Goal: Complete application form: Complete application form

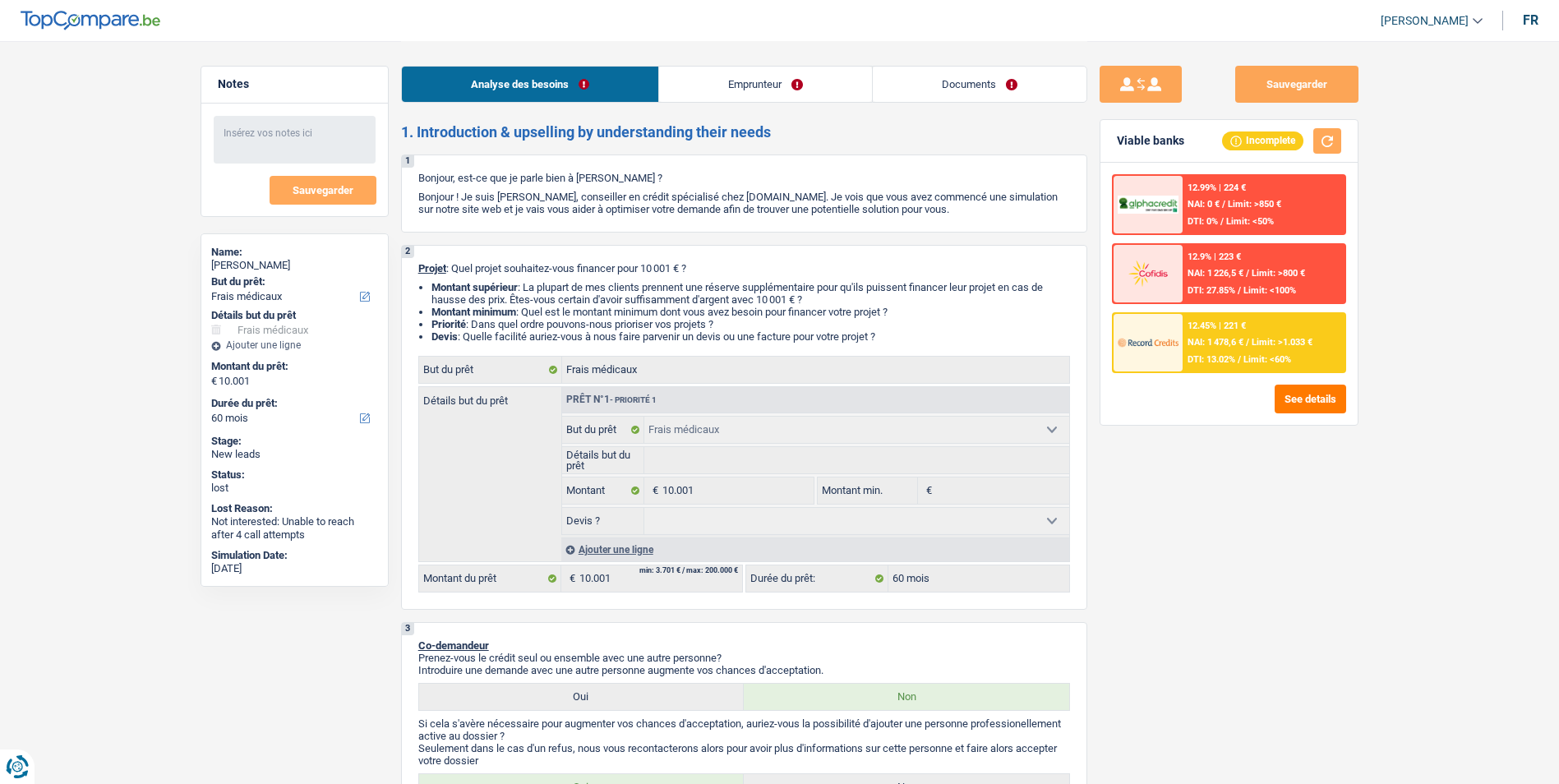
select select "medical"
select select "60"
select select "medical"
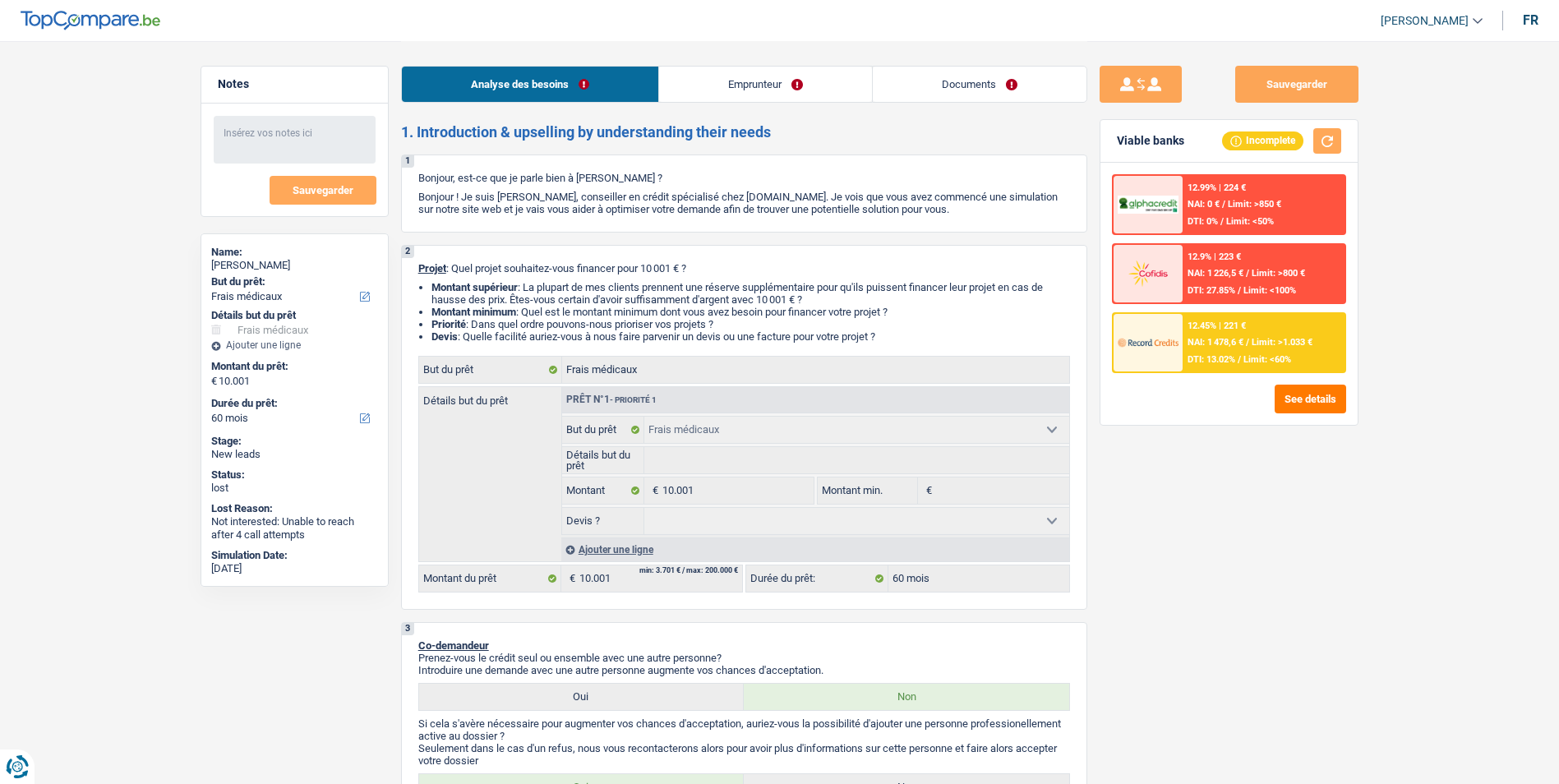
select select "60"
select select "retired"
select select "pension"
select select "liveWithParents"
select select "medical"
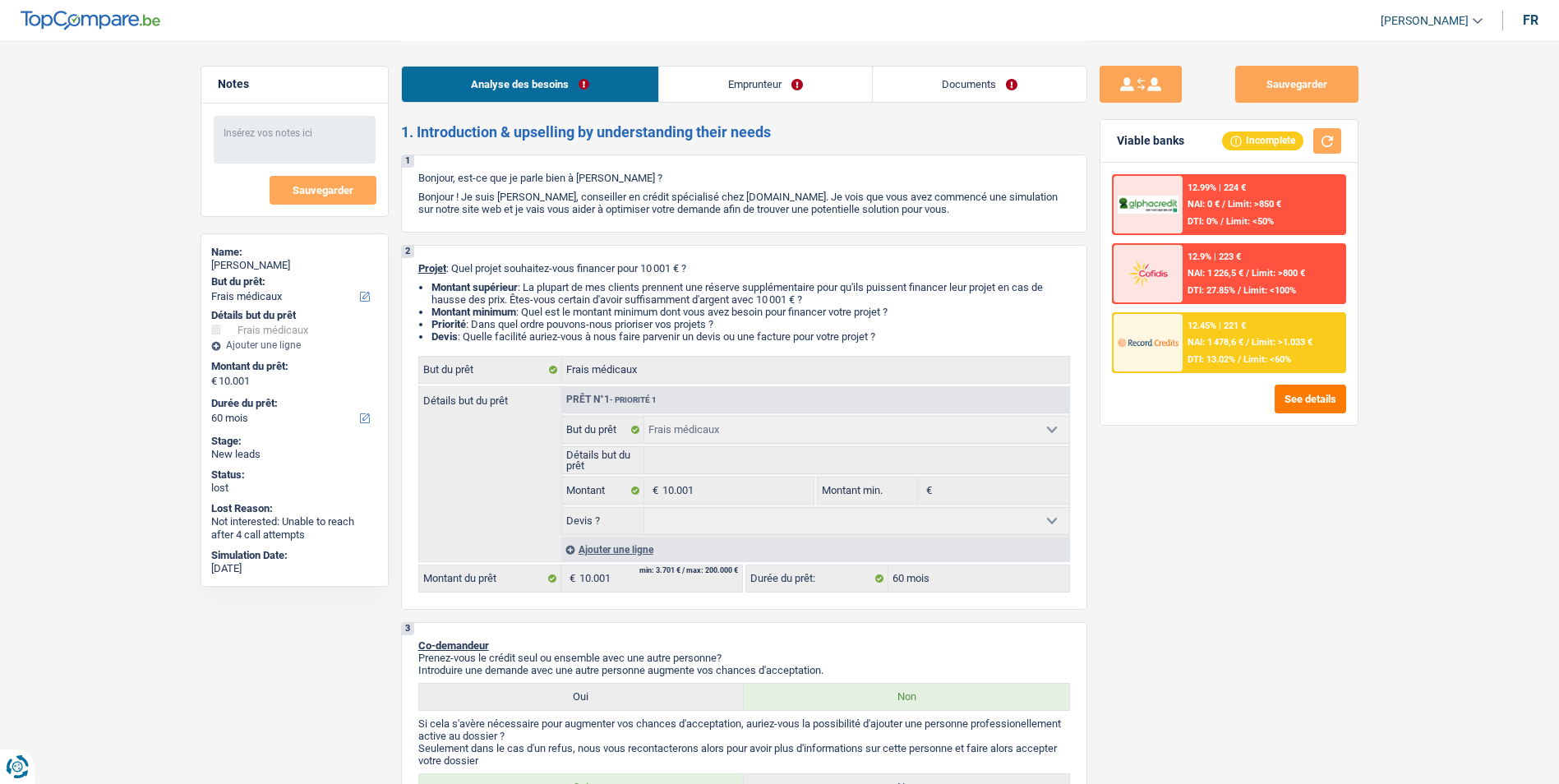
select select "medical"
select select "60"
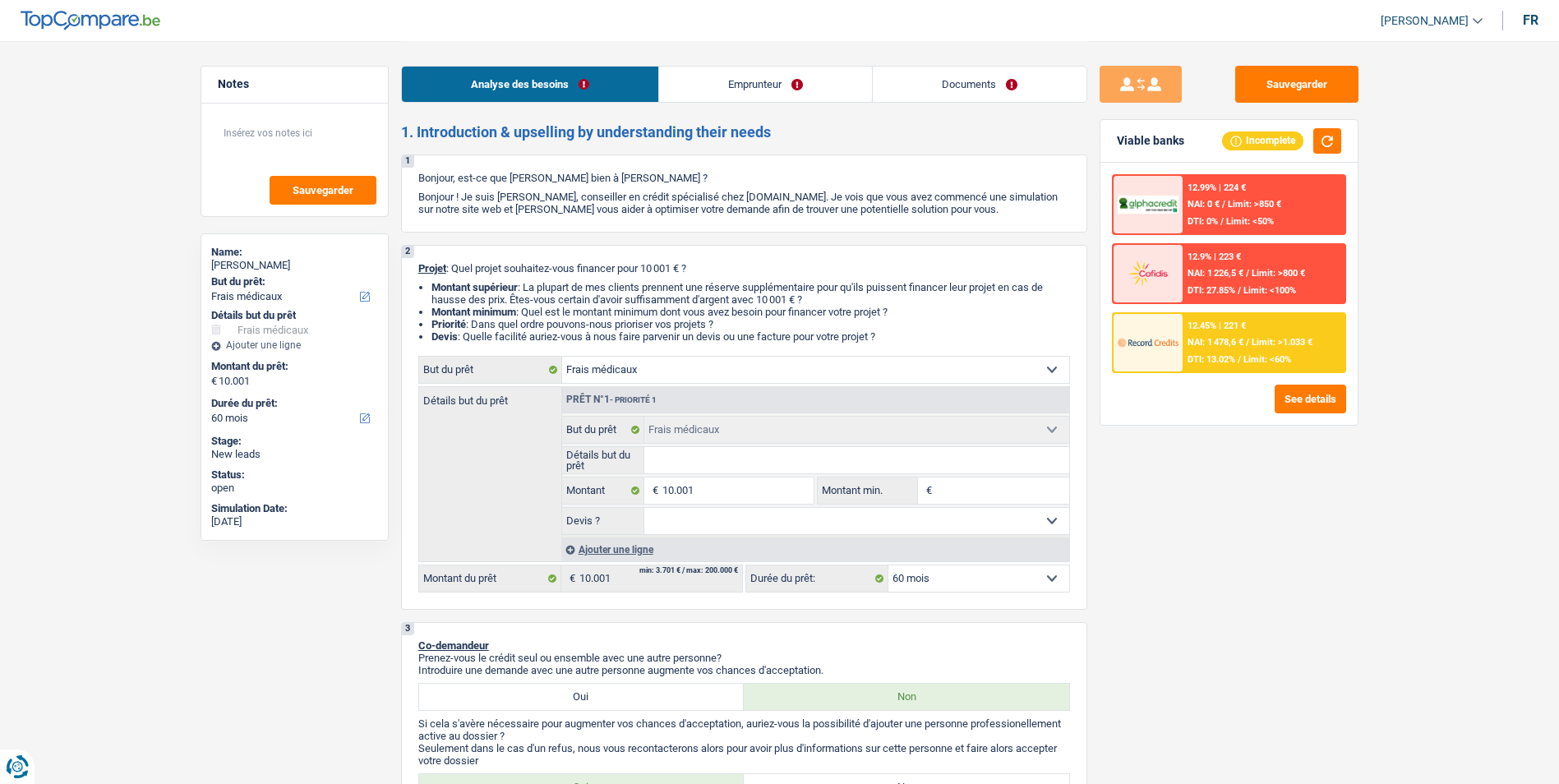
select select "medical"
select select "60"
select select "medical"
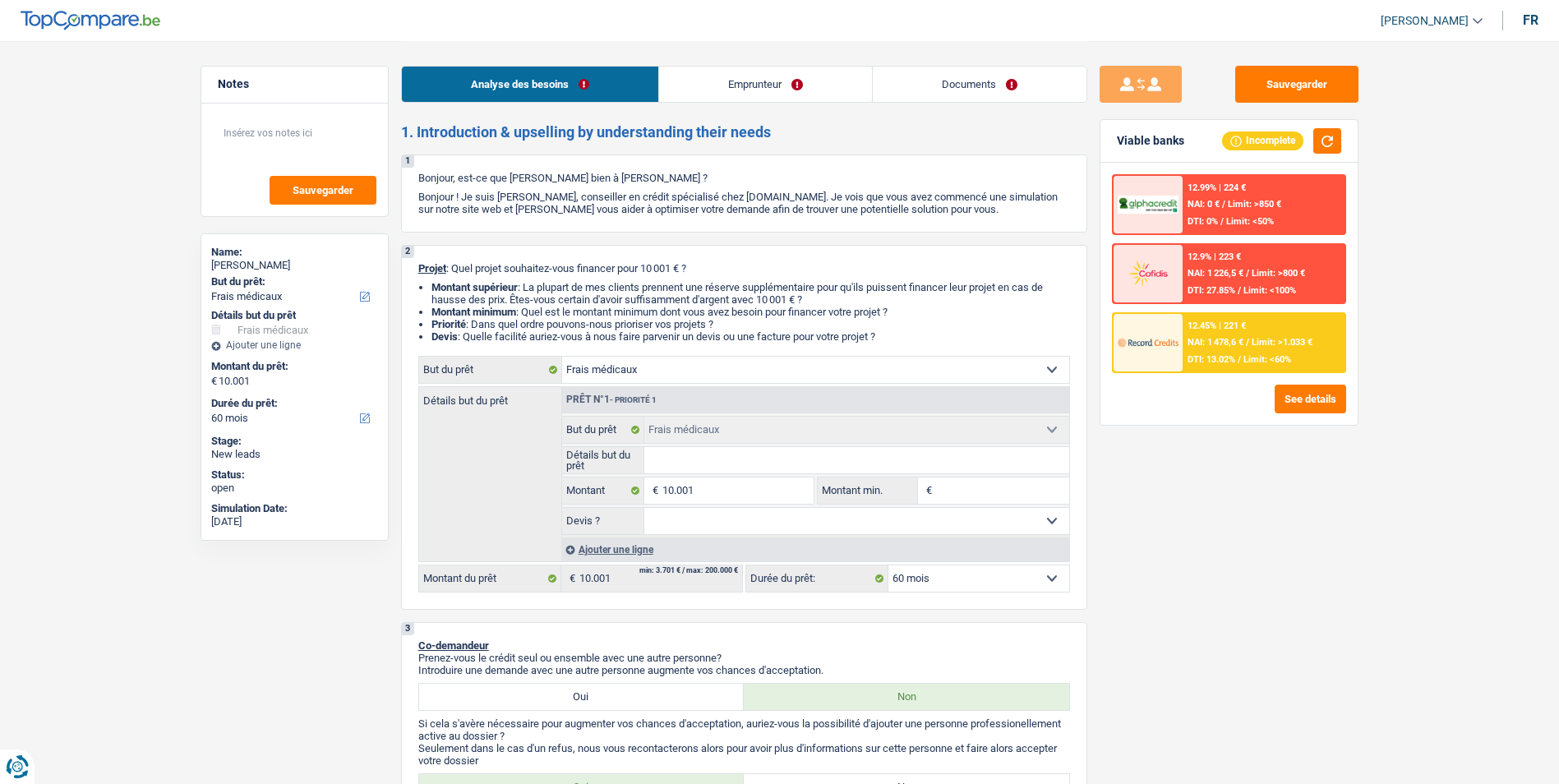
select select "60"
select select "retired"
select select "pension"
select select "liveWithParents"
select select "medical"
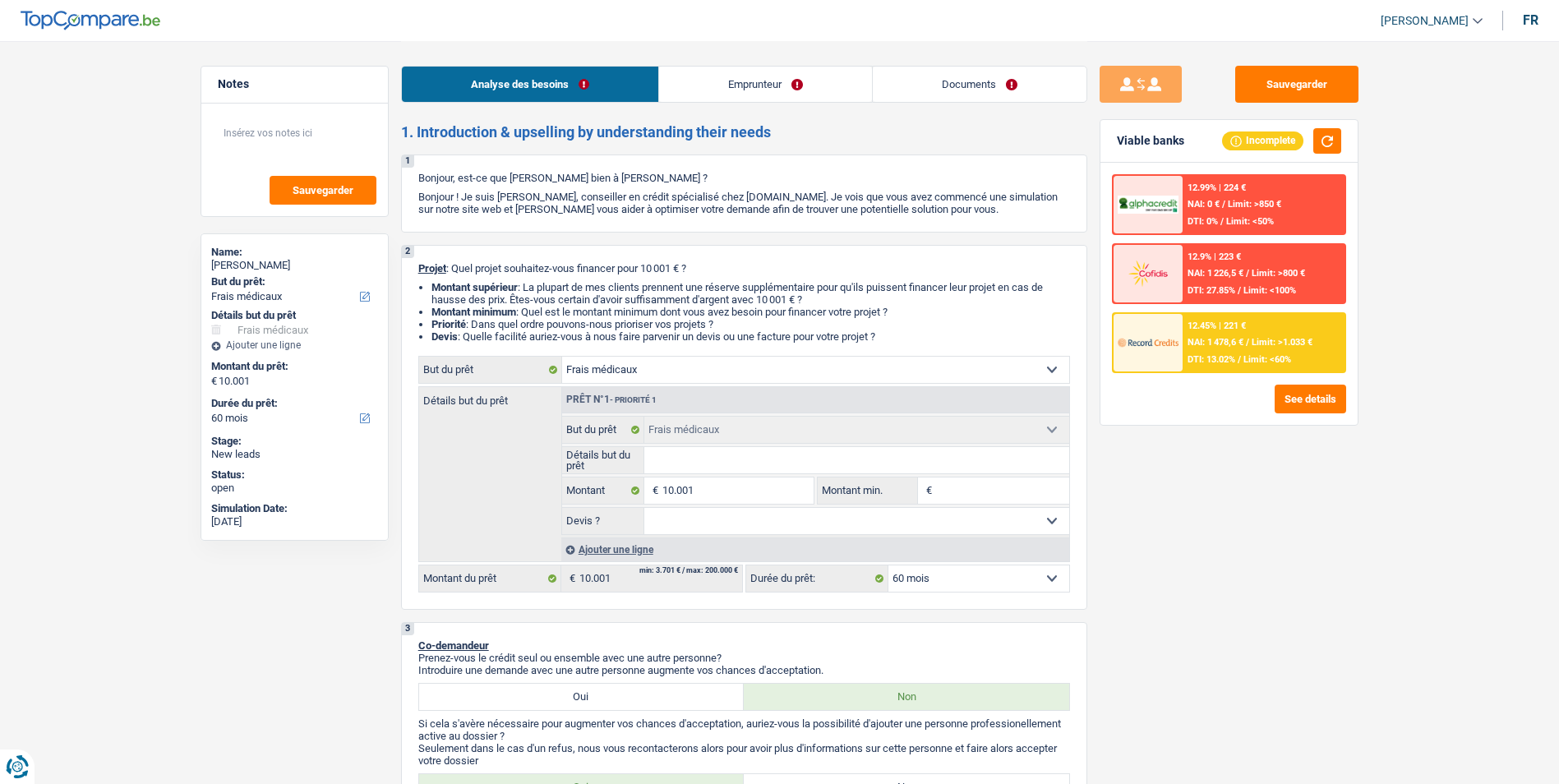
select select "medical"
select select "60"
select select "32"
select select "divorced"
click at [669, 456] on input "Détails but du prêt" at bounding box center [857, 460] width 425 height 26
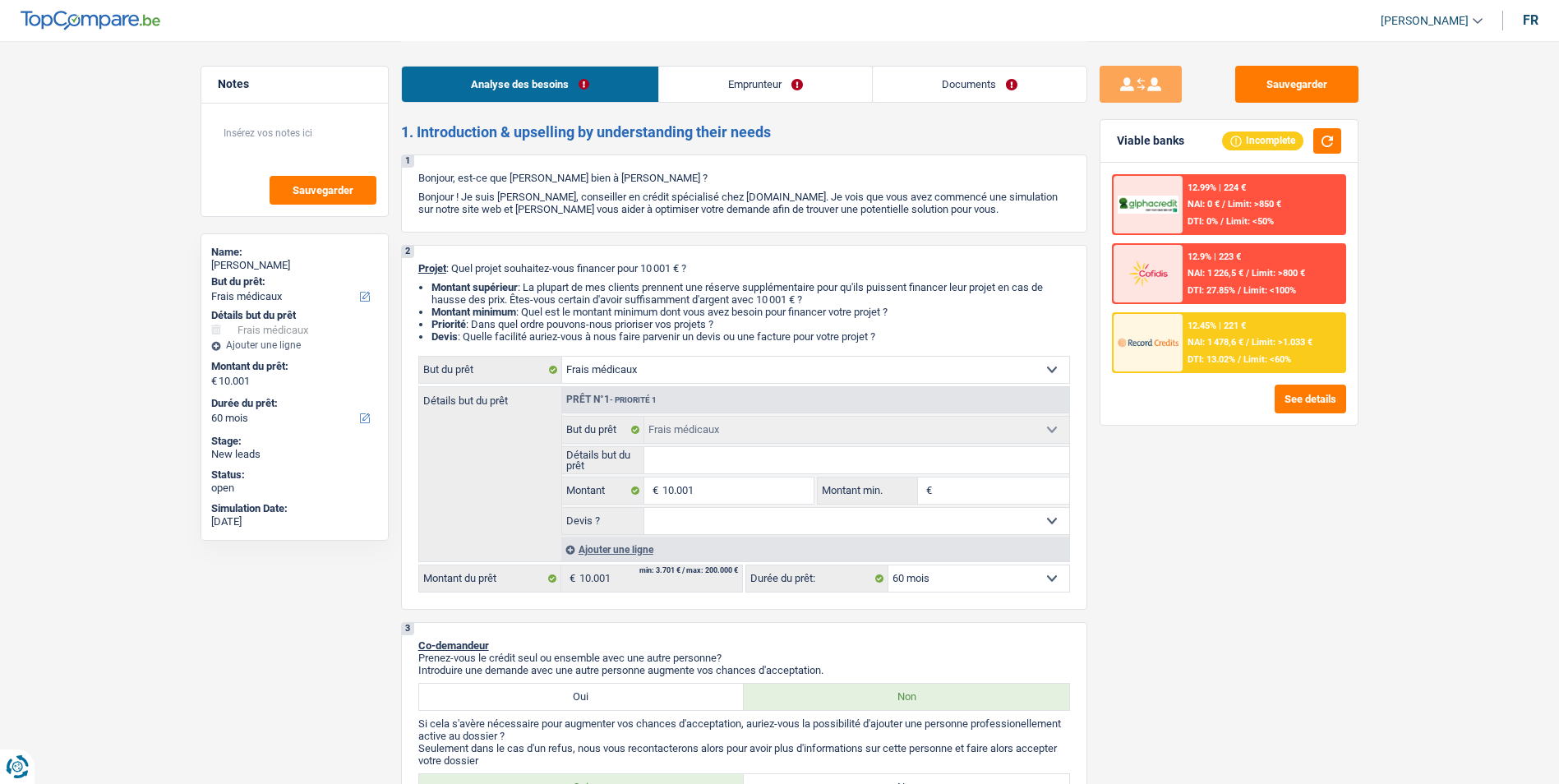
click at [742, 77] on link "Emprunteur" at bounding box center [765, 84] width 213 height 35
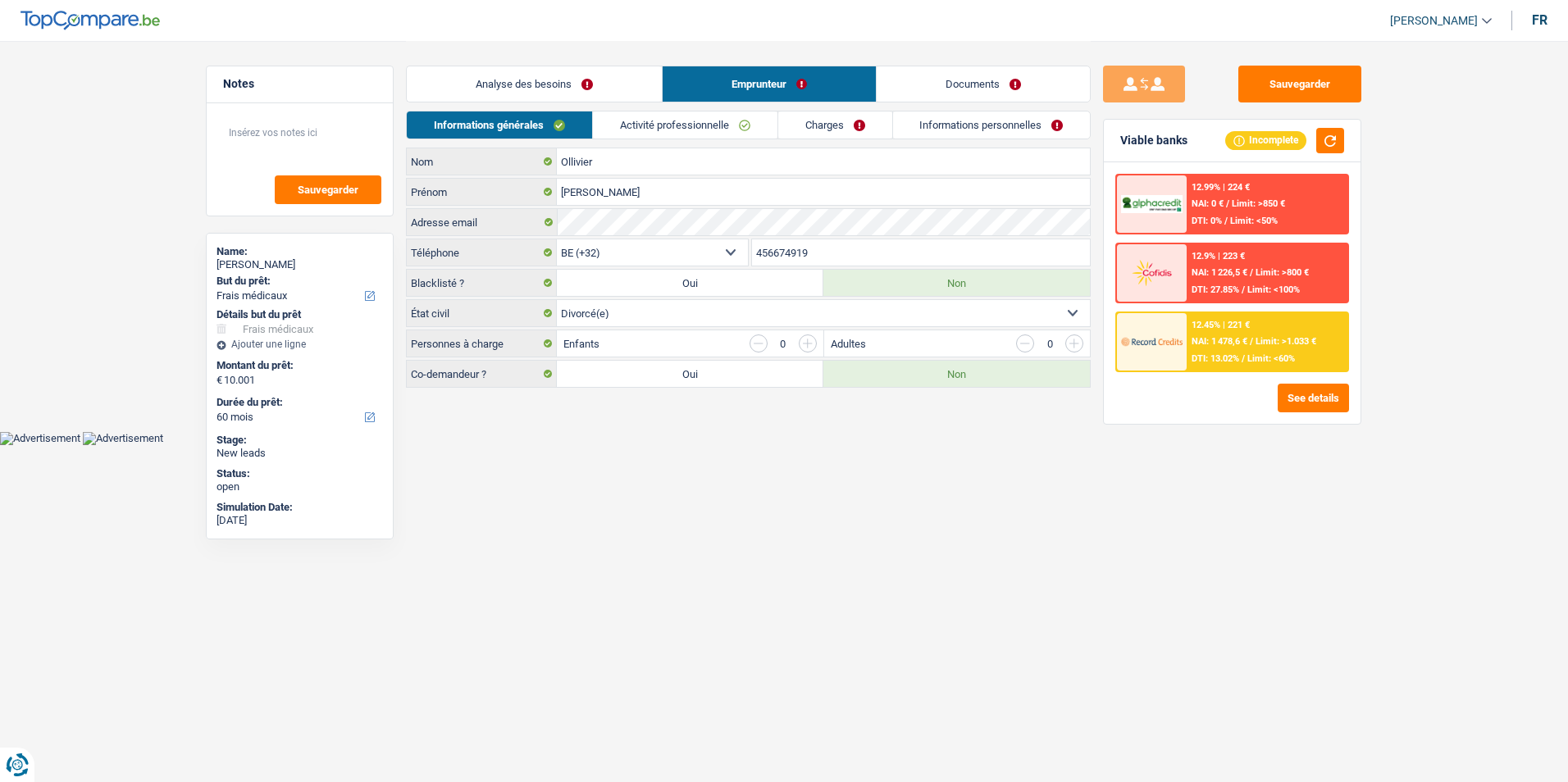
click at [934, 82] on link "Documents" at bounding box center [983, 84] width 213 height 35
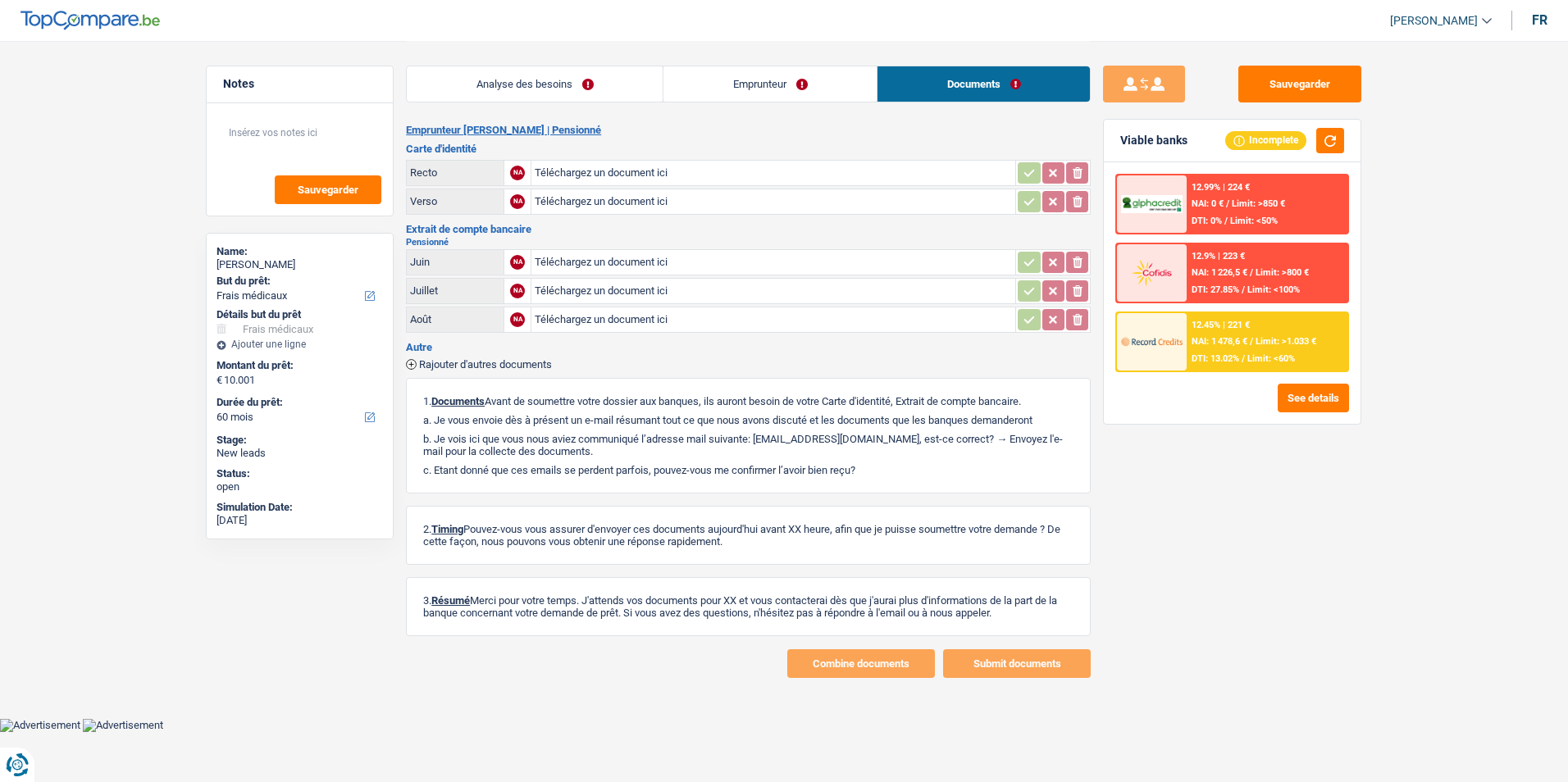
click at [810, 82] on link "Emprunteur" at bounding box center [770, 84] width 213 height 35
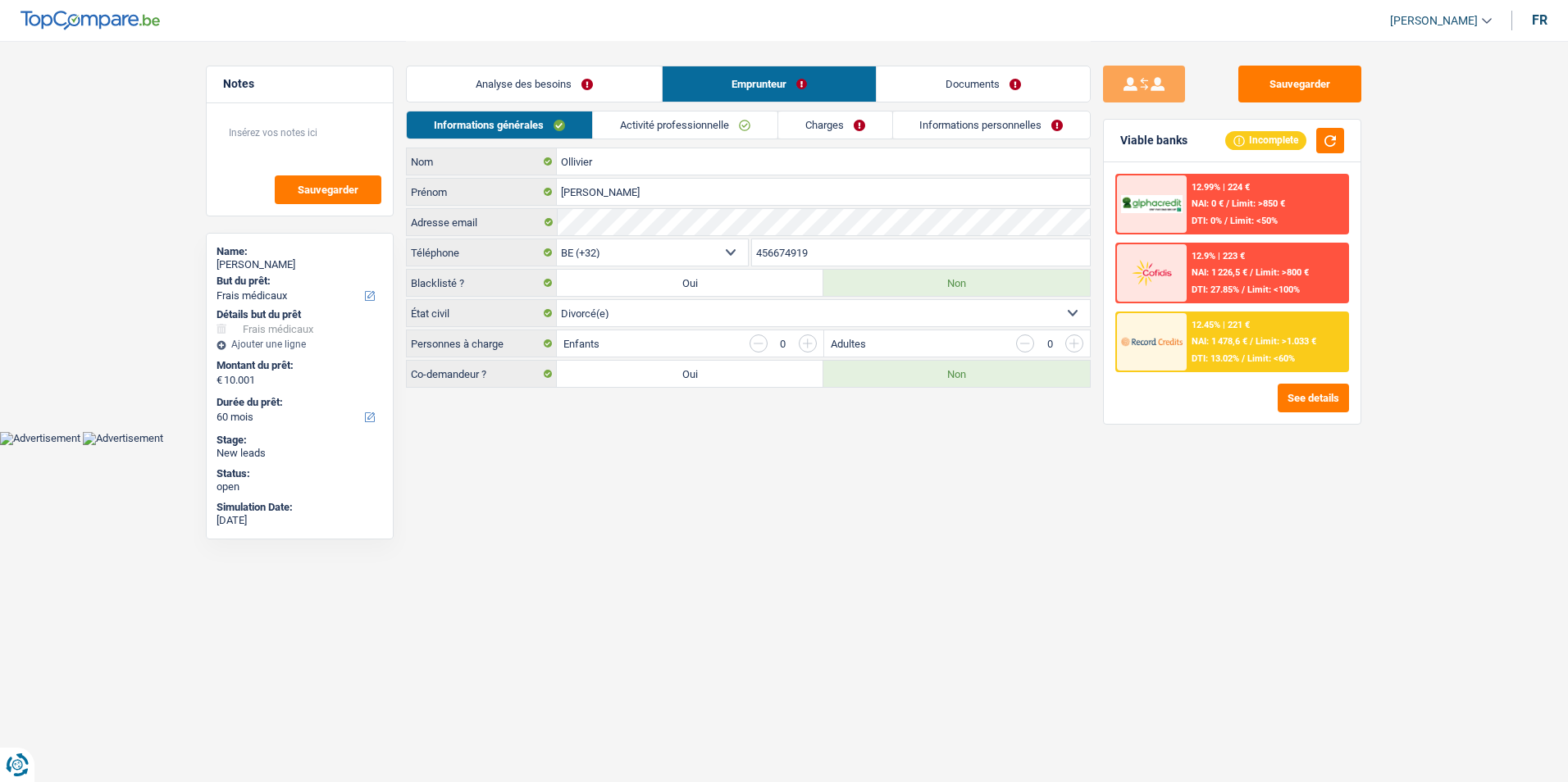
click at [879, 126] on link "Charges" at bounding box center [835, 124] width 114 height 27
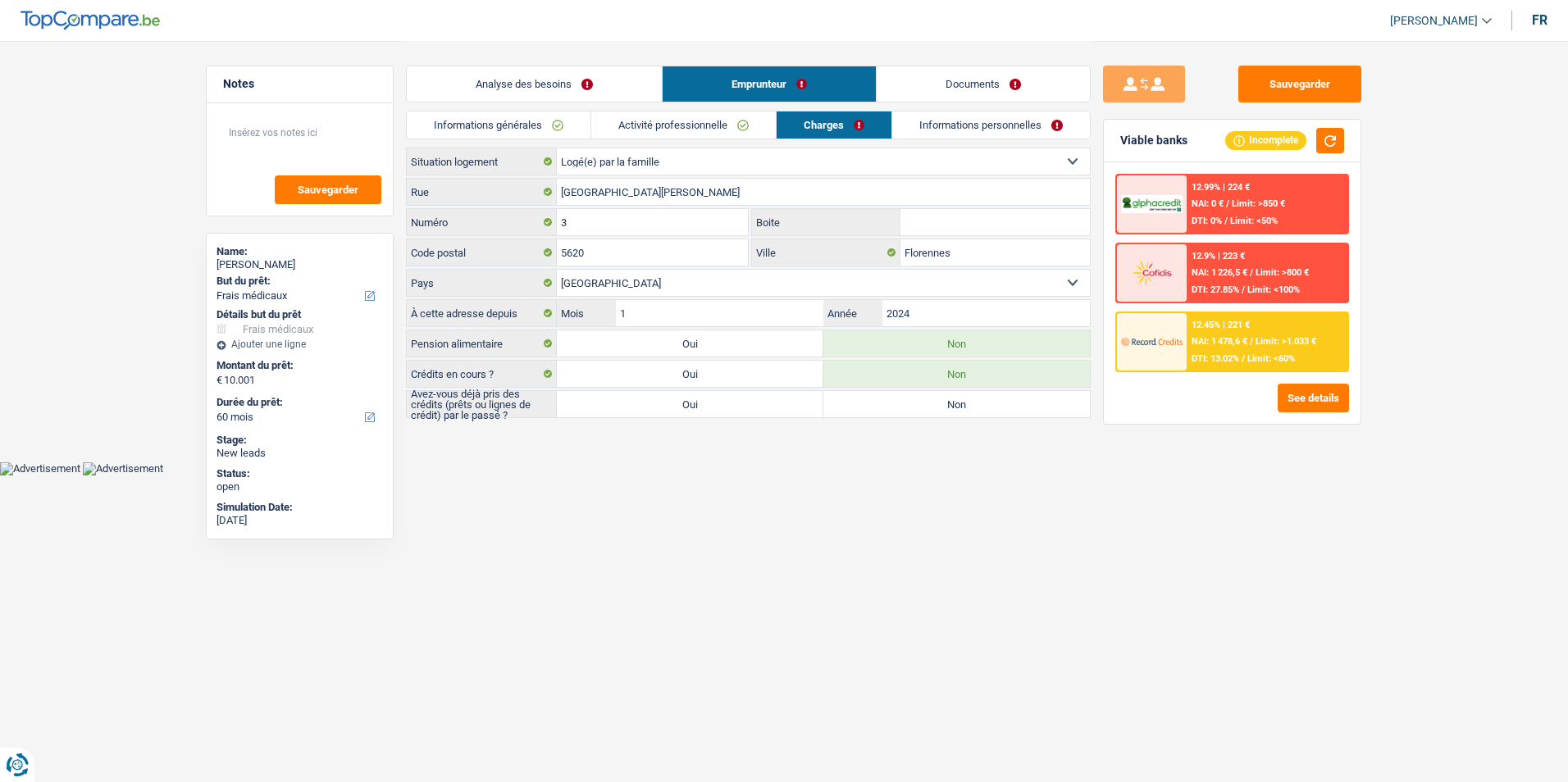
click at [949, 130] on link "Informations personnelles" at bounding box center [990, 124] width 197 height 27
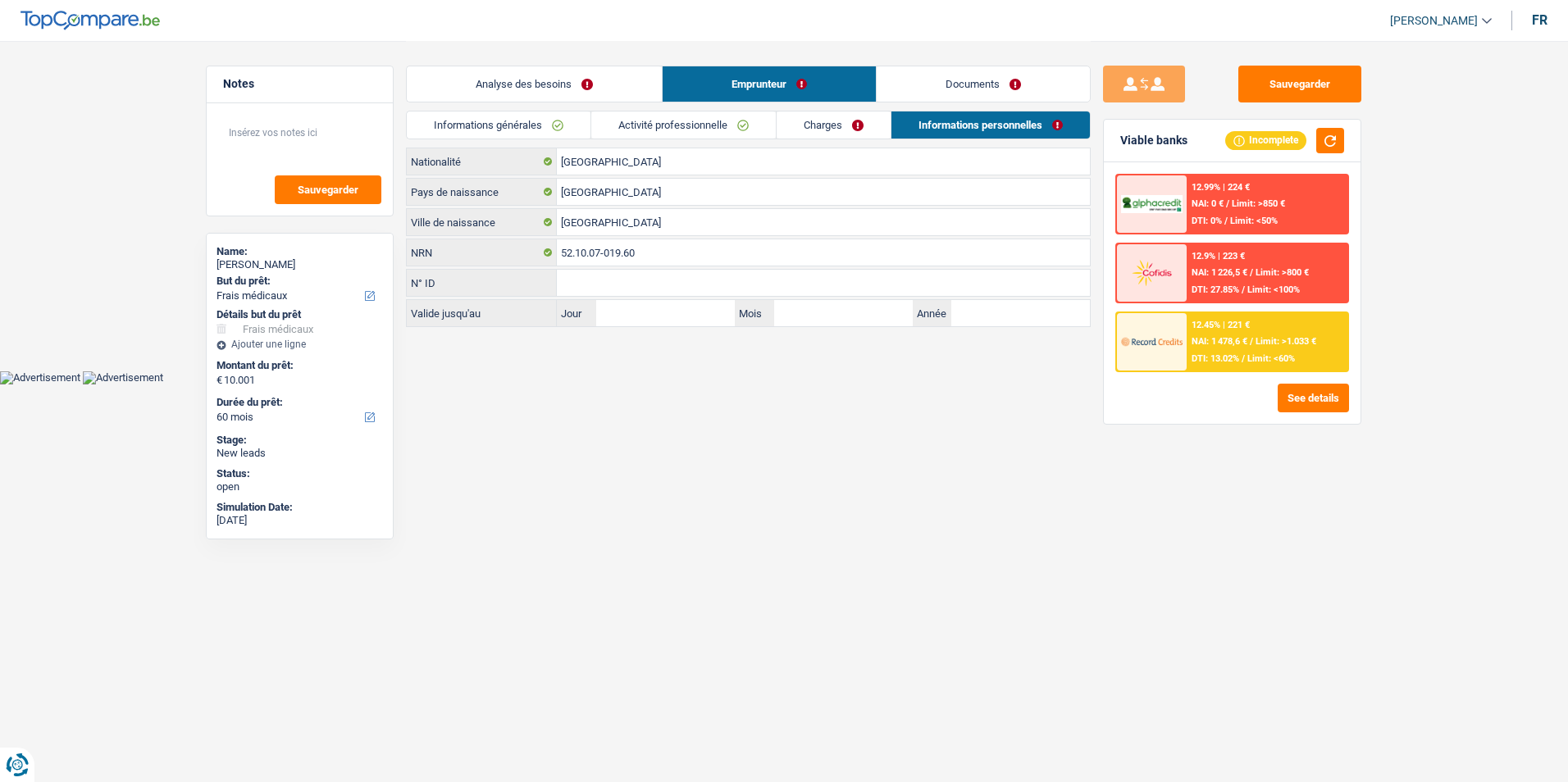
click at [701, 116] on link "Activité professionnelle" at bounding box center [683, 124] width 184 height 27
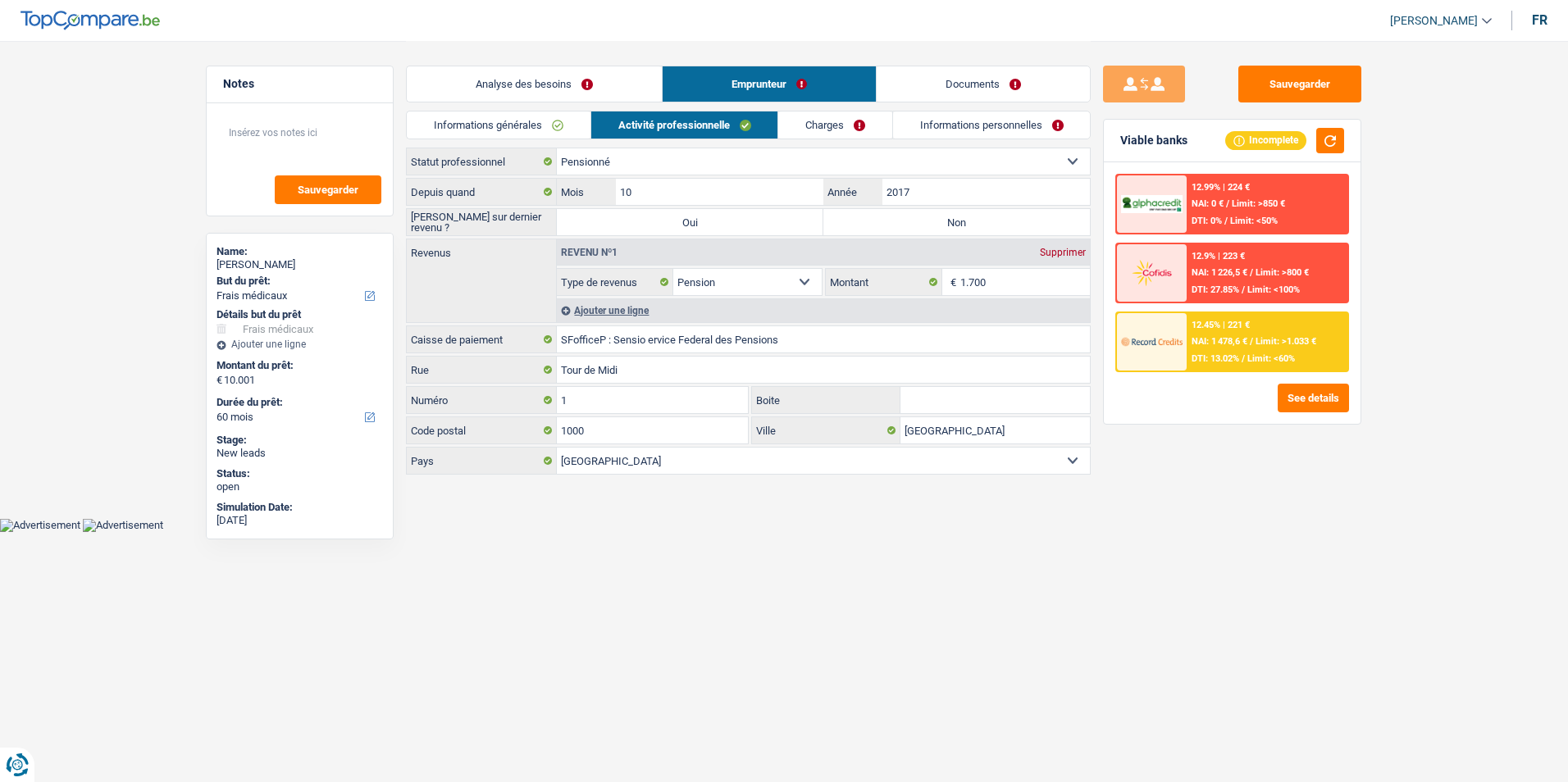
click at [803, 126] on link "Charges" at bounding box center [835, 124] width 114 height 27
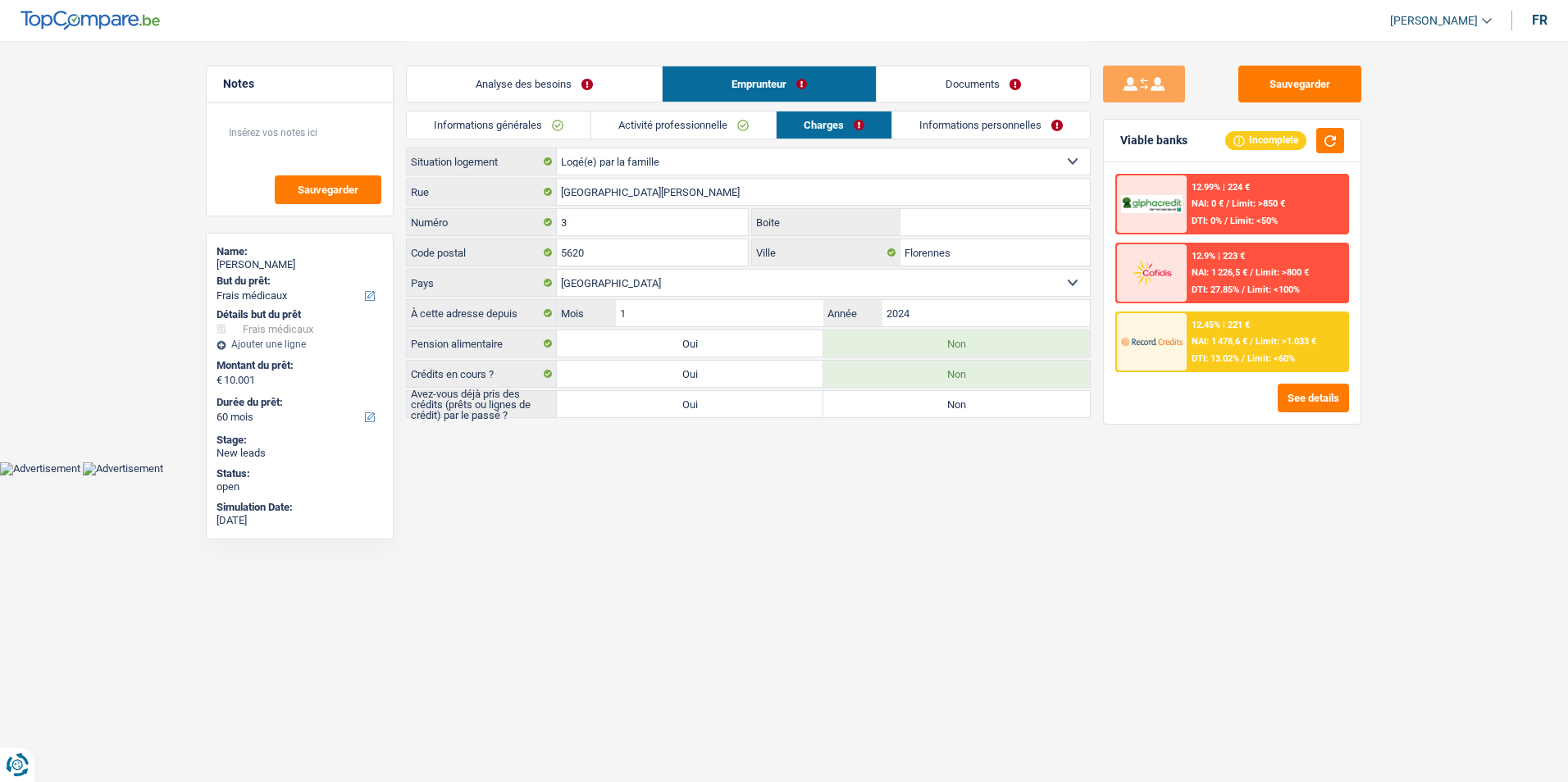
click at [578, 130] on link "Informations générales" at bounding box center [498, 124] width 183 height 27
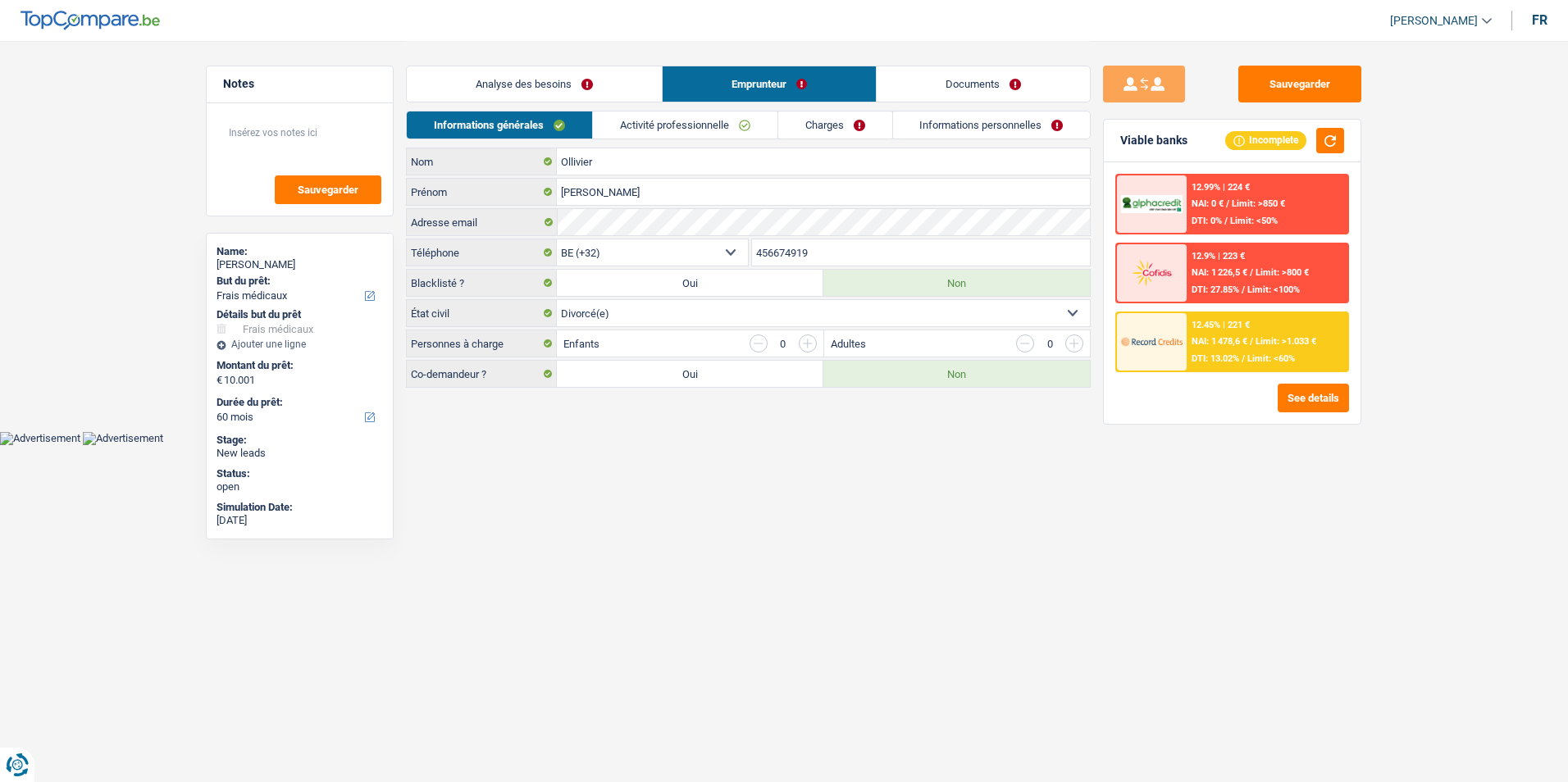
click at [653, 131] on link "Activité professionnelle" at bounding box center [684, 124] width 184 height 27
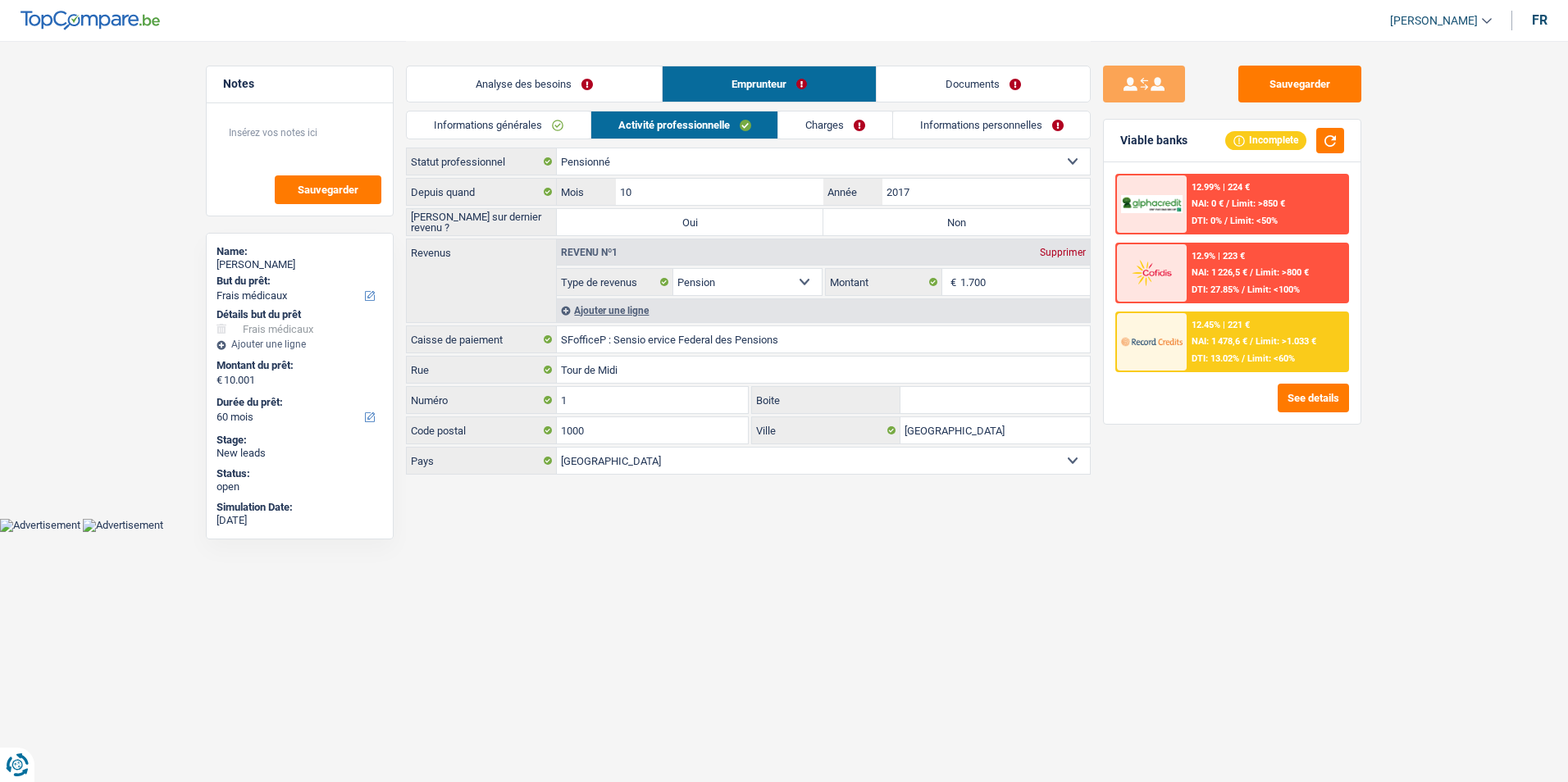
click at [790, 131] on link "Charges" at bounding box center [835, 124] width 114 height 27
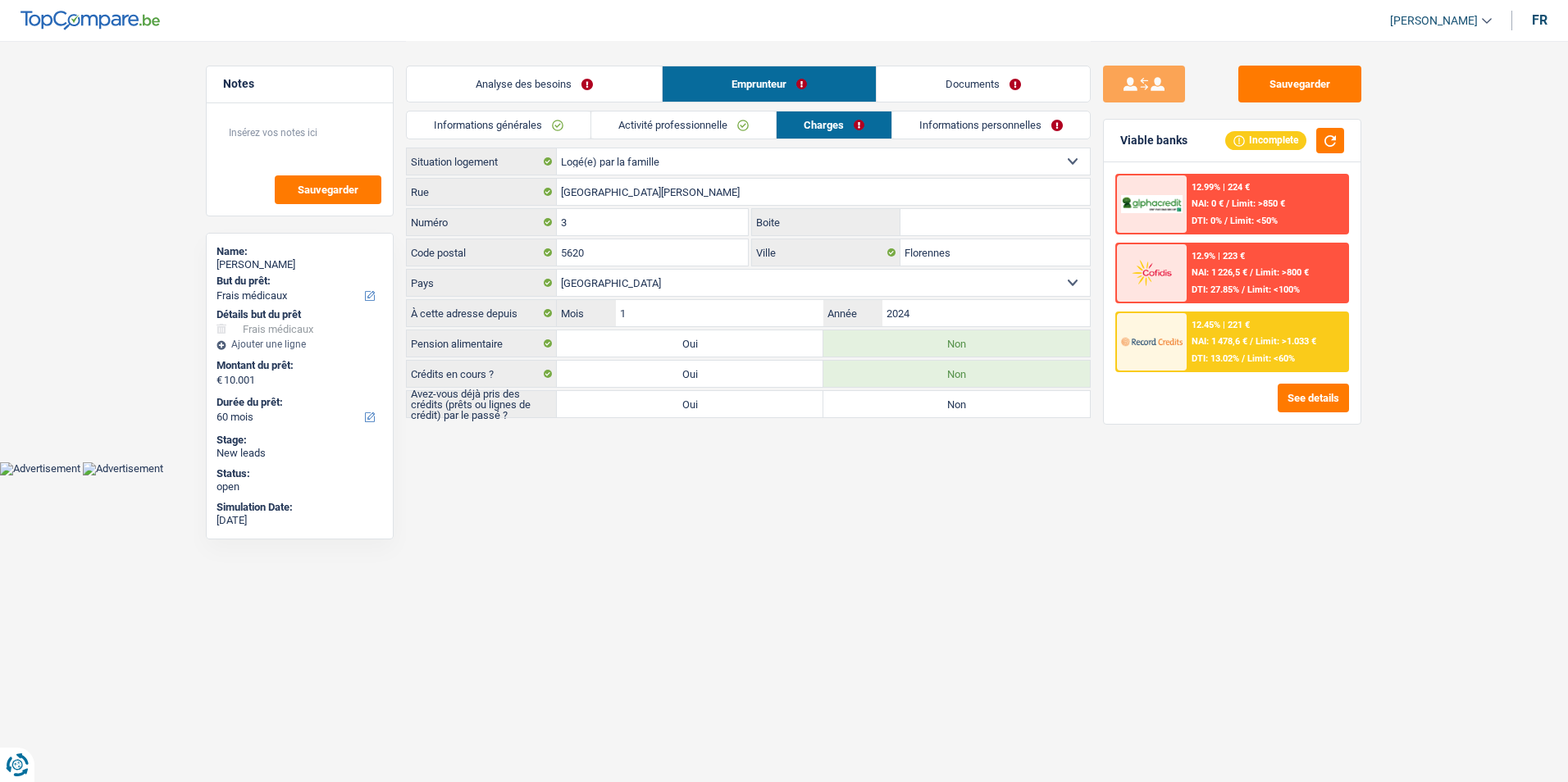
click at [937, 123] on link "Informations personnelles" at bounding box center [990, 124] width 197 height 27
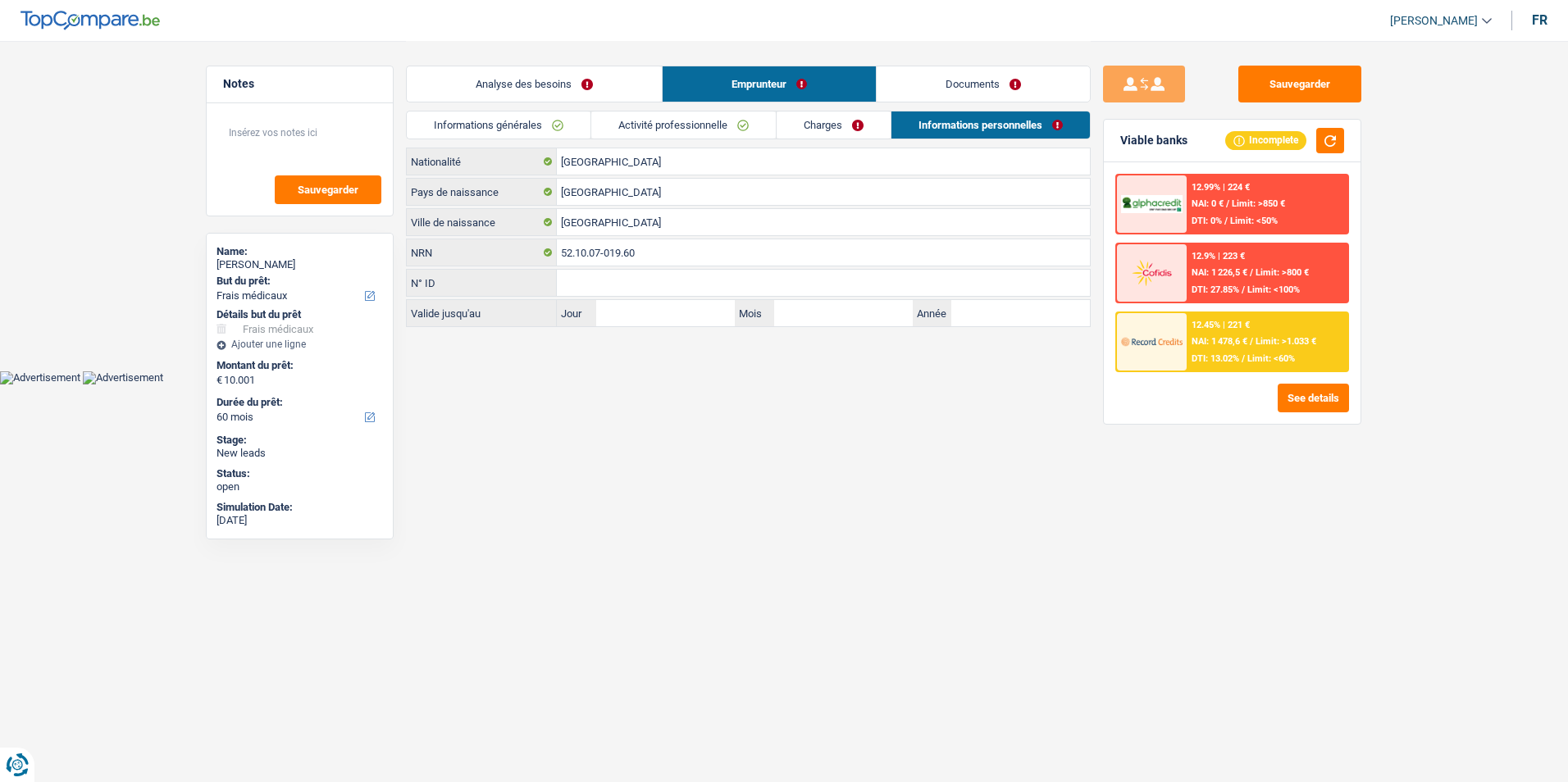
click at [815, 119] on link "Charges" at bounding box center [833, 124] width 114 height 27
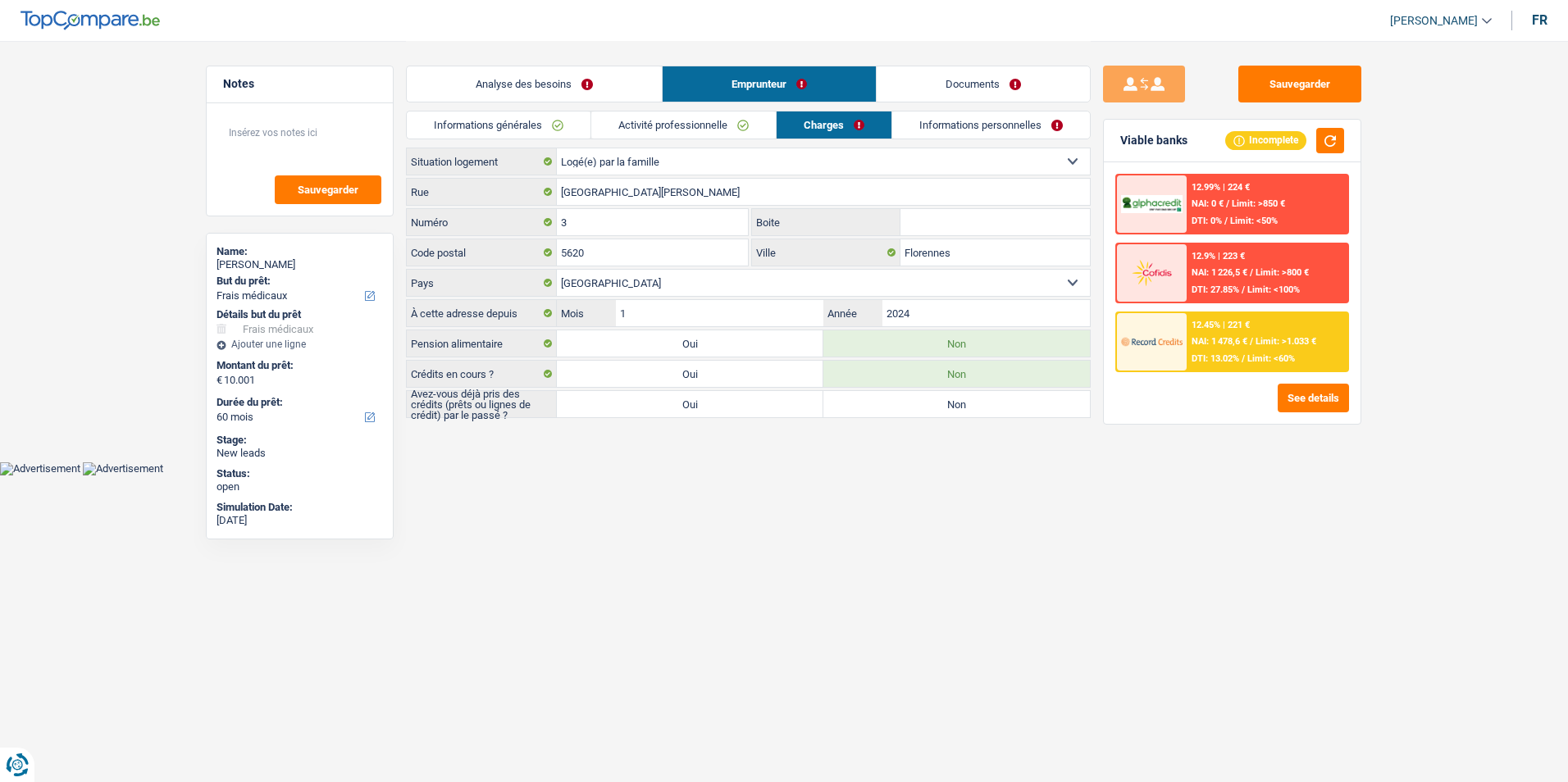
click at [702, 126] on link "Activité professionnelle" at bounding box center [683, 124] width 184 height 27
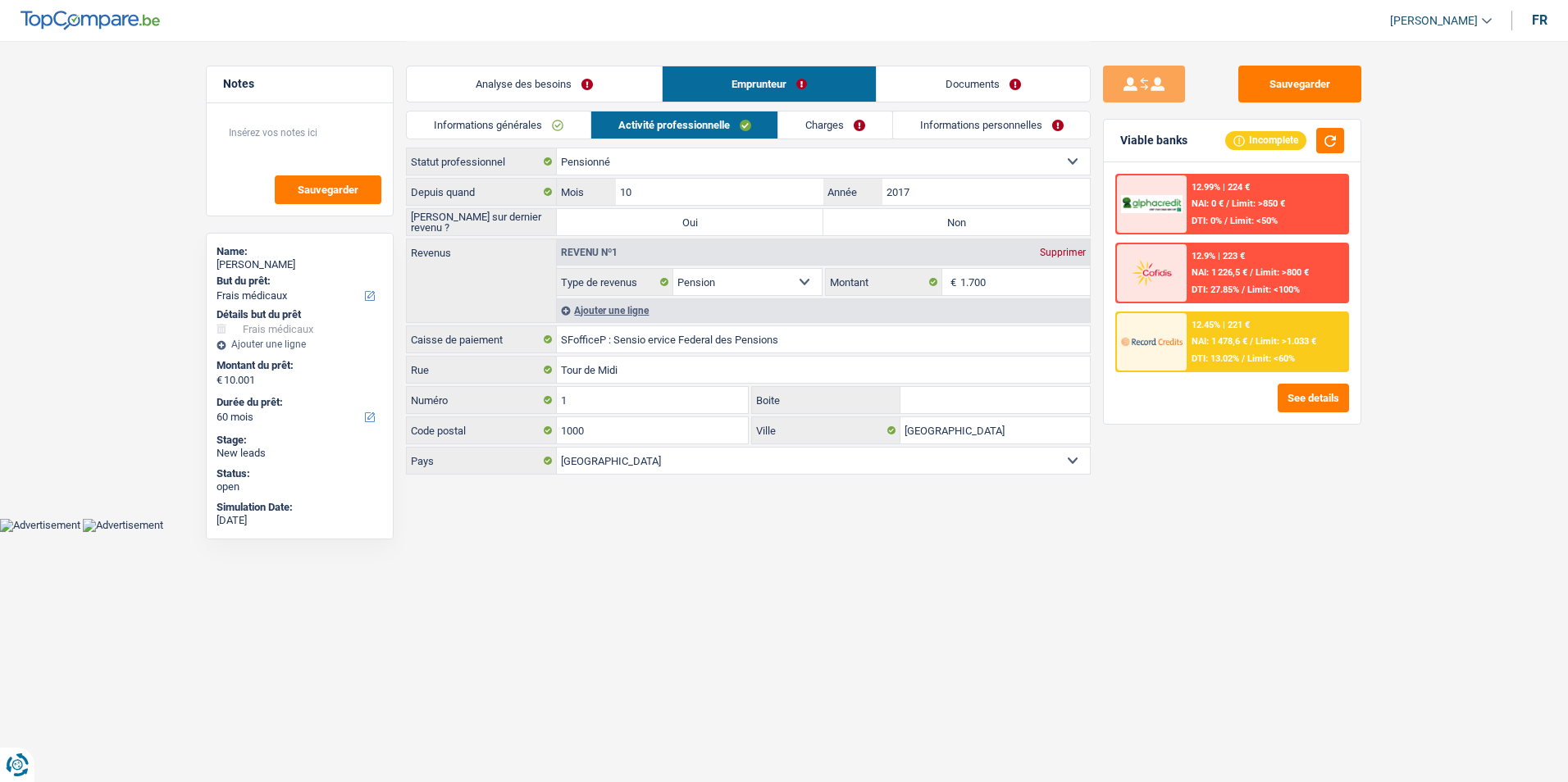
click at [577, 129] on link "Informations générales" at bounding box center [498, 124] width 183 height 27
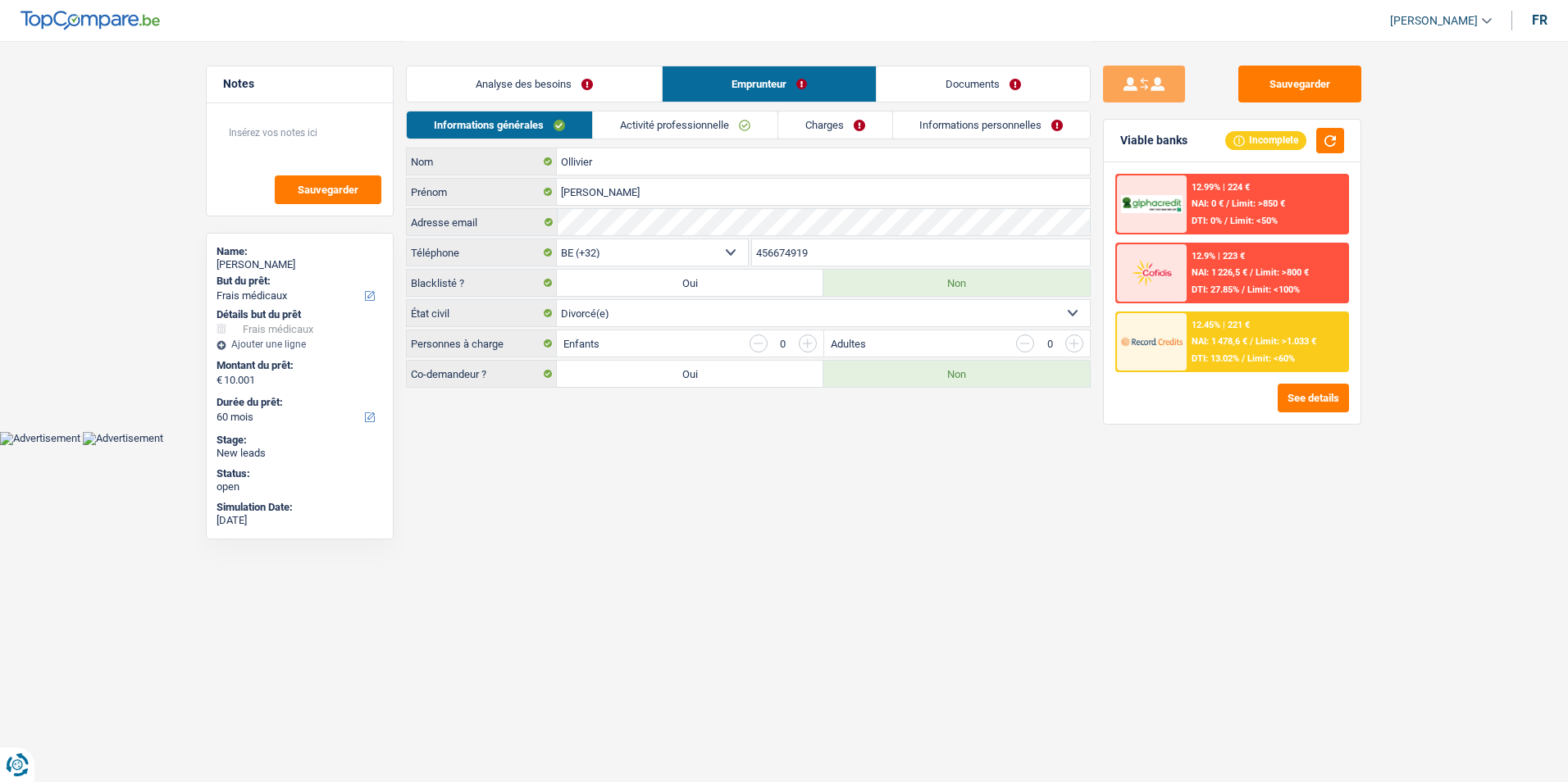
click at [638, 132] on link "Activité professionnelle" at bounding box center [684, 124] width 184 height 27
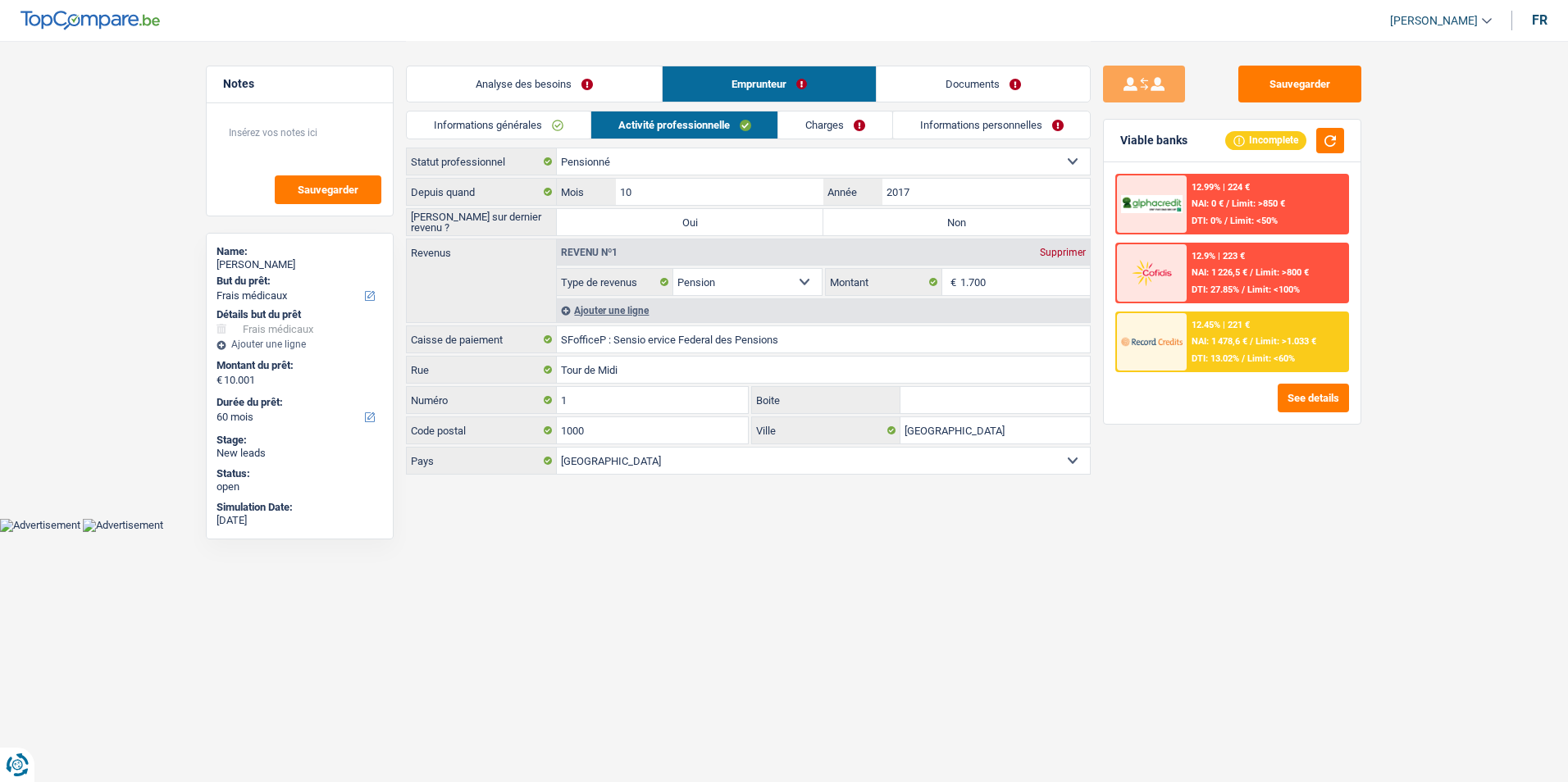
click at [815, 128] on link "Charges" at bounding box center [835, 124] width 114 height 27
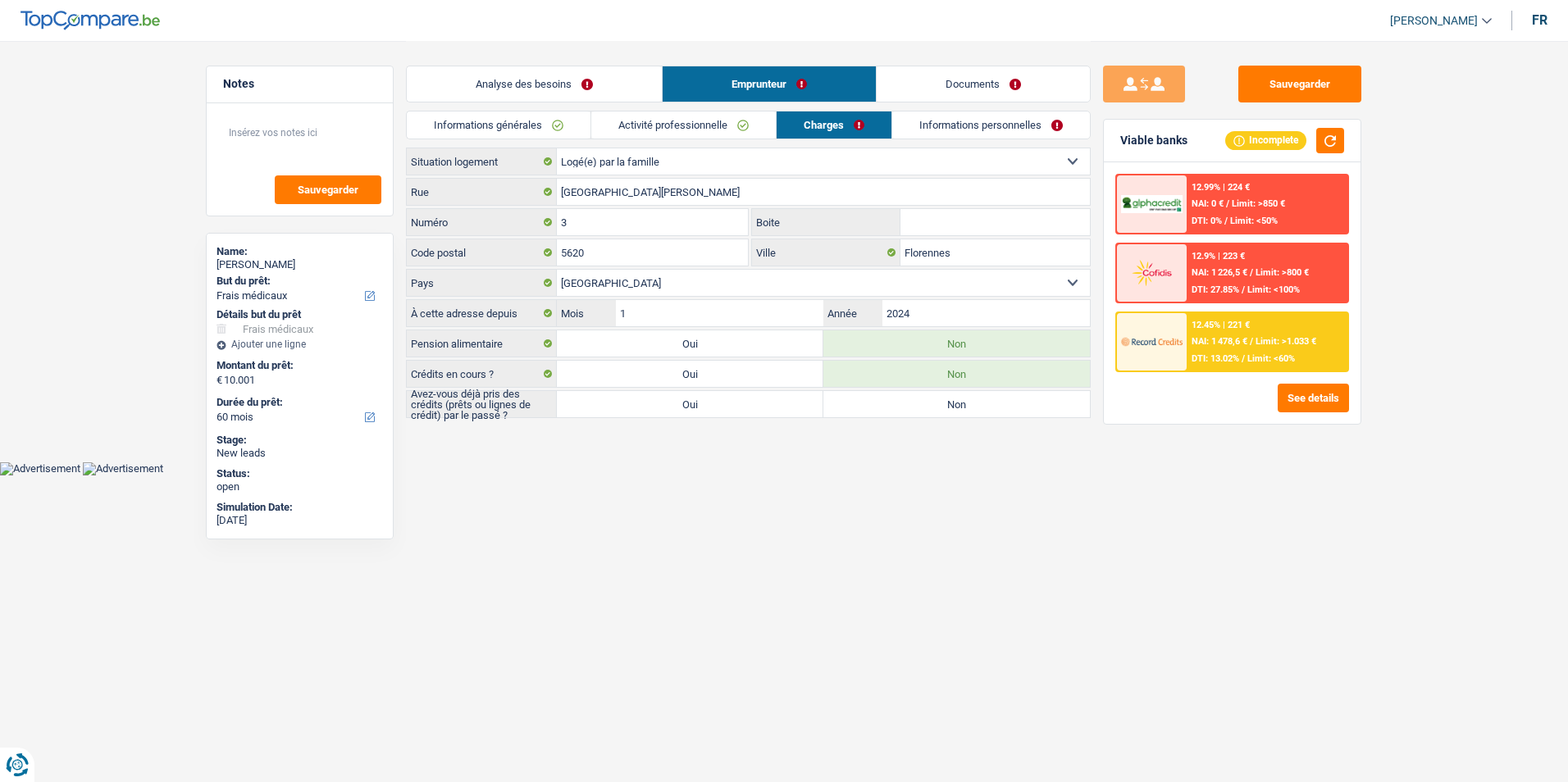
click at [964, 134] on link "Informations personnelles" at bounding box center [990, 124] width 197 height 27
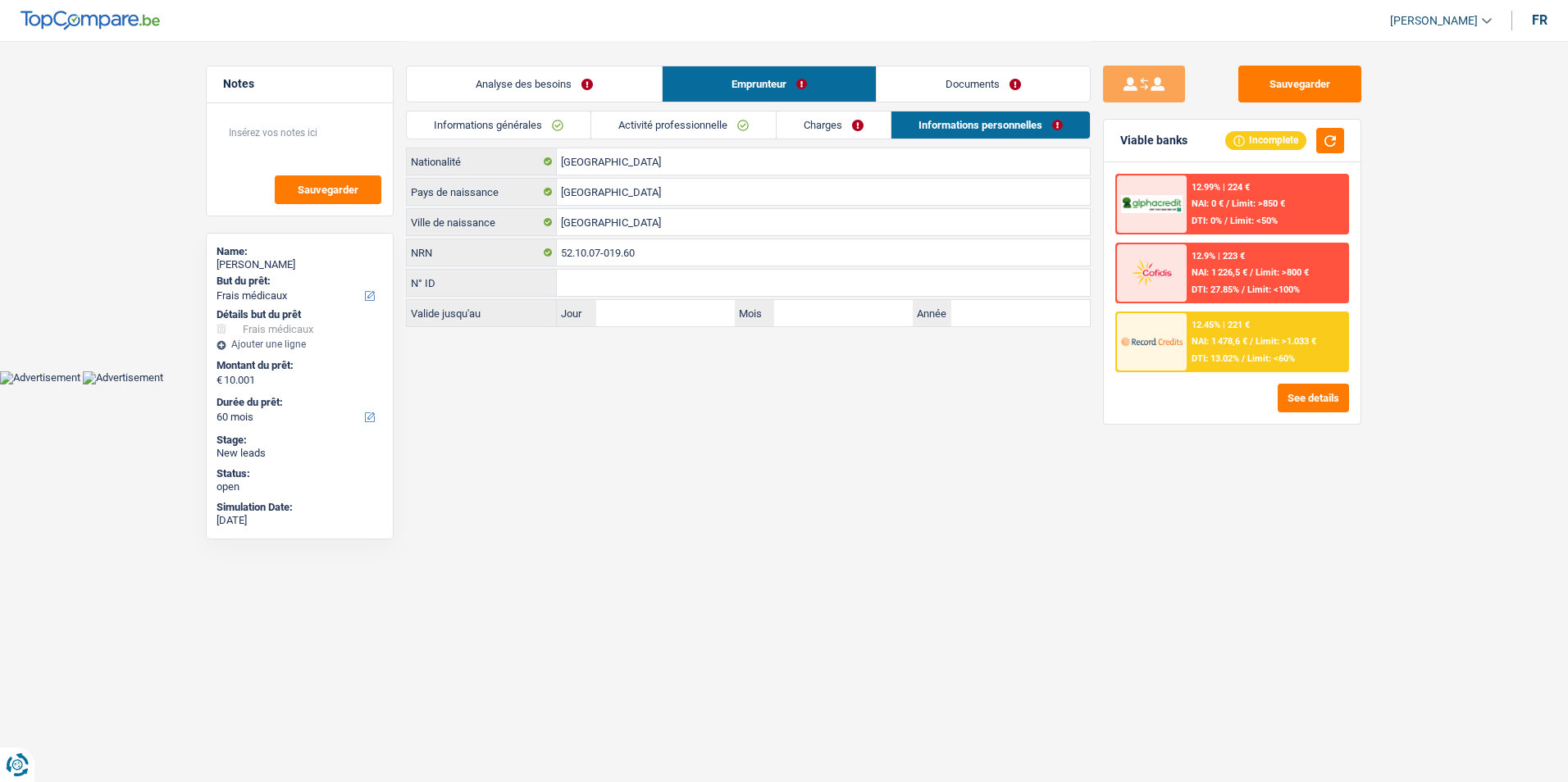
click at [554, 90] on link "Analyse des besoins" at bounding box center [533, 84] width 255 height 35
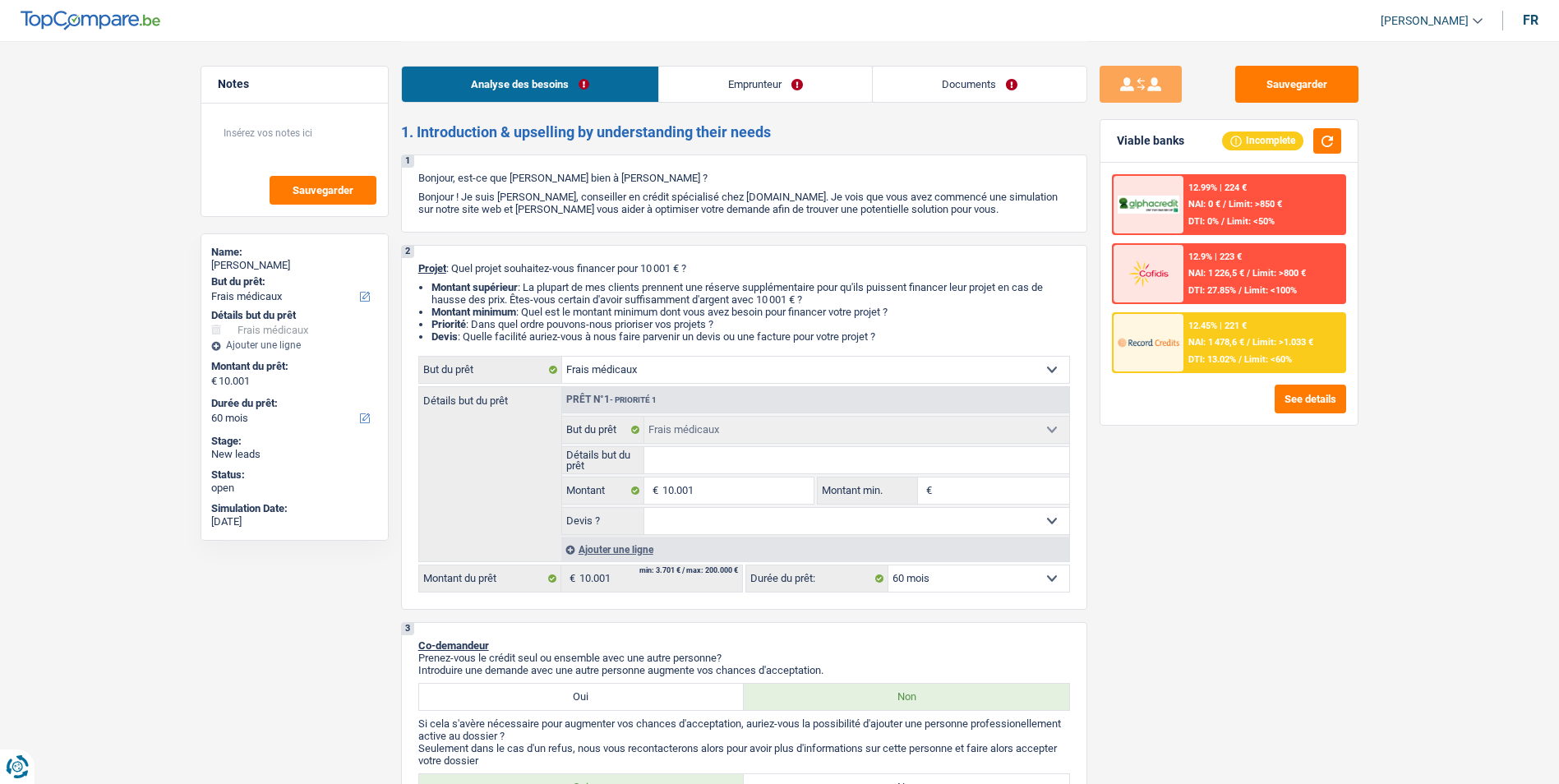
click at [793, 95] on link "Emprunteur" at bounding box center [765, 84] width 213 height 35
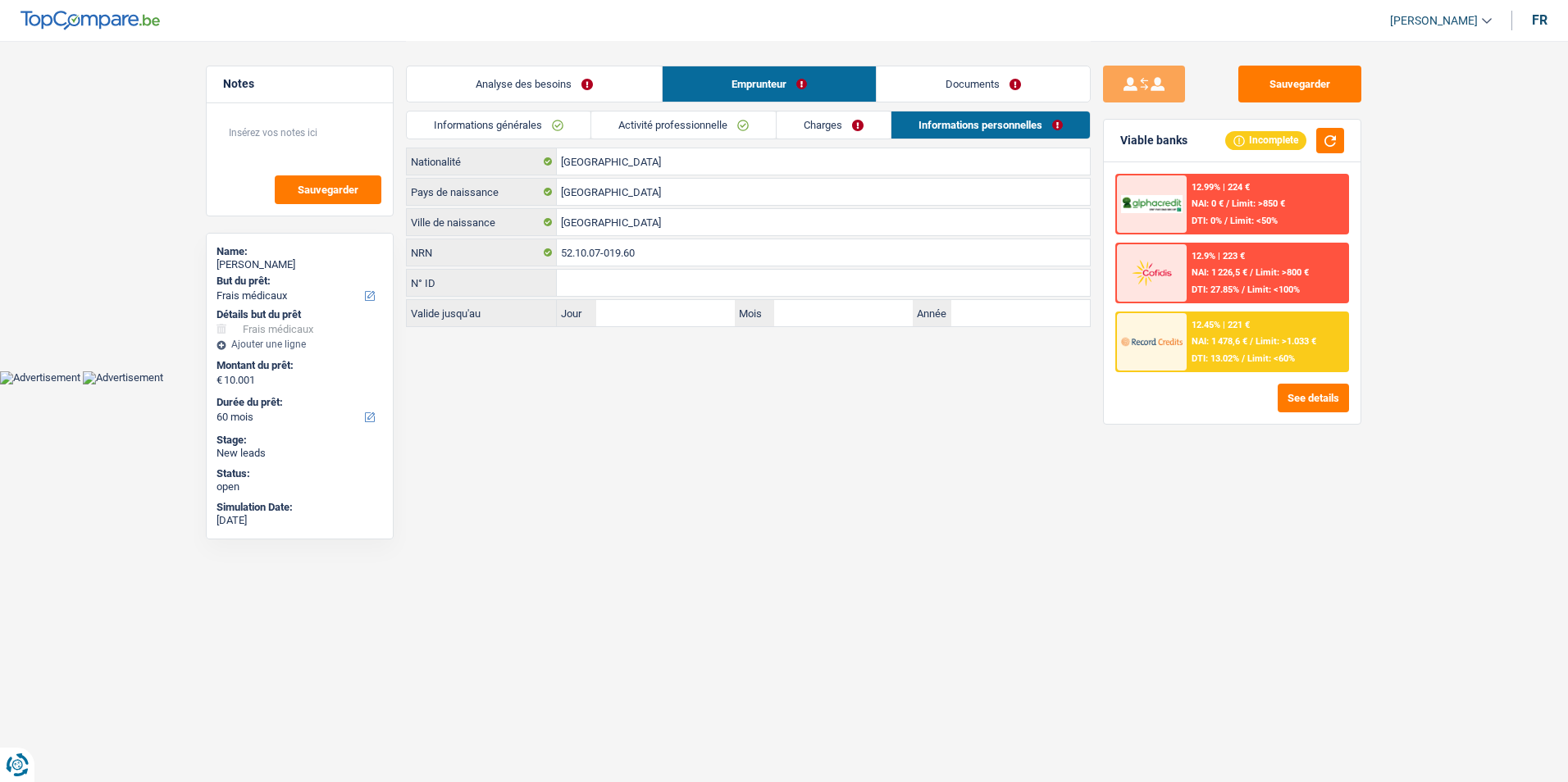
click at [557, 86] on link "Analyse des besoins" at bounding box center [533, 84] width 255 height 35
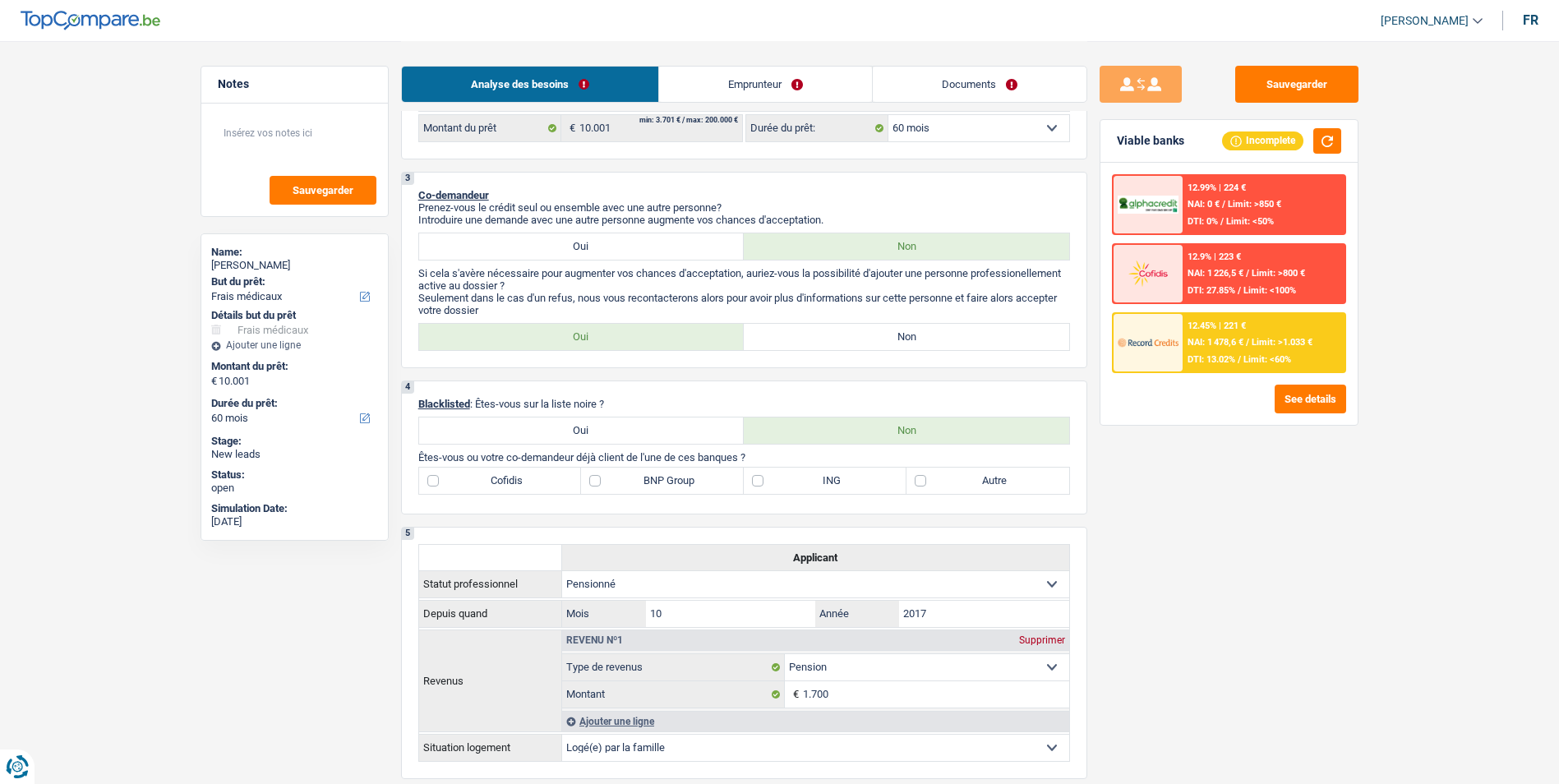
scroll to position [411, 0]
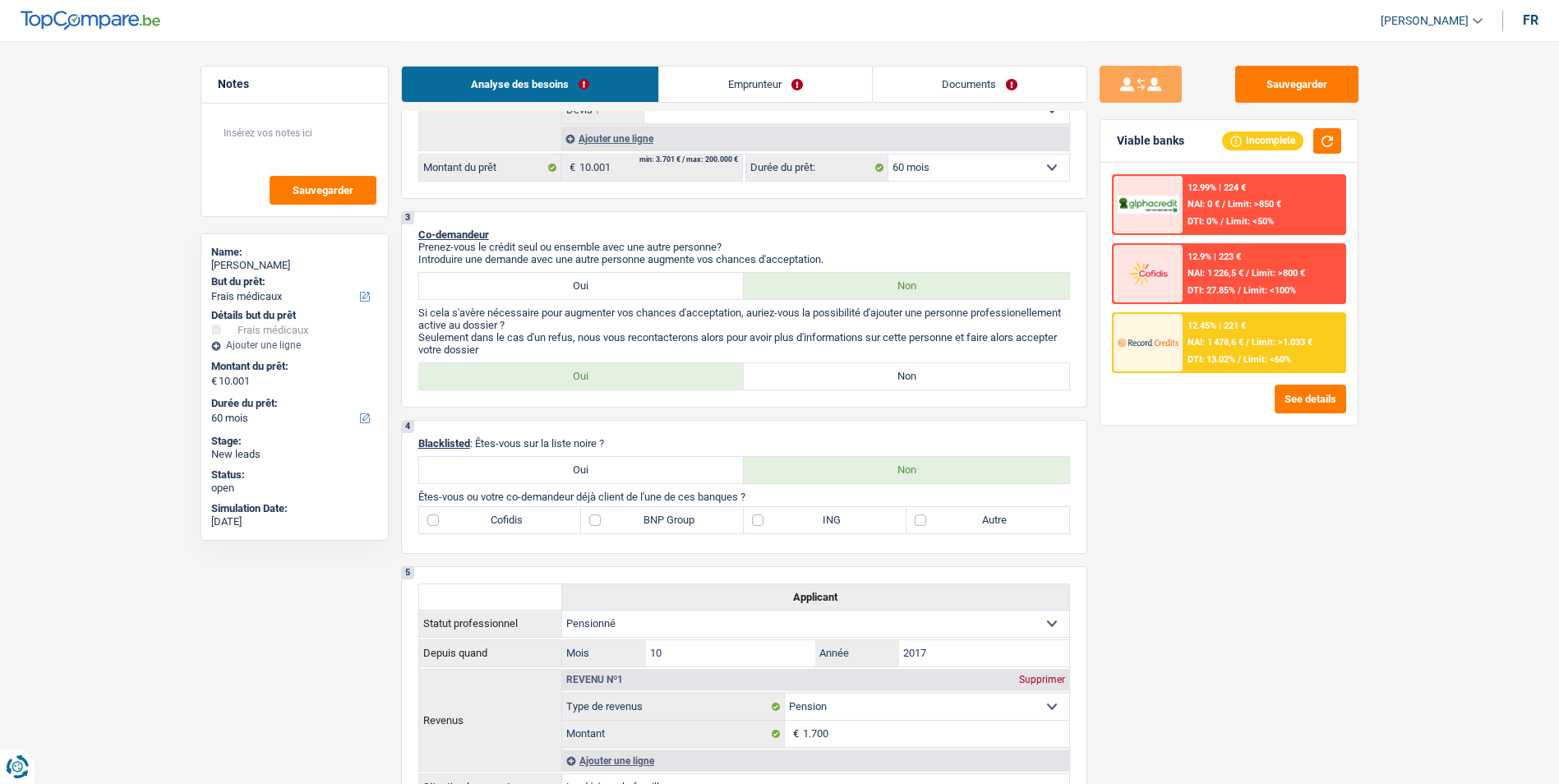
click at [733, 91] on link "Emprunteur" at bounding box center [765, 84] width 213 height 35
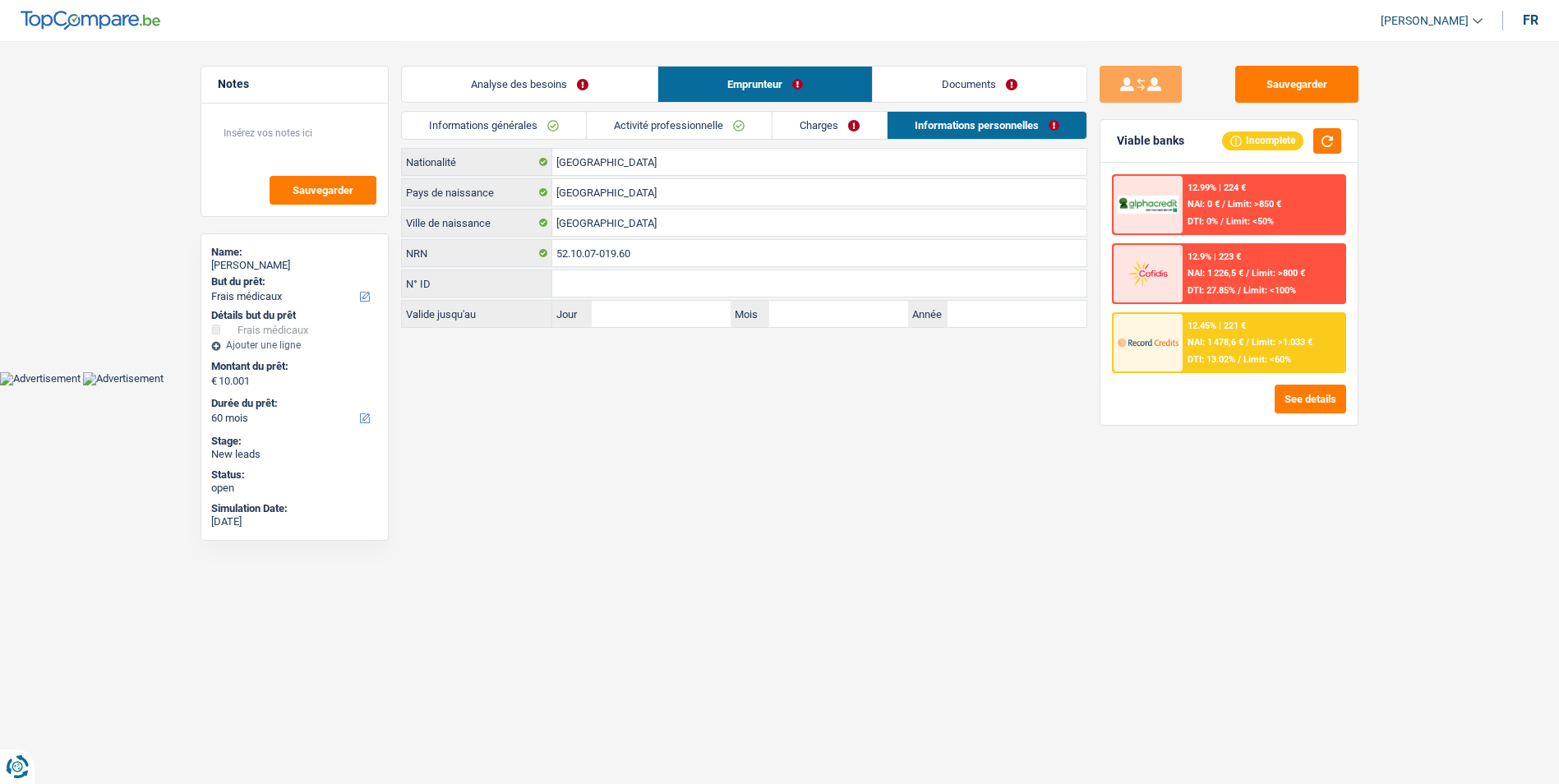
scroll to position [0, 0]
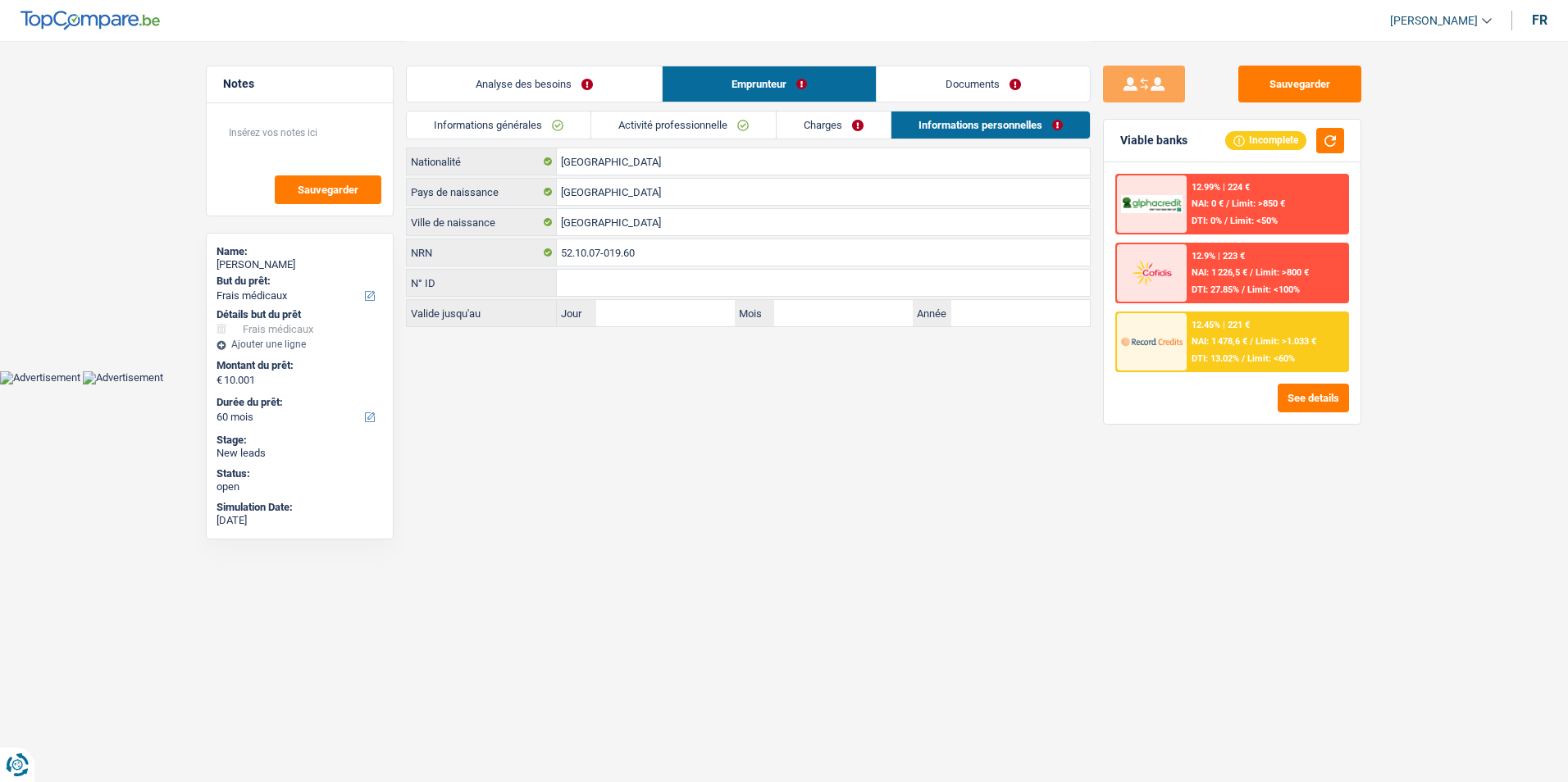
click at [673, 126] on link "Activité professionnelle" at bounding box center [683, 124] width 184 height 27
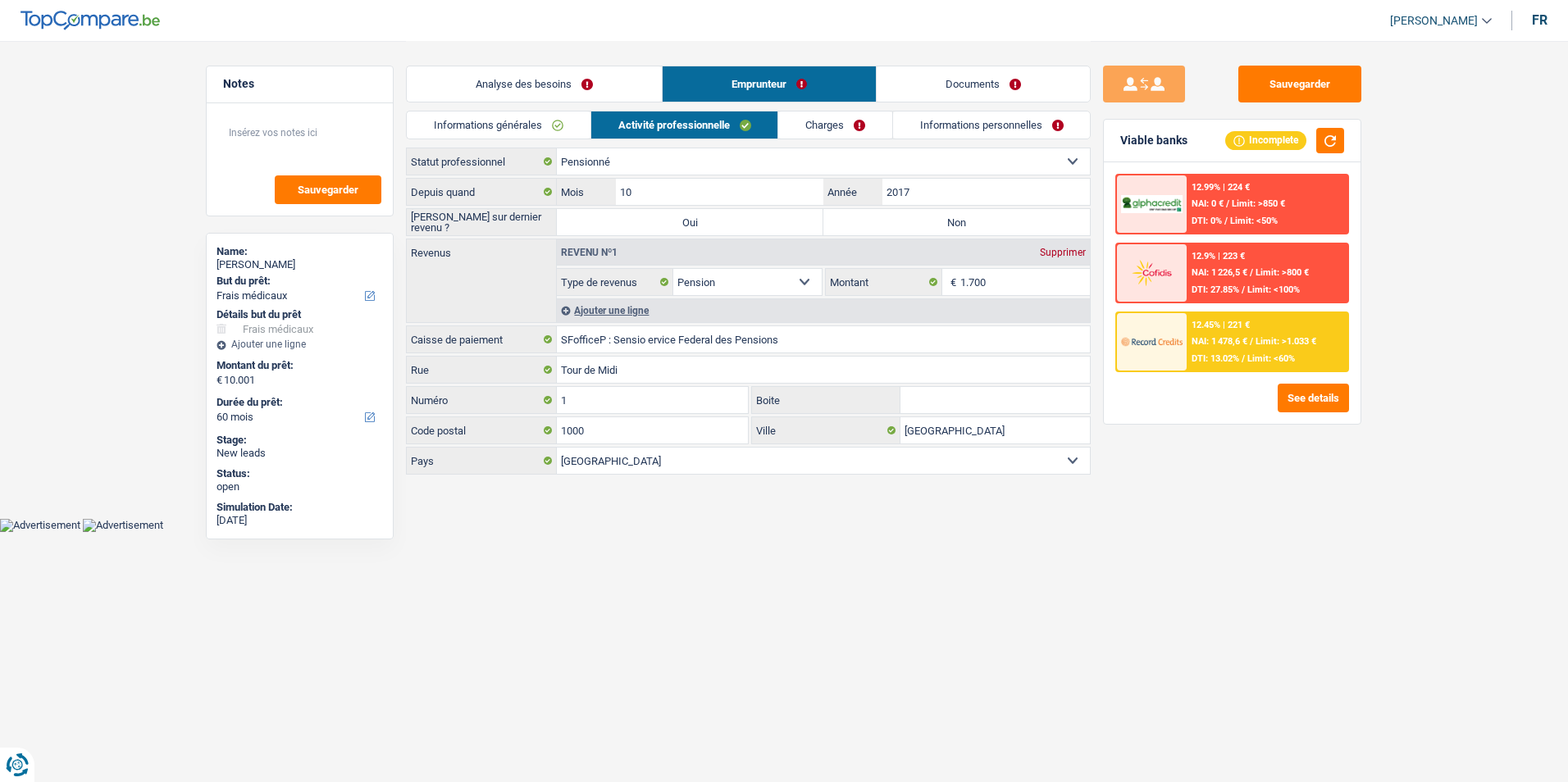
click at [516, 93] on link "Analyse des besoins" at bounding box center [533, 84] width 255 height 35
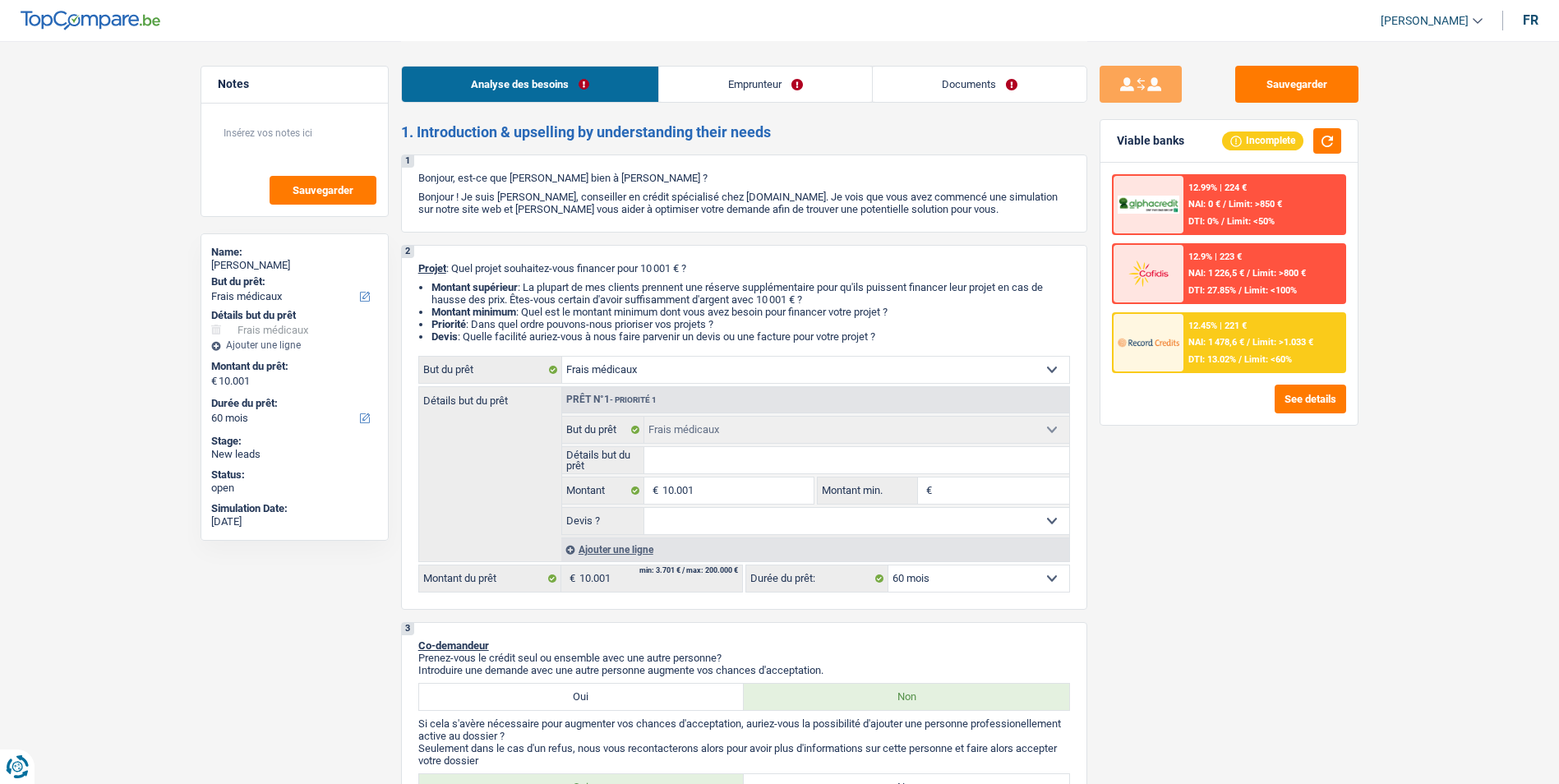
click at [723, 77] on link "Emprunteur" at bounding box center [765, 84] width 213 height 35
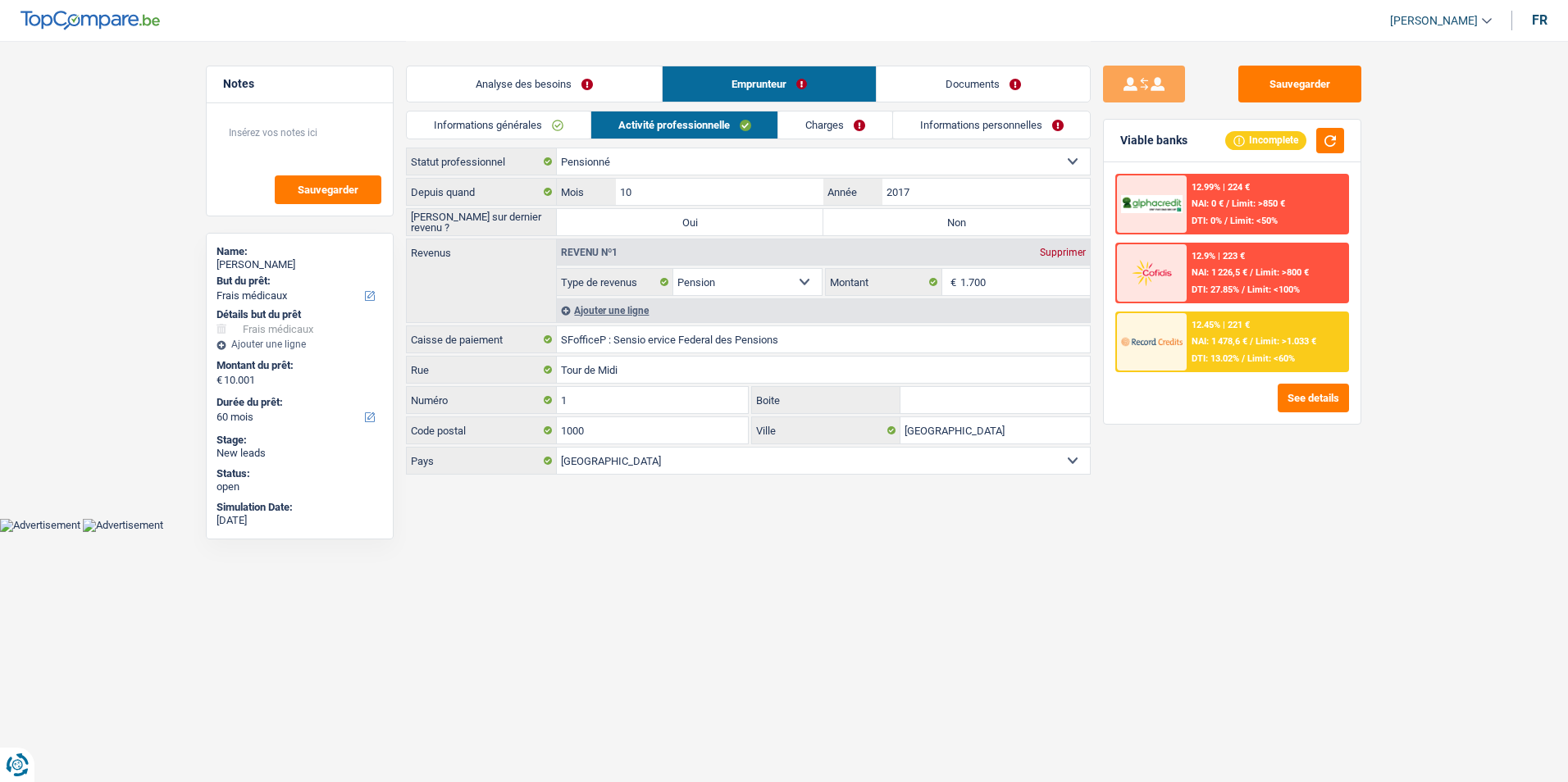
click at [564, 126] on link "Informations générales" at bounding box center [498, 124] width 183 height 27
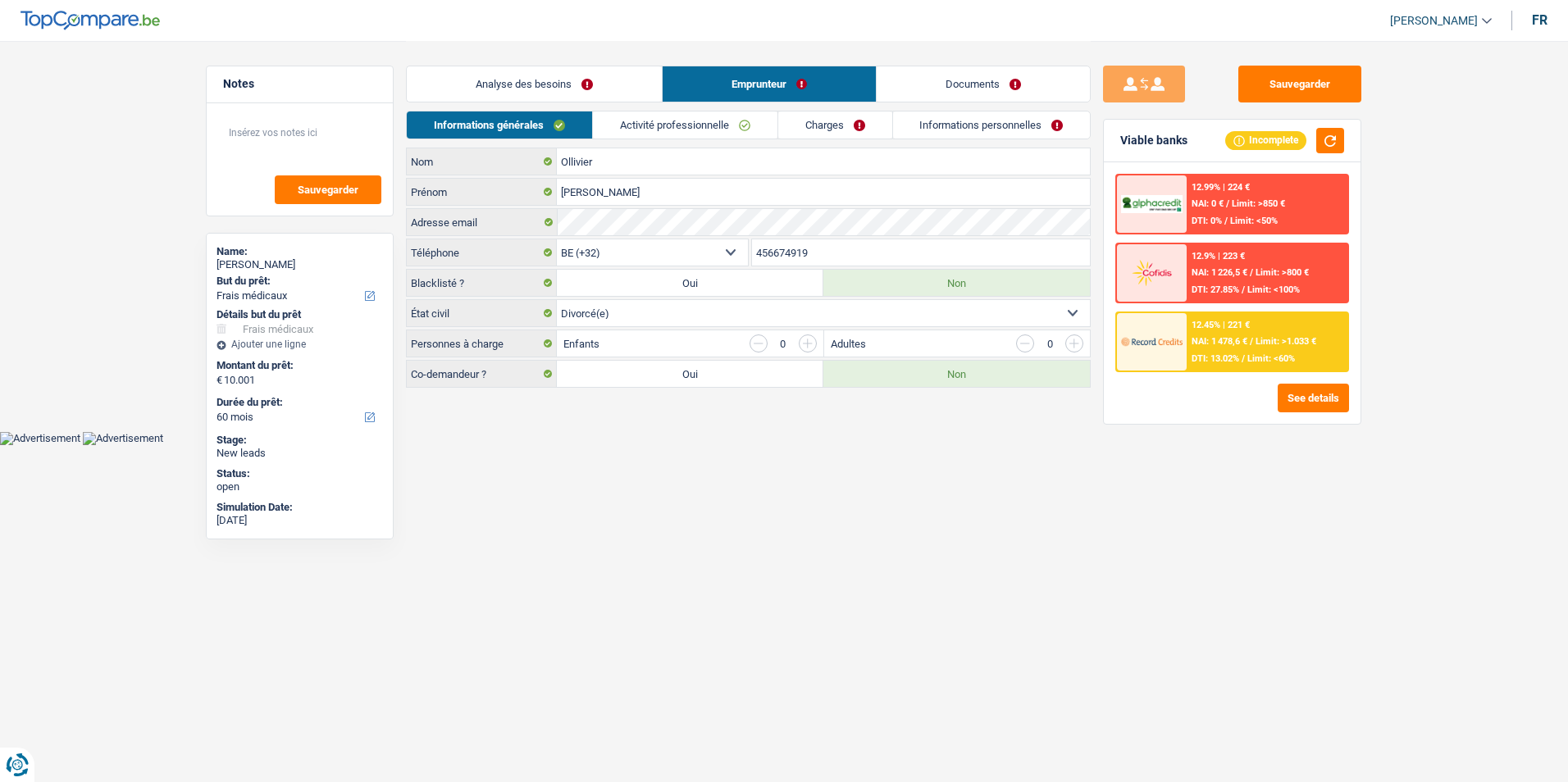
click at [611, 95] on link "Analyse des besoins" at bounding box center [533, 84] width 255 height 35
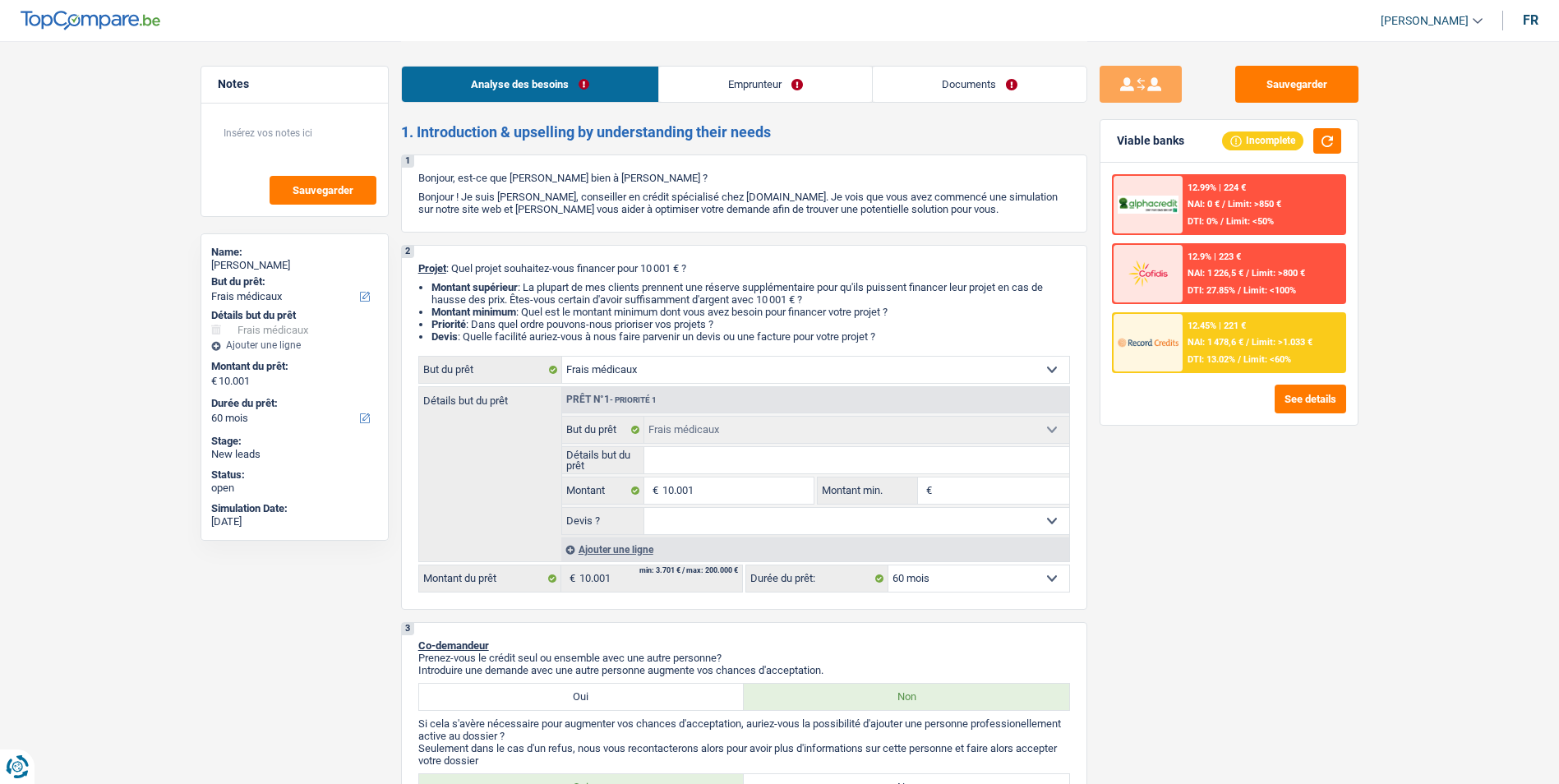
click at [723, 468] on input "Détails but du prêt" at bounding box center [857, 460] width 425 height 26
type input "I"
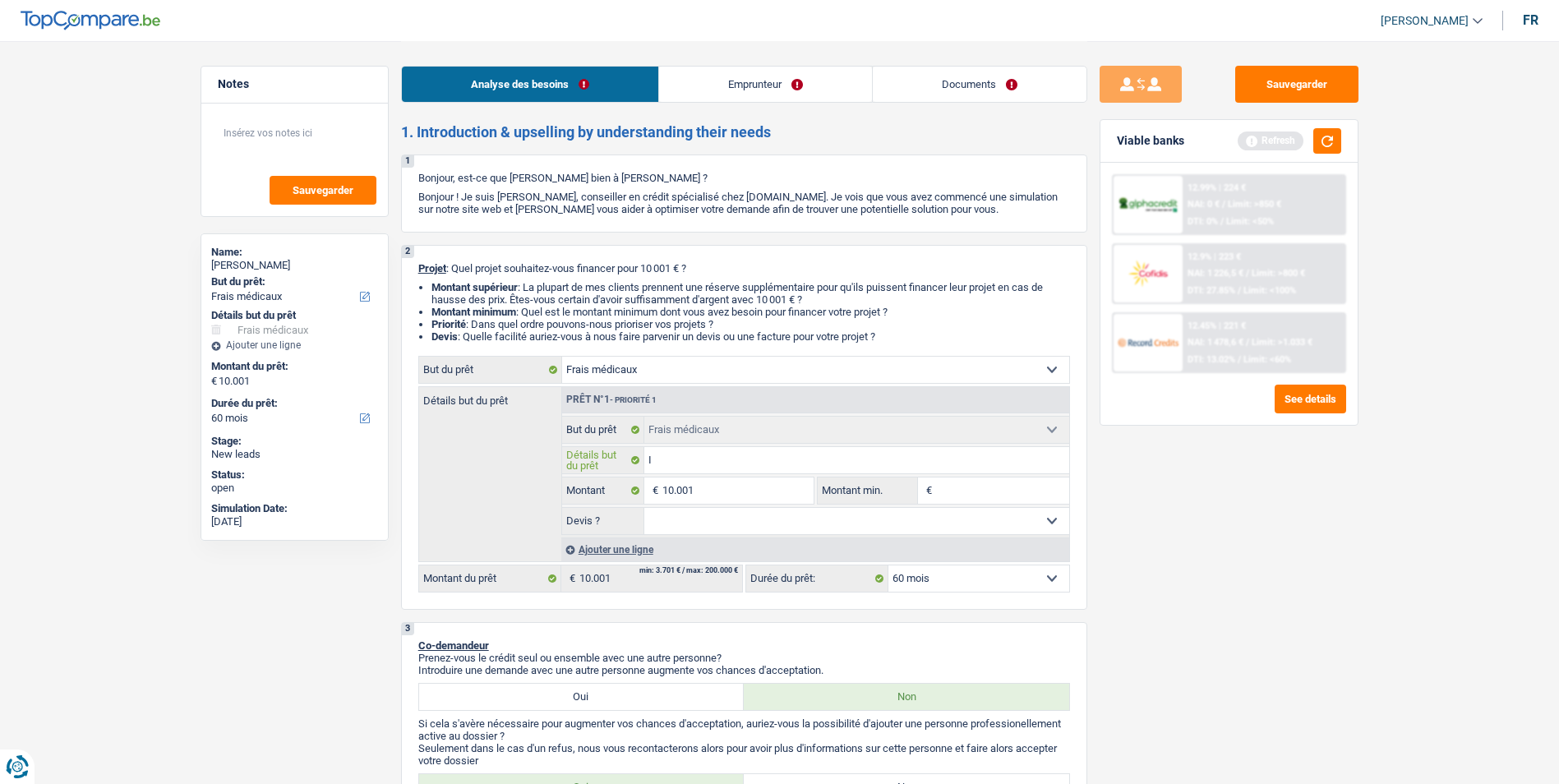
type input "Im"
type input "Imp"
type input "Impl"
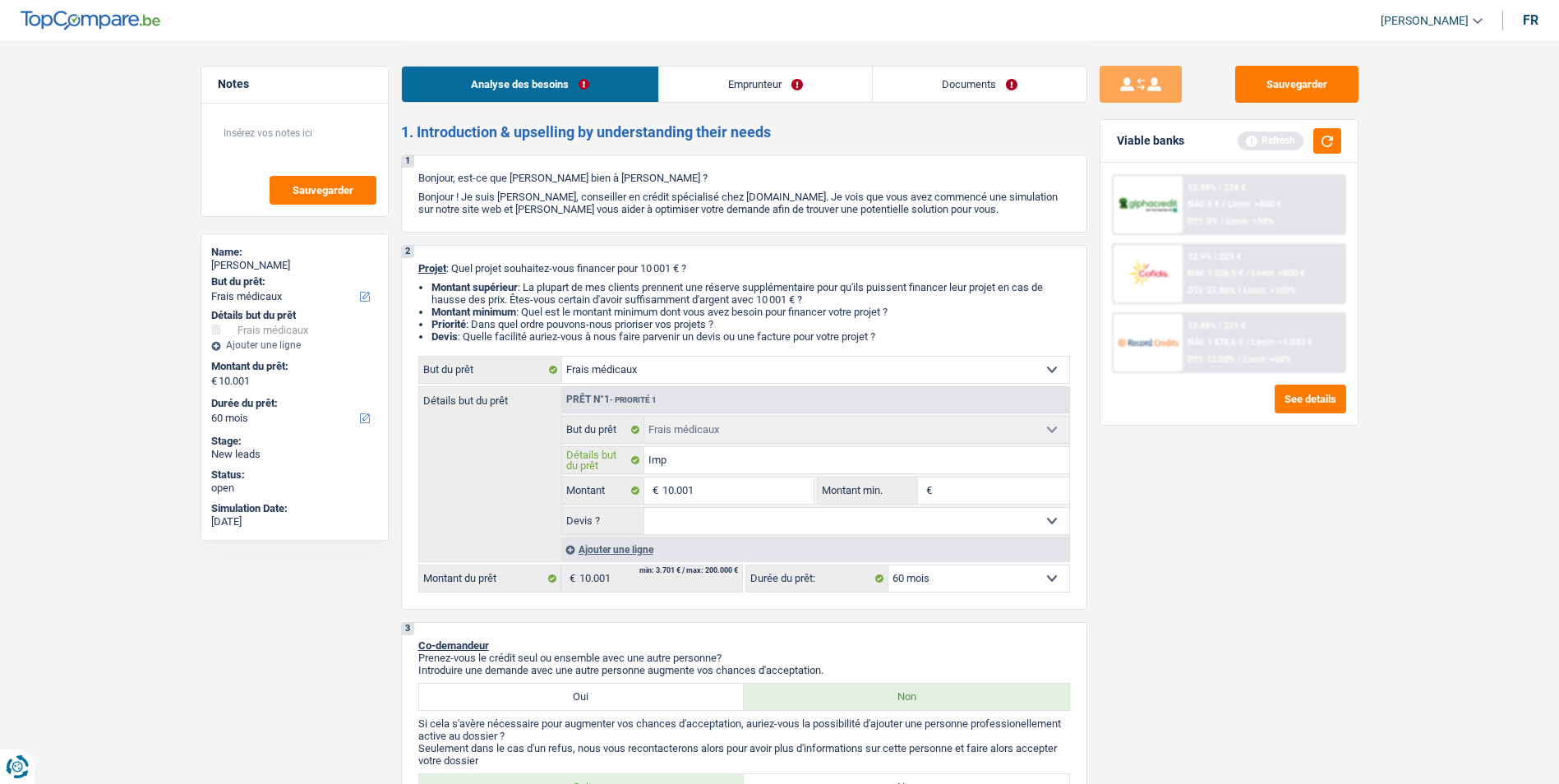
type input "Impl"
type input "Impla"
type input "Implan"
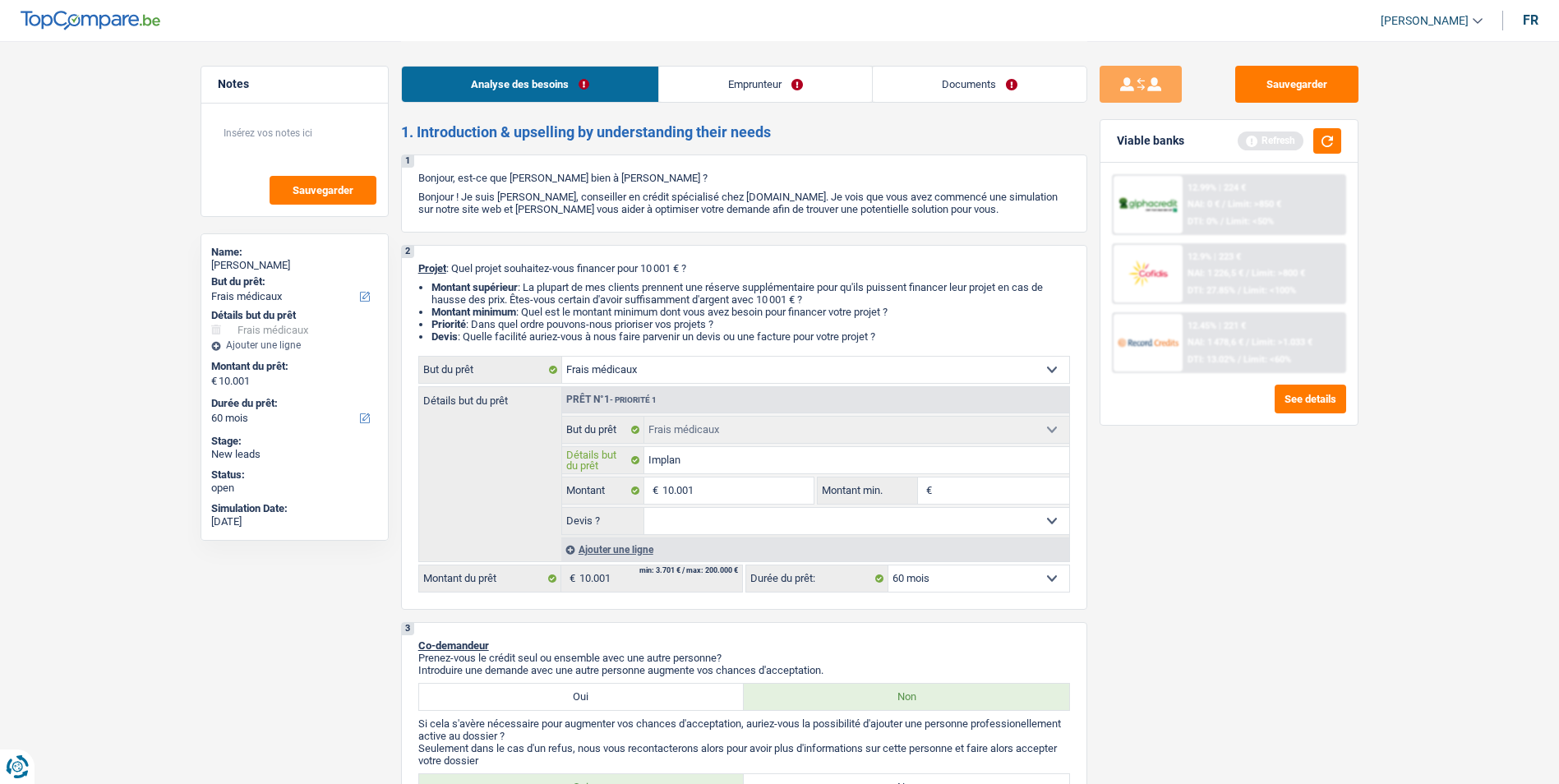
type input "Implant"
type input "Implant d"
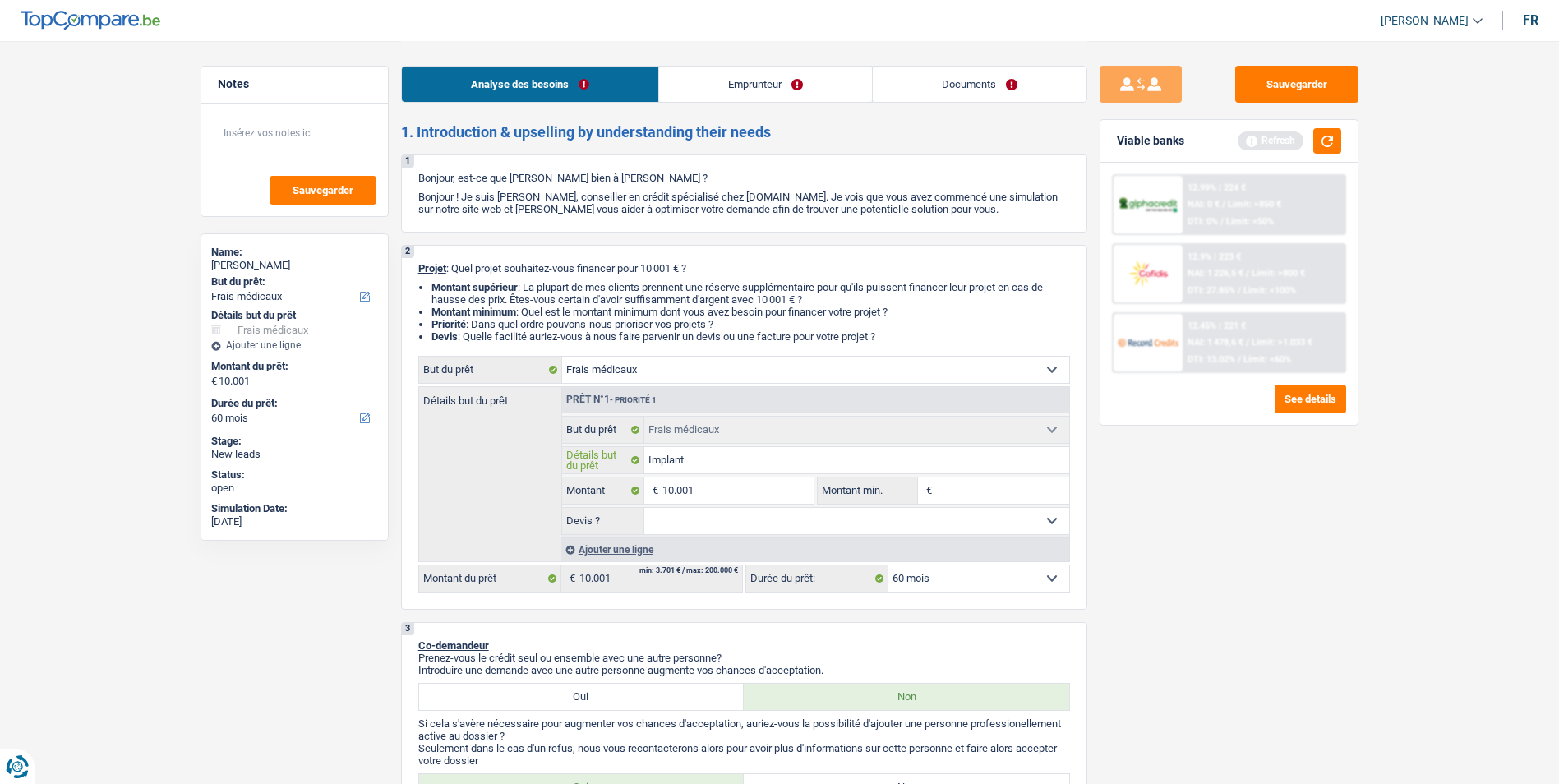
type input "Implant d"
type input "Implant de"
type input "Implant den"
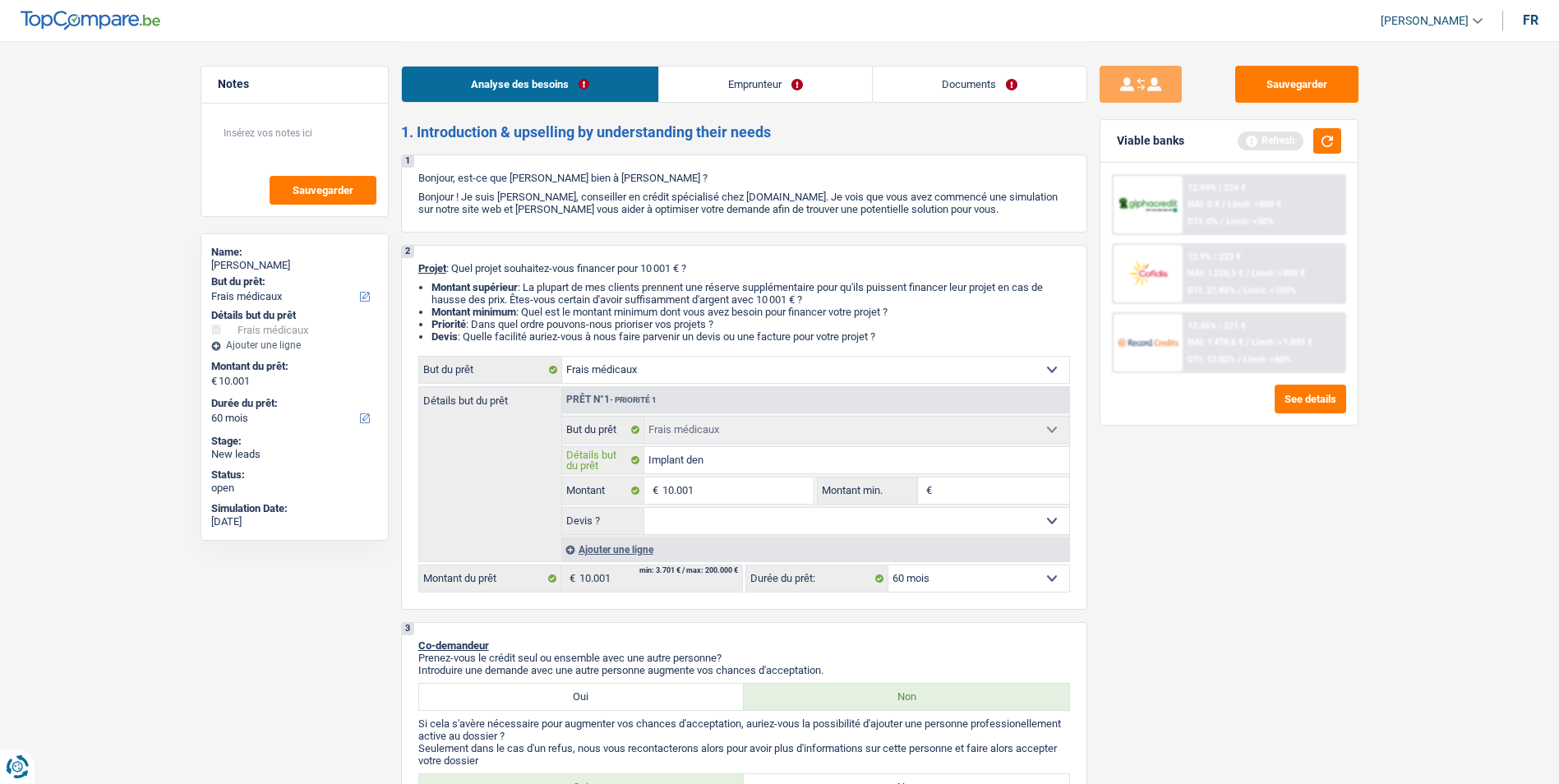
type input "Implant dent"
type input "Implant denta"
type input "Implant dentai"
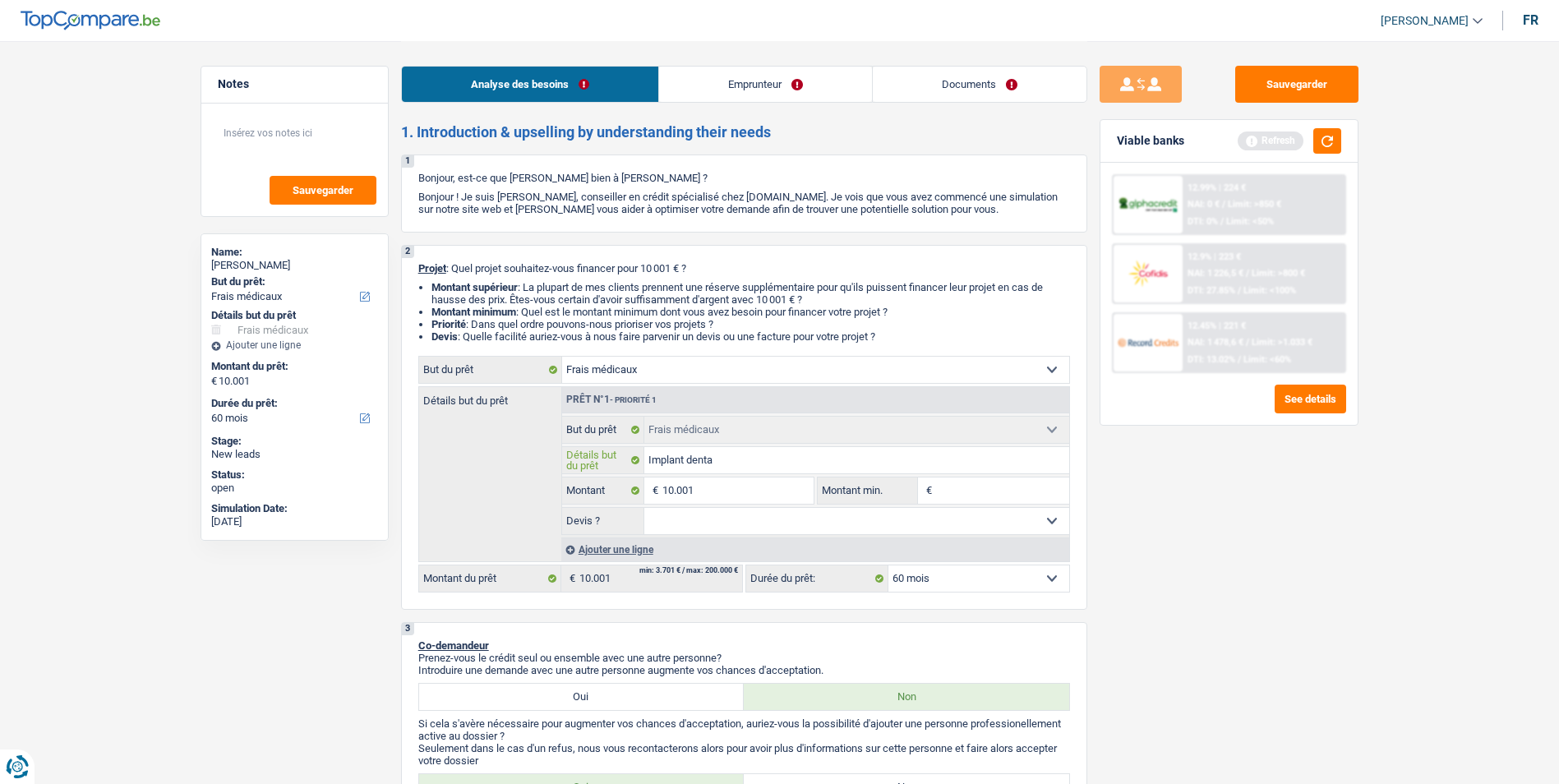
type input "Implant dentai"
type input "Implant dentair"
type input "Implant dentaire"
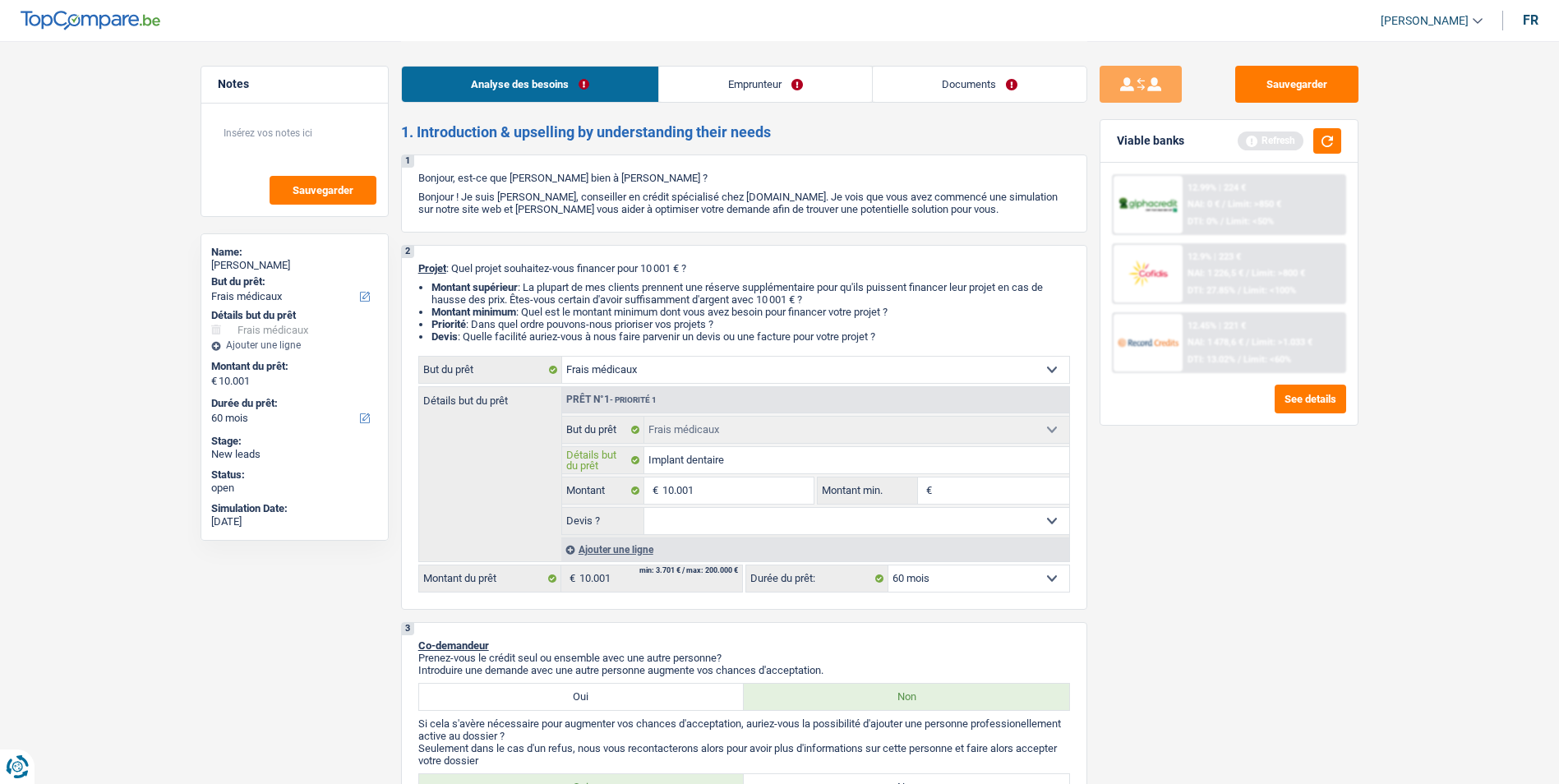
type input "Implant dentaire"
click at [824, 514] on select "Oui Non Non répondu Sélectionner une option" at bounding box center [857, 521] width 425 height 26
select select "yes"
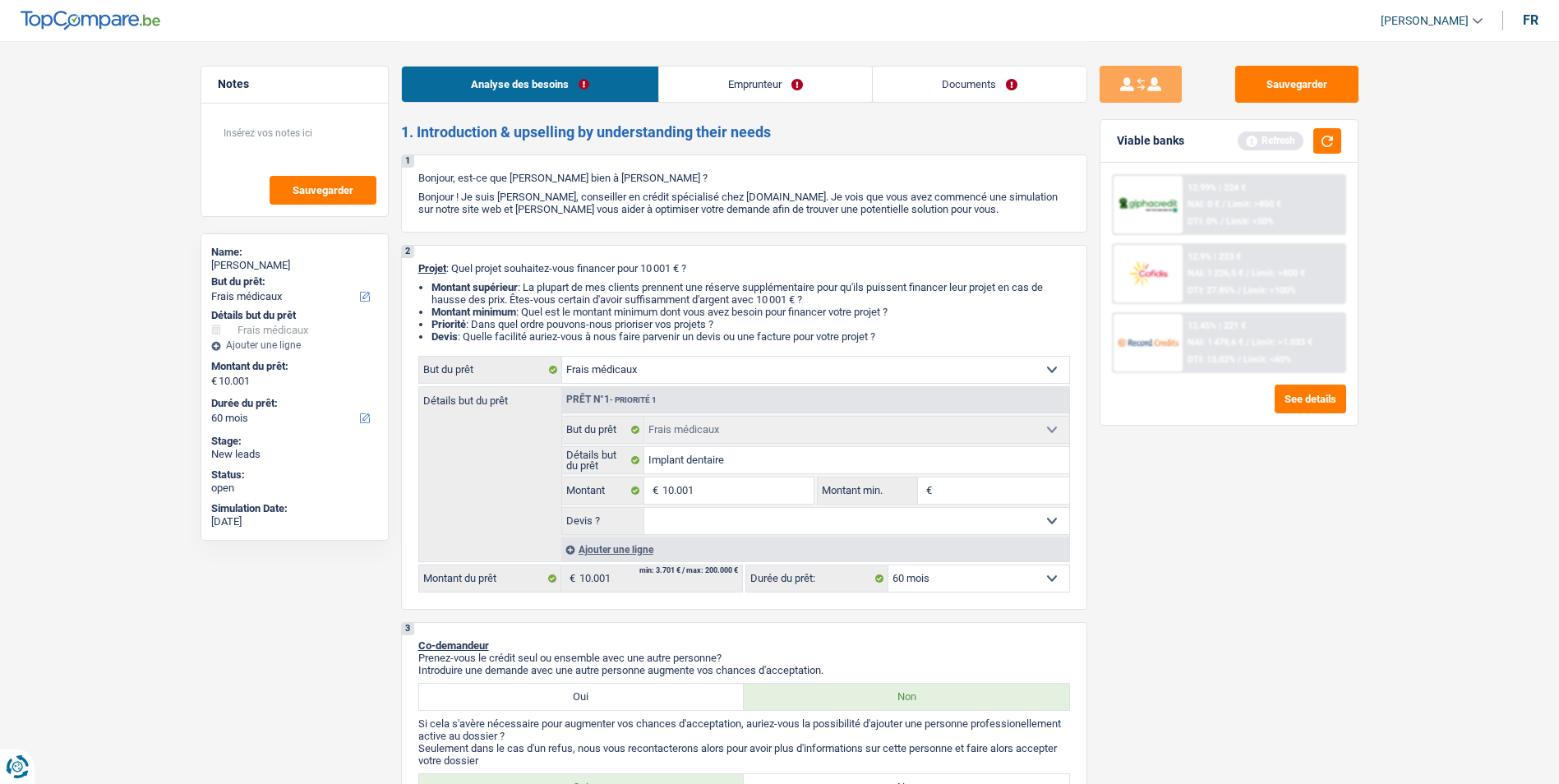
click at [644, 508] on select "Oui Non Non répondu Sélectionner une option" at bounding box center [857, 521] width 425 height 26
select select "yes"
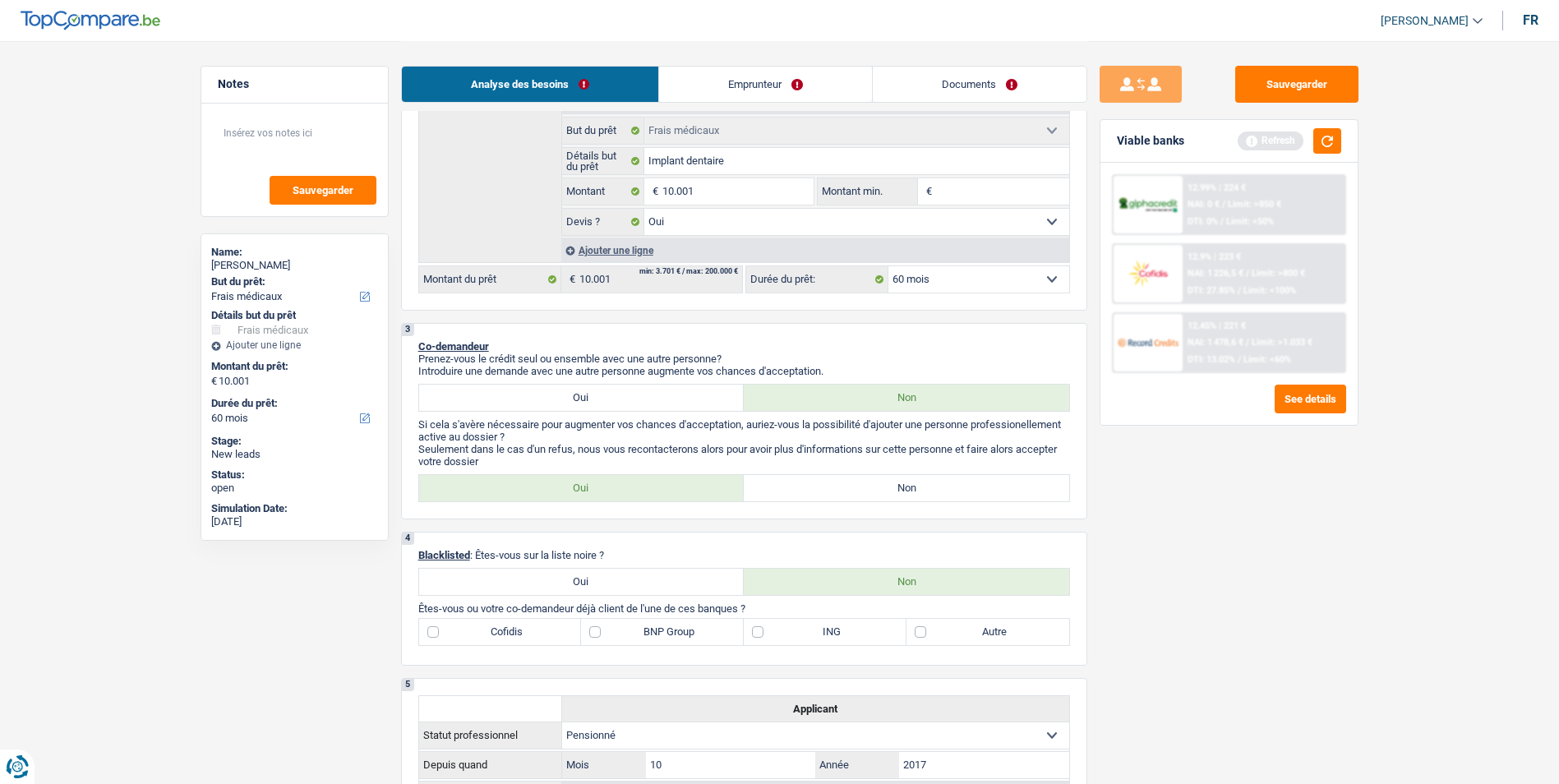
scroll to position [328, 0]
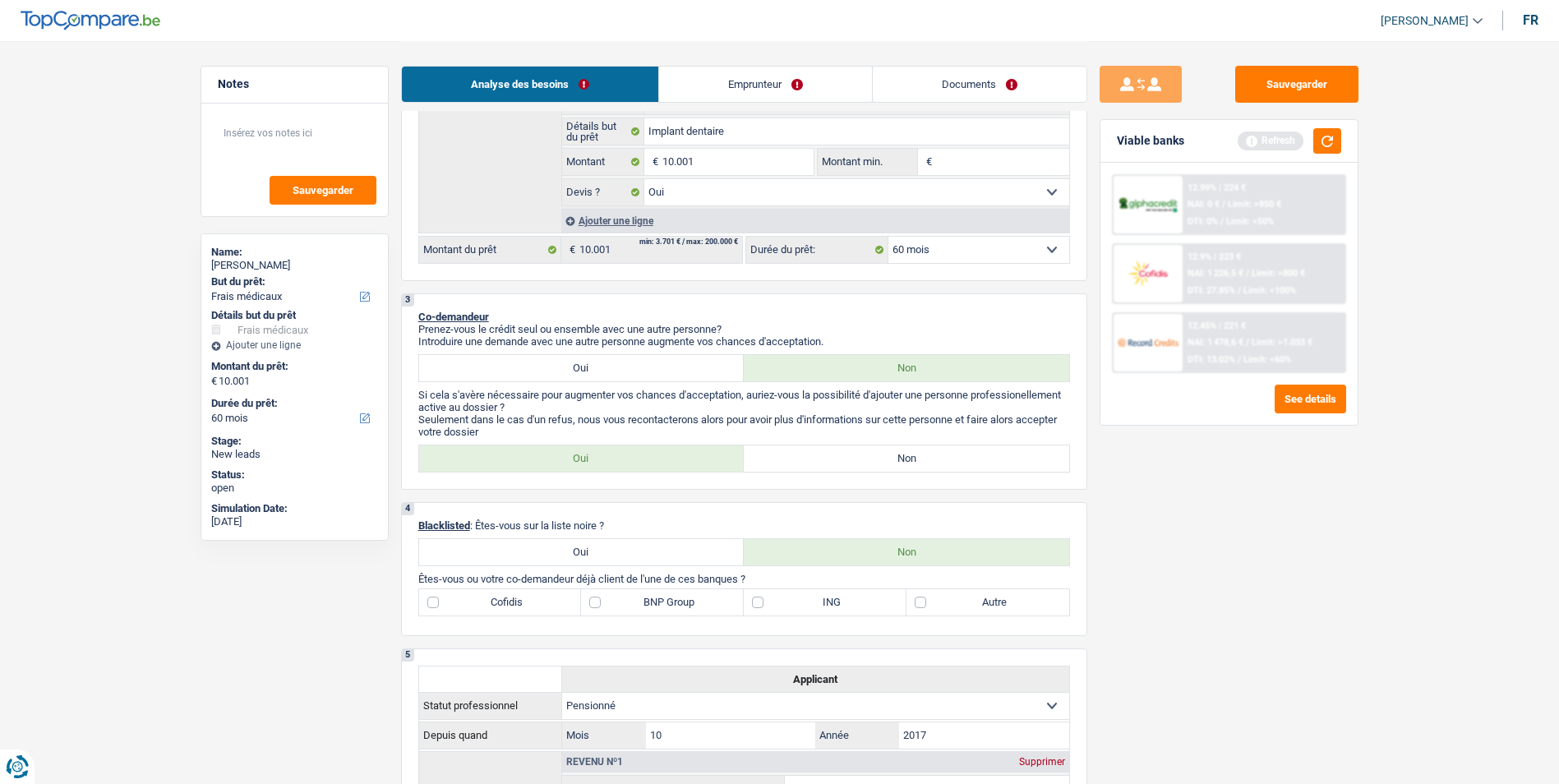
click at [833, 453] on label "Non" at bounding box center [907, 458] width 326 height 26
click at [833, 453] on input "Non" at bounding box center [907, 458] width 326 height 26
radio input "true"
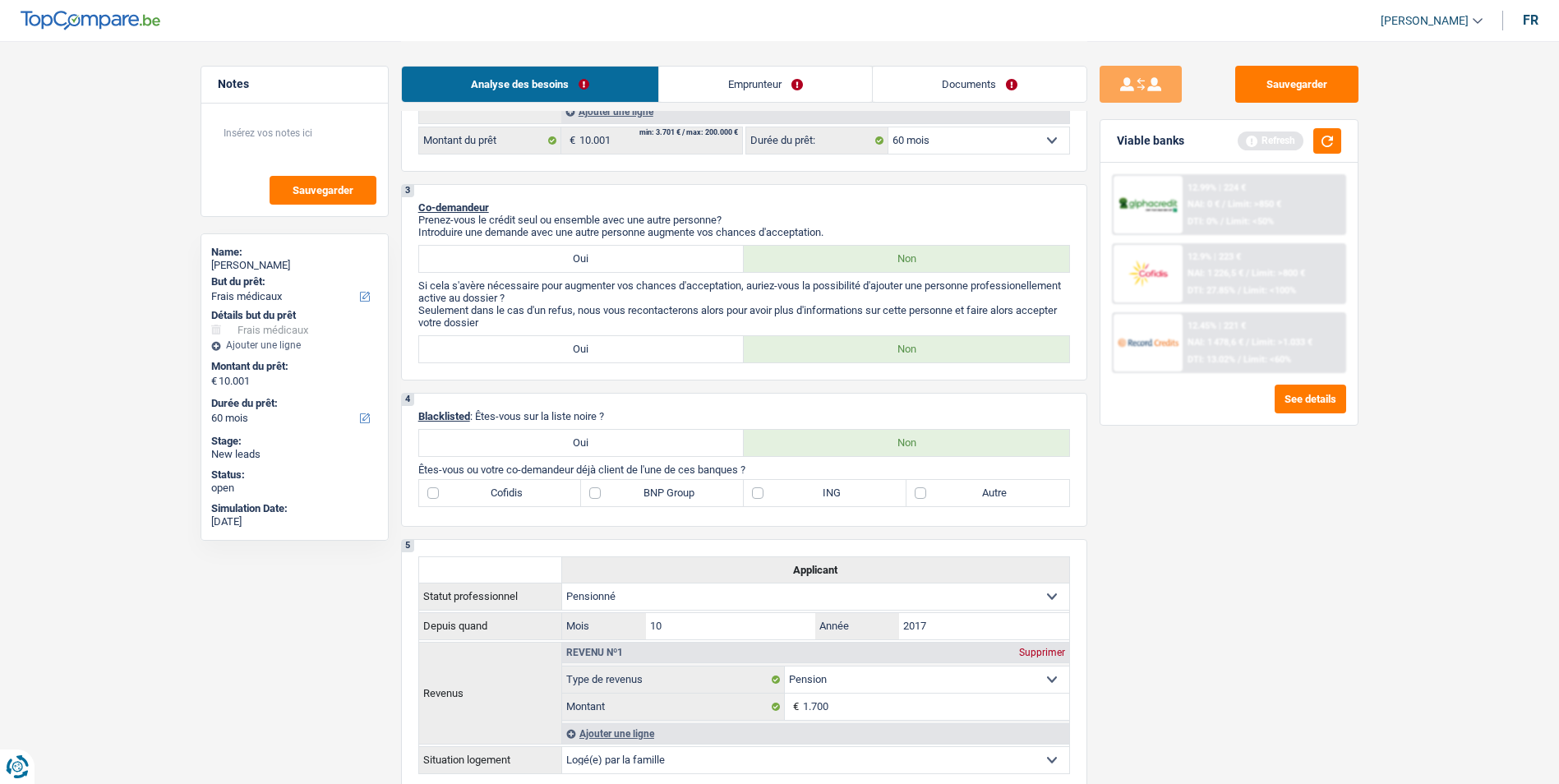
scroll to position [575, 0]
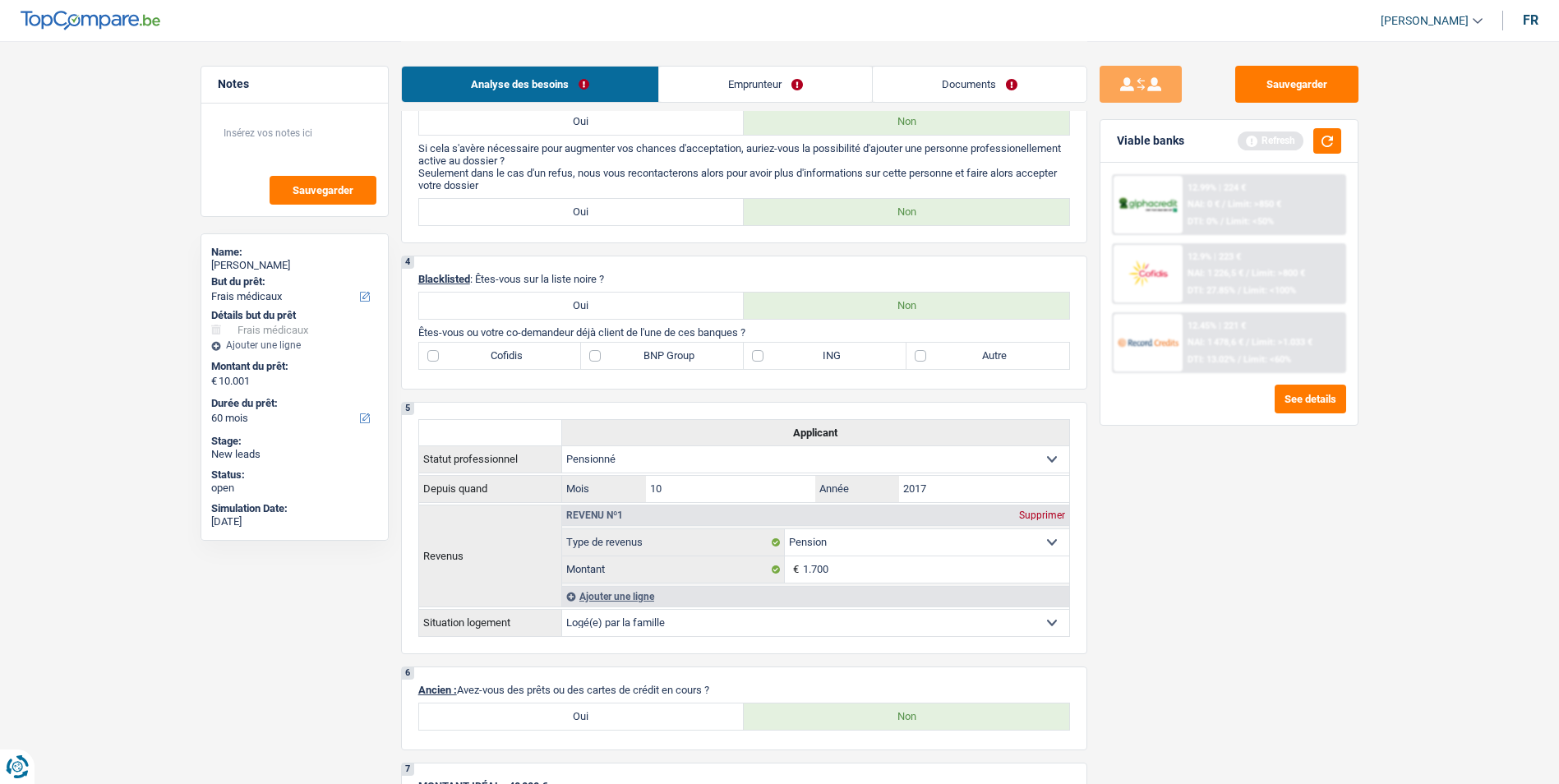
click at [923, 361] on label "Autre" at bounding box center [987, 355] width 162 height 26
click at [923, 361] on input "Autre" at bounding box center [987, 355] width 162 height 26
checkbox input "true"
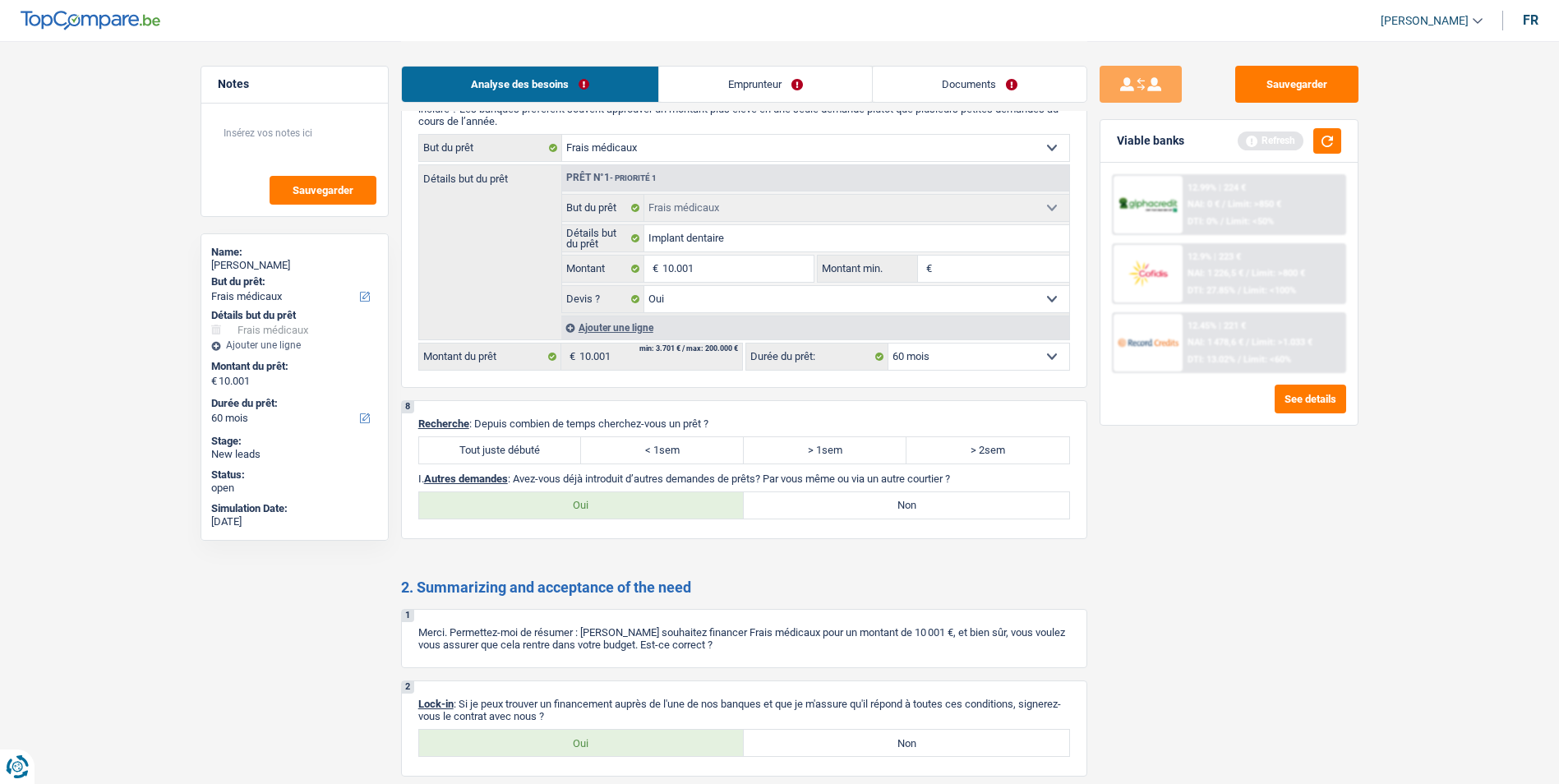
scroll to position [1315, 0]
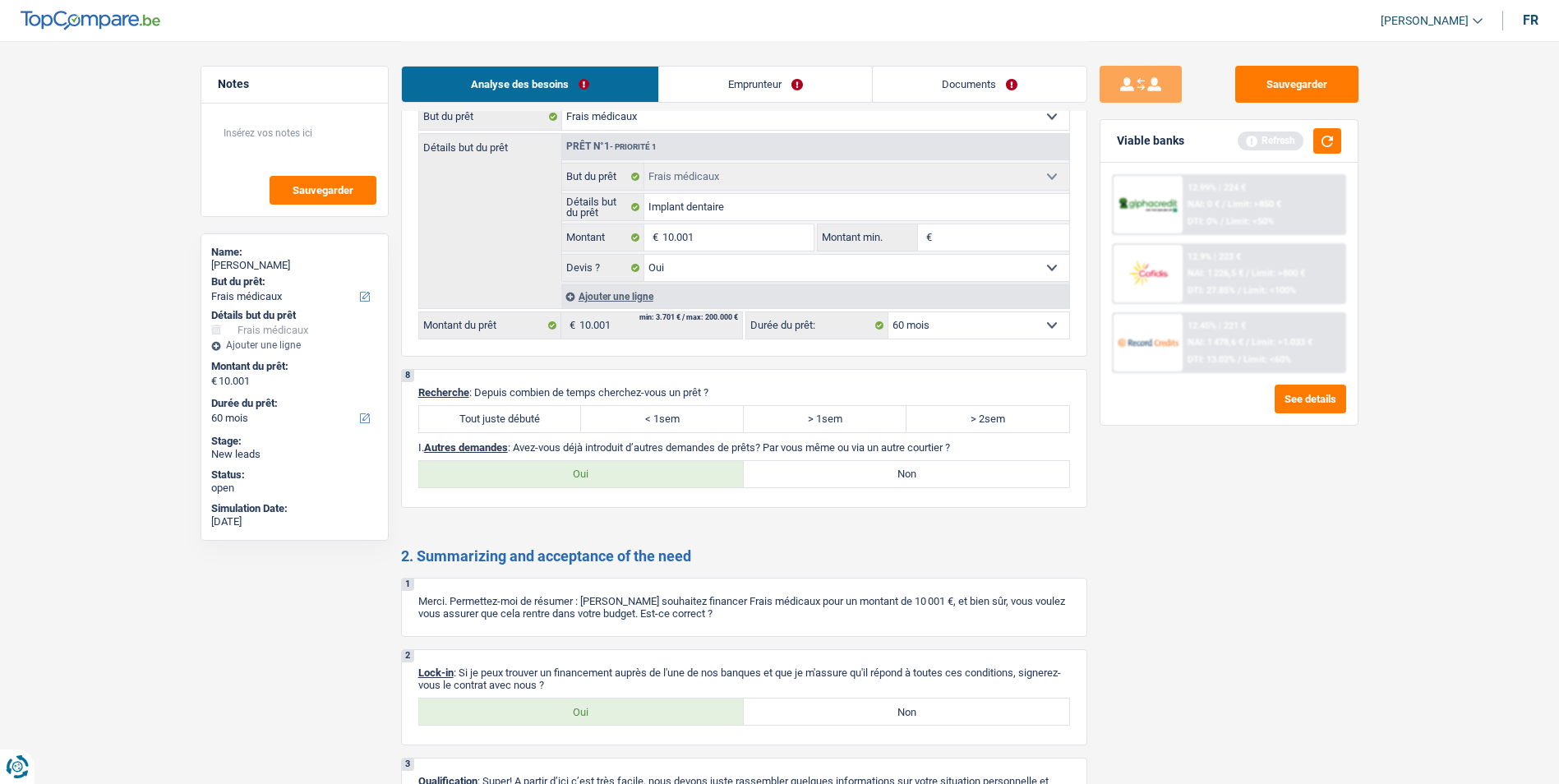
click at [551, 418] on label "Tout juste débuté" at bounding box center [500, 419] width 162 height 26
click at [551, 418] on input "Tout juste débuté" at bounding box center [500, 419] width 162 height 26
radio input "true"
click at [896, 470] on label "Non" at bounding box center [907, 474] width 326 height 26
click at [896, 470] on input "Non" at bounding box center [907, 474] width 326 height 26
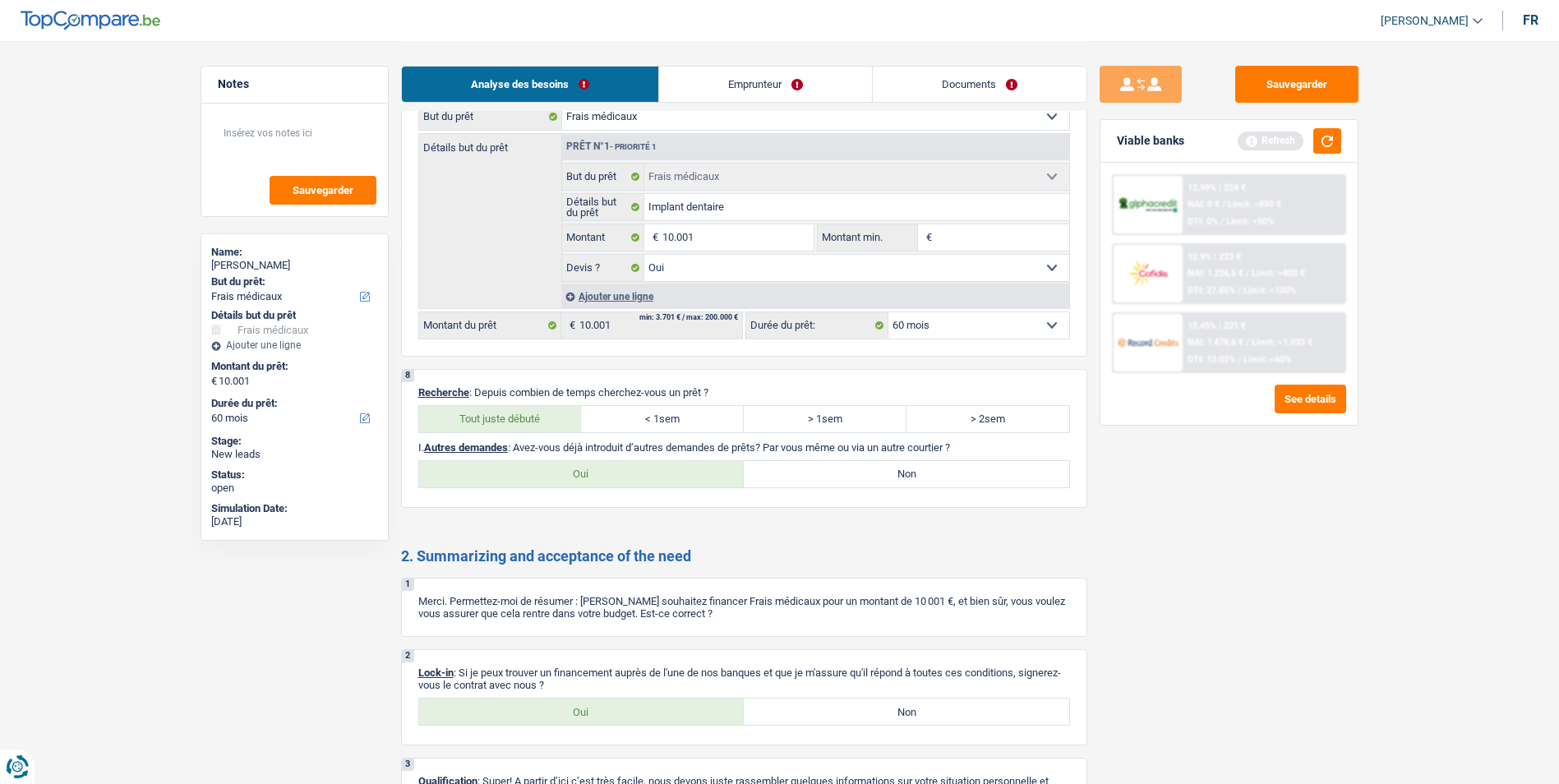
radio input "true"
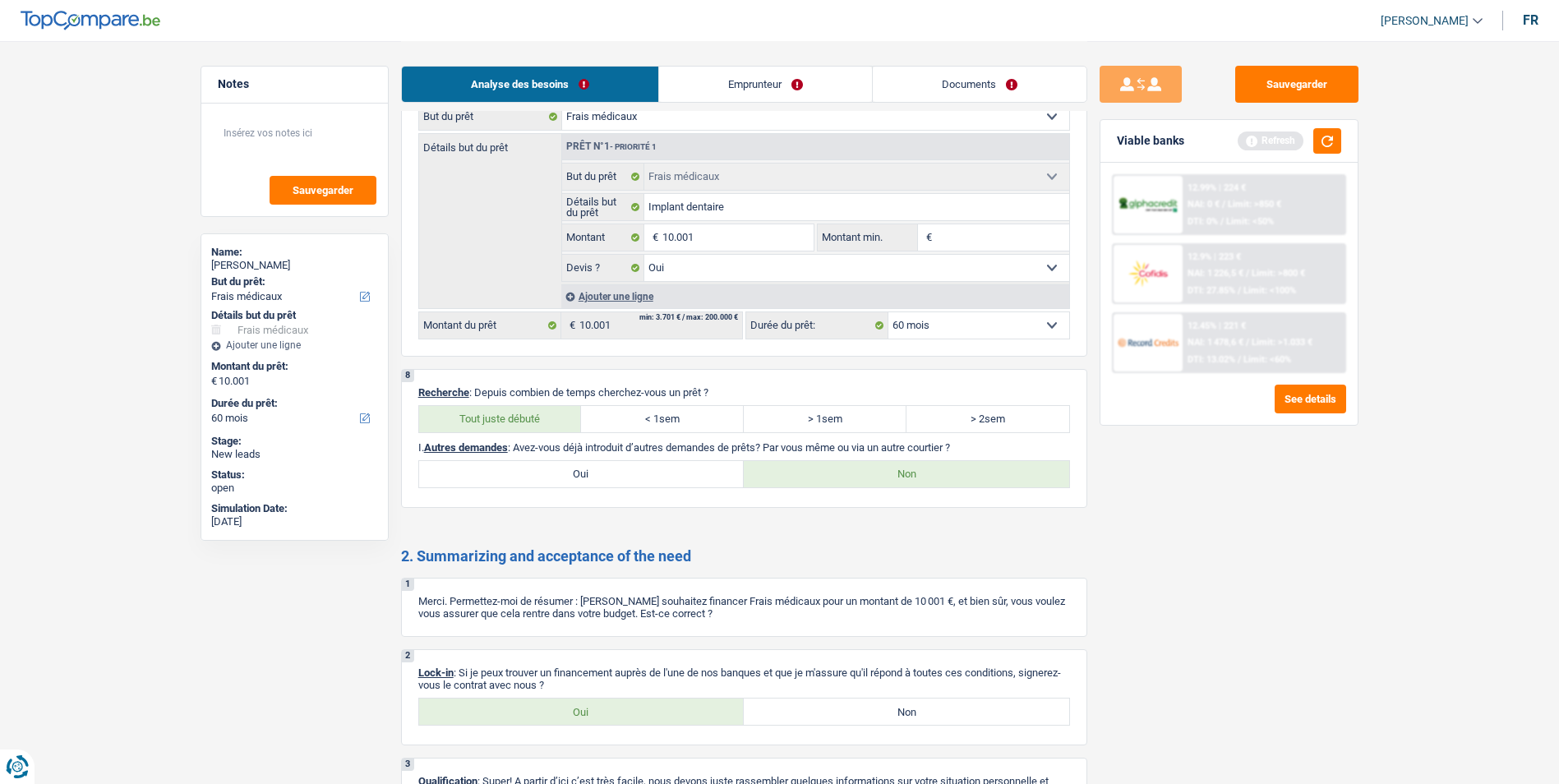
click at [782, 78] on link "Emprunteur" at bounding box center [765, 84] width 213 height 35
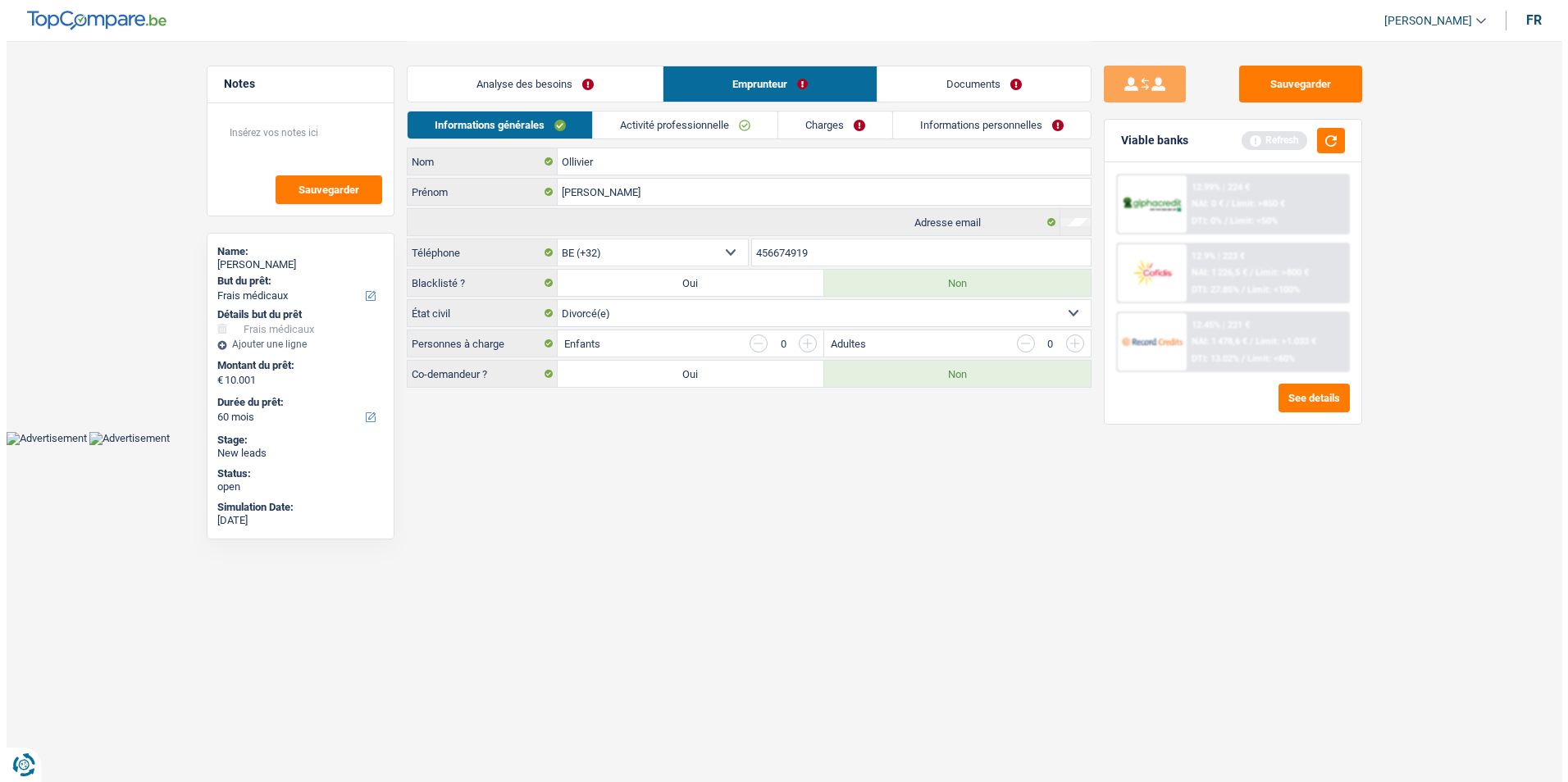
scroll to position [0, 0]
click at [679, 121] on link "Activité professionnelle" at bounding box center [684, 124] width 184 height 27
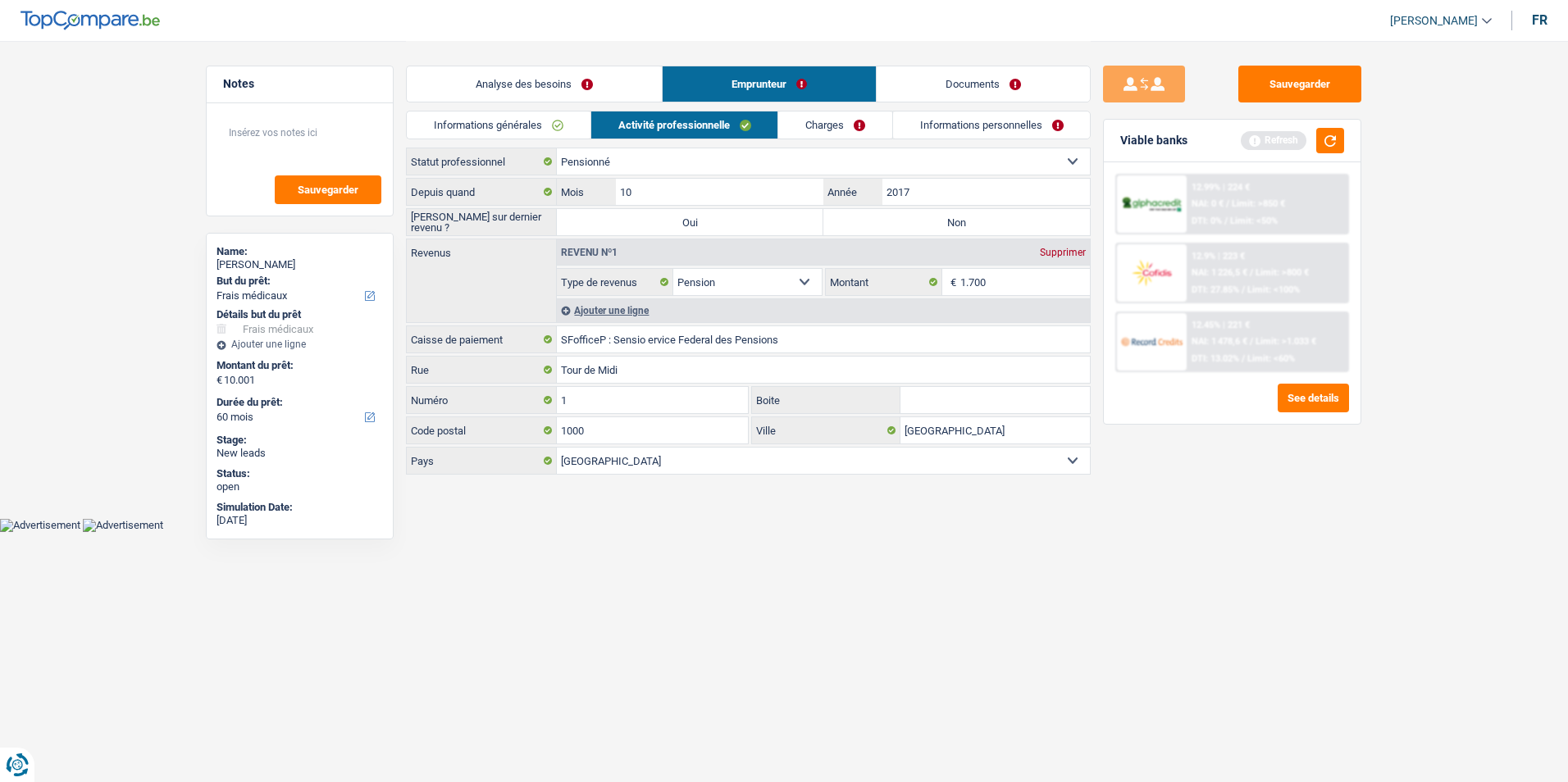
click at [886, 225] on label "Non" at bounding box center [956, 222] width 267 height 26
click at [886, 225] on input "Non" at bounding box center [956, 222] width 267 height 26
radio input "true"
click at [605, 337] on input "SFofficeP : Sensio ervice Federal des Pensions" at bounding box center [823, 340] width 533 height 26
click at [621, 339] on input "SFp : Sensio ervice Federal des Pensions" at bounding box center [823, 340] width 533 height 26
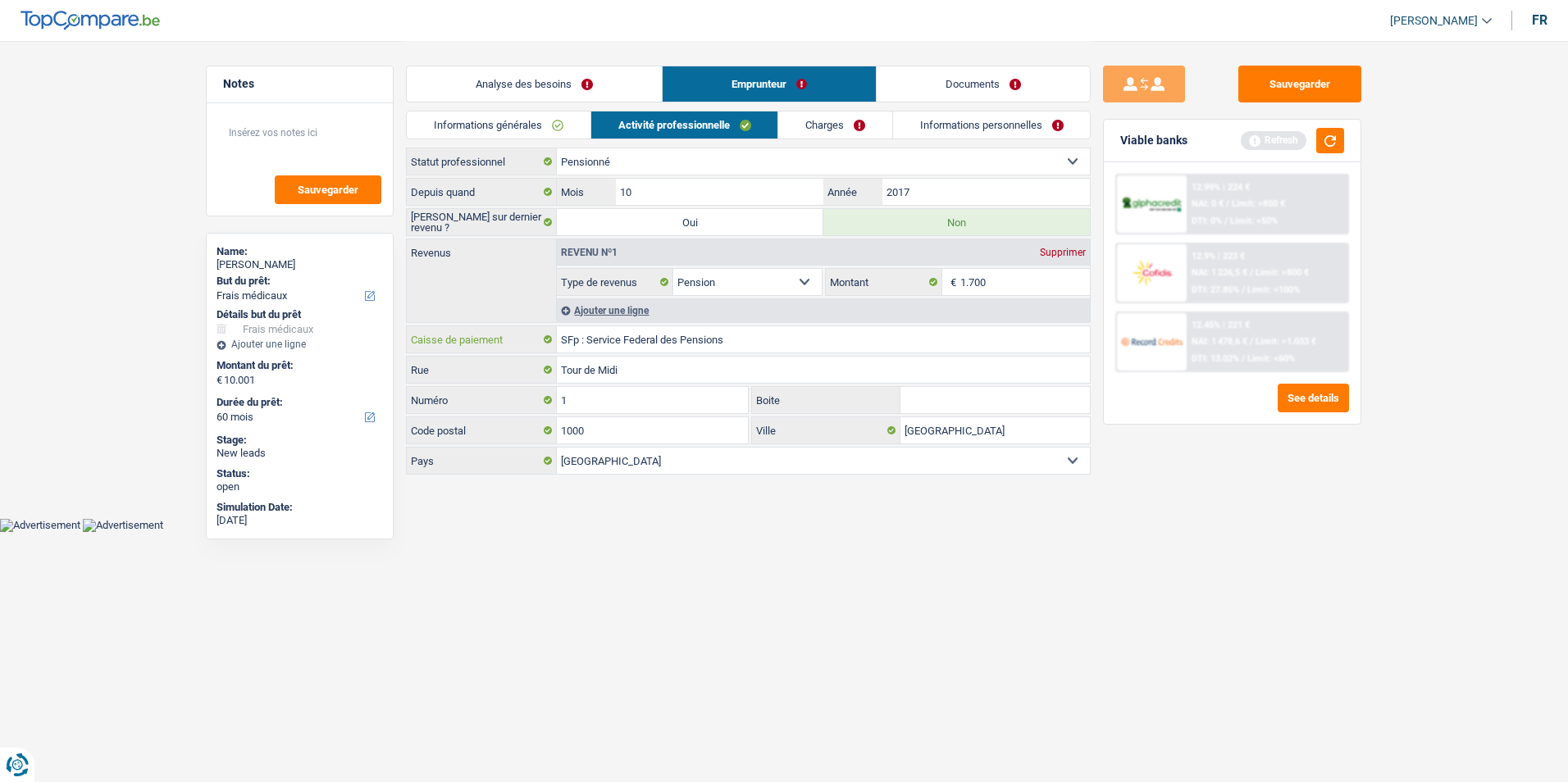
click at [579, 336] on input "SFp : Service Federal des Pensions" at bounding box center [823, 340] width 533 height 26
type input "SFP : Service Federal des Pensions"
click at [824, 120] on link "Charges" at bounding box center [835, 124] width 114 height 27
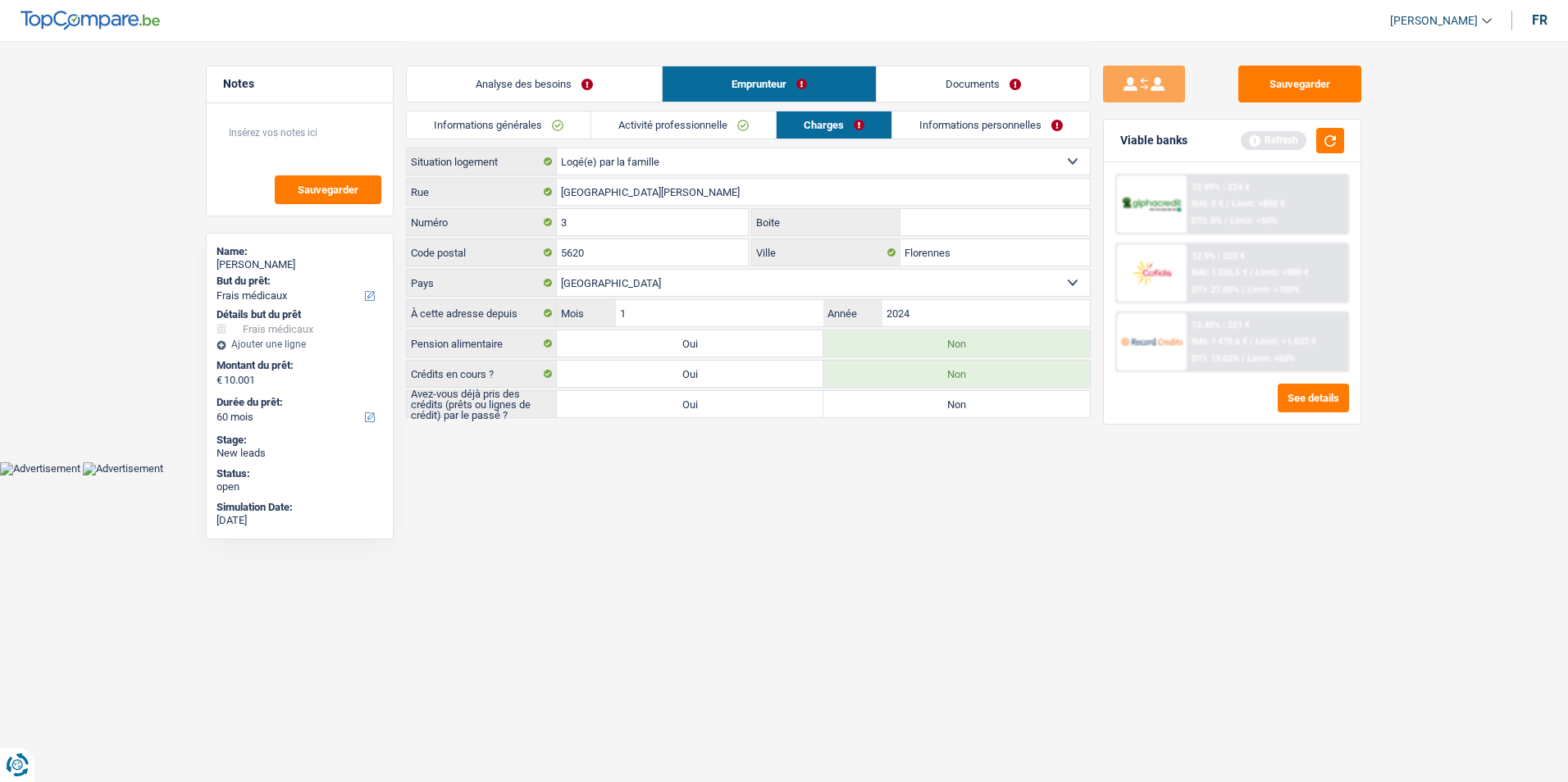
click at [703, 165] on select "Locataire Propriétaire avec prêt hypothécaire Propriétaire sans prêt hypothécai…" at bounding box center [823, 161] width 533 height 26
click at [556, 148] on select "Locataire Propriétaire avec prêt hypothécaire Propriétaire sans prêt hypothécai…" at bounding box center [823, 161] width 533 height 26
click at [348, 137] on textarea at bounding box center [300, 139] width 163 height 49
type textarea "- Logé par la famille"
click at [765, 400] on label "Oui" at bounding box center [690, 404] width 267 height 26
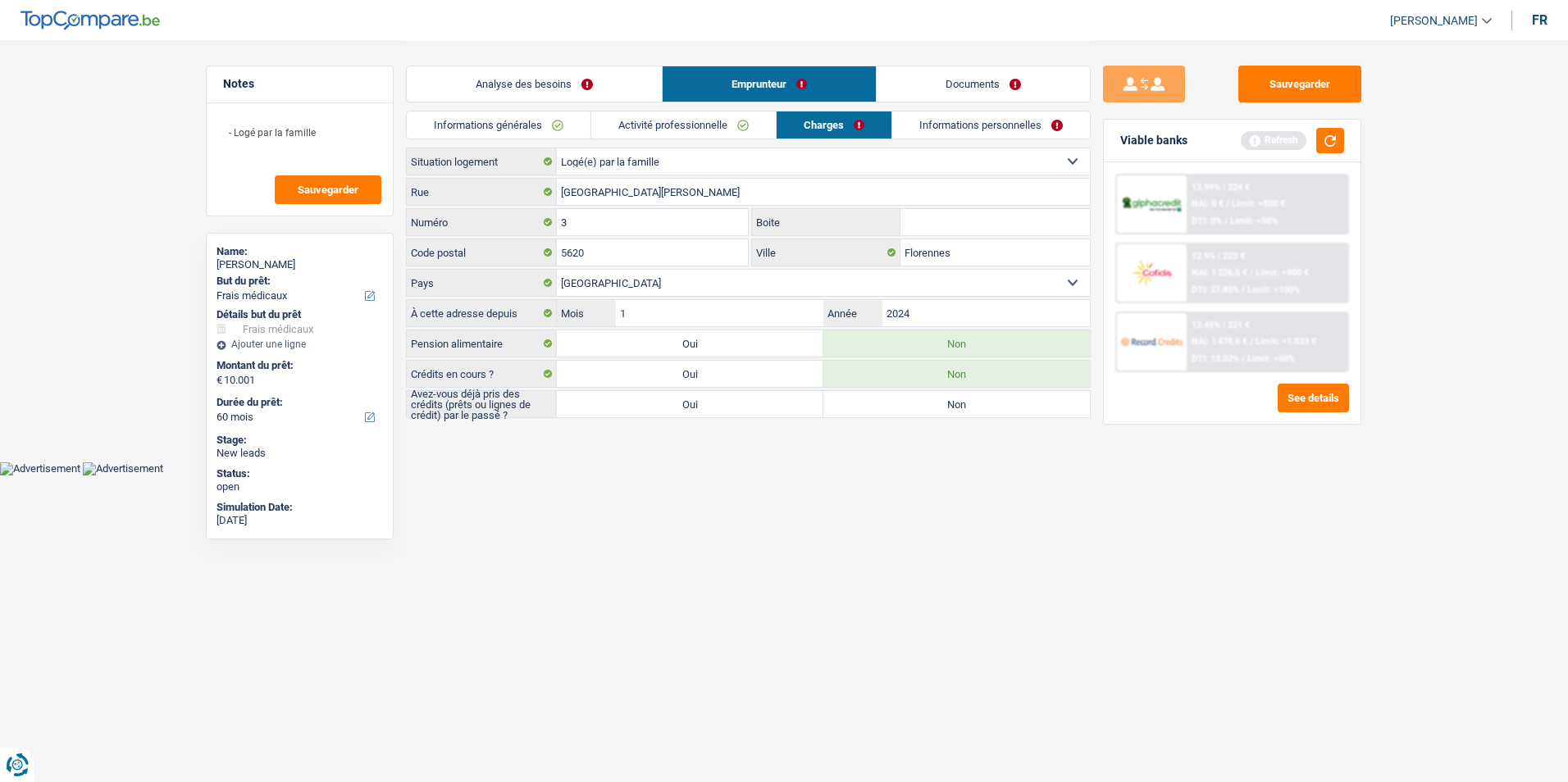
click at [765, 400] on input "Oui" at bounding box center [690, 404] width 267 height 26
radio input "true"
click at [943, 129] on link "Informations personnelles" at bounding box center [991, 124] width 197 height 27
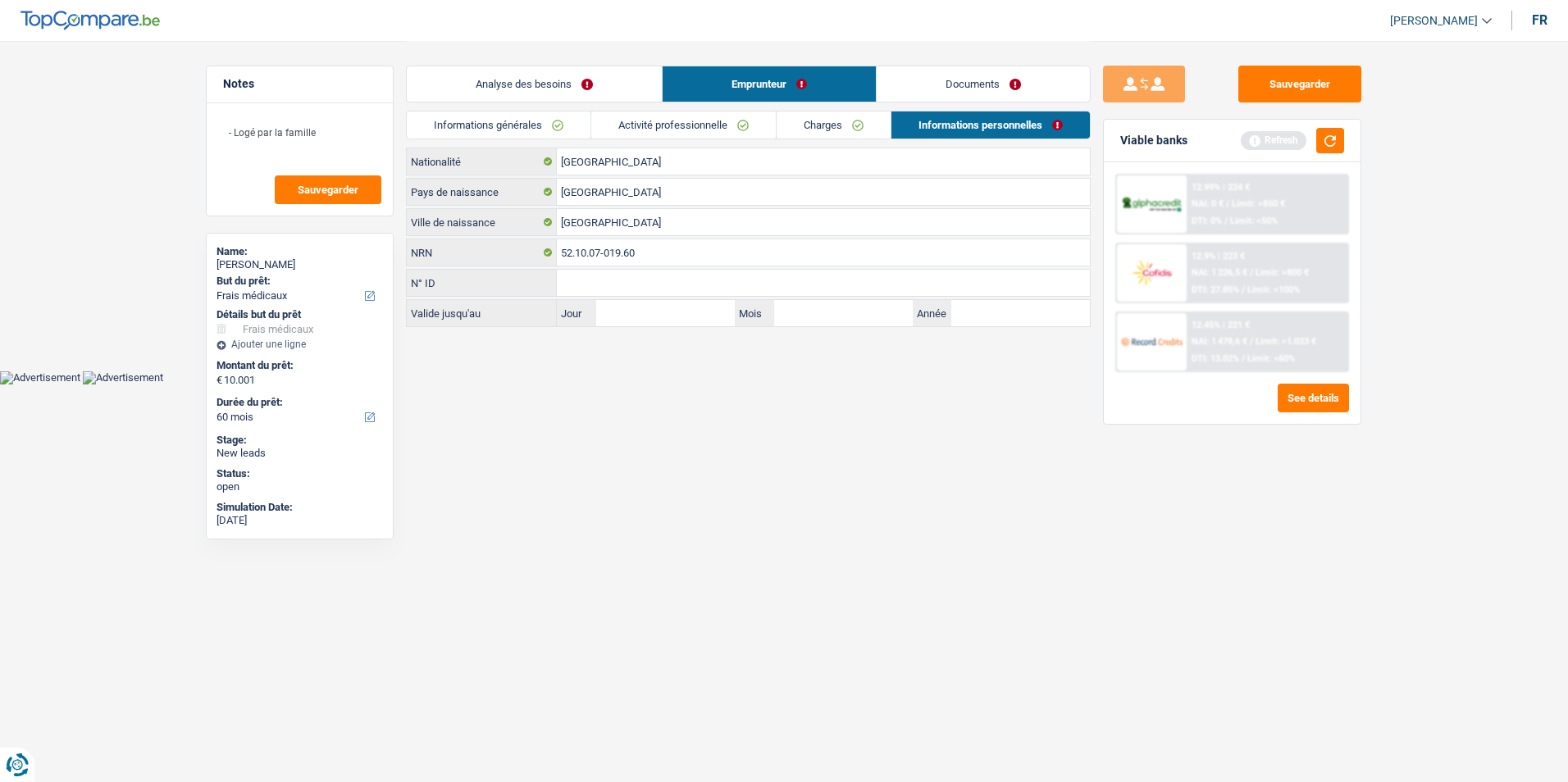
click at [680, 130] on link "Activité professionnelle" at bounding box center [683, 124] width 184 height 27
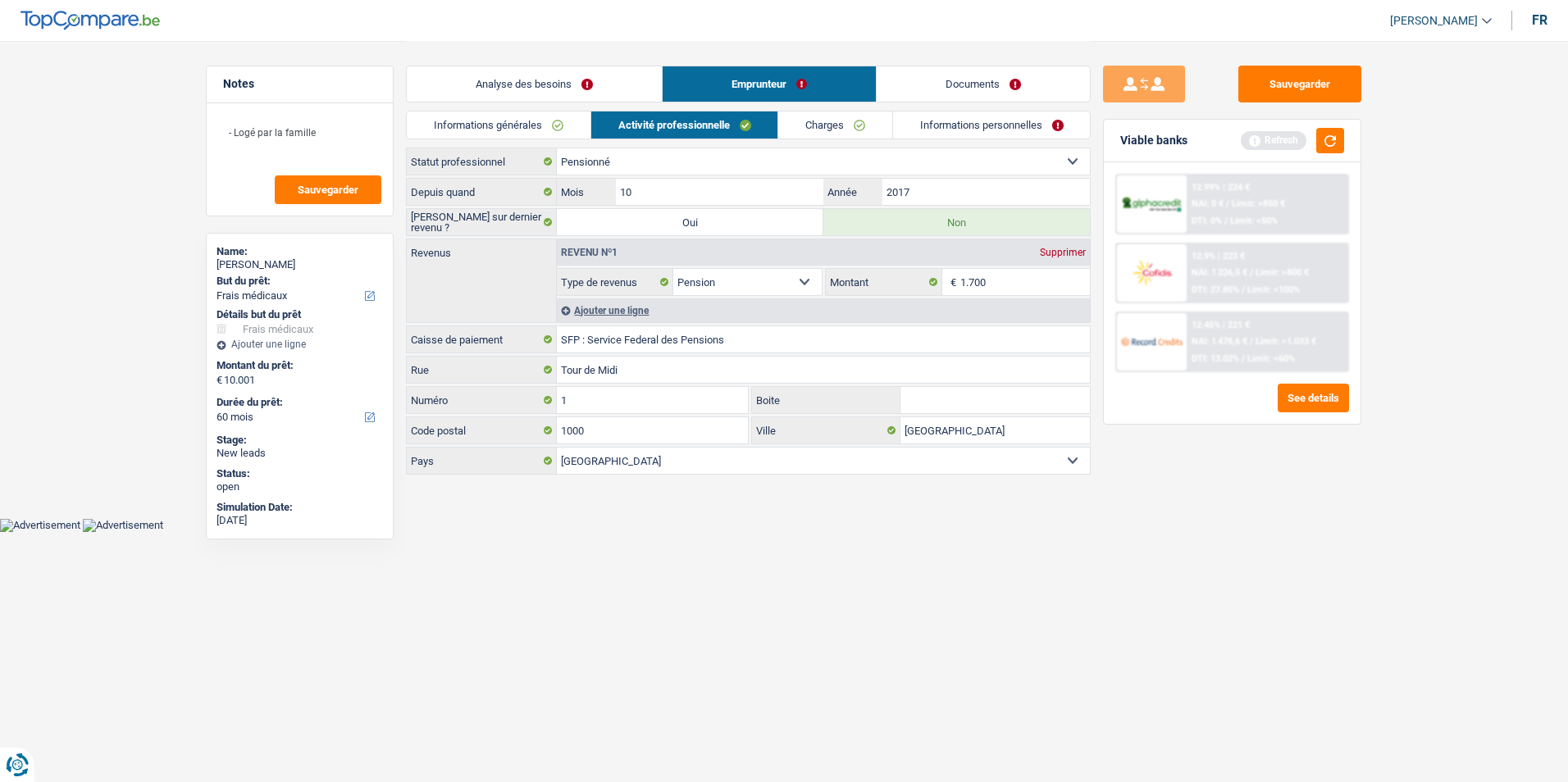
click at [810, 137] on link "Charges" at bounding box center [835, 124] width 114 height 27
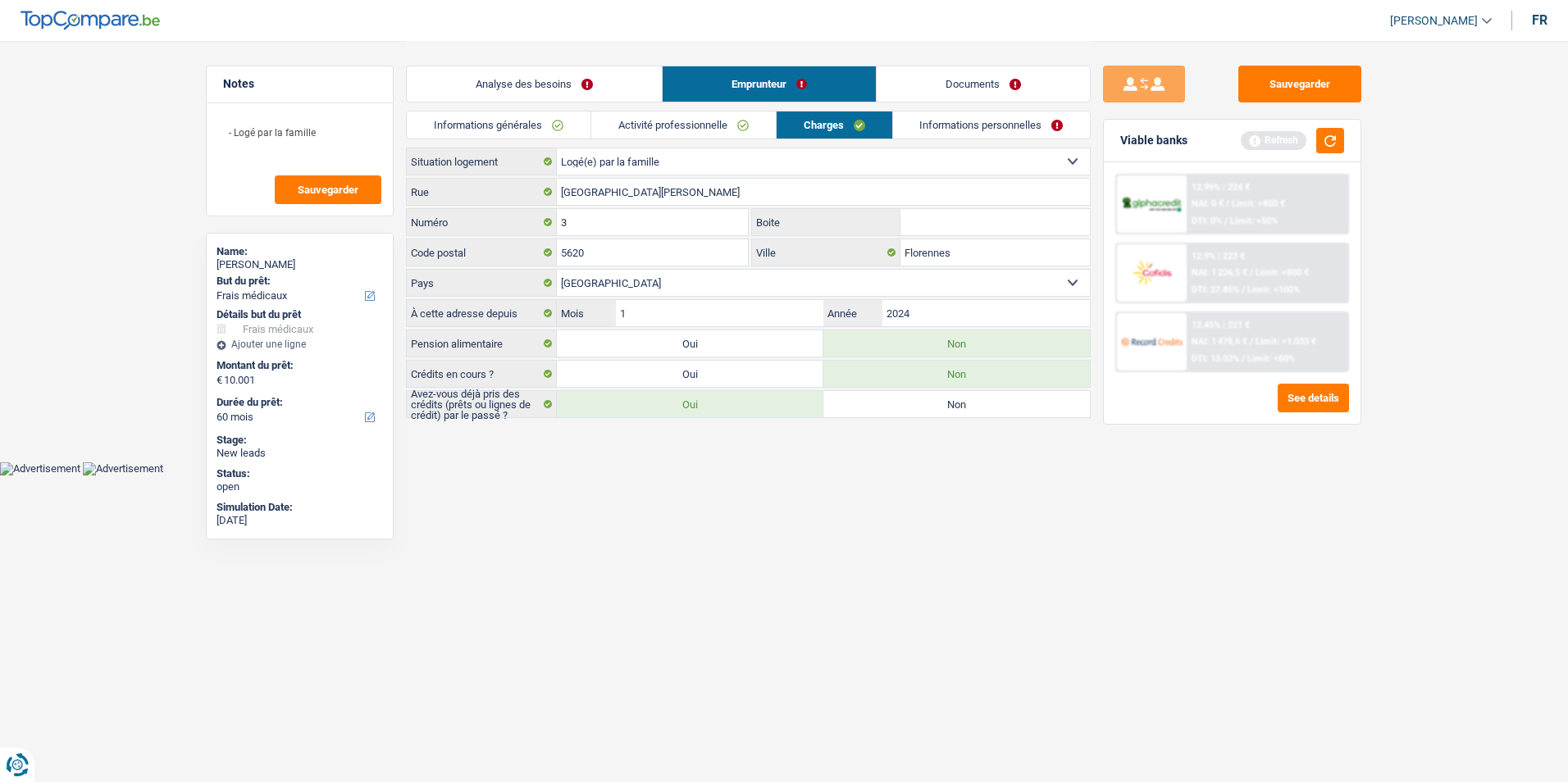
click at [973, 120] on link "Informations personnelles" at bounding box center [991, 124] width 197 height 27
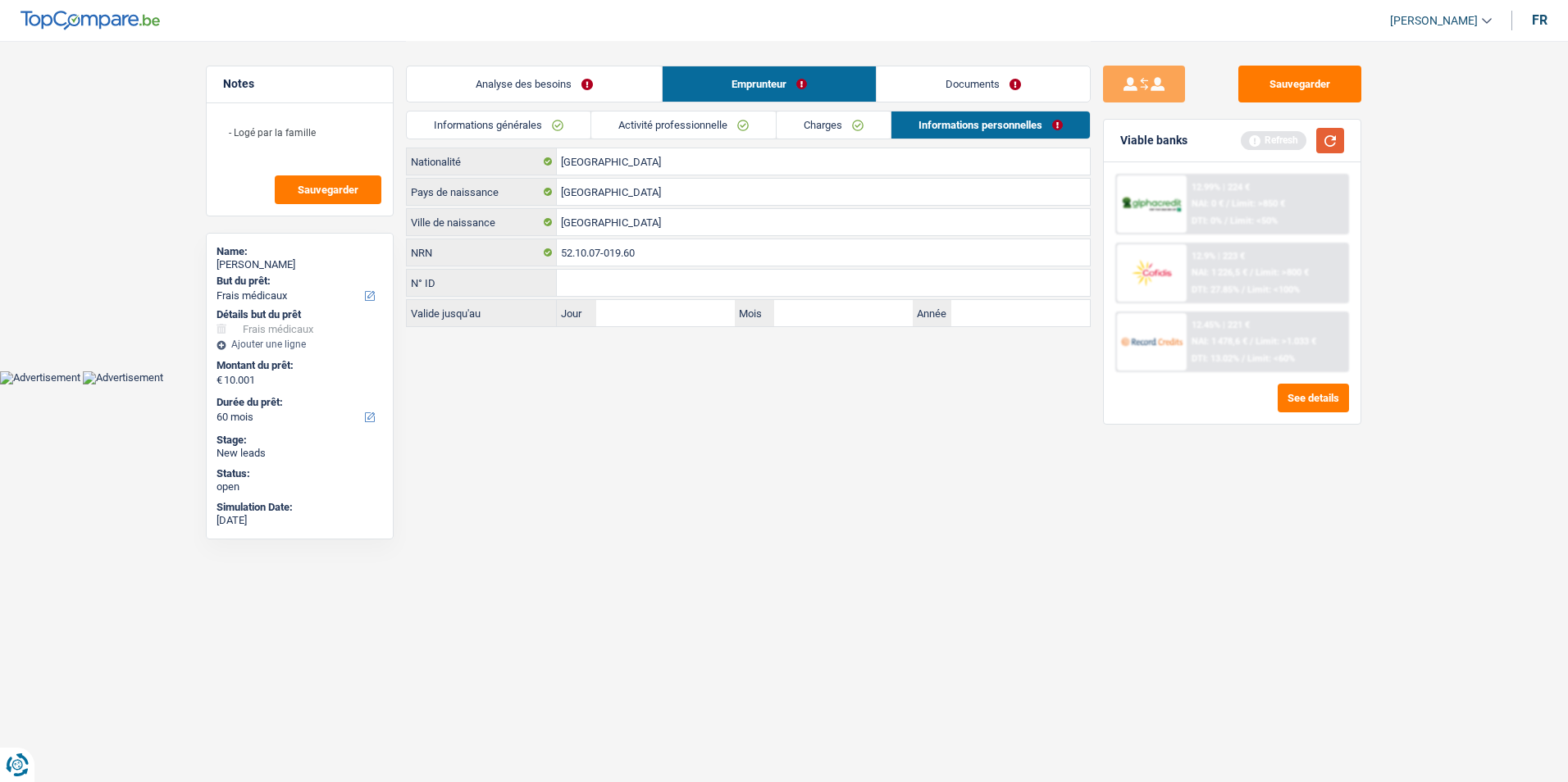
drag, startPoint x: 1326, startPoint y: 142, endPoint x: 1333, endPoint y: 129, distance: 14.8
click at [1332, 139] on button "button" at bounding box center [1330, 140] width 28 height 25
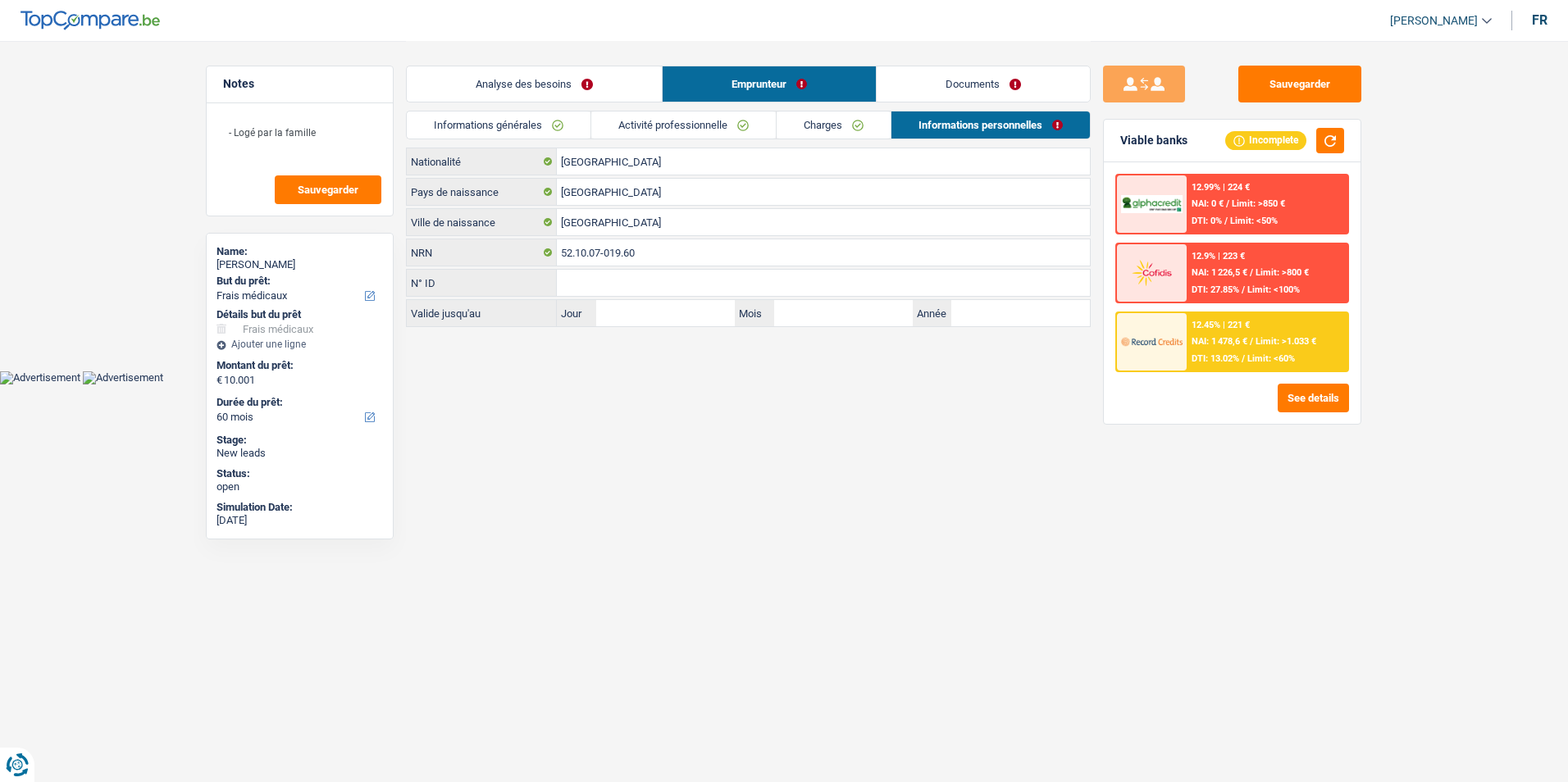
click at [1293, 348] on div "12.45% | 221 € NAI: 1 478,6 € / Limit: >1.033 € DTI: 13.02% / Limit: <60%" at bounding box center [1267, 341] width 162 height 57
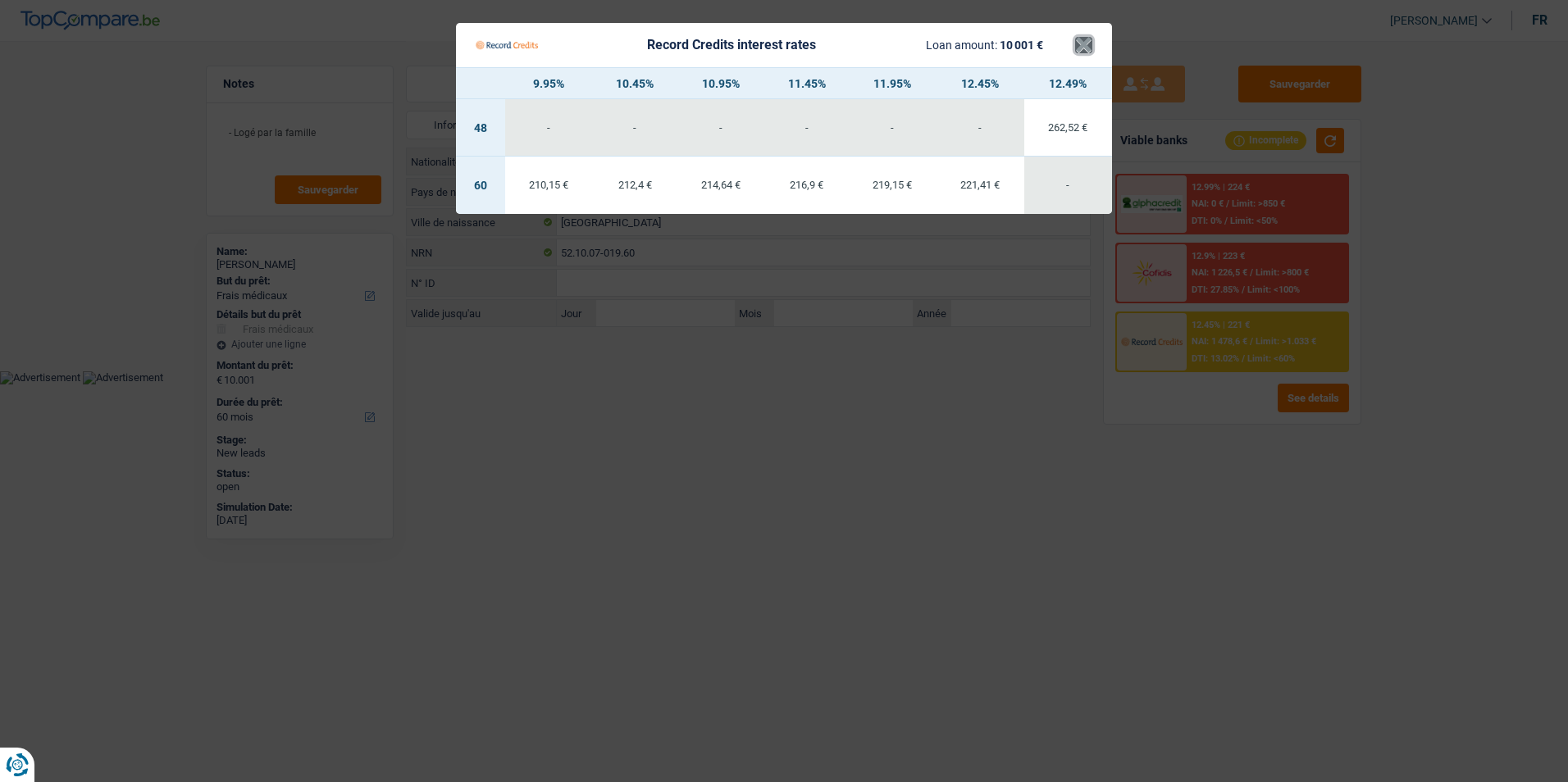
click at [1087, 37] on button "×" at bounding box center [1083, 45] width 18 height 17
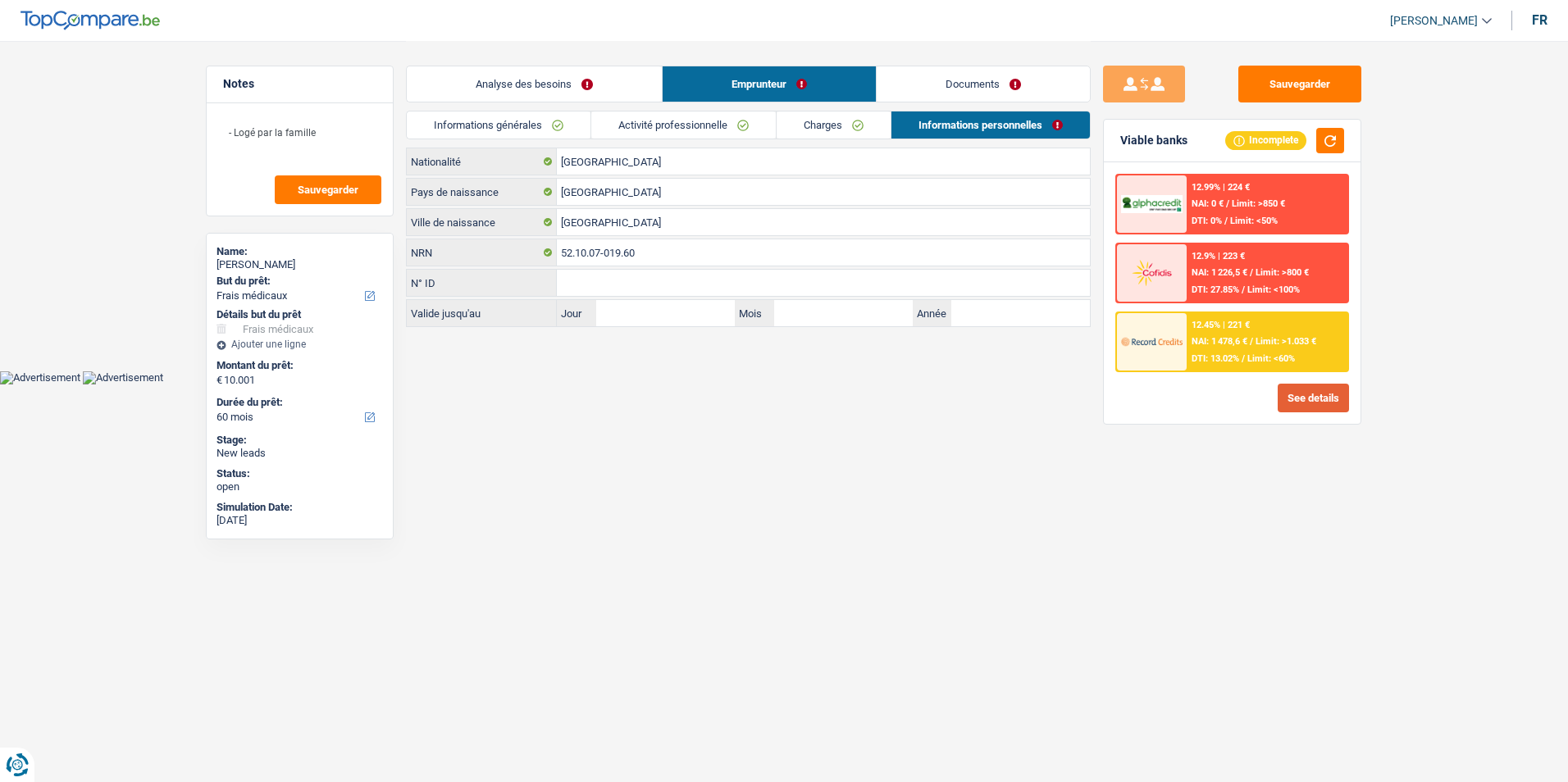
click at [1288, 384] on button "See details" at bounding box center [1313, 398] width 71 height 29
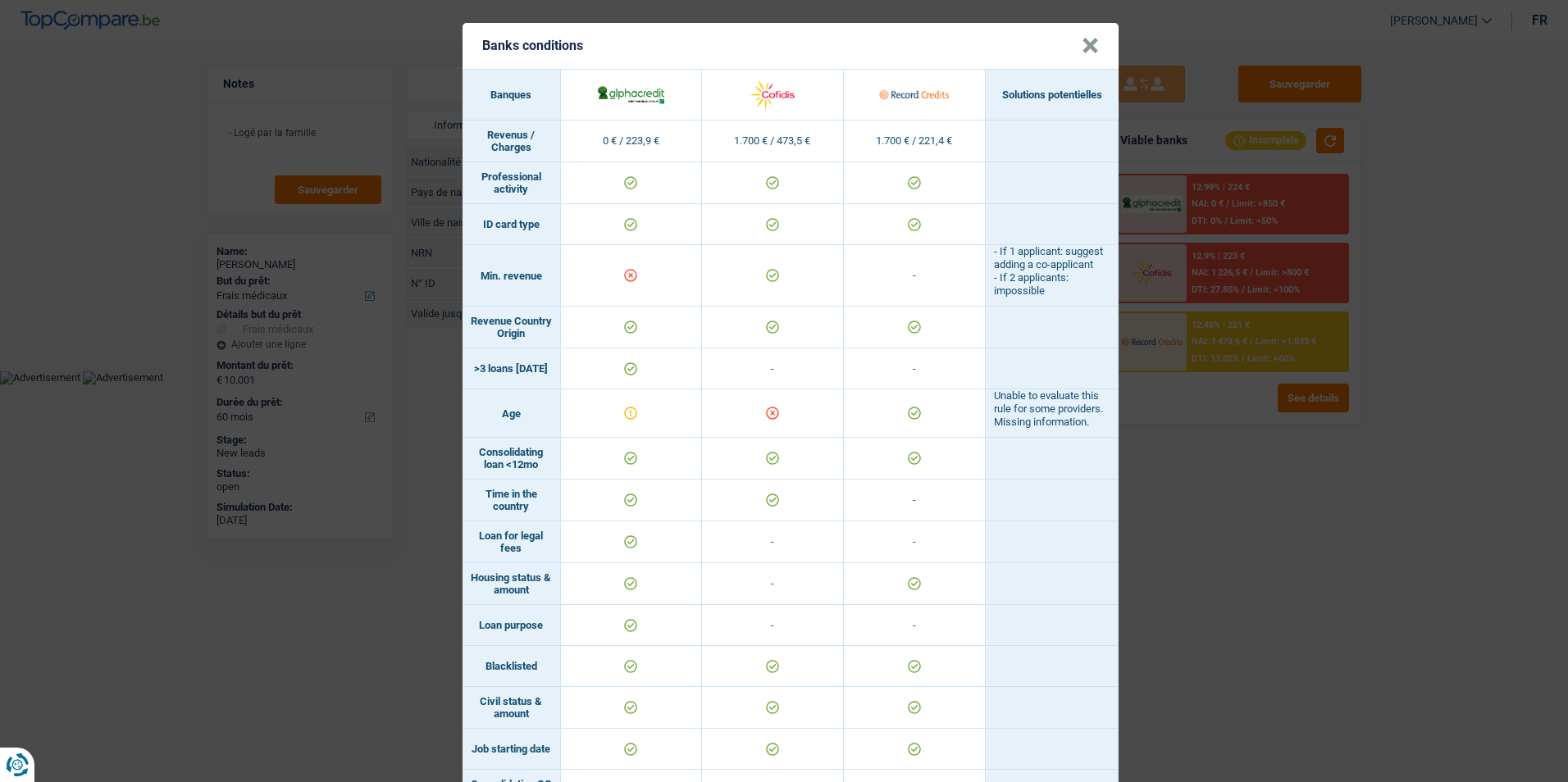
click at [1296, 569] on div "Banks conditions × Banques Solutions potentielles Revenus / Charges 0 € / 223,9…" at bounding box center [784, 391] width 1568 height 782
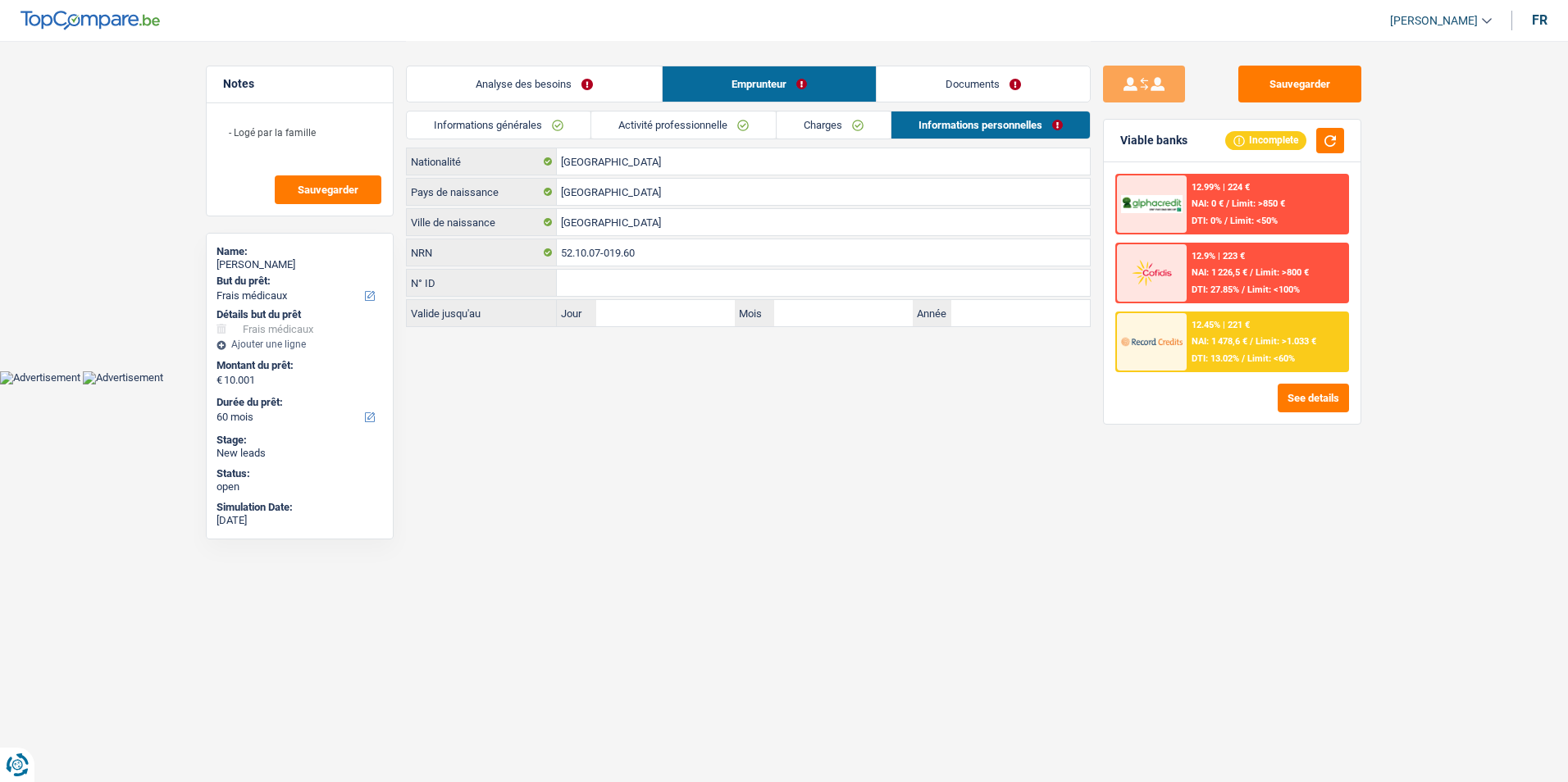
click at [495, 81] on link "Analyse des besoins" at bounding box center [533, 84] width 255 height 35
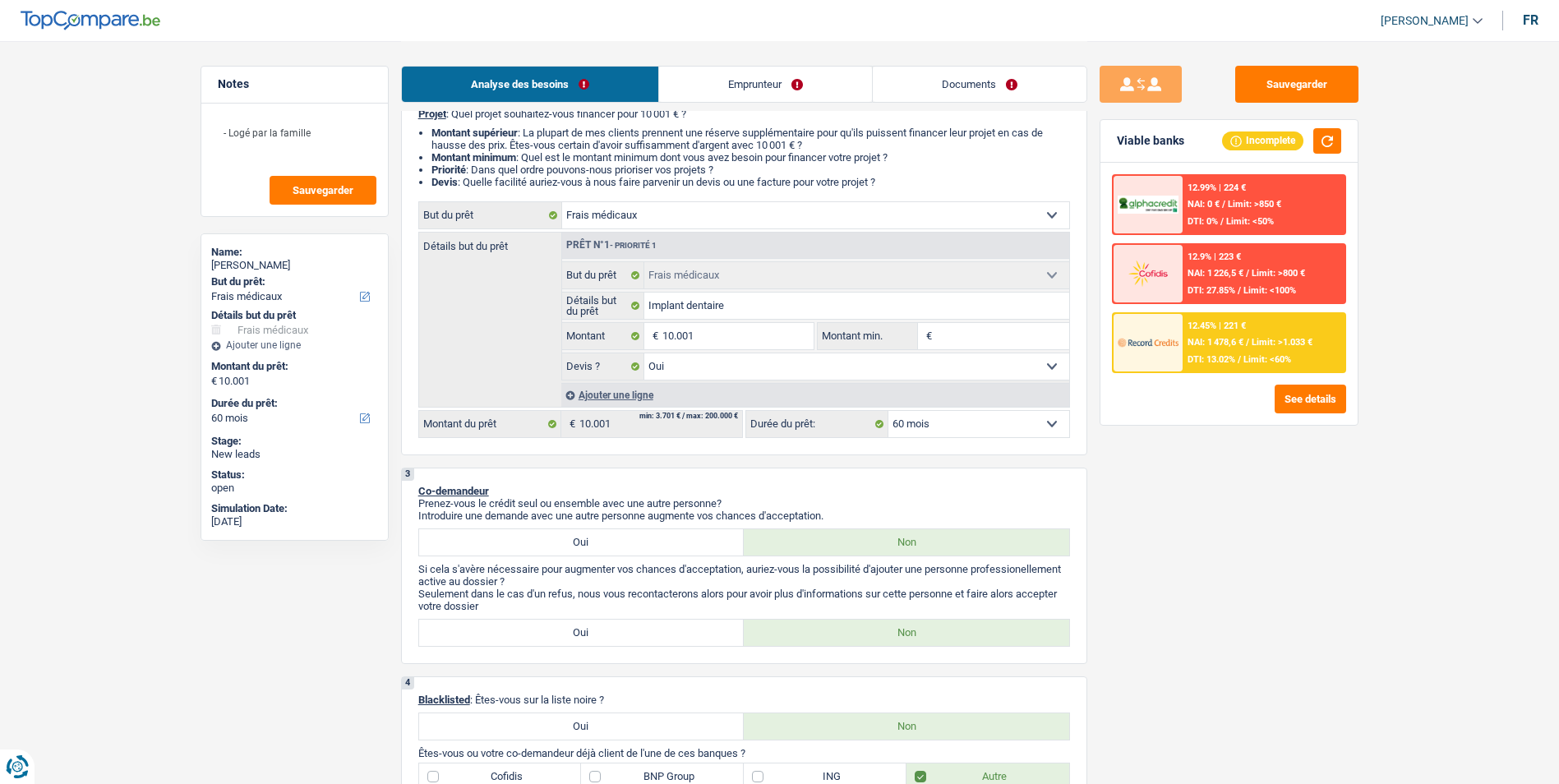
scroll to position [247, 0]
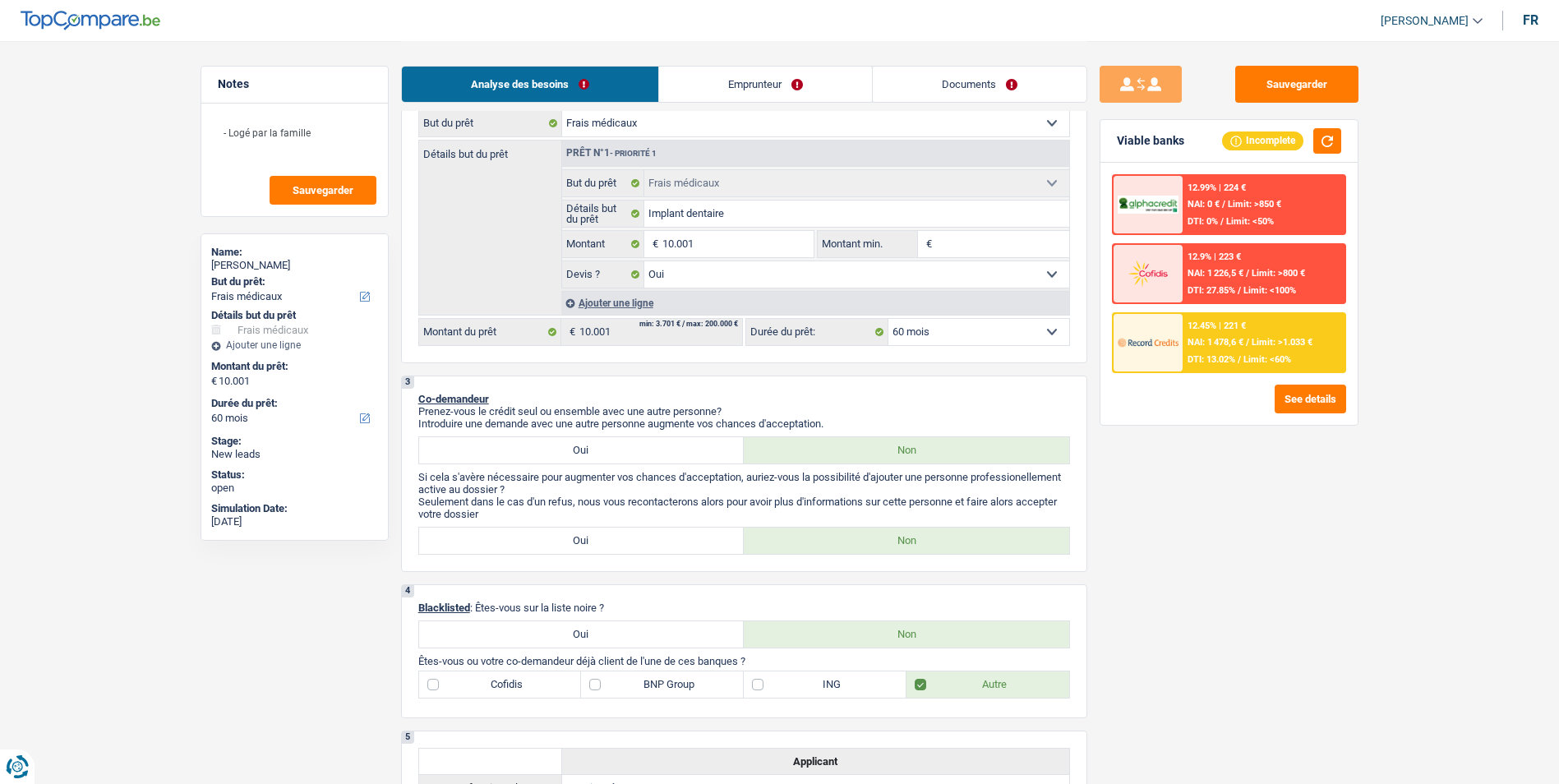
click at [803, 83] on link "Emprunteur" at bounding box center [765, 84] width 213 height 35
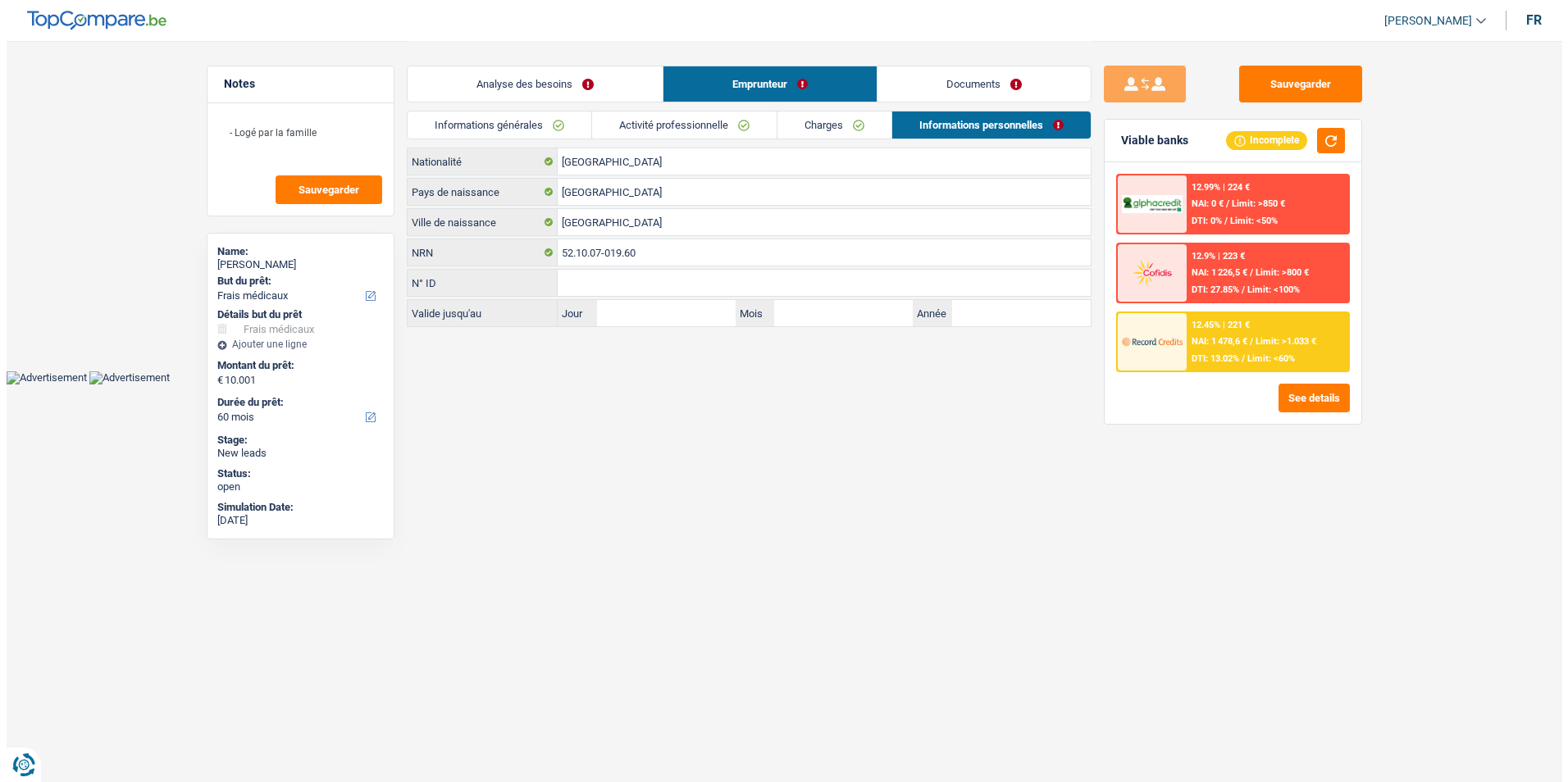
scroll to position [0, 0]
click at [919, 71] on link "Documents" at bounding box center [983, 84] width 213 height 35
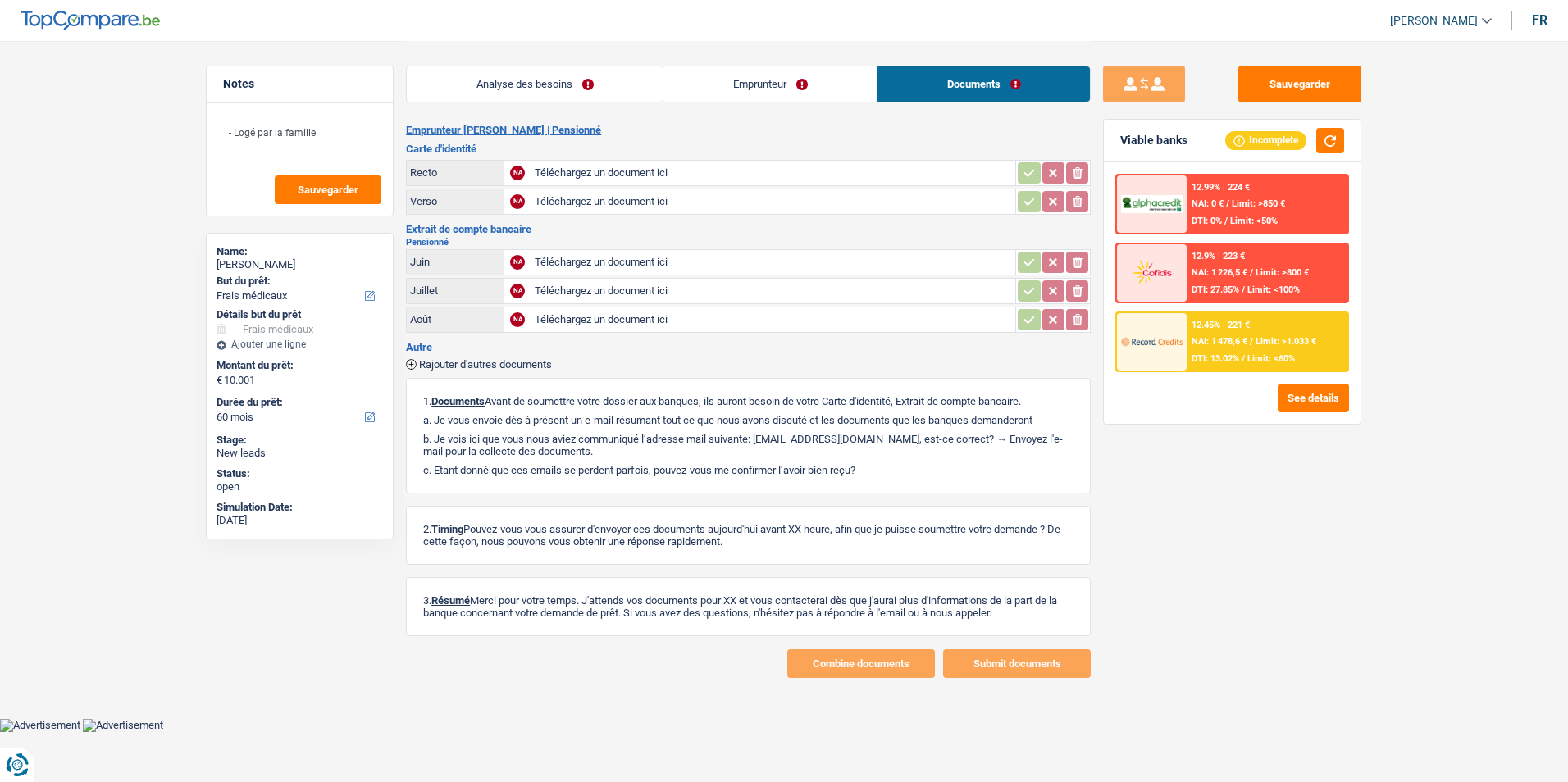
click at [624, 79] on link "Analyse des besoins" at bounding box center [534, 84] width 255 height 35
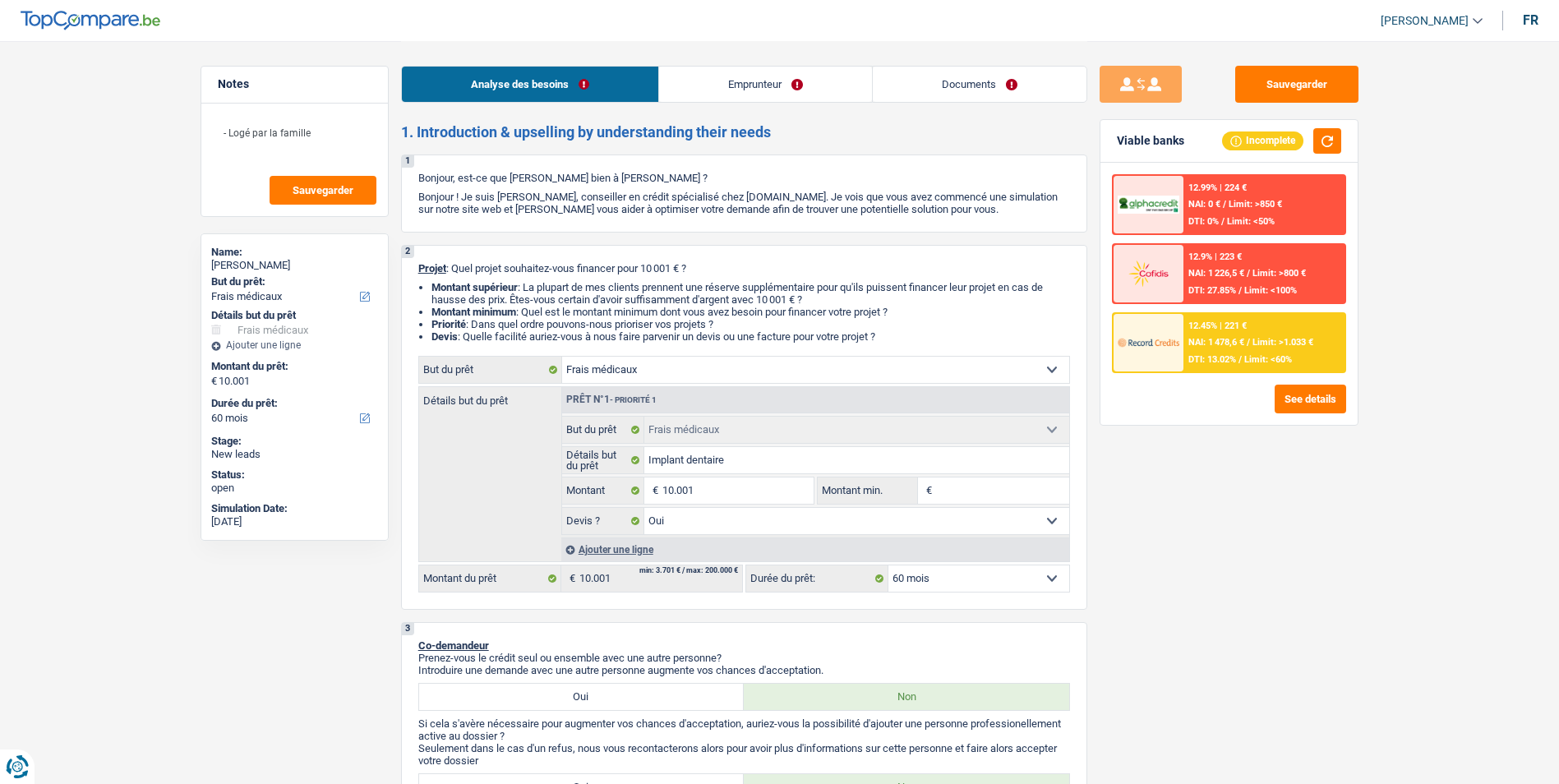
click at [749, 80] on link "Emprunteur" at bounding box center [765, 84] width 213 height 35
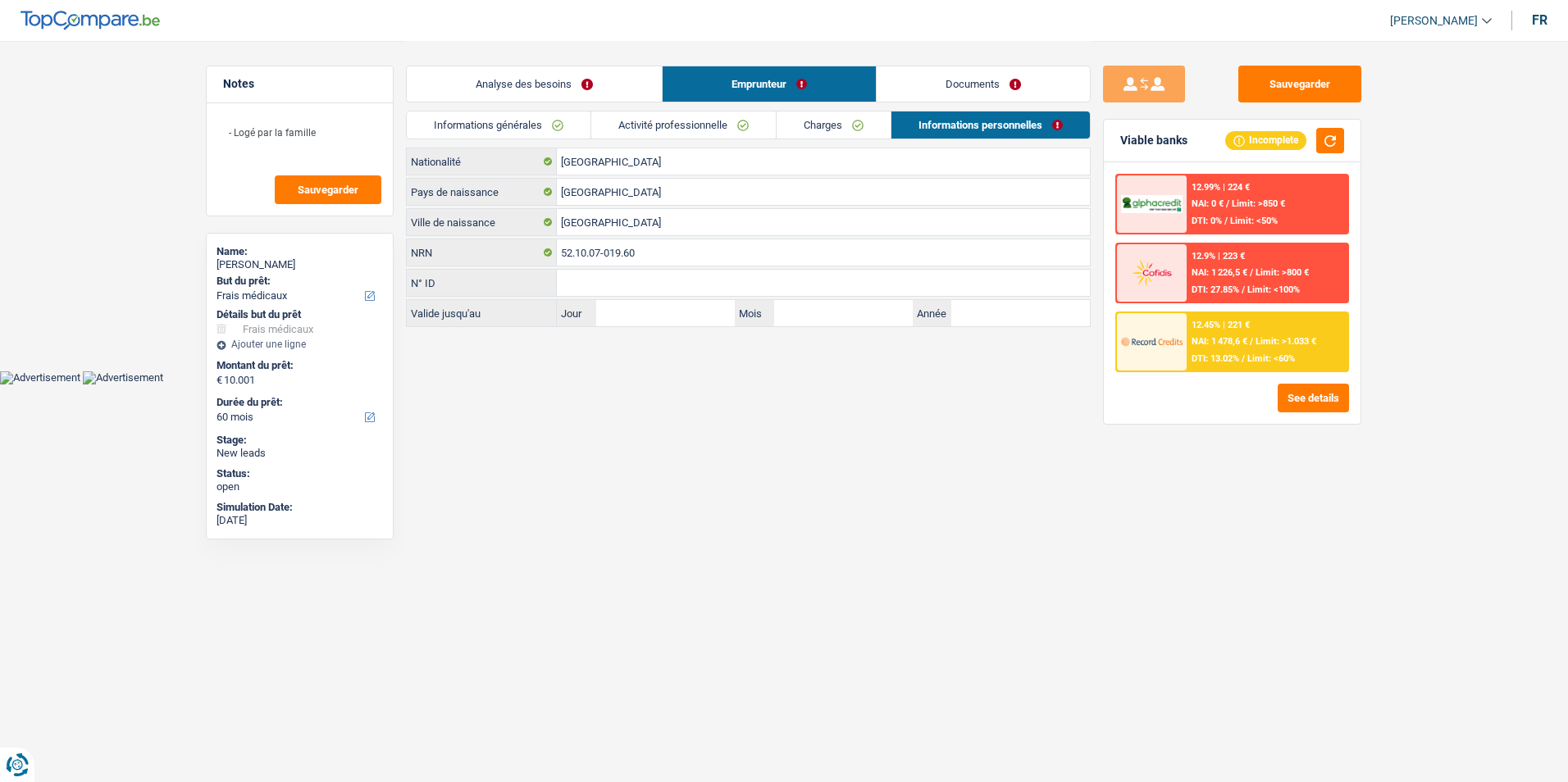
click at [606, 90] on link "Analyse des besoins" at bounding box center [533, 84] width 255 height 35
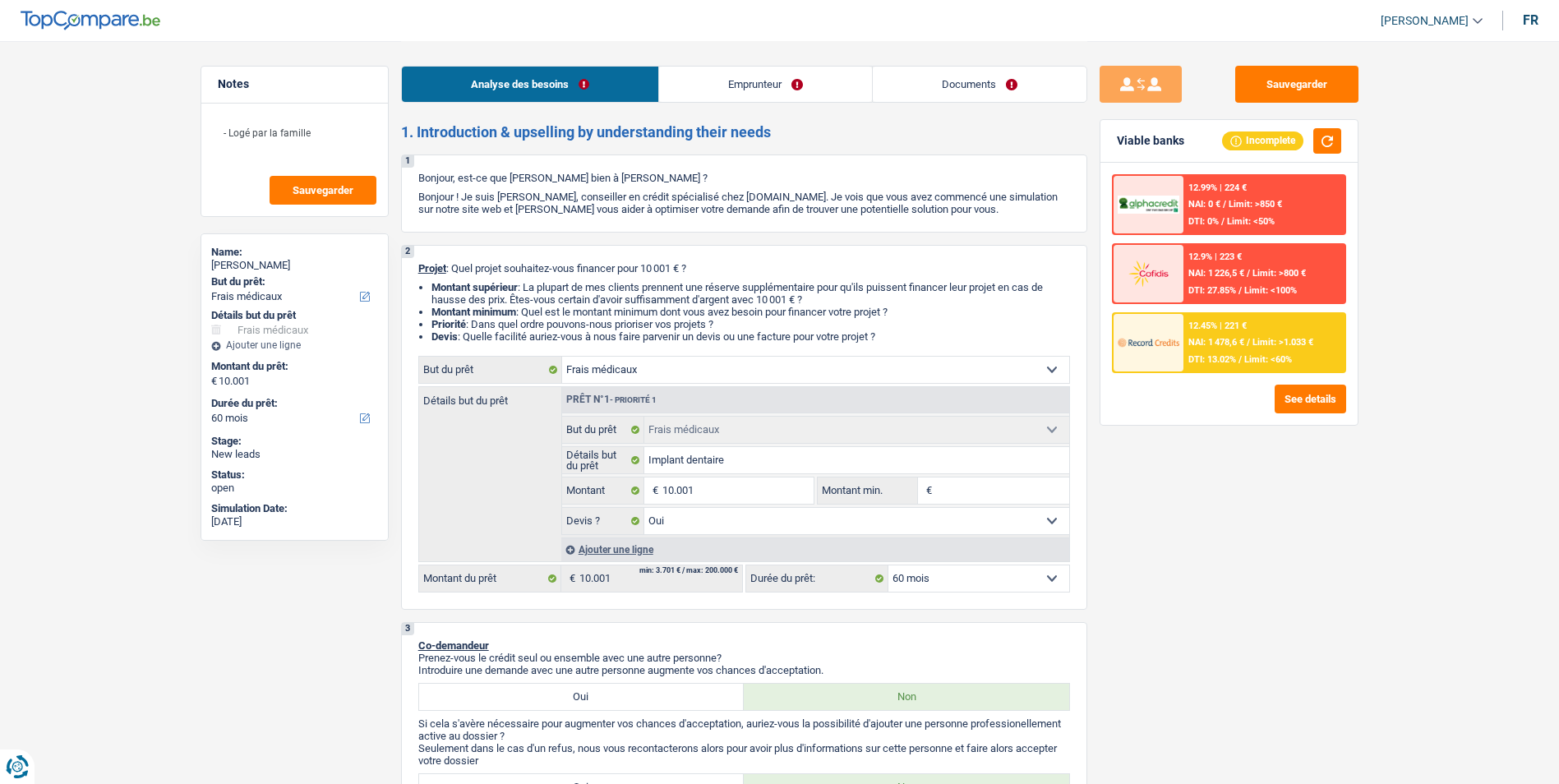
click at [829, 94] on link "Emprunteur" at bounding box center [765, 84] width 213 height 35
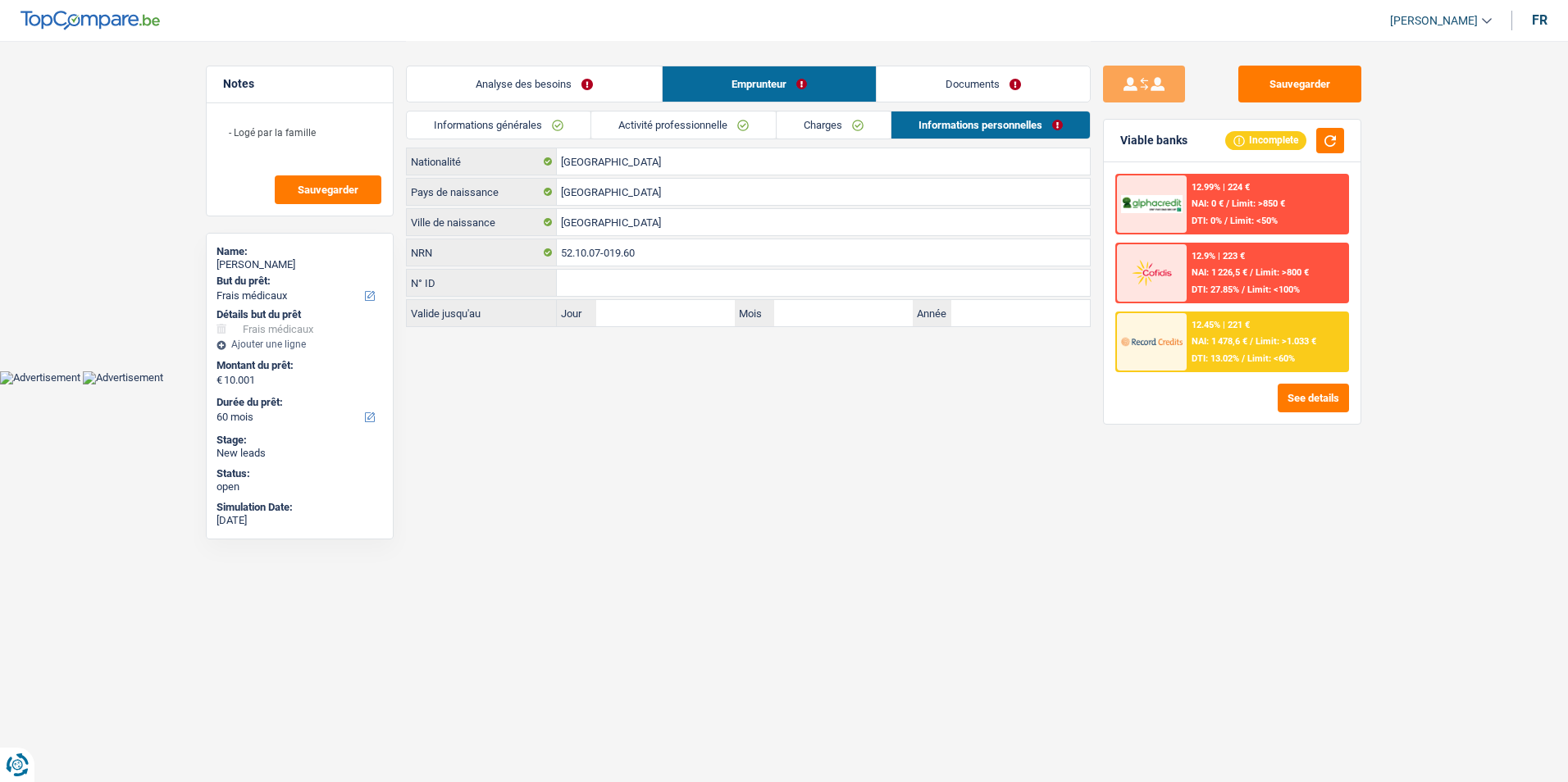
click at [927, 76] on link "Documents" at bounding box center [983, 84] width 213 height 35
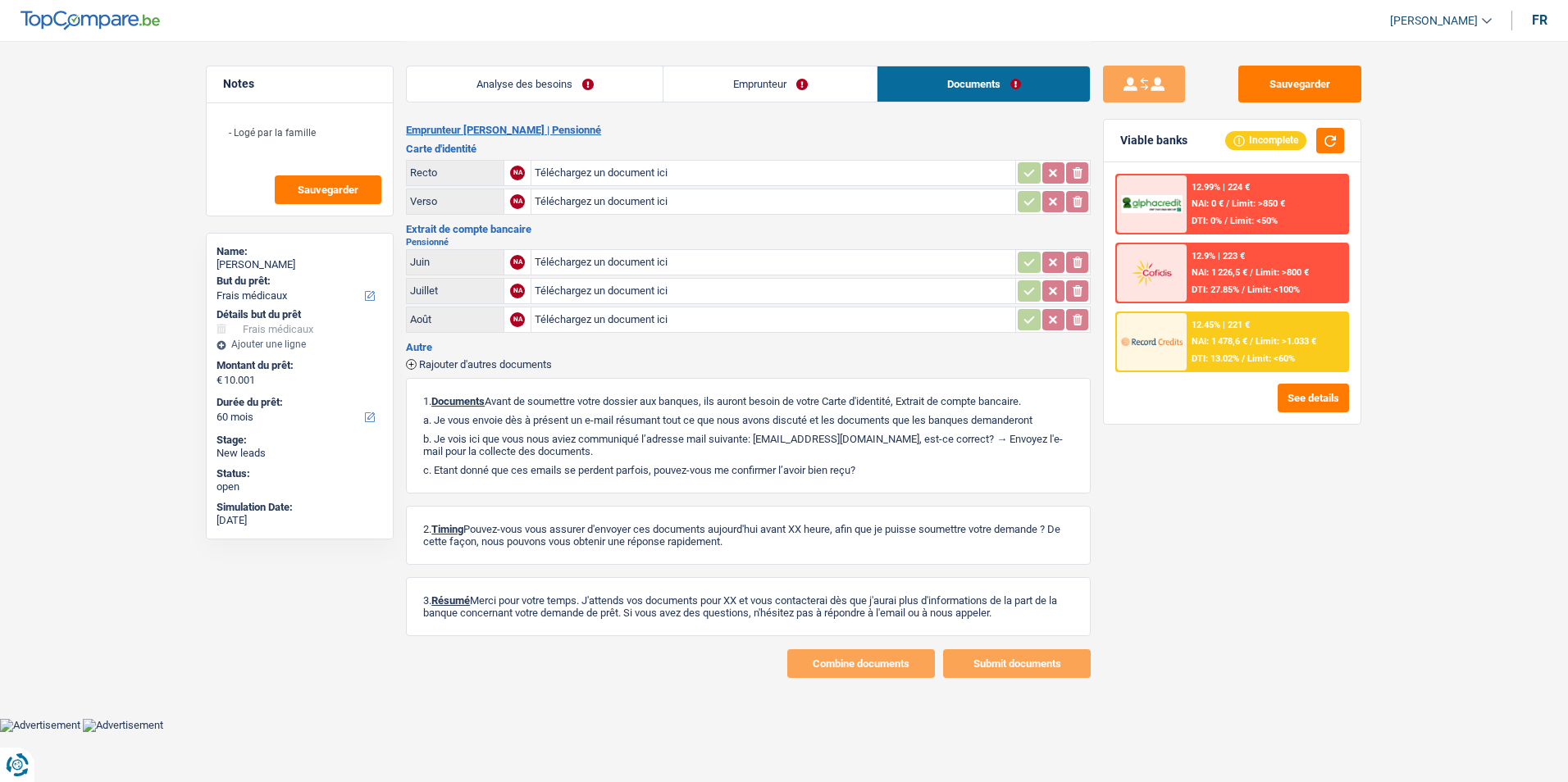
click at [815, 80] on link "Emprunteur" at bounding box center [770, 84] width 213 height 35
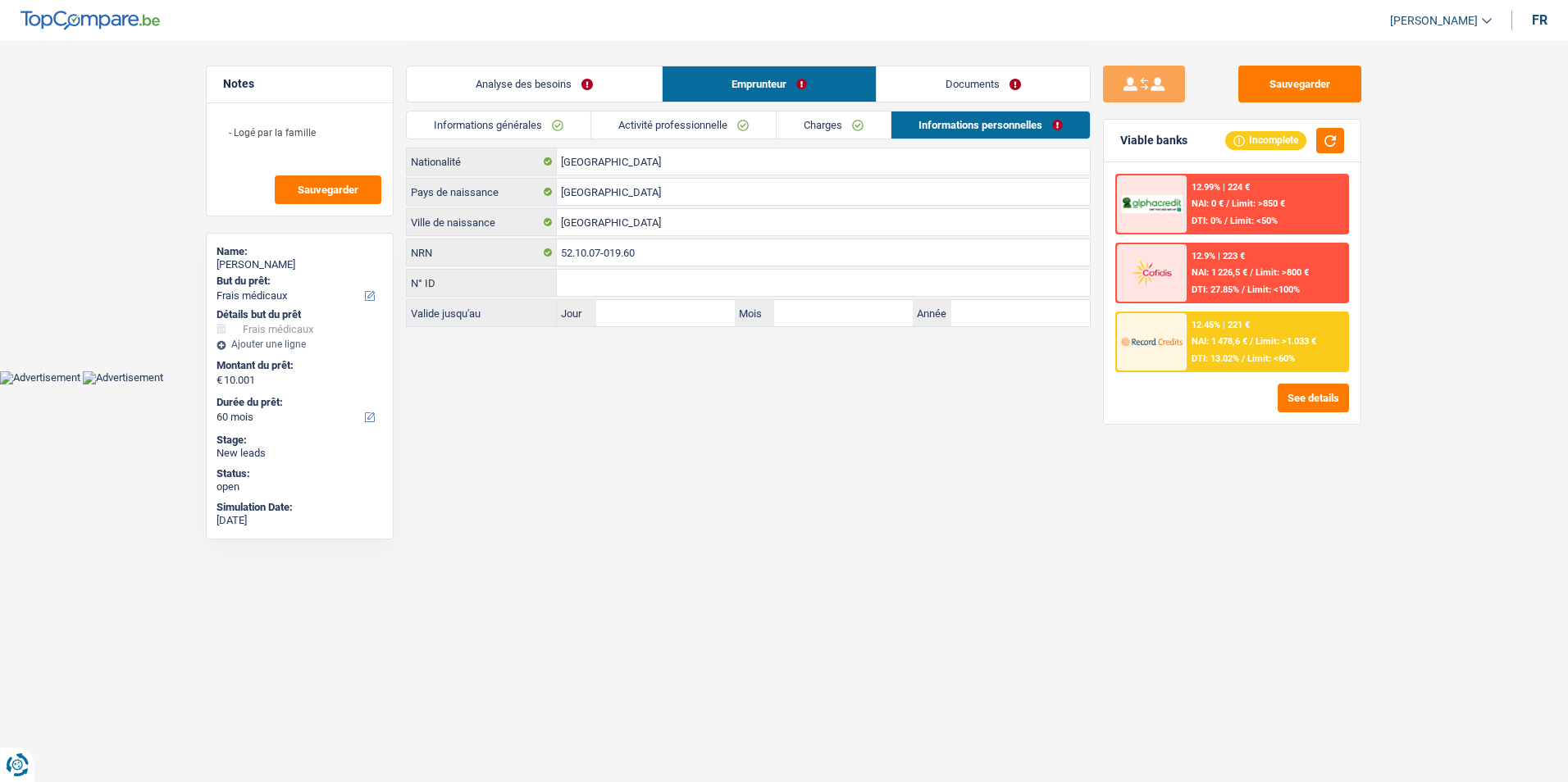
click at [559, 73] on link "Analyse des besoins" at bounding box center [533, 84] width 255 height 35
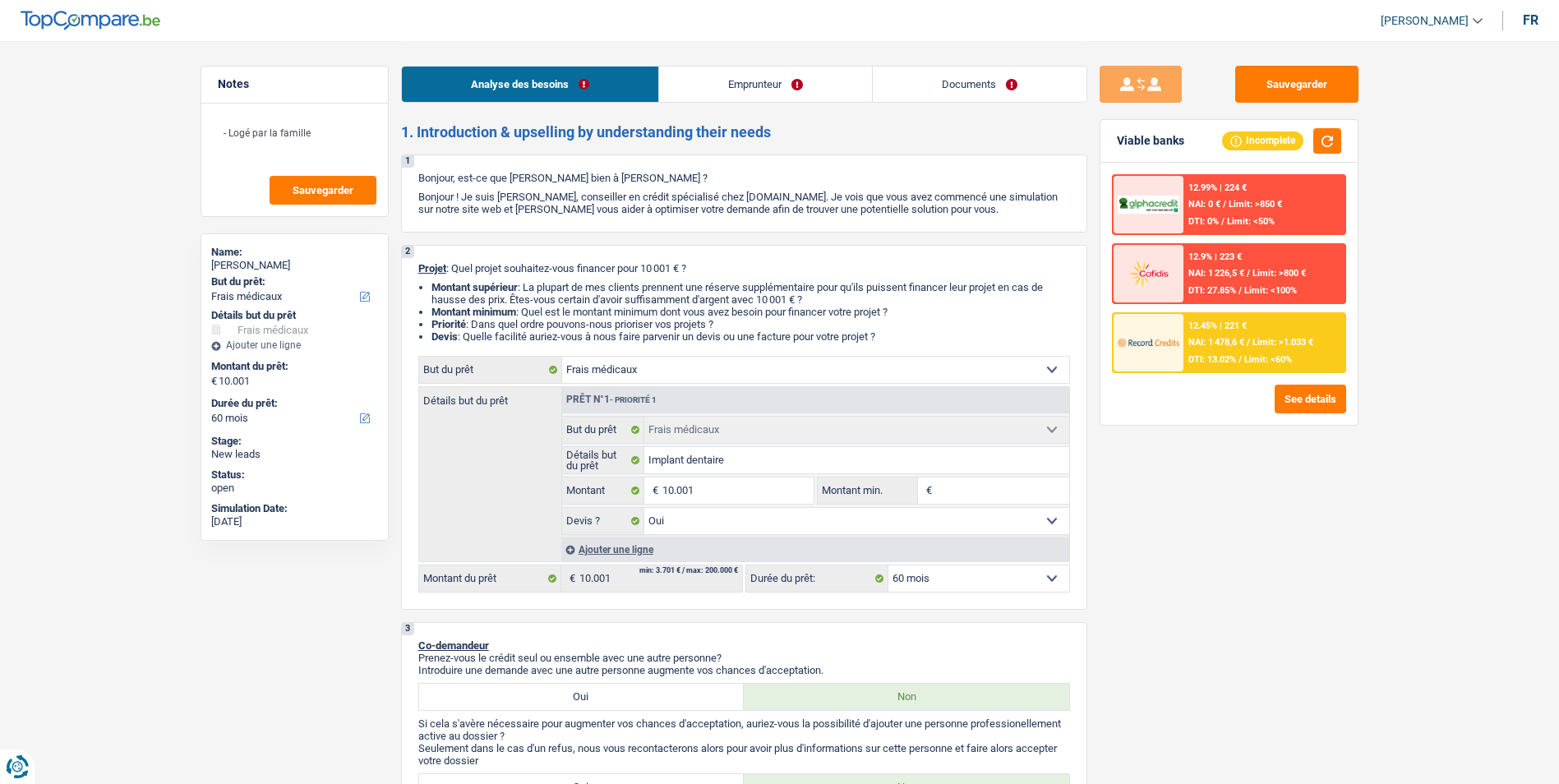
click at [744, 74] on link "Emprunteur" at bounding box center [765, 84] width 213 height 35
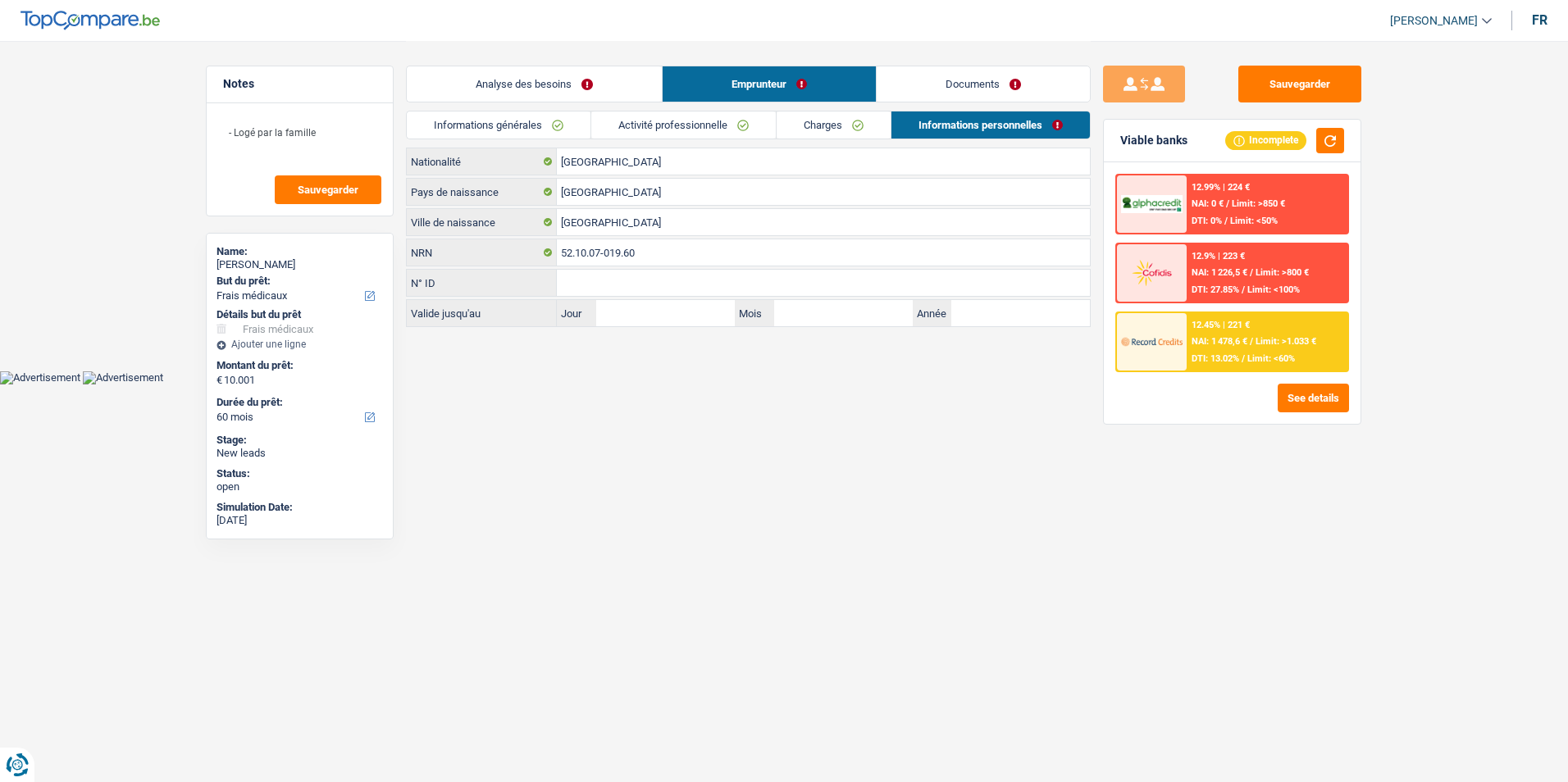
click at [903, 78] on link "Documents" at bounding box center [983, 84] width 213 height 35
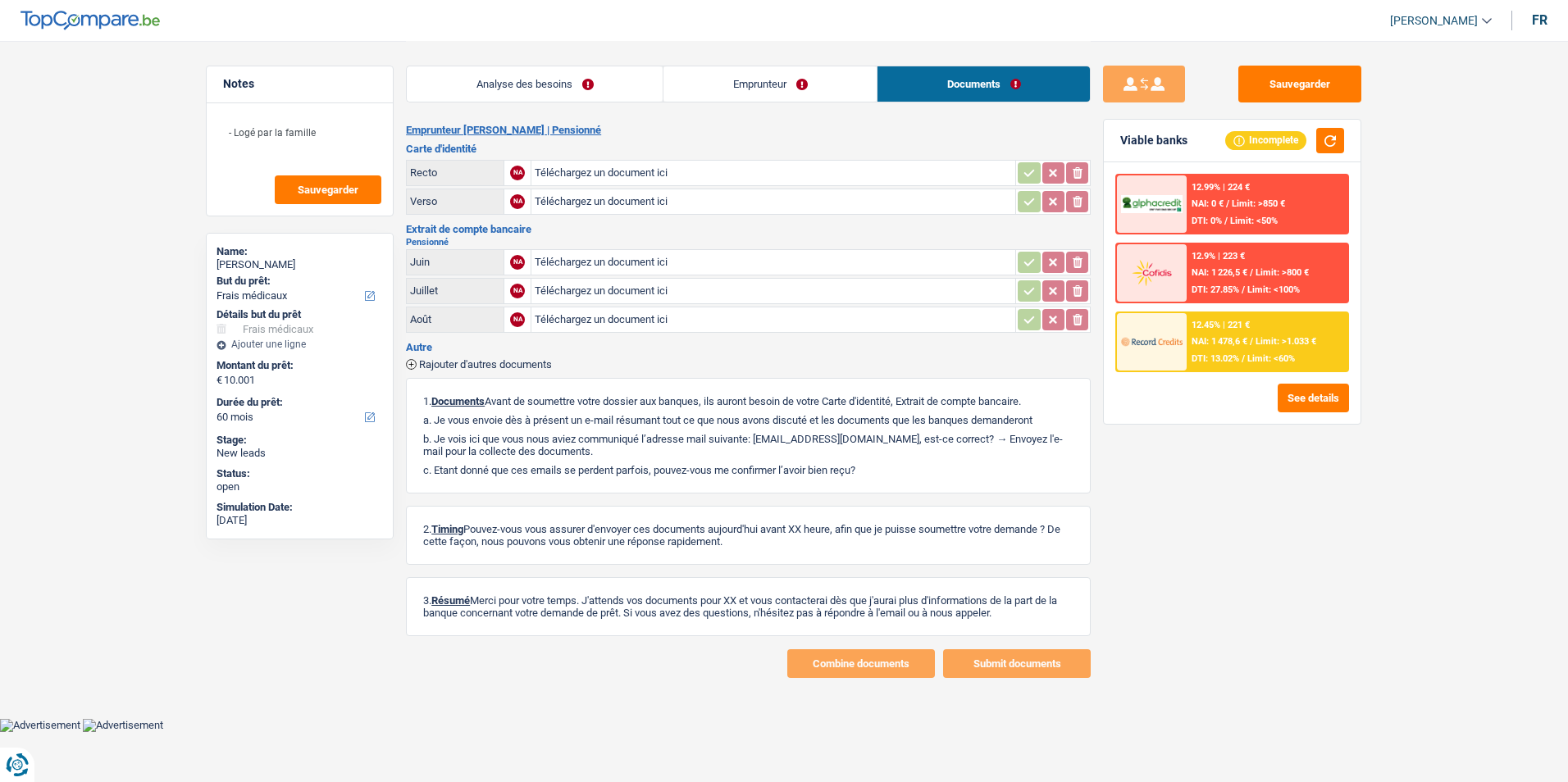
click at [781, 78] on link "Emprunteur" at bounding box center [770, 84] width 213 height 35
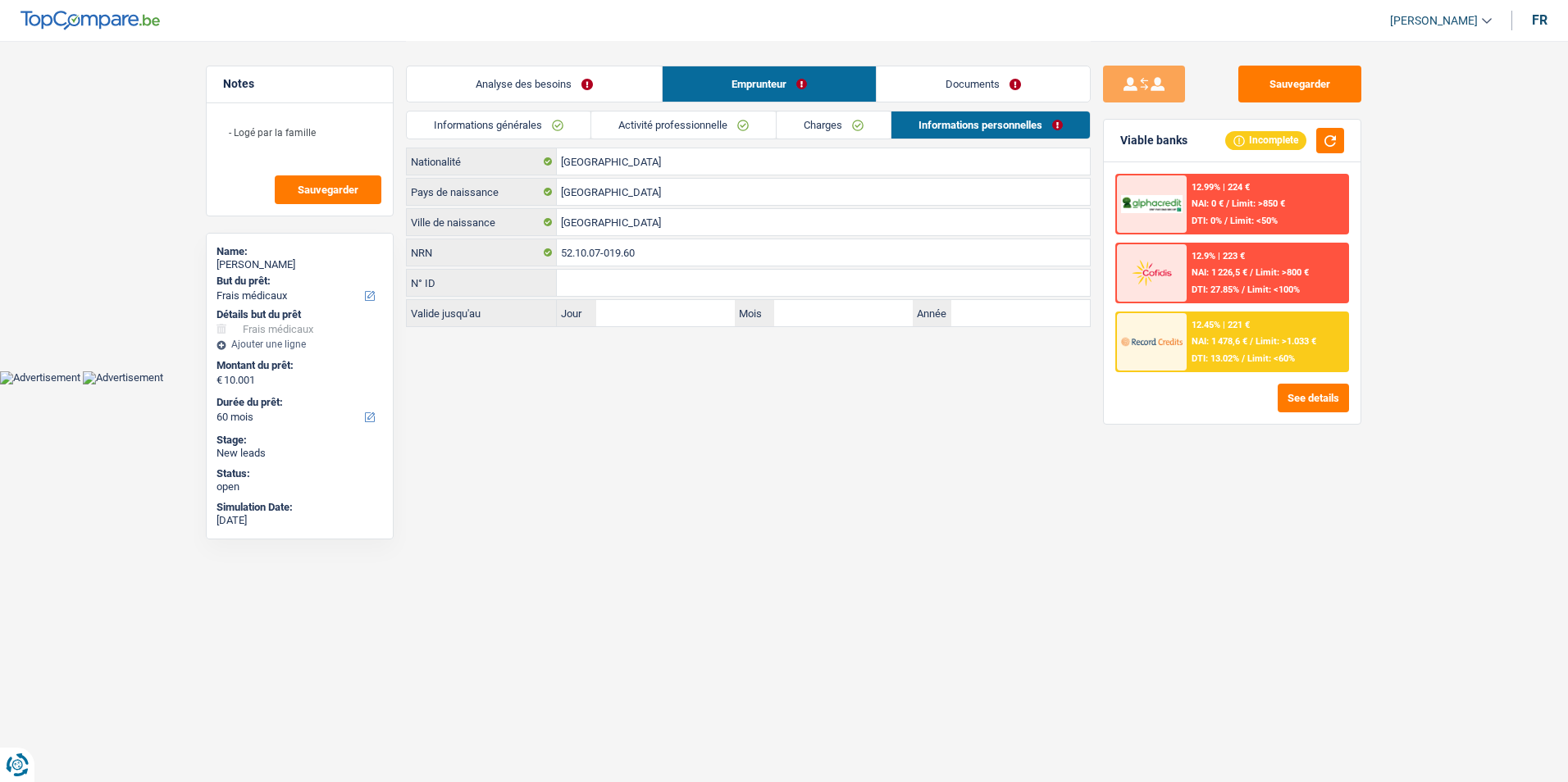
click at [611, 80] on link "Analyse des besoins" at bounding box center [533, 84] width 255 height 35
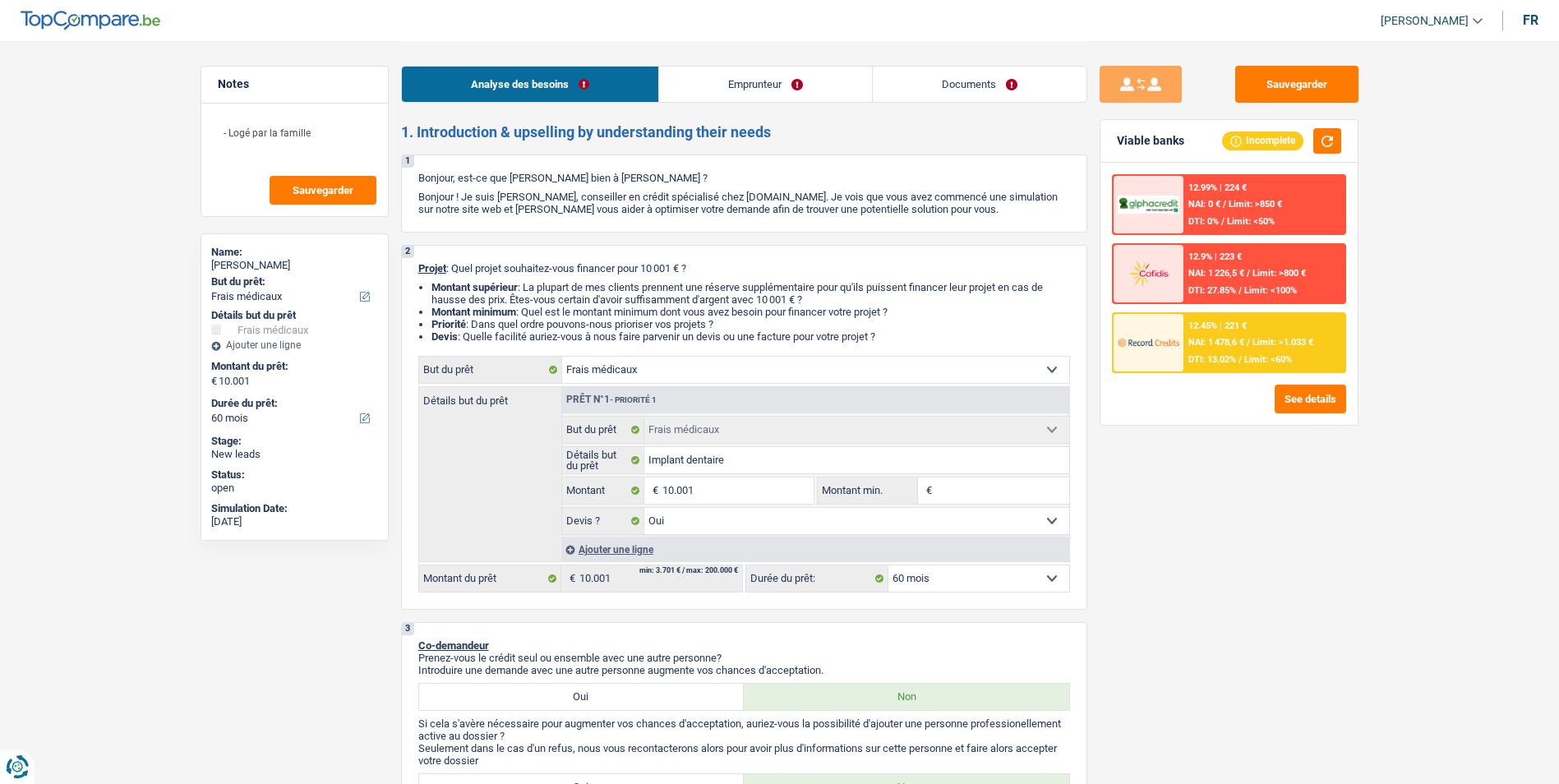
click at [758, 84] on link "Emprunteur" at bounding box center [765, 84] width 213 height 35
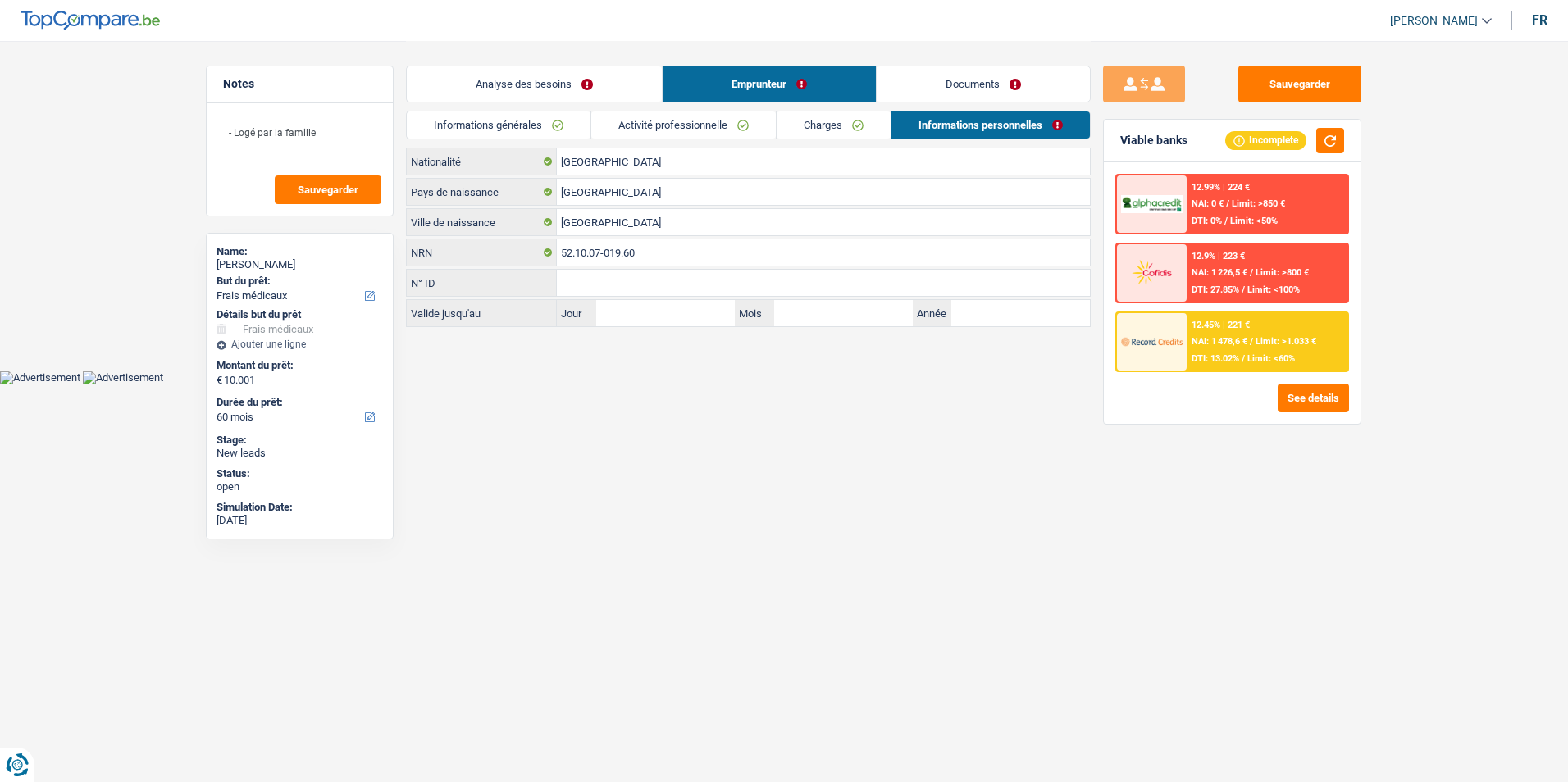
click at [915, 79] on link "Documents" at bounding box center [983, 84] width 213 height 35
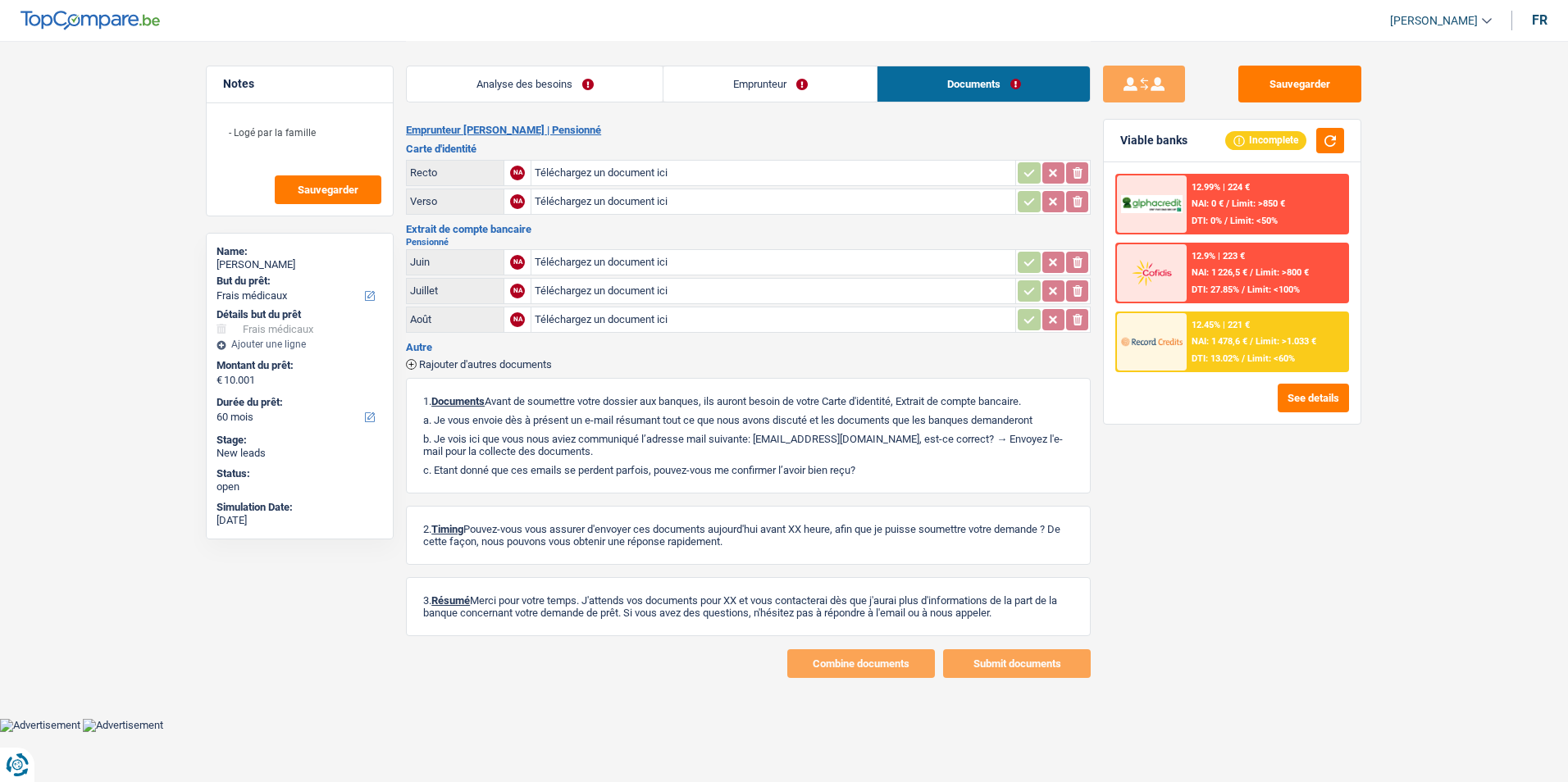
click at [792, 82] on link "Emprunteur" at bounding box center [770, 84] width 213 height 35
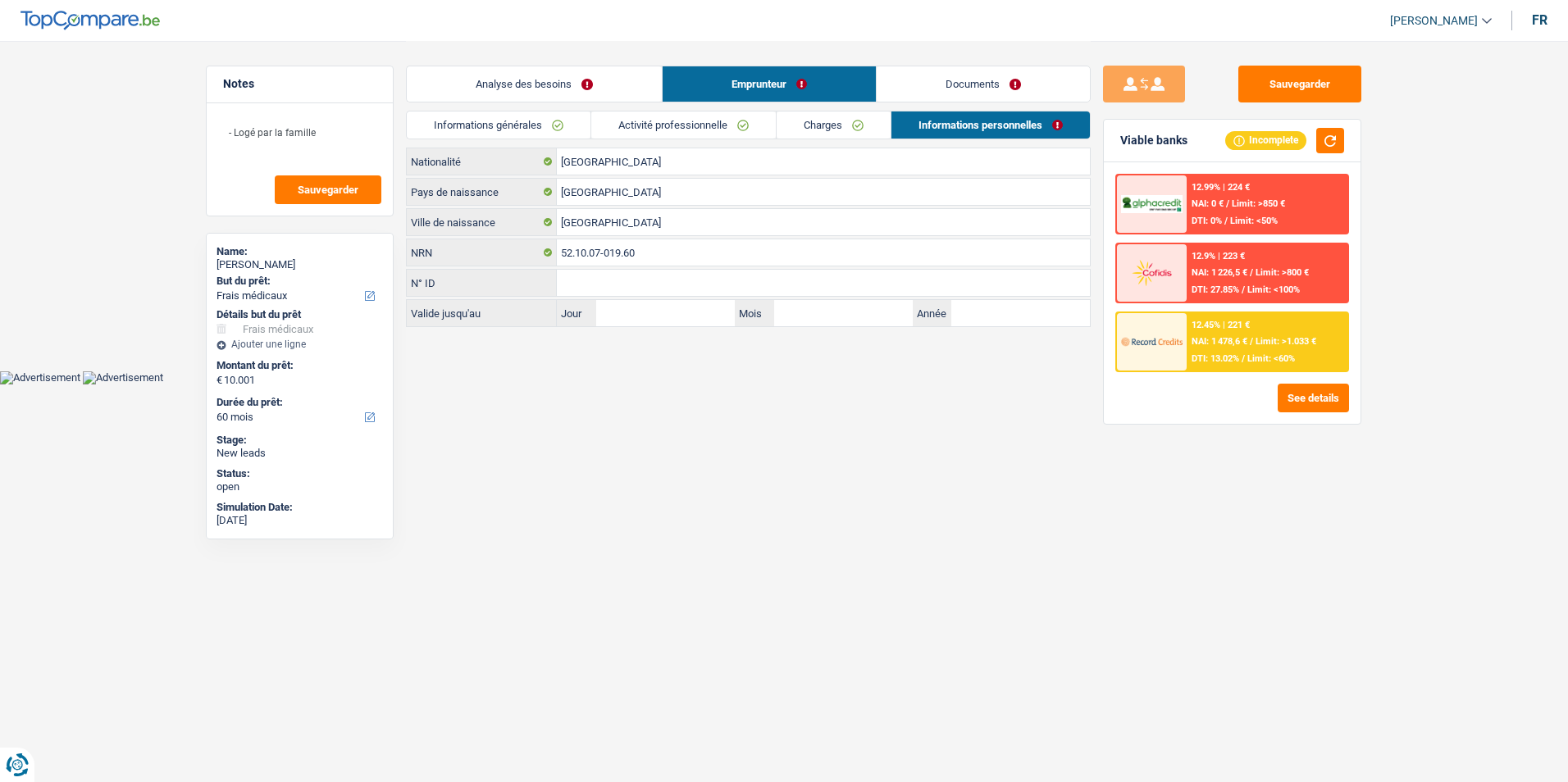
click at [582, 82] on link "Analyse des besoins" at bounding box center [533, 84] width 255 height 35
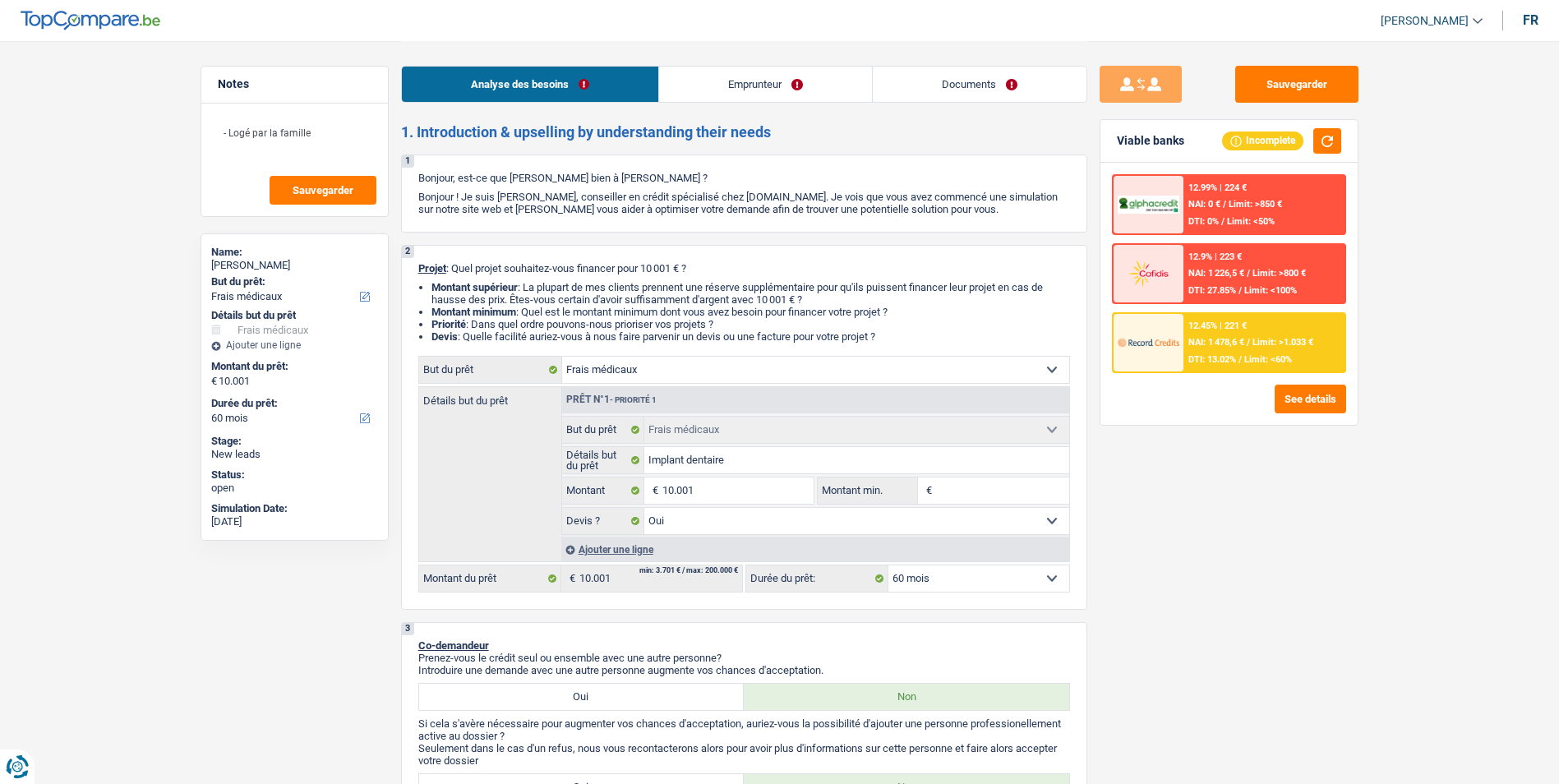
click at [727, 87] on link "Emprunteur" at bounding box center [765, 84] width 213 height 35
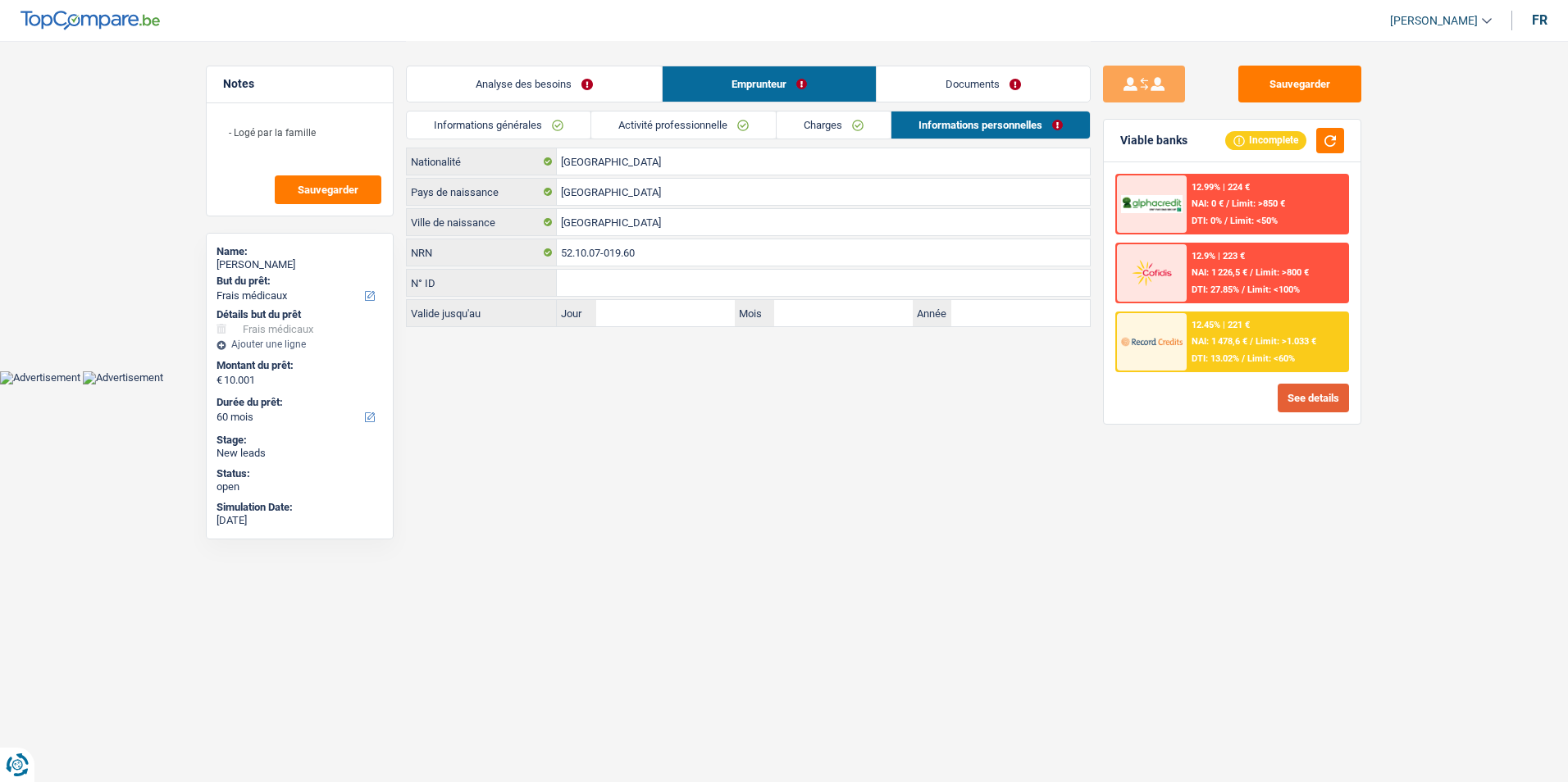
click at [1303, 397] on button "See details" at bounding box center [1313, 398] width 71 height 29
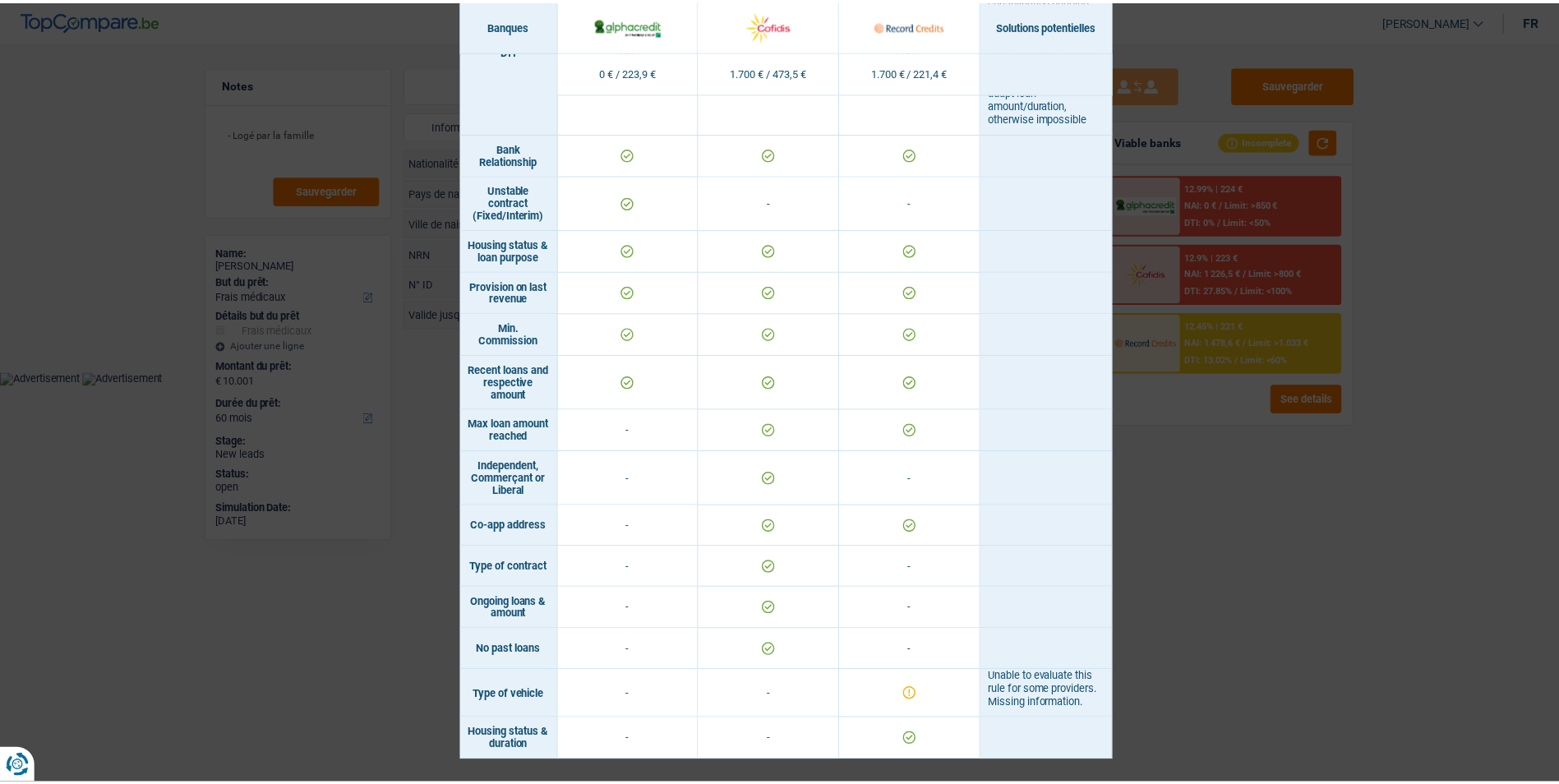
scroll to position [1082, 0]
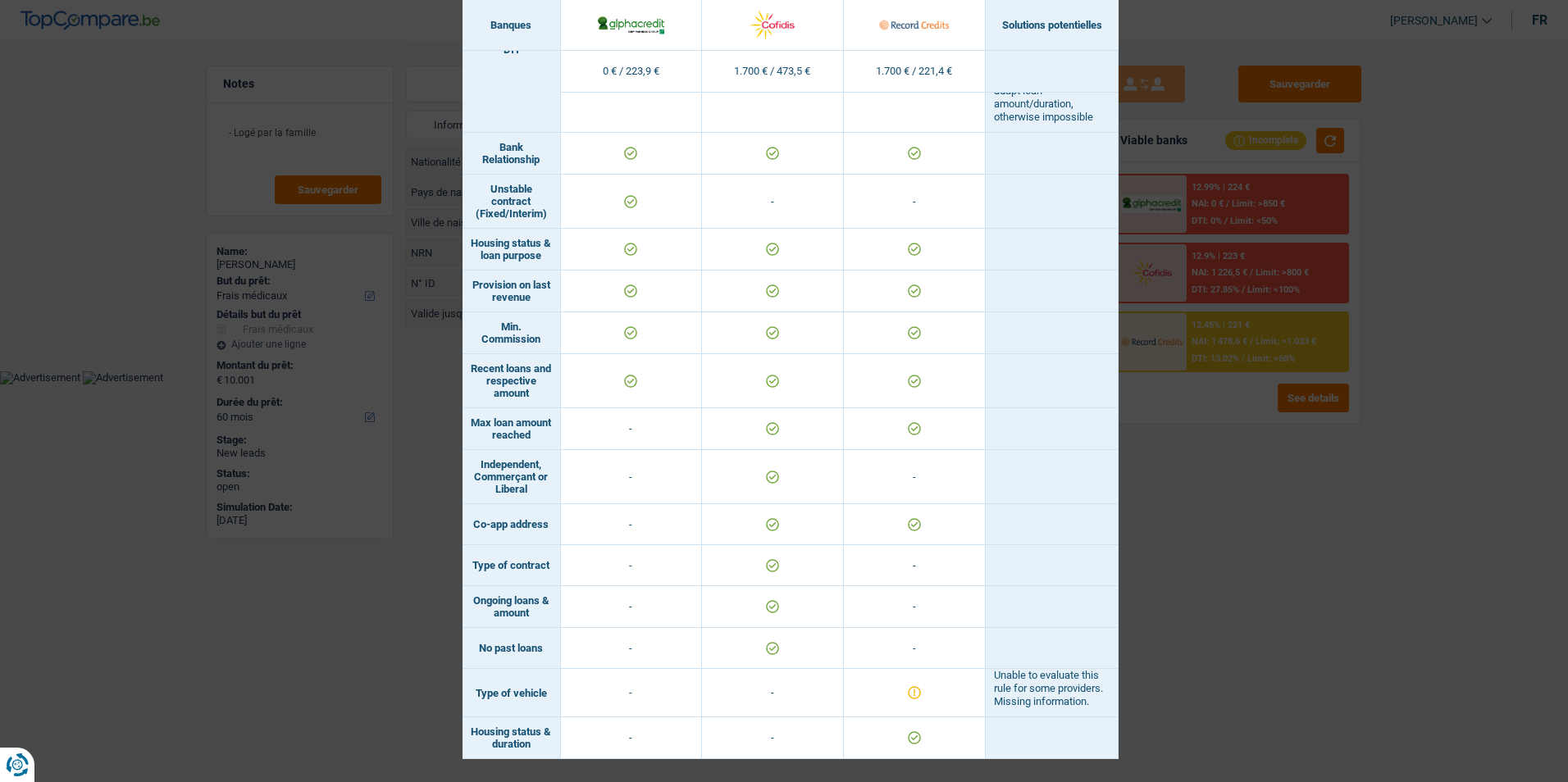
click at [1225, 509] on div "Banks conditions × Banques Solutions potentielles Revenus / Charges 0 € / 223,9…" at bounding box center [784, 391] width 1568 height 782
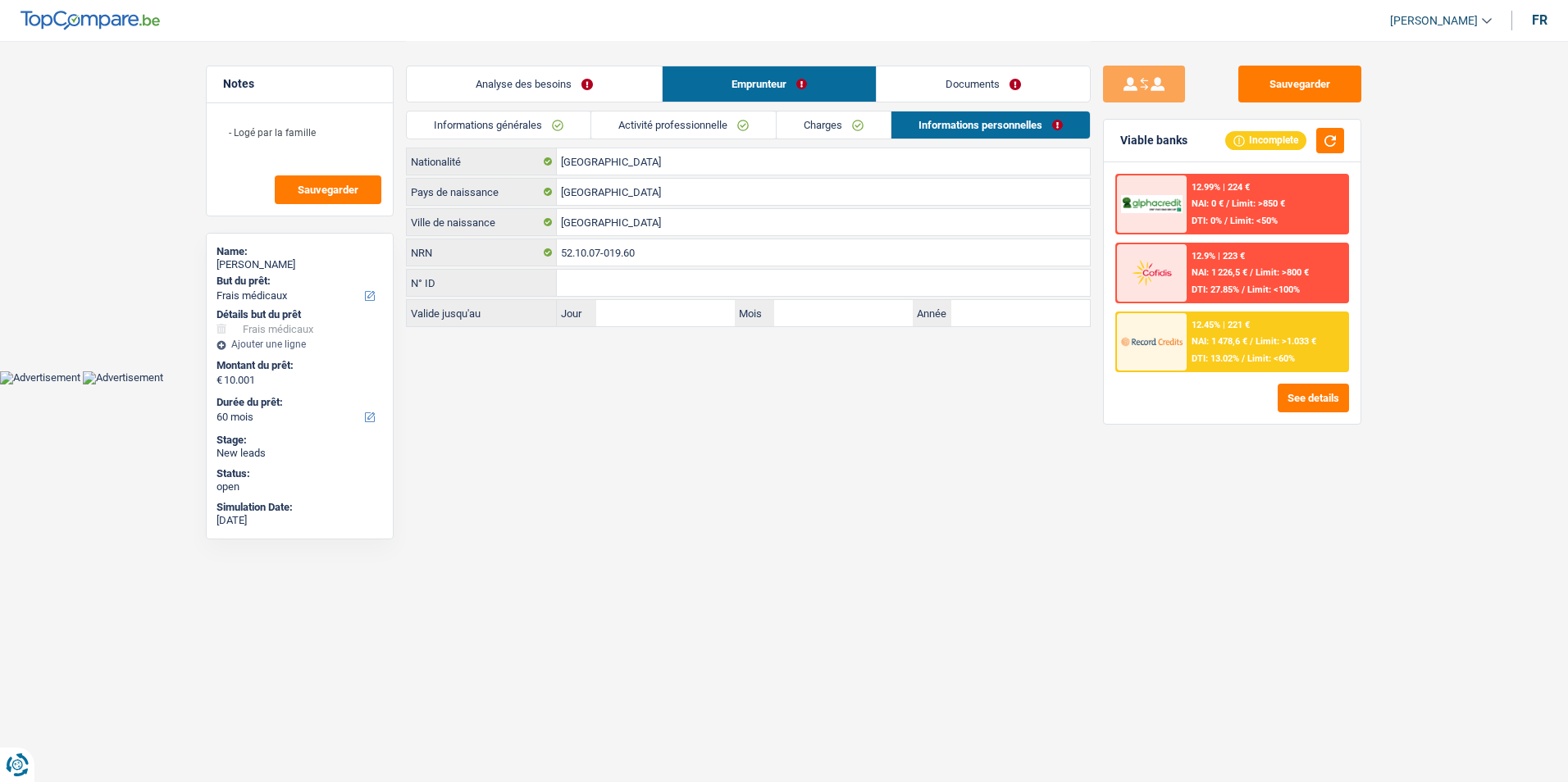
click at [566, 64] on div "Analyse des besoins Emprunteur Documents" at bounding box center [748, 75] width 685 height 69
click at [566, 78] on link "Analyse des besoins" at bounding box center [533, 84] width 255 height 35
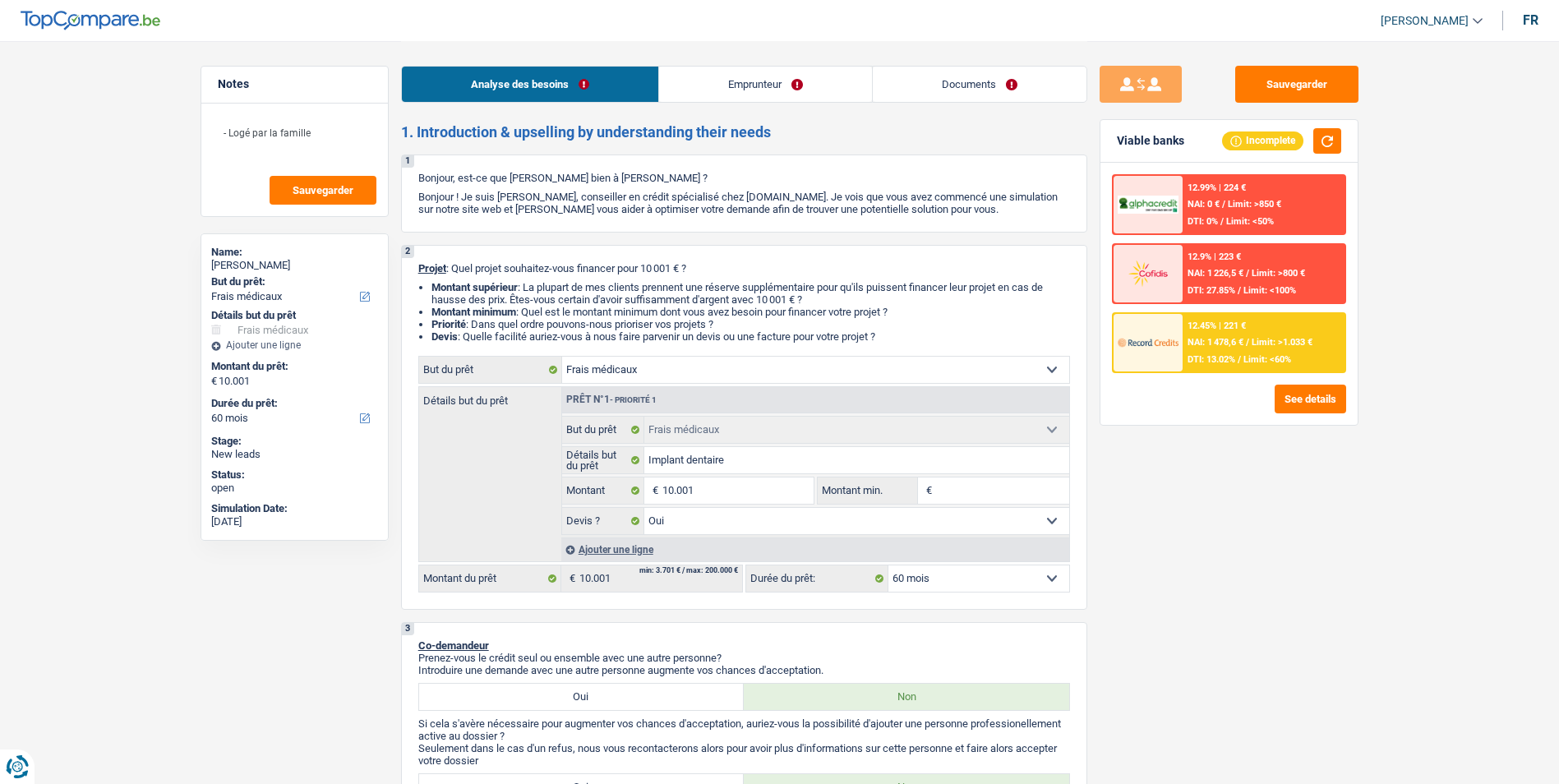
click at [1253, 353] on div "12.45% | 221 € NAI: 1 478,6 € / Limit: >1.033 € DTI: 13.02% / Limit: <60%" at bounding box center [1264, 342] width 162 height 58
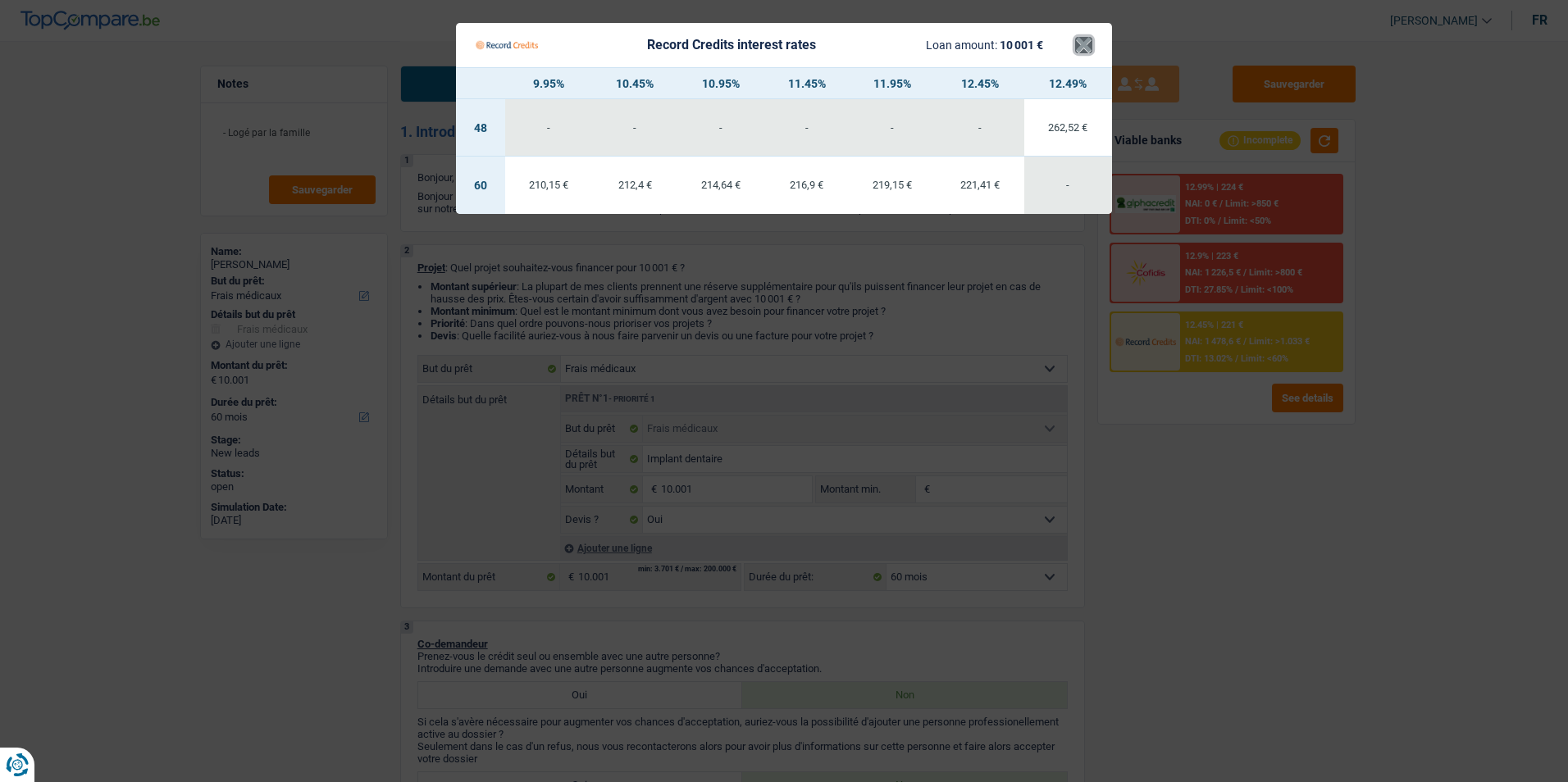
click at [1080, 44] on button "×" at bounding box center [1083, 45] width 18 height 17
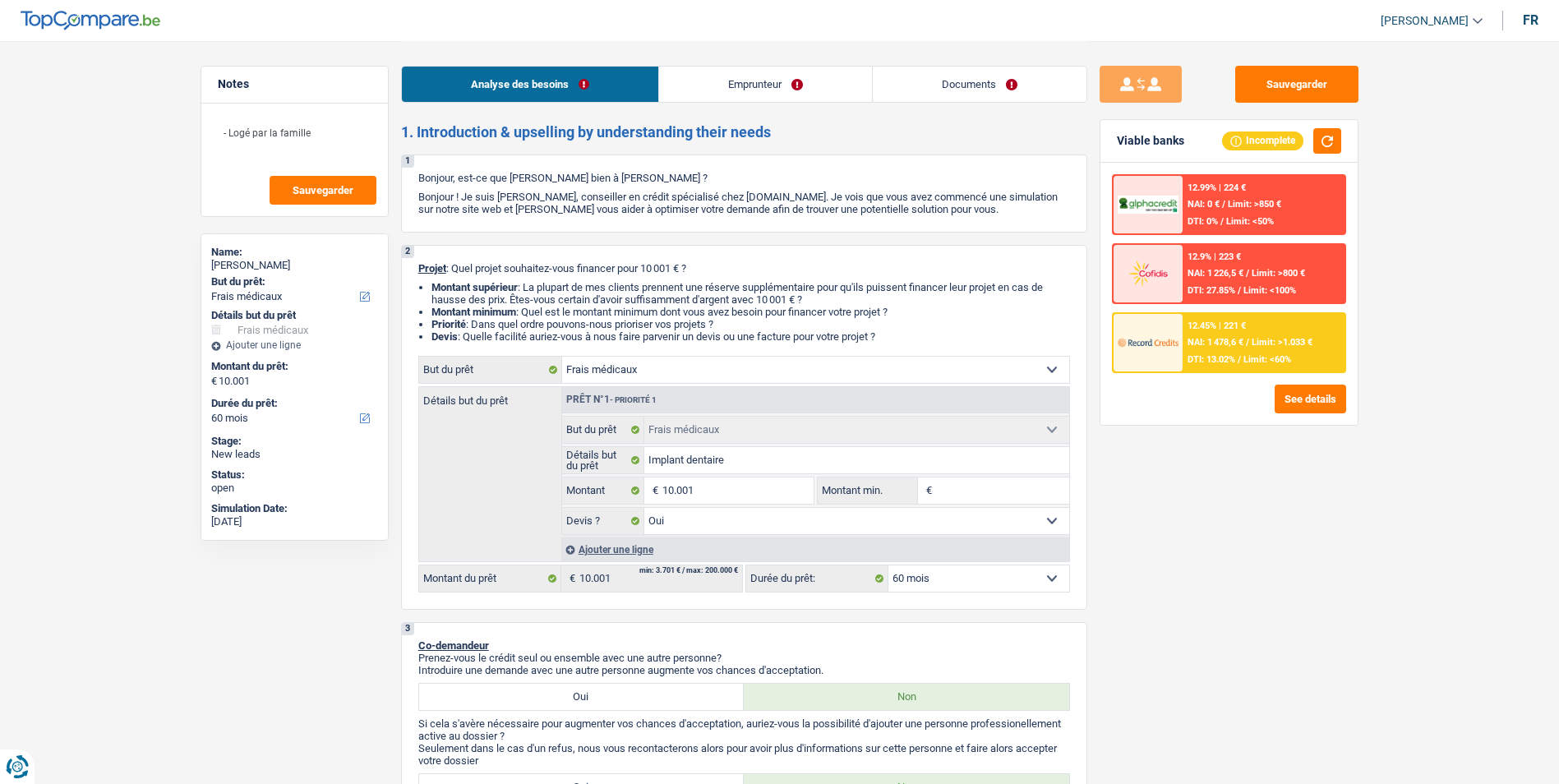
click at [981, 570] on select "12 mois 18 mois 24 mois 30 mois 36 mois 42 mois 48 mois 60 mois Sélectionner un…" at bounding box center [979, 578] width 181 height 26
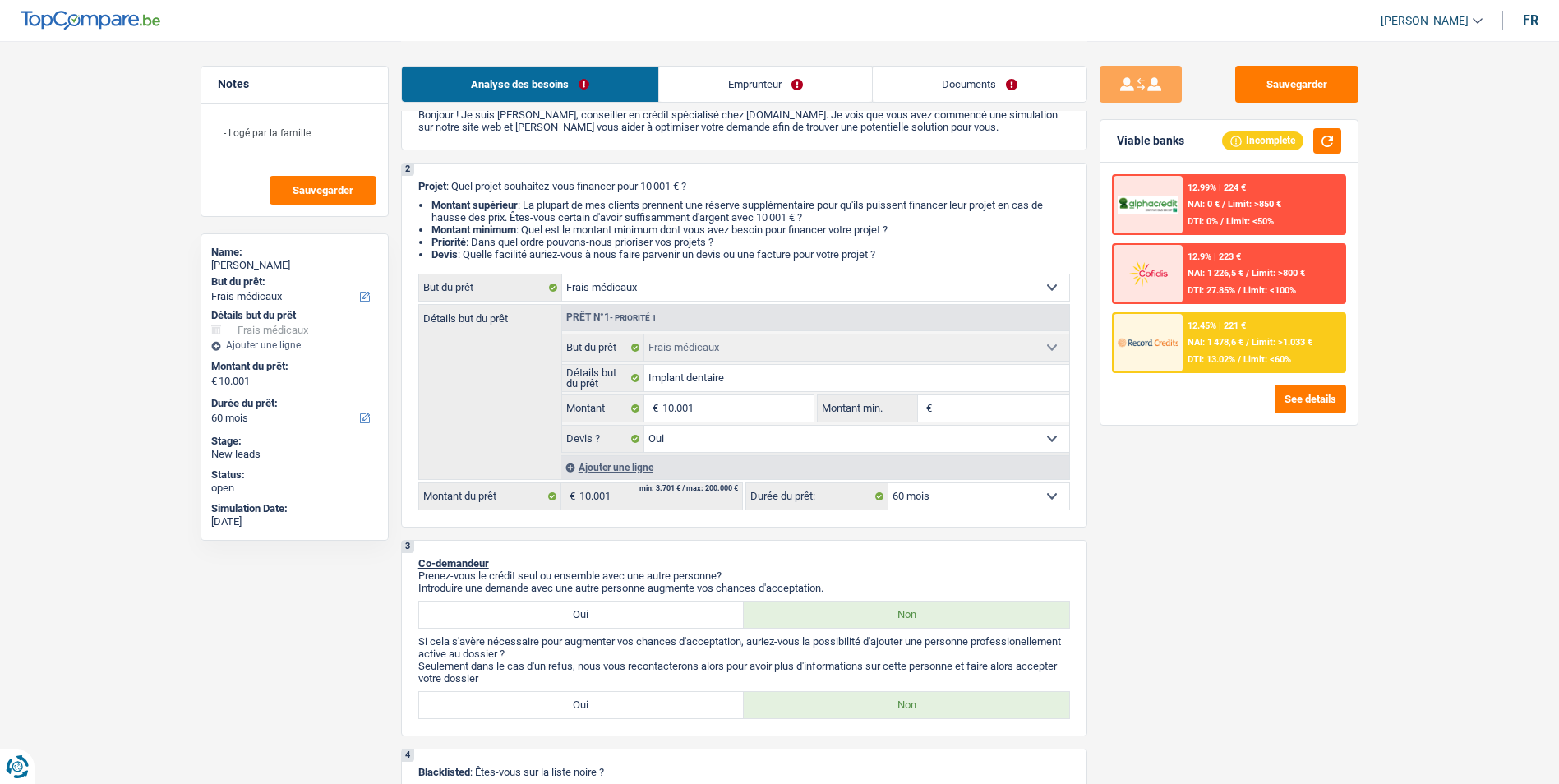
scroll to position [164, 0]
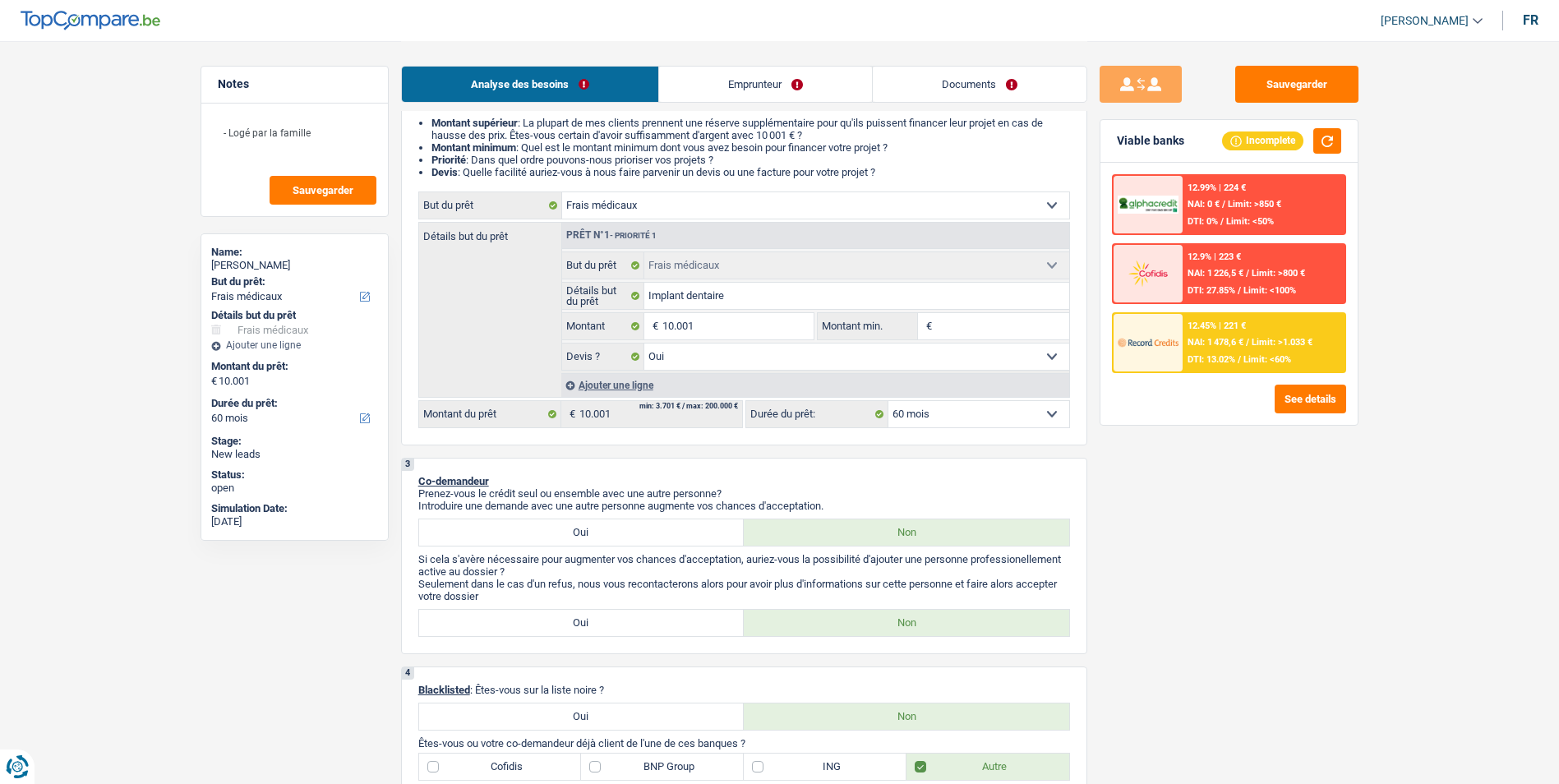
click at [974, 396] on div "Ajouter une ligne" at bounding box center [815, 385] width 508 height 24
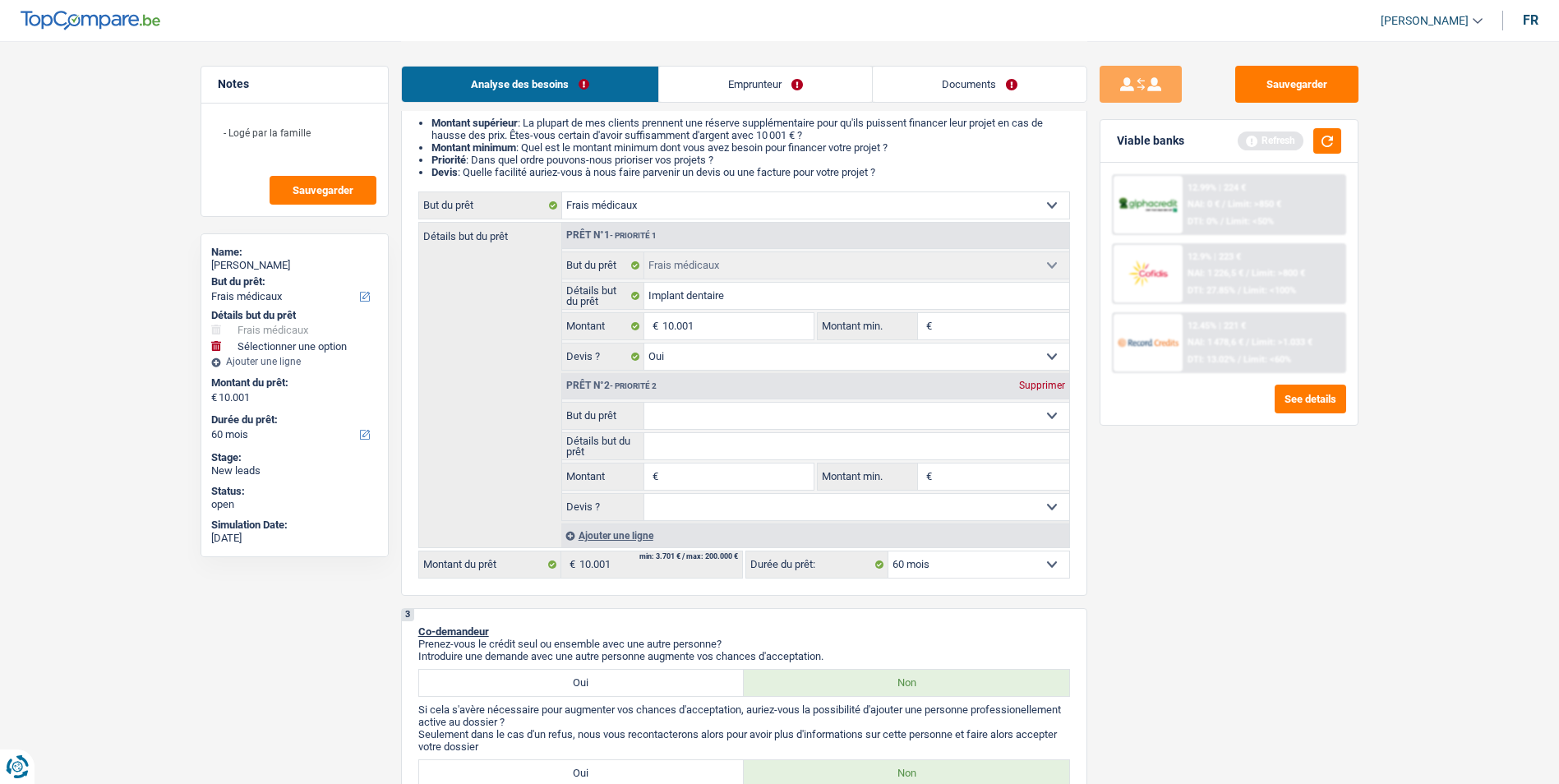
click at [1048, 380] on div "Supprimer" at bounding box center [1042, 385] width 54 height 10
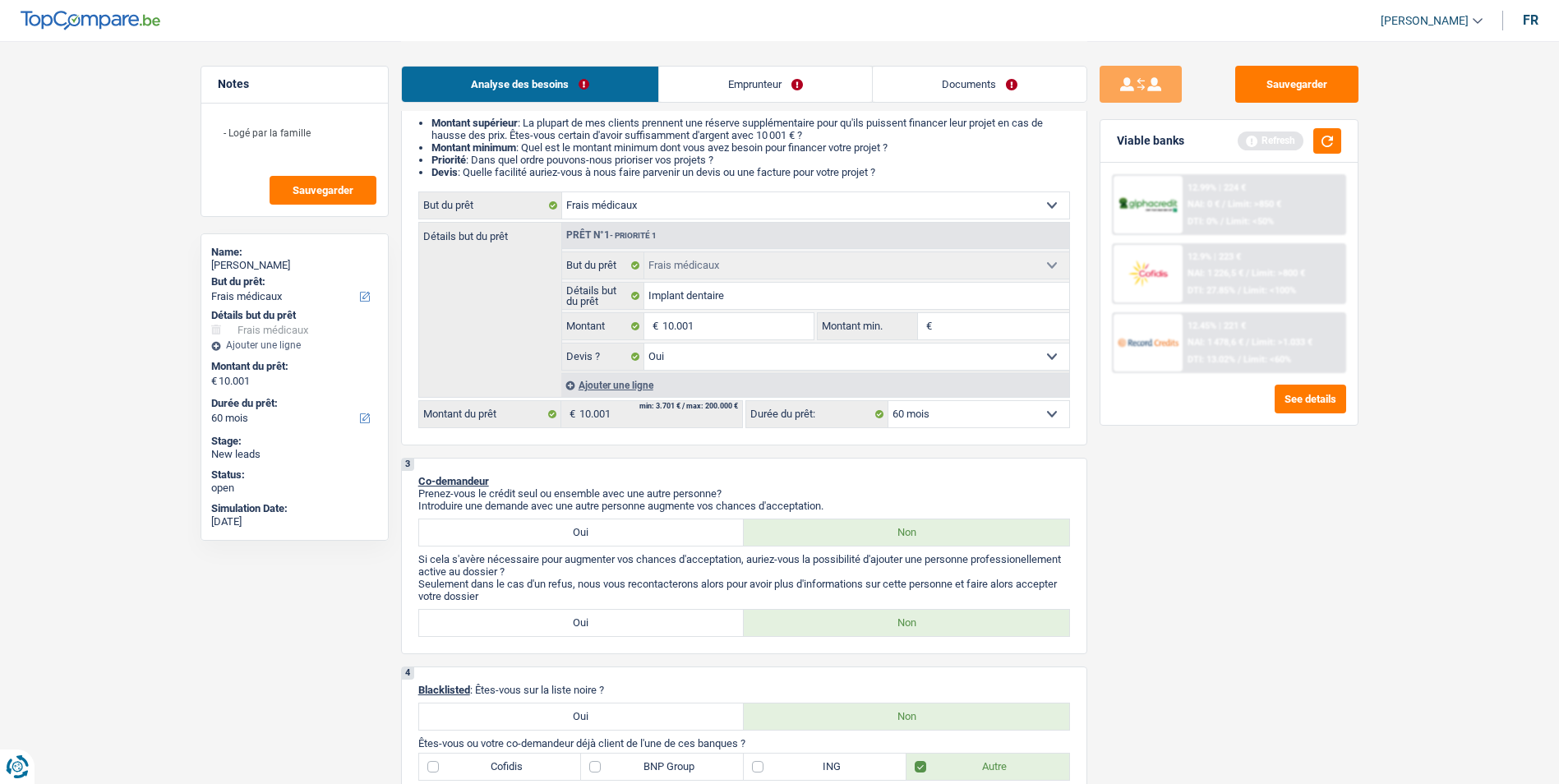
click at [994, 424] on select "12 mois 18 mois 24 mois 30 mois 36 mois 42 mois 48 mois 60 mois Sélectionner un…" at bounding box center [979, 414] width 181 height 26
select select "36"
click at [889, 401] on select "12 mois 18 mois 24 mois 30 mois 36 mois 42 mois 48 mois 60 mois Sélectionner un…" at bounding box center [979, 414] width 181 height 26
select select "36"
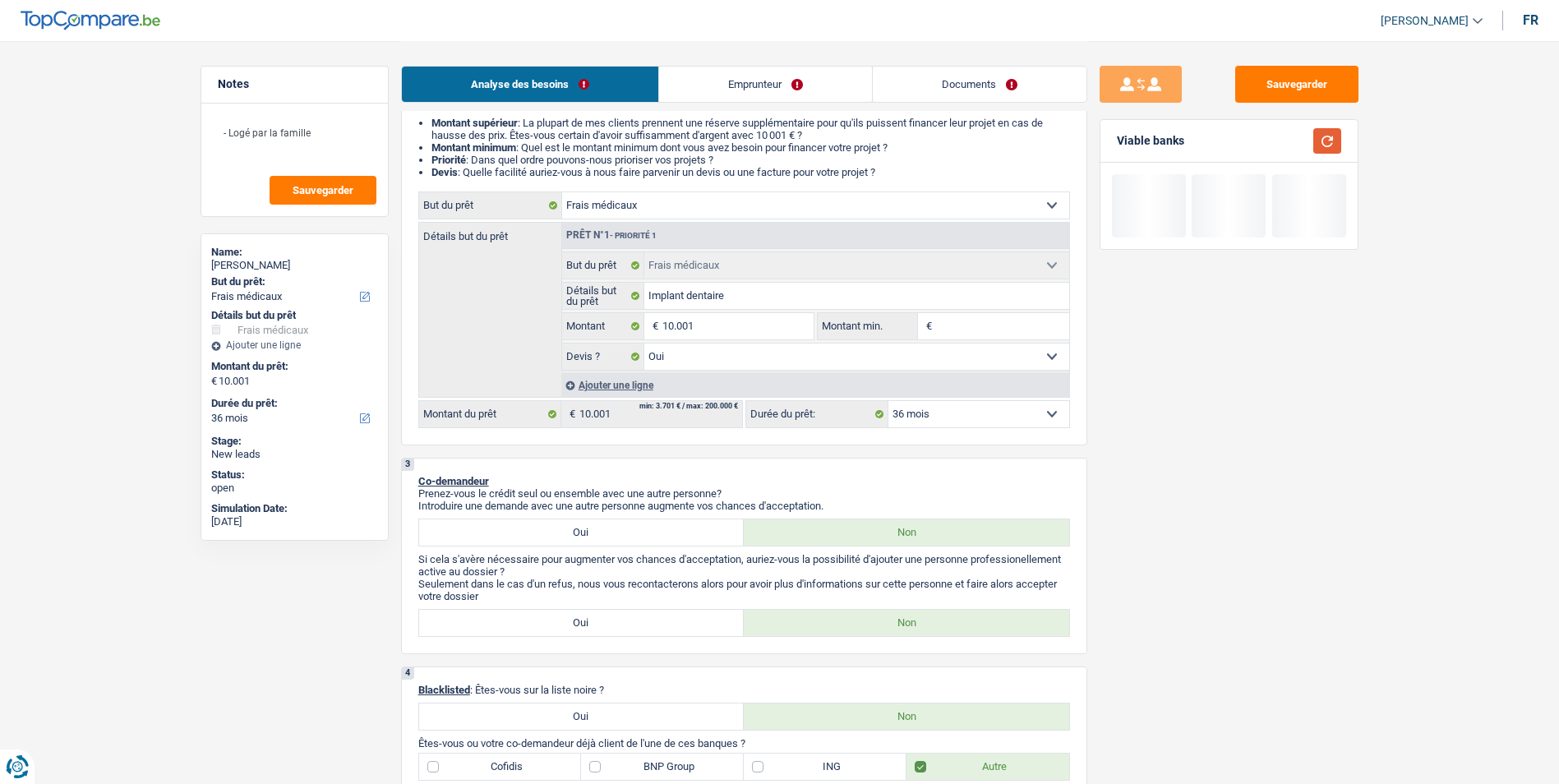
click at [1330, 150] on button "button" at bounding box center [1327, 140] width 28 height 25
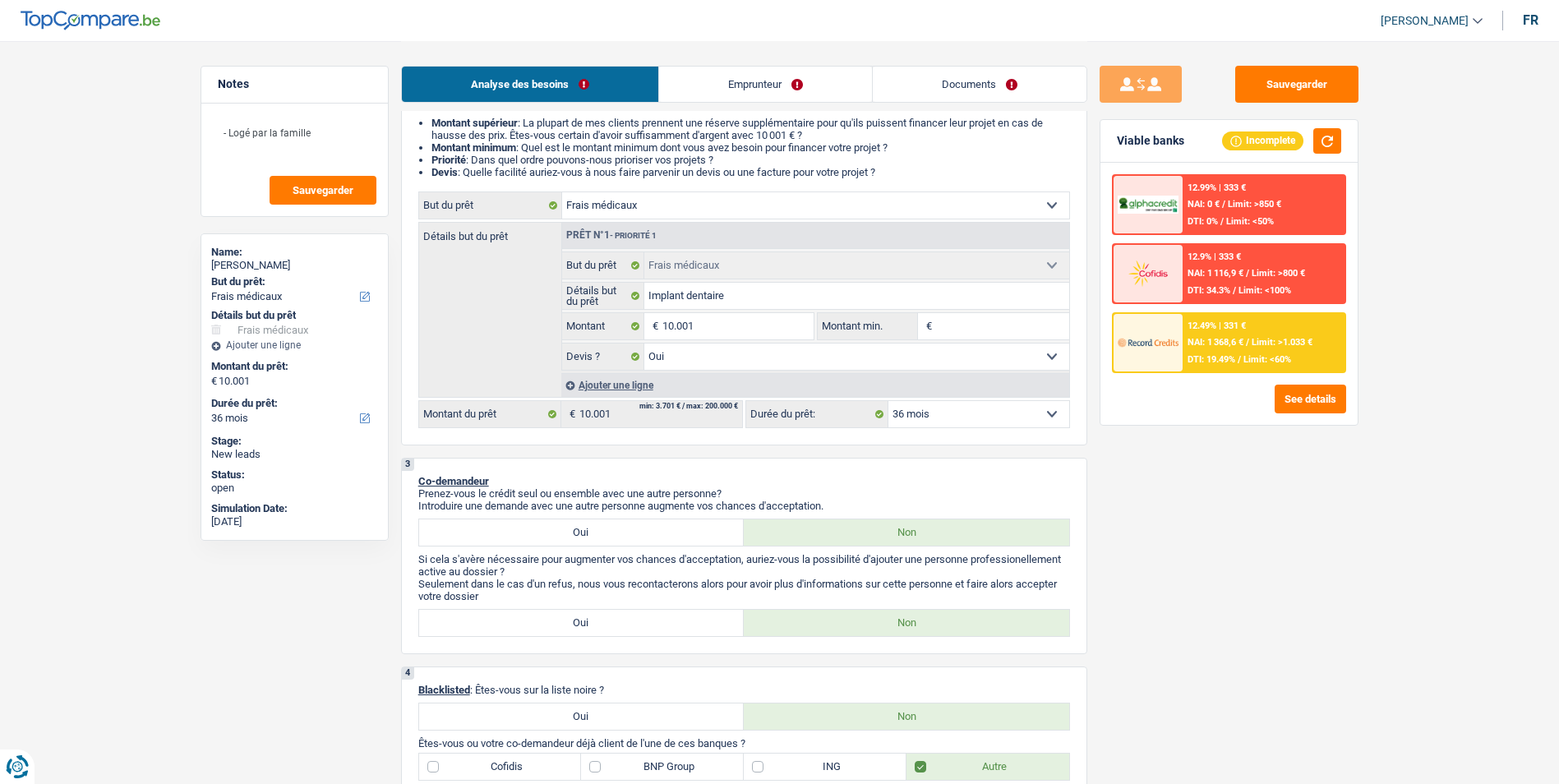
click at [1261, 320] on div "12.49% | 331 € NAI: 1 368,6 € / Limit: >1.033 € DTI: 19.49% / Limit: <60%" at bounding box center [1264, 342] width 162 height 58
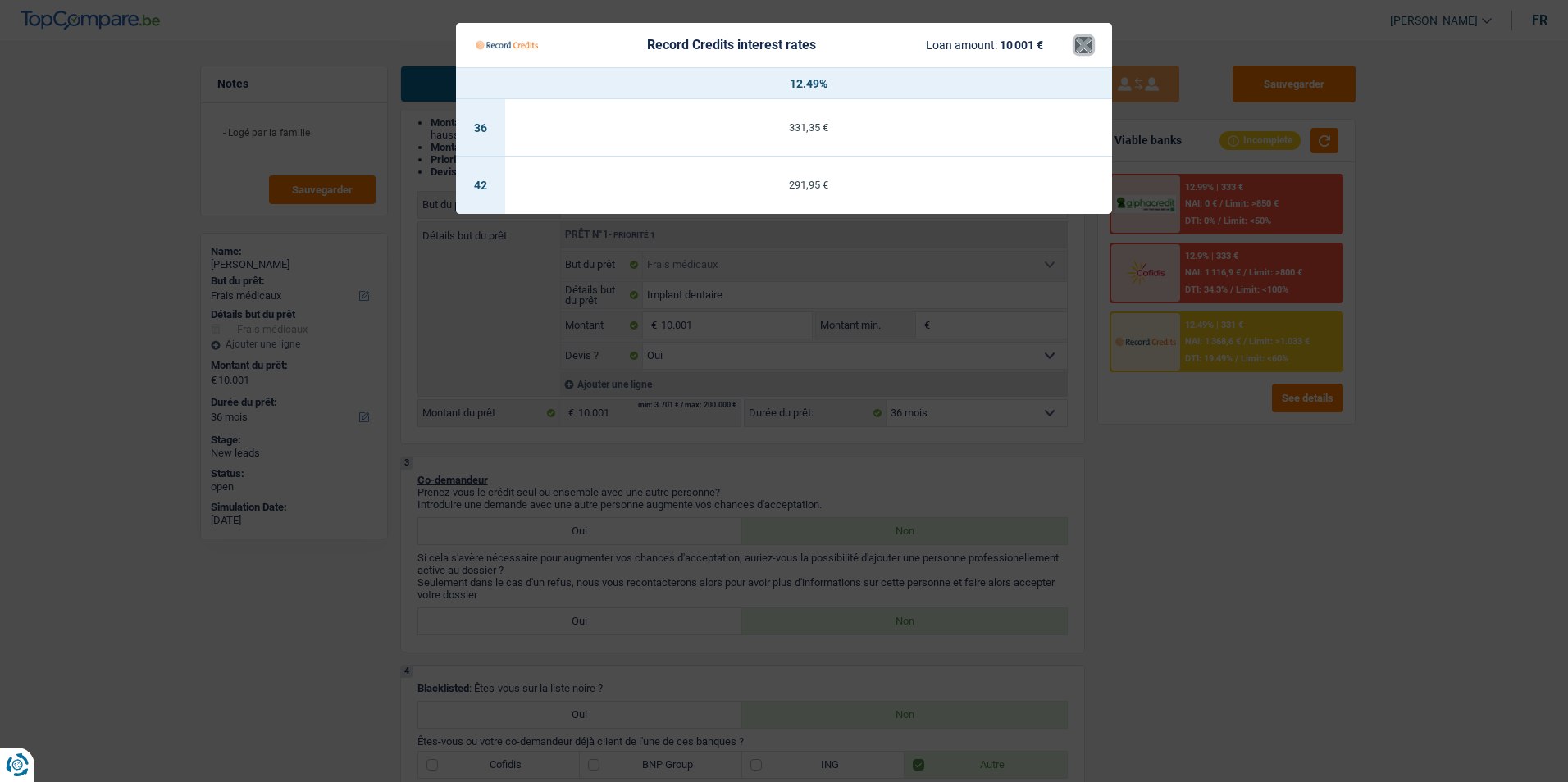
click at [1084, 46] on button "×" at bounding box center [1083, 45] width 18 height 17
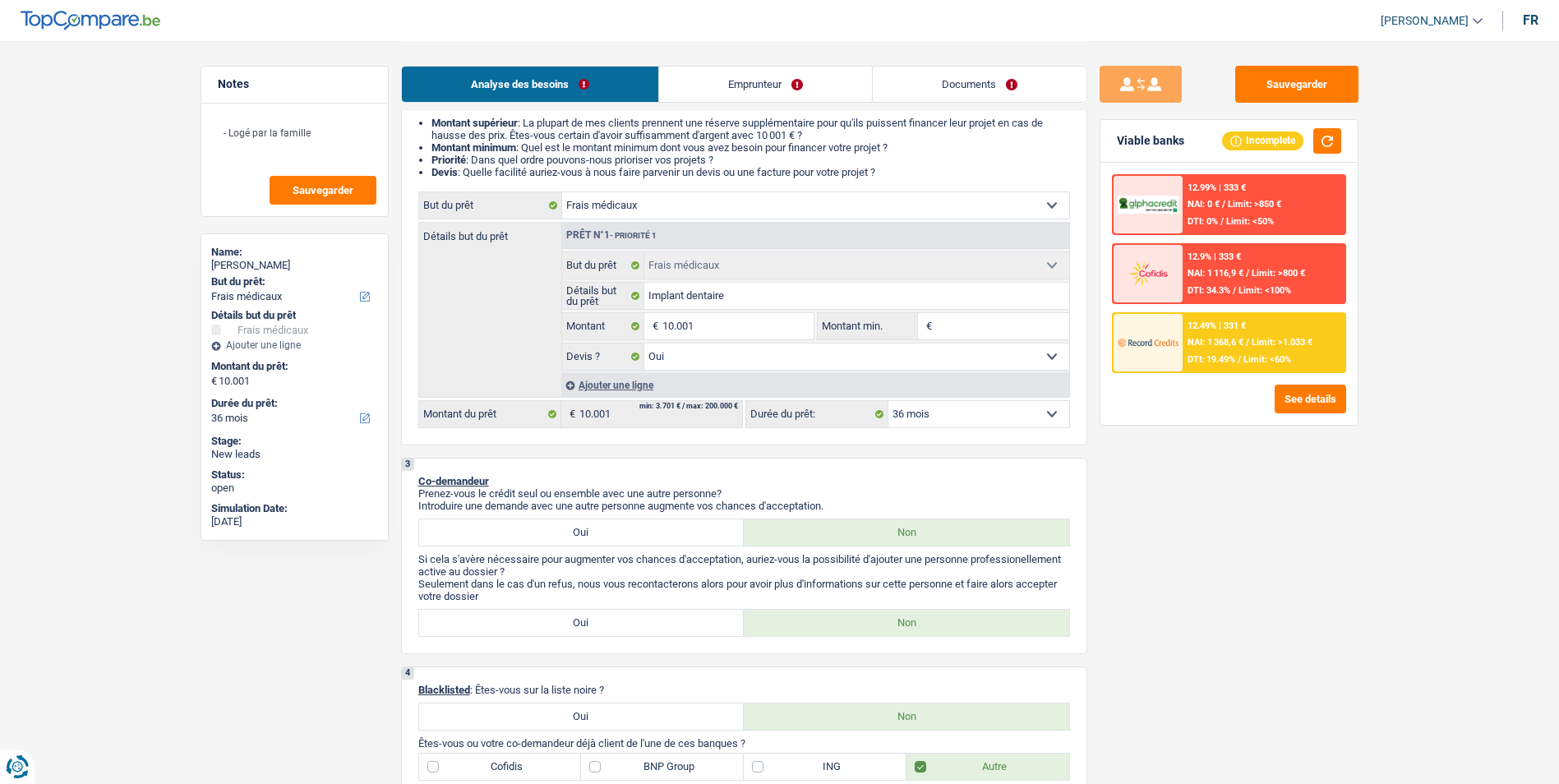
click at [989, 418] on select "12 mois 18 mois 24 mois 30 mois 36 mois 42 mois 48 mois 60 mois Sélectionner un…" at bounding box center [979, 414] width 181 height 26
select select "48"
click at [889, 401] on select "12 mois 18 mois 24 mois 30 mois 36 mois 42 mois 48 mois 60 mois Sélectionner un…" at bounding box center [979, 414] width 181 height 26
select select "48"
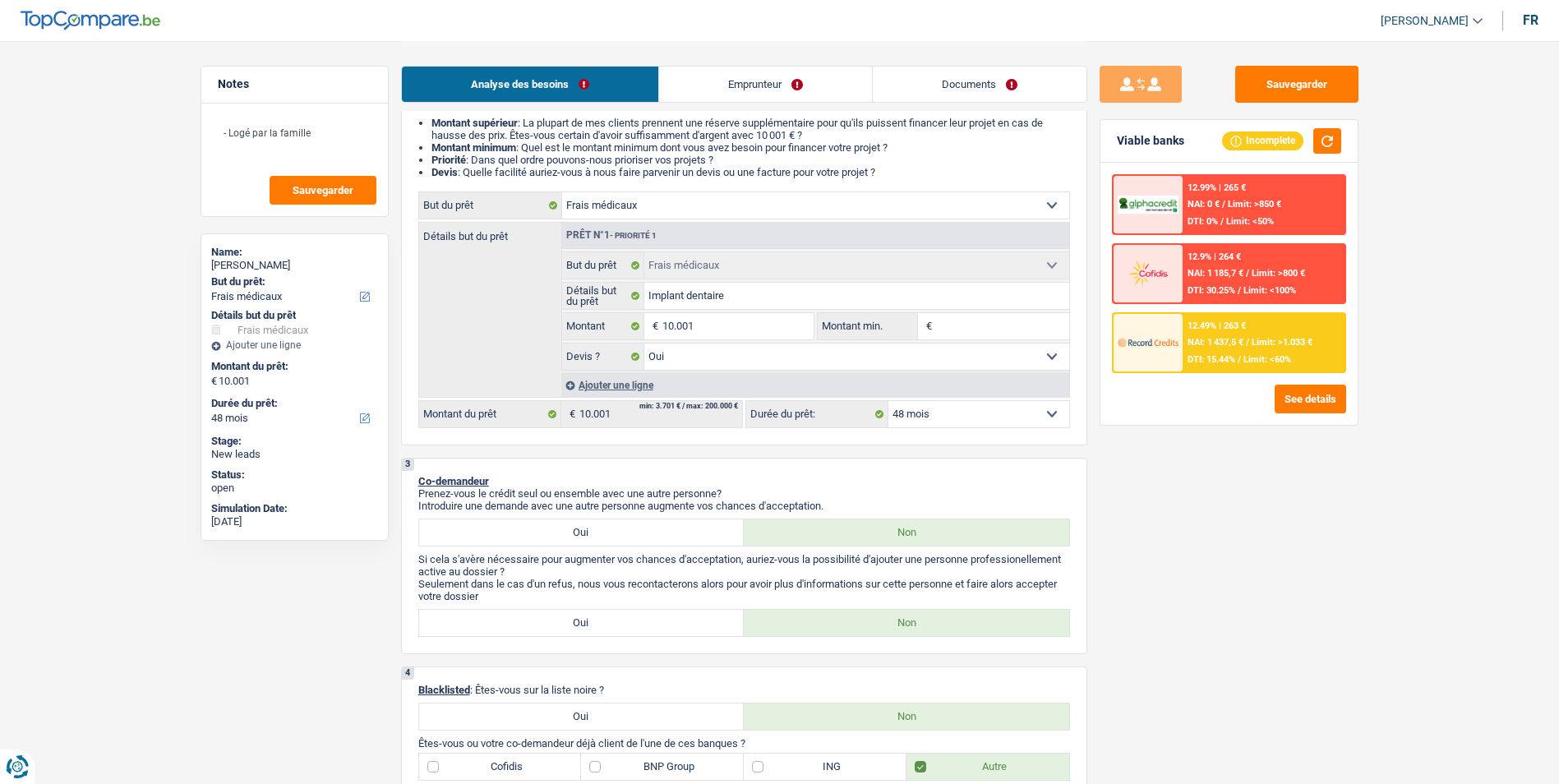
click at [1018, 413] on select "12 mois 18 mois 24 mois 30 mois 36 mois 42 mois 48 mois 60 mois Sélectionner un…" at bounding box center [979, 414] width 181 height 26
click at [1217, 341] on span "NAI: 1 437,5 €" at bounding box center [1216, 342] width 56 height 11
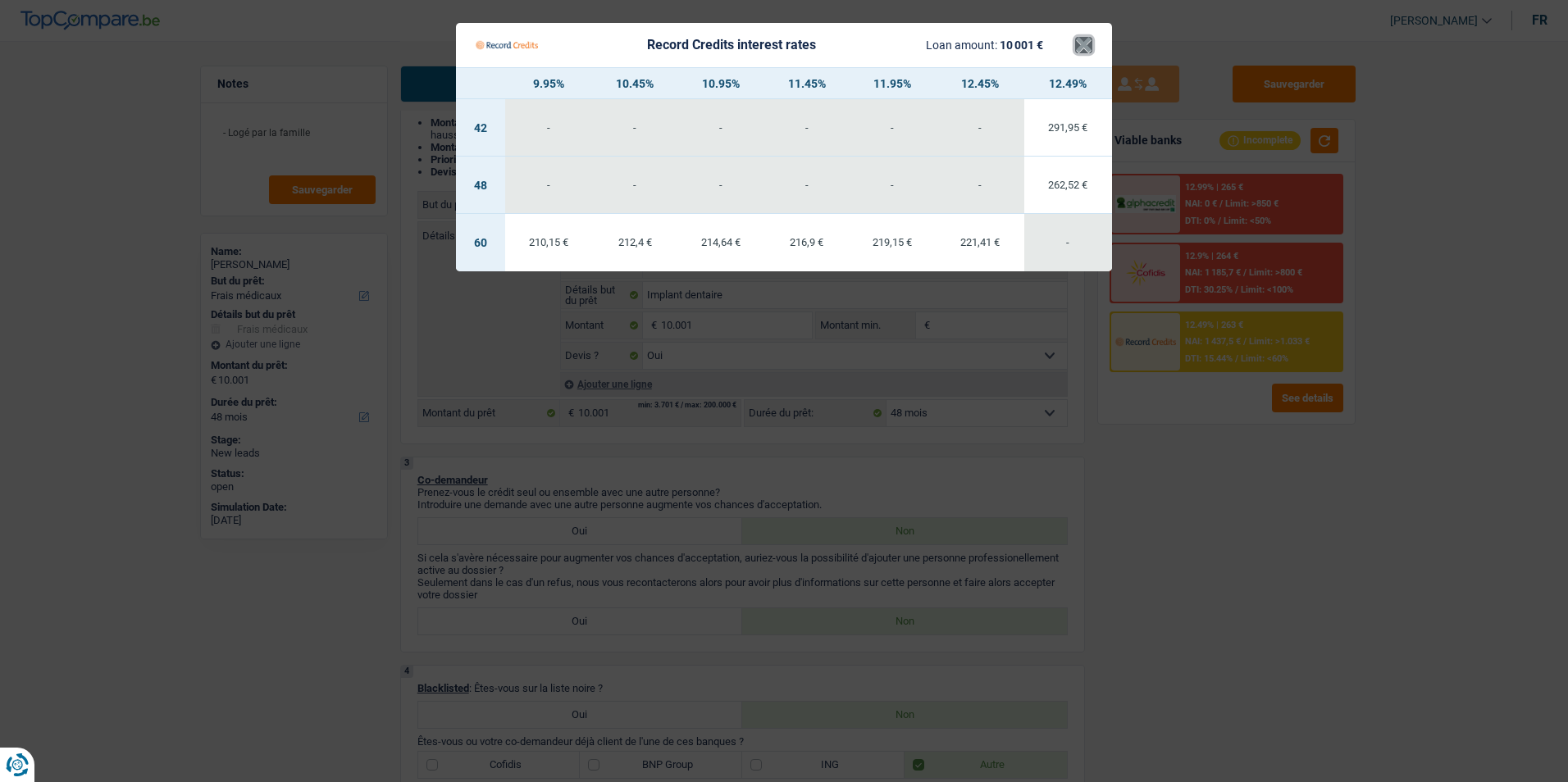
click at [1087, 46] on button "×" at bounding box center [1083, 45] width 18 height 17
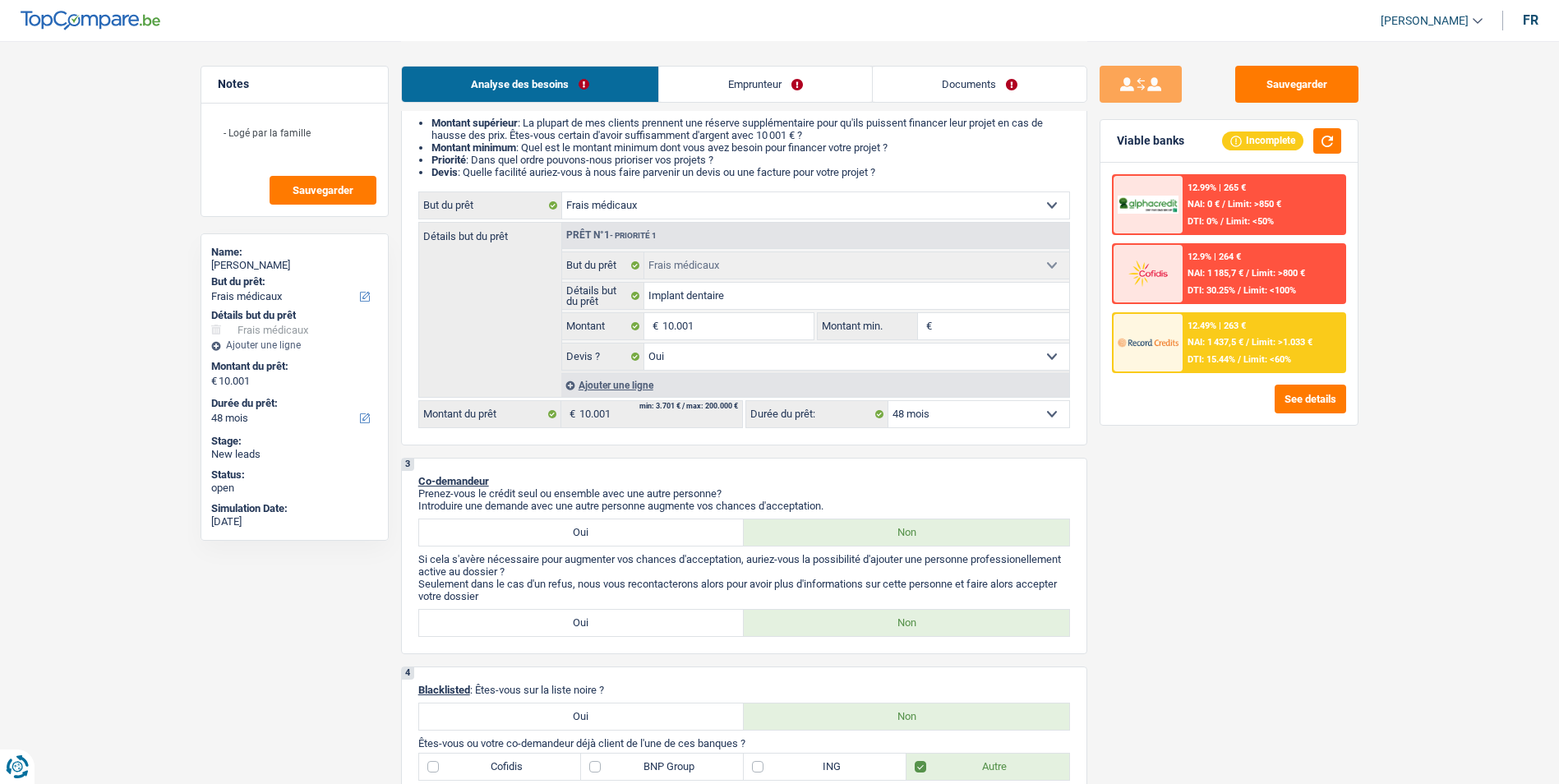
click at [955, 411] on select "12 mois 18 mois 24 mois 30 mois 36 mois 42 mois 48 mois 60 mois Sélectionner un…" at bounding box center [979, 414] width 181 height 26
select select "24"
click at [889, 401] on select "12 mois 18 mois 24 mois 30 mois 36 mois 42 mois 48 mois 60 mois Sélectionner un…" at bounding box center [979, 414] width 181 height 26
select select "24"
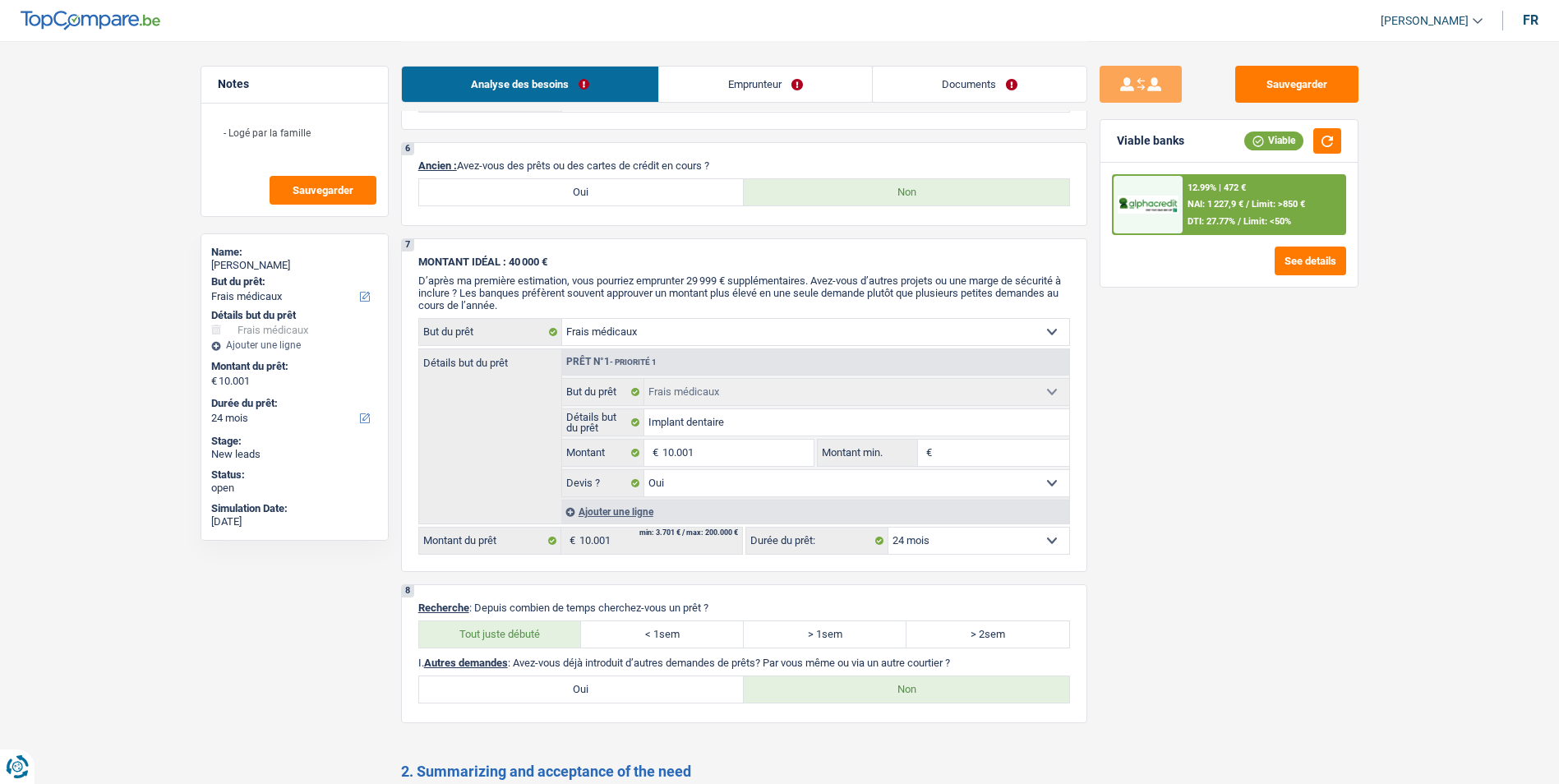
scroll to position [1315, 0]
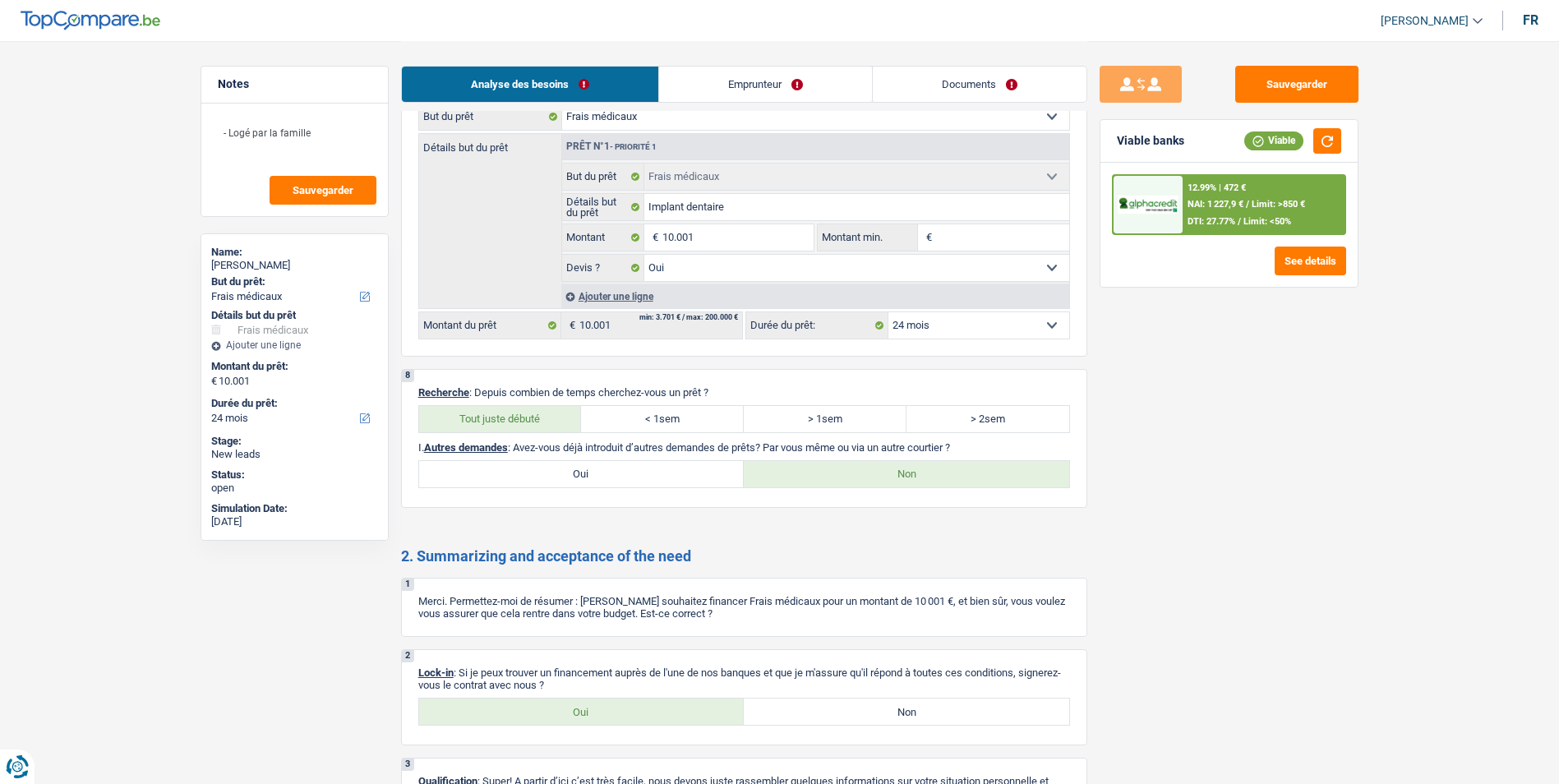
click at [1024, 336] on select "12 mois 18 mois 24 mois 30 mois 36 mois 42 mois 48 mois 60 mois Sélectionner un…" at bounding box center [979, 326] width 181 height 26
select select "36"
click at [889, 313] on select "12 mois 18 mois 24 mois 30 mois 36 mois 42 mois 48 mois 60 mois Sélectionner un…" at bounding box center [979, 326] width 181 height 26
select select "36"
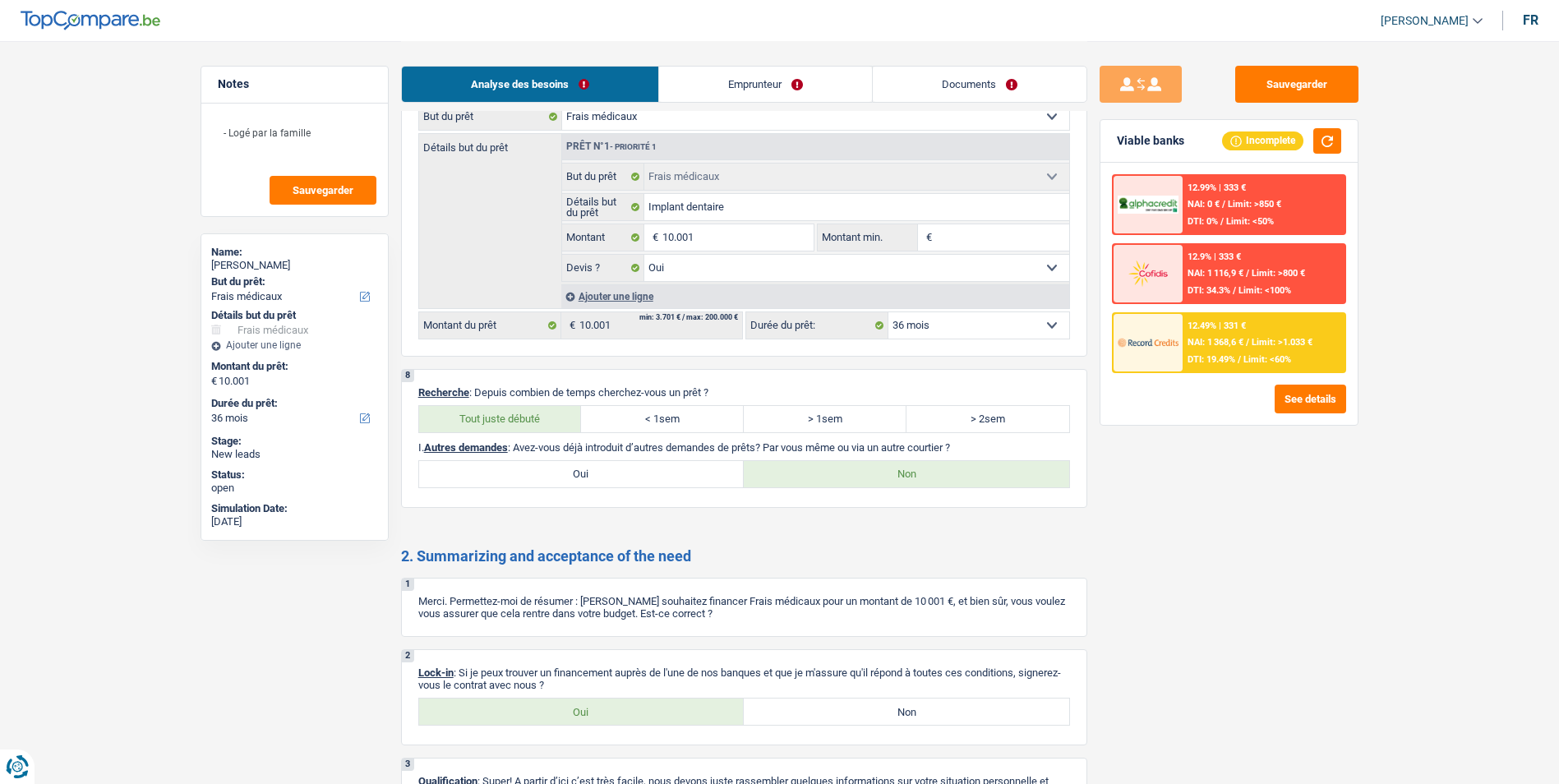
click at [1234, 328] on div "12.49% | 331 €" at bounding box center [1217, 326] width 58 height 11
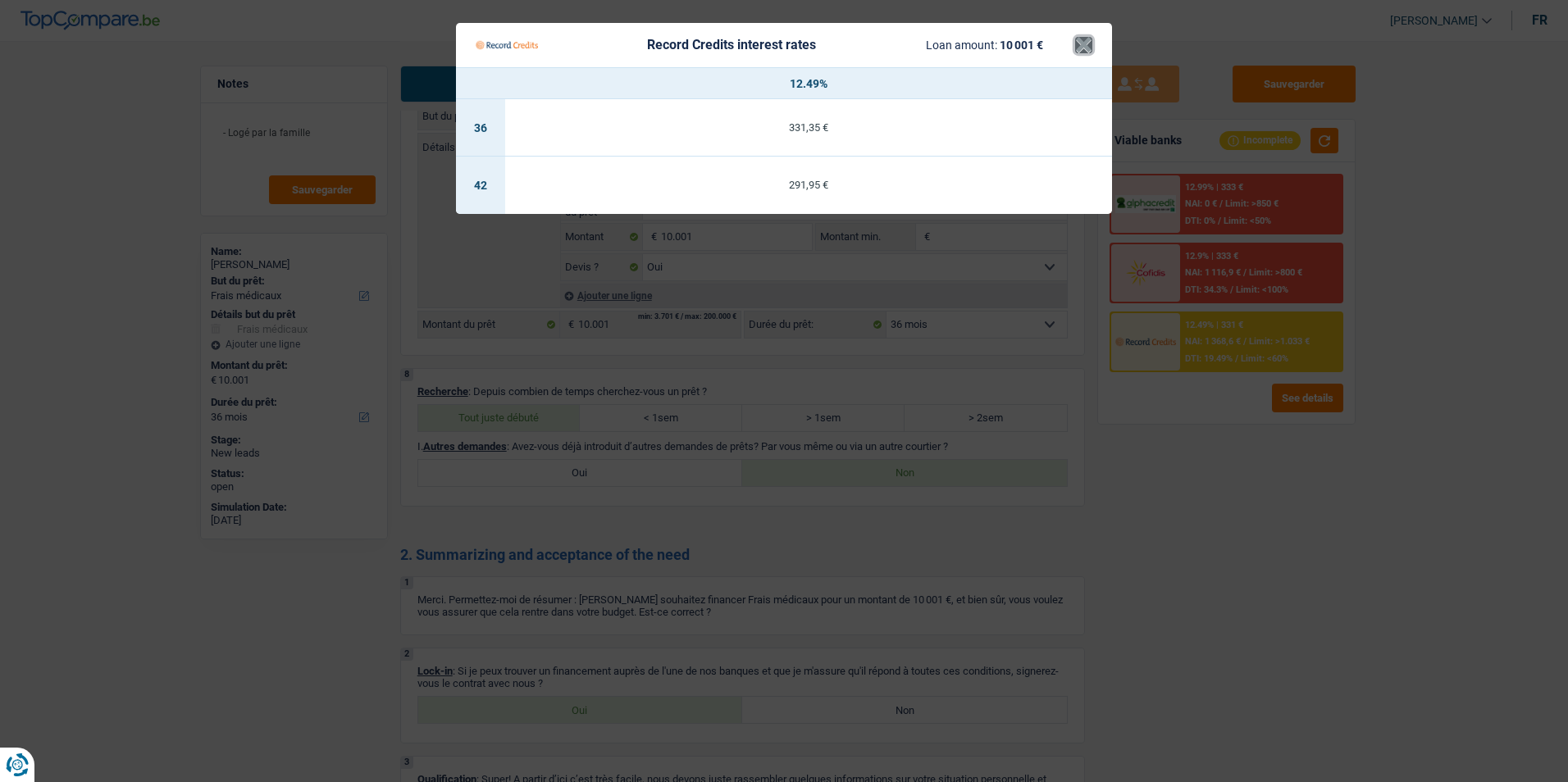
click at [1082, 46] on button "×" at bounding box center [1083, 45] width 18 height 17
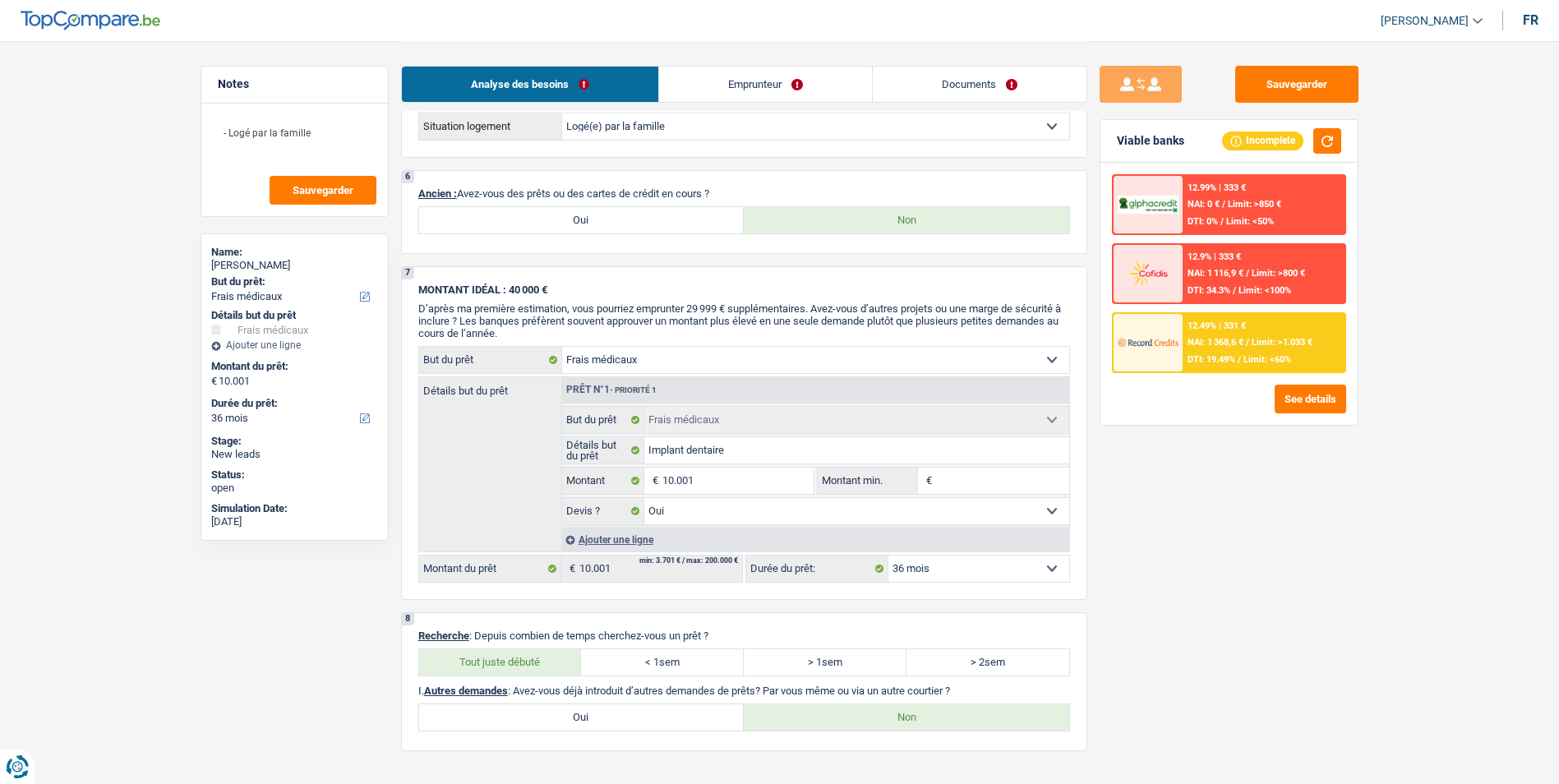
scroll to position [1069, 0]
click at [1013, 571] on select "12 mois 18 mois 24 mois 30 mois 36 mois 42 mois 48 mois 60 mois Sélectionner un…" at bounding box center [979, 572] width 181 height 26
click at [1255, 639] on div "Sauvegarder Viable banks Incomplete 12.99% | 333 € NAI: 0 € / Limit: >850 € DTI…" at bounding box center [1230, 412] width 284 height 692
click at [980, 570] on select "12 mois 18 mois 24 mois 30 mois 36 mois 42 mois 48 mois 60 mois Sélectionner un…" at bounding box center [979, 572] width 181 height 26
click at [889, 559] on select "12 mois 18 mois 24 mois 30 mois 36 mois 42 mois 48 mois 60 mois Sélectionner un…" at bounding box center [979, 572] width 181 height 26
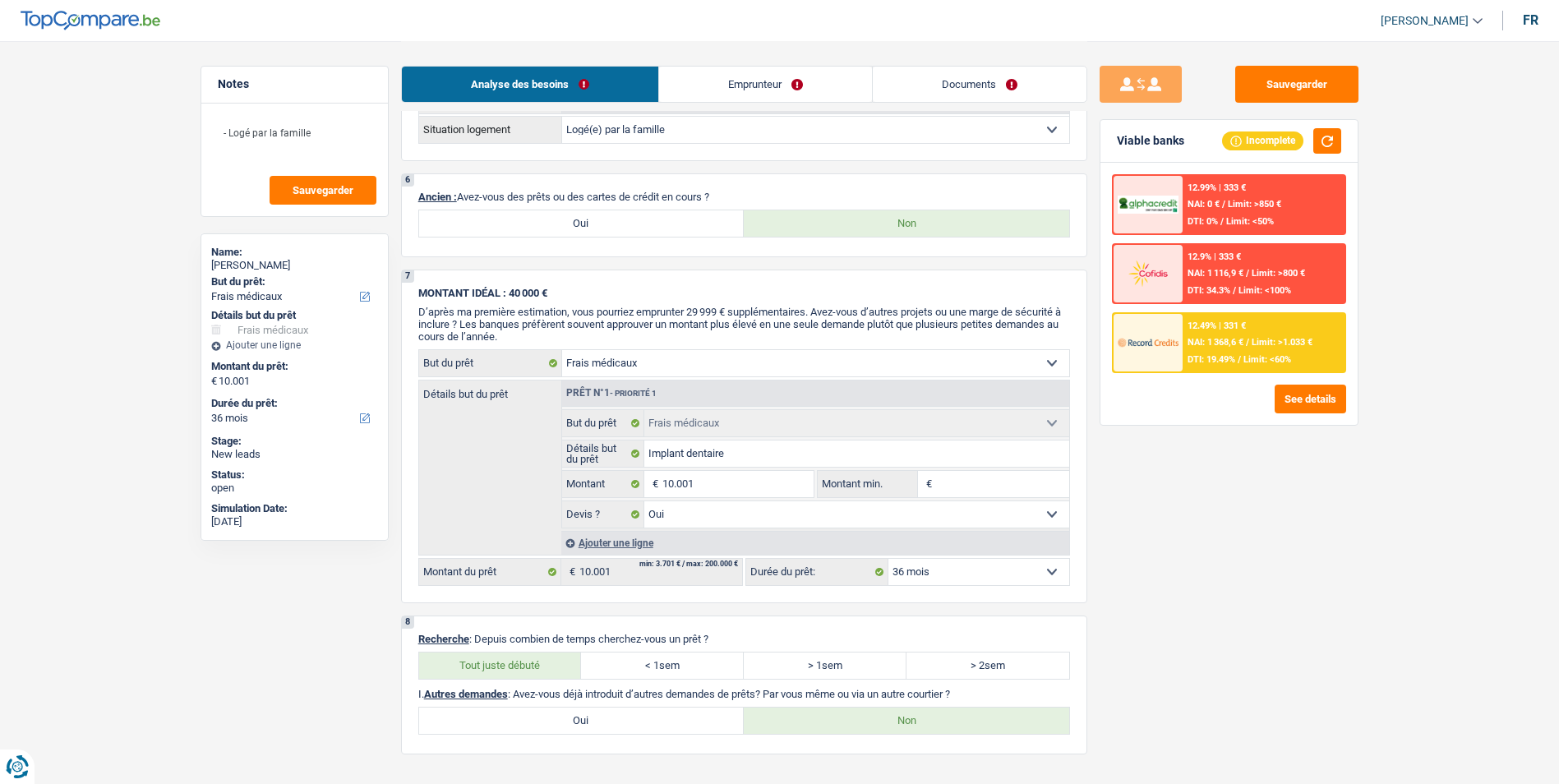
click at [934, 564] on select "12 mois 18 mois 24 mois 30 mois 36 mois 42 mois 48 mois 60 mois Sélectionner un…" at bounding box center [979, 572] width 181 height 26
select select "24"
click at [889, 559] on select "12 mois 18 mois 24 mois 30 mois 36 mois 42 mois 48 mois 60 mois Sélectionner un…" at bounding box center [979, 572] width 181 height 26
select select "24"
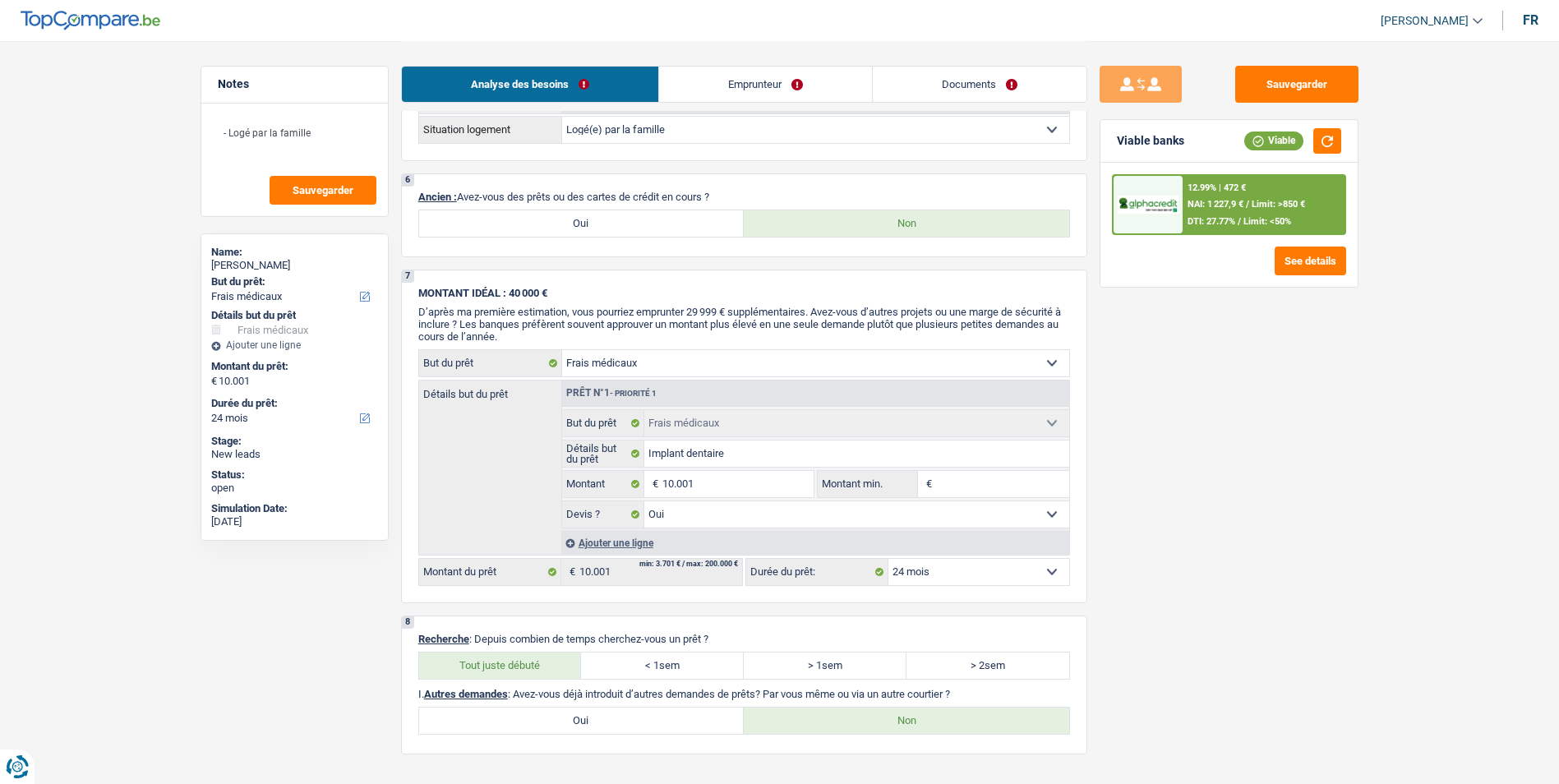
click at [992, 578] on select "12 mois 18 mois 24 mois 30 mois 36 mois 42 mois 48 mois 60 mois Sélectionner un…" at bounding box center [979, 572] width 181 height 26
click at [1256, 198] on div "12.99% | 472 € NAI: 1 227,9 € / Limit: >850 € DTI: 27.77% / Limit: <50%" at bounding box center [1264, 205] width 162 height 58
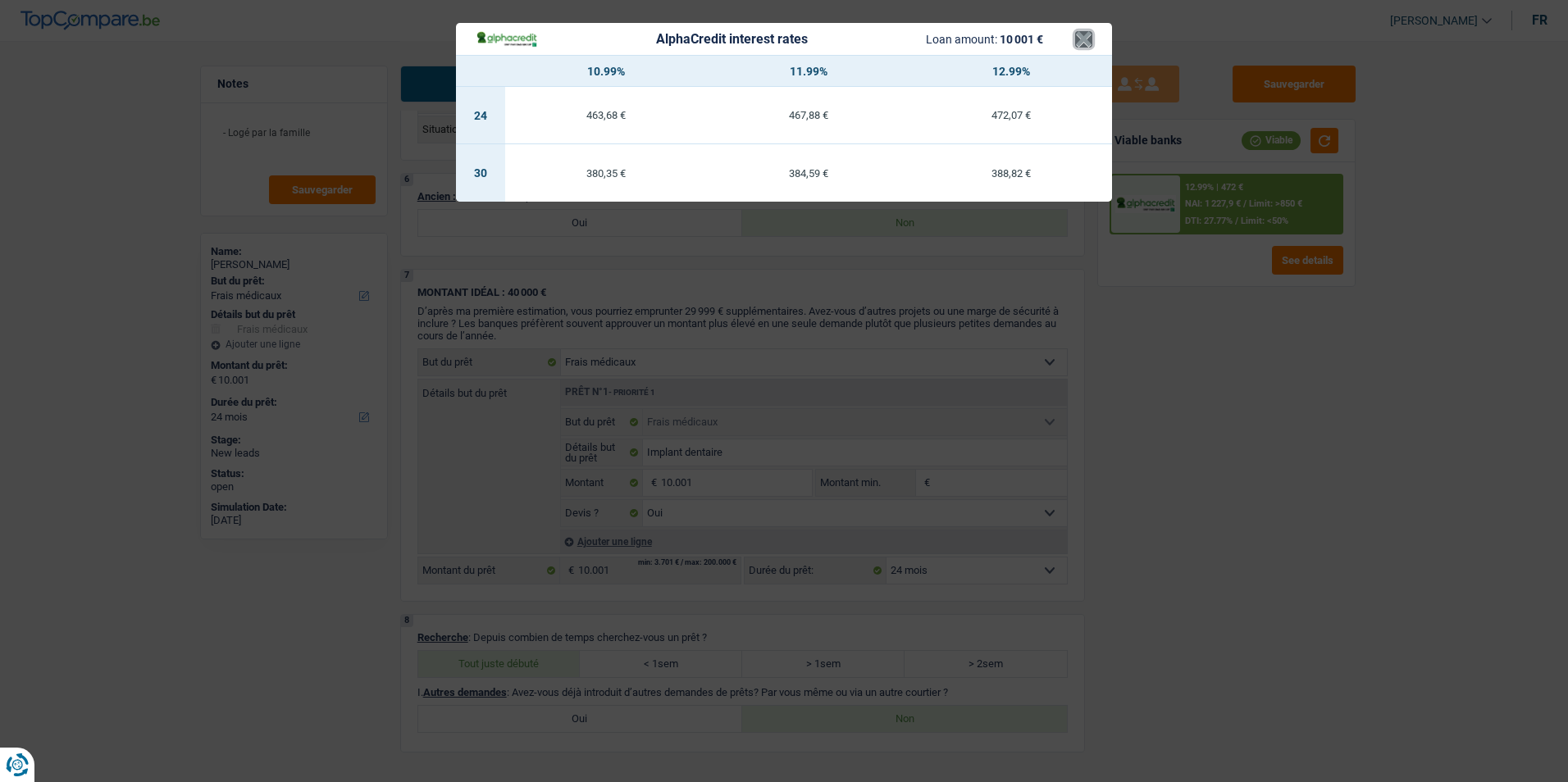
click at [1080, 40] on button "×" at bounding box center [1083, 40] width 18 height 17
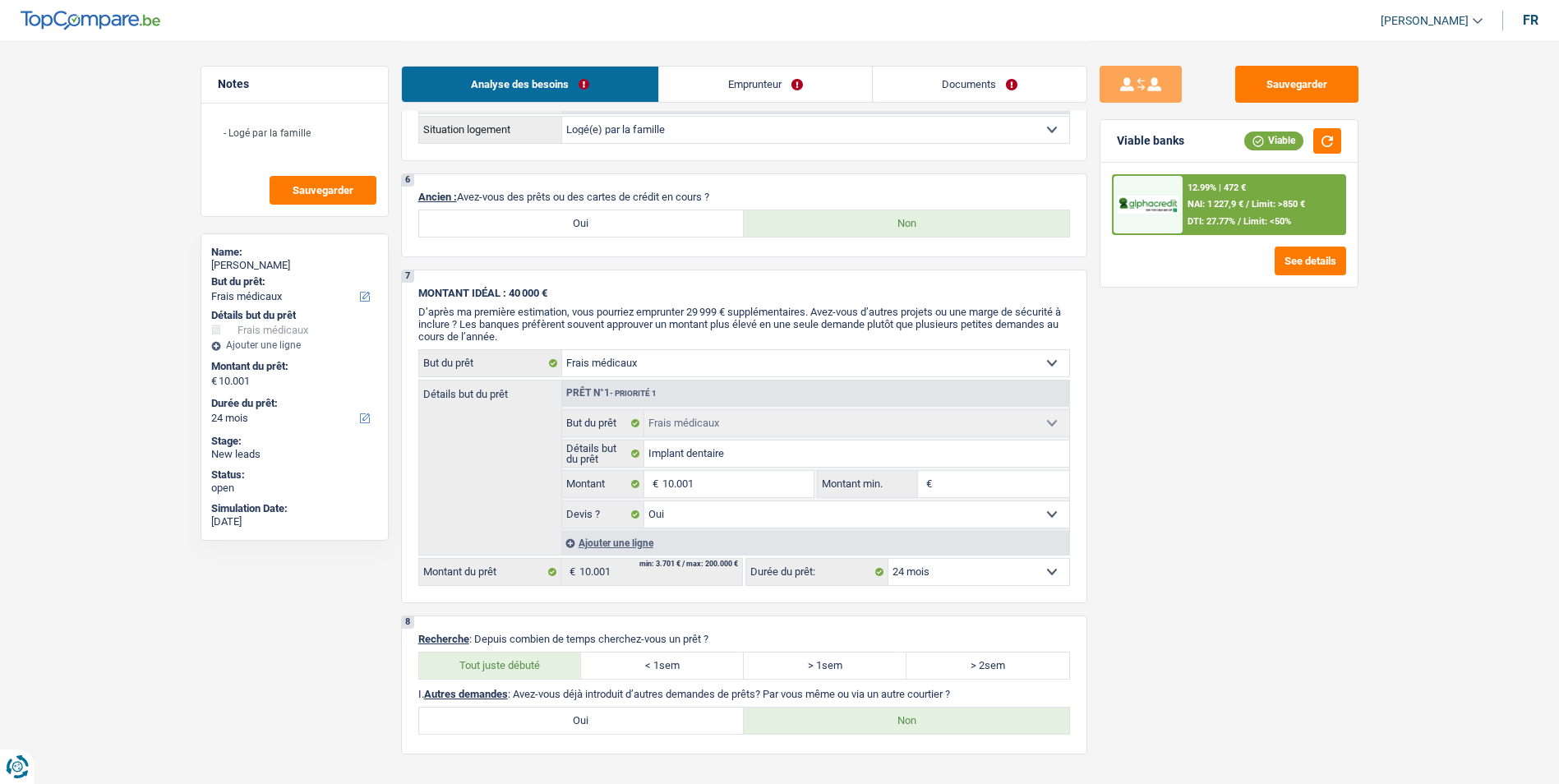
drag, startPoint x: 789, startPoint y: 89, endPoint x: 798, endPoint y: 99, distance: 13.5
click at [789, 89] on link "Emprunteur" at bounding box center [765, 84] width 213 height 35
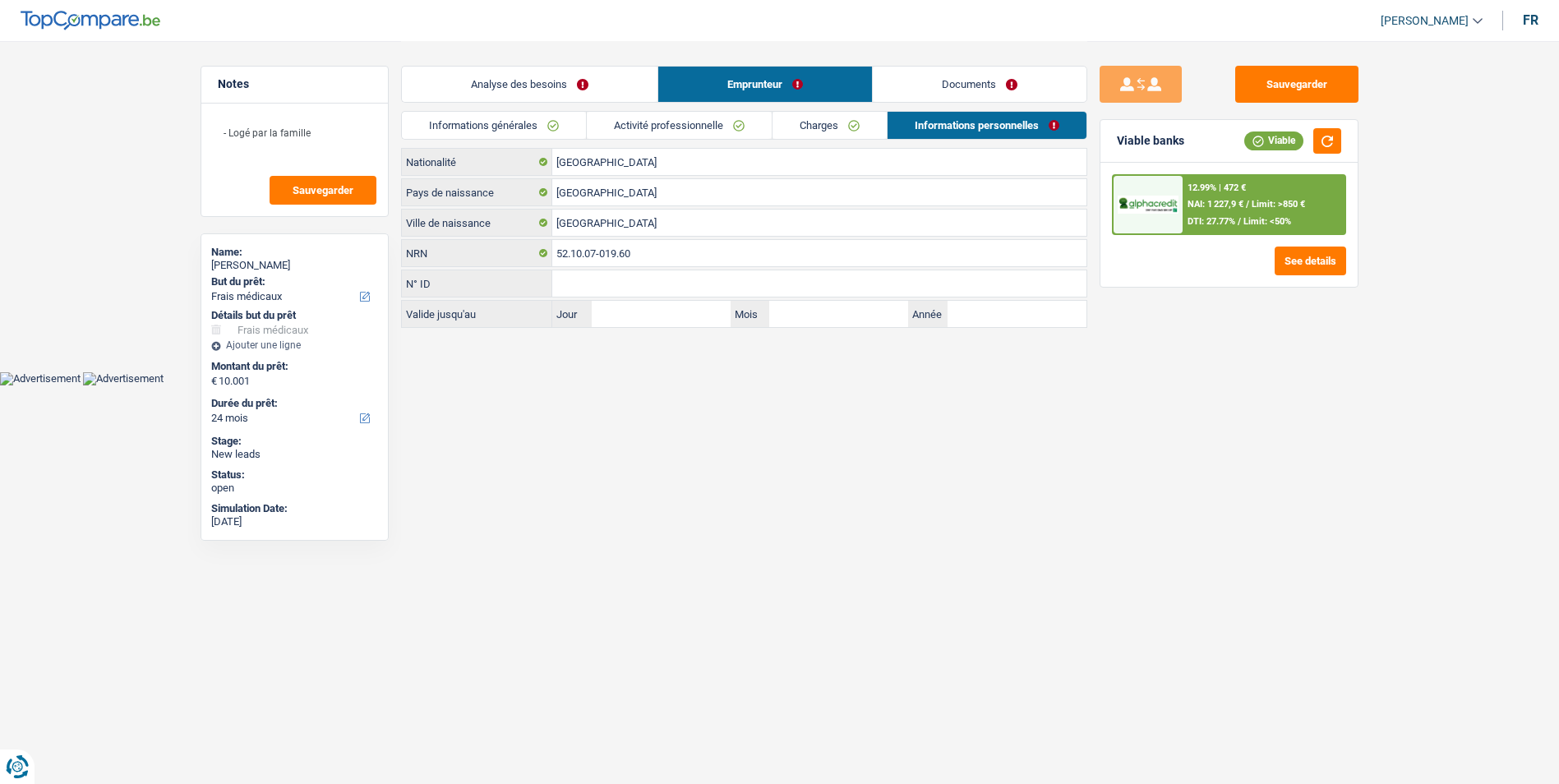
scroll to position [0, 0]
click at [535, 87] on link "Analyse des besoins" at bounding box center [535, 84] width 255 height 35
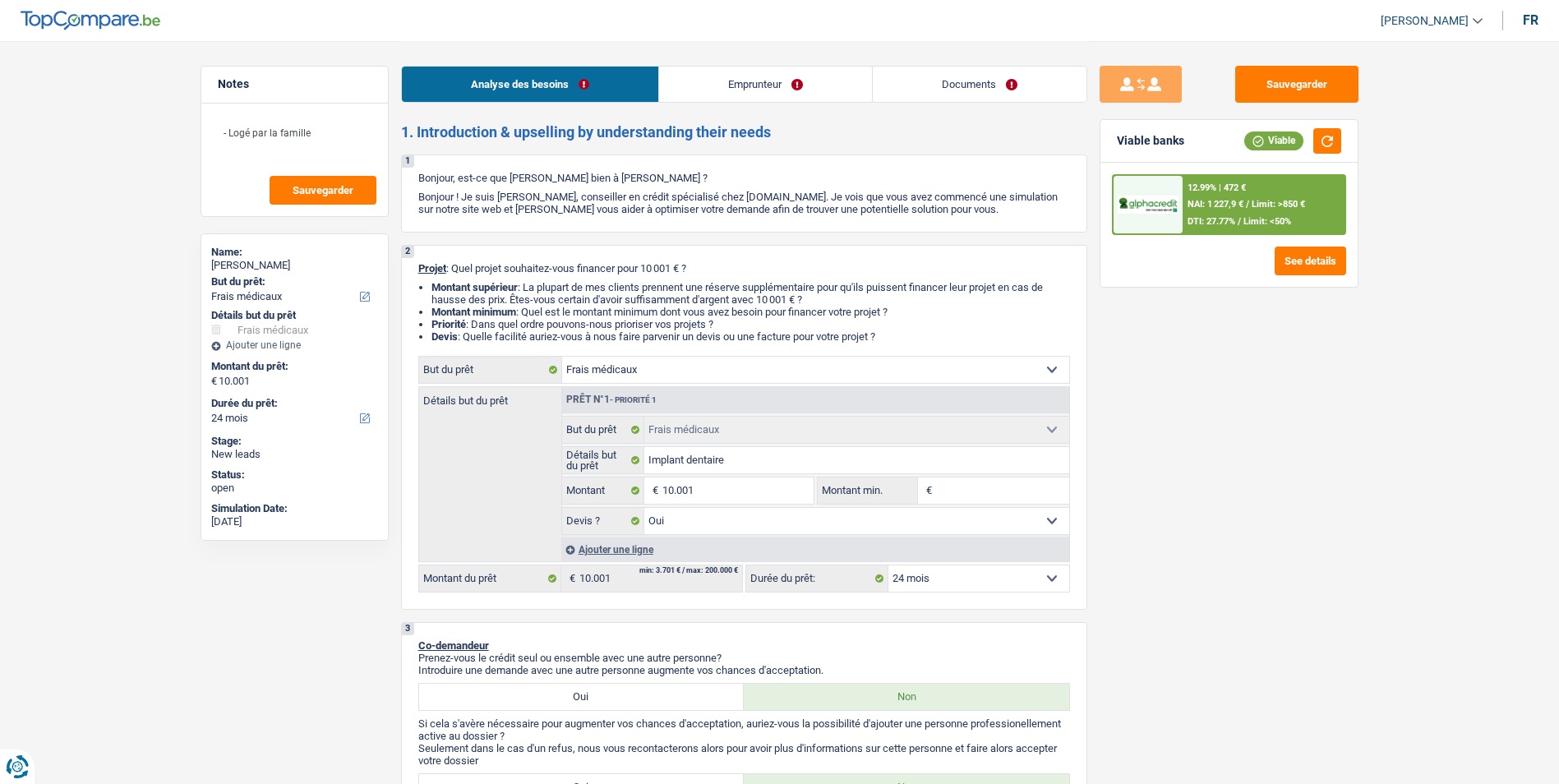
click at [966, 581] on select "12 mois 18 mois 24 mois 30 mois 36 mois 42 mois 48 mois 60 mois Sélectionner un…" at bounding box center [979, 578] width 181 height 26
select select "42"
click at [889, 565] on select "12 mois 18 mois 24 mois 30 mois 36 mois 42 mois 48 mois 60 mois Sélectionner un…" at bounding box center [979, 578] width 181 height 26
select select "42"
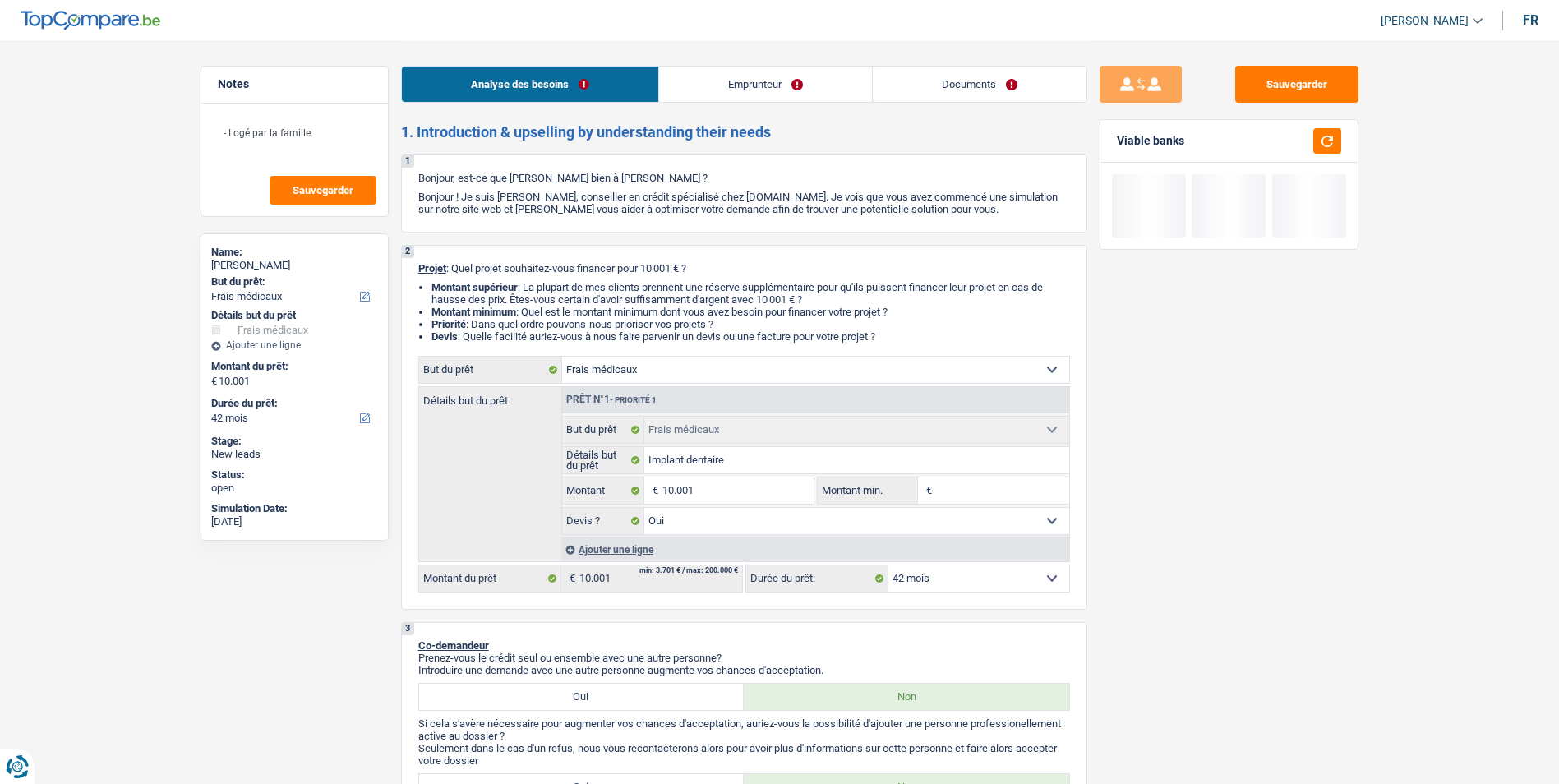
click at [1026, 573] on select "12 mois 18 mois 24 mois 30 mois 36 mois 42 mois 48 mois 60 mois Sélectionner un…" at bounding box center [979, 578] width 181 height 26
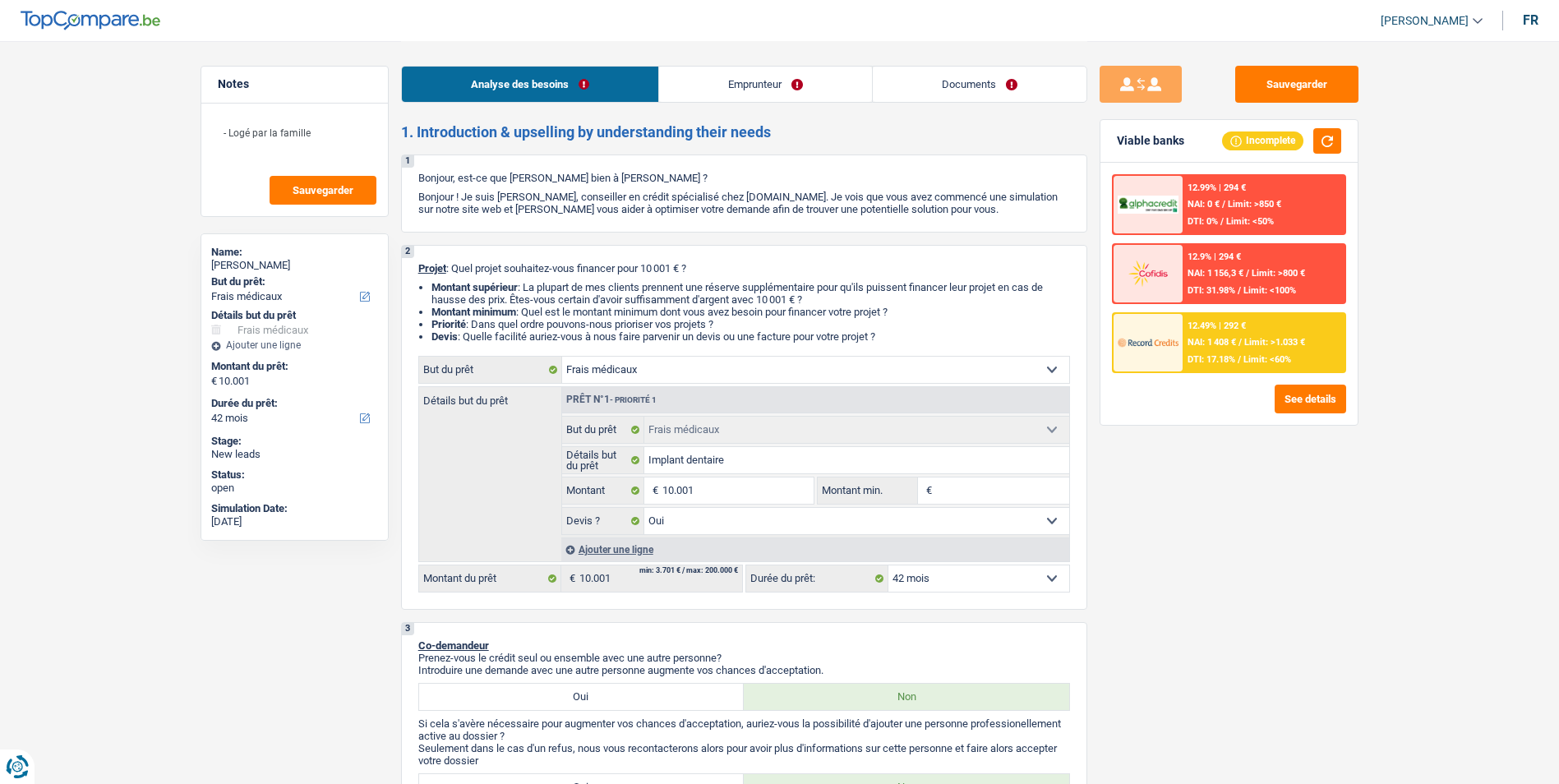
select select "30"
click at [889, 565] on select "12 mois 18 mois 24 mois 30 mois 36 mois 42 mois 48 mois 60 mois Sélectionner un…" at bounding box center [979, 578] width 181 height 26
select select "30"
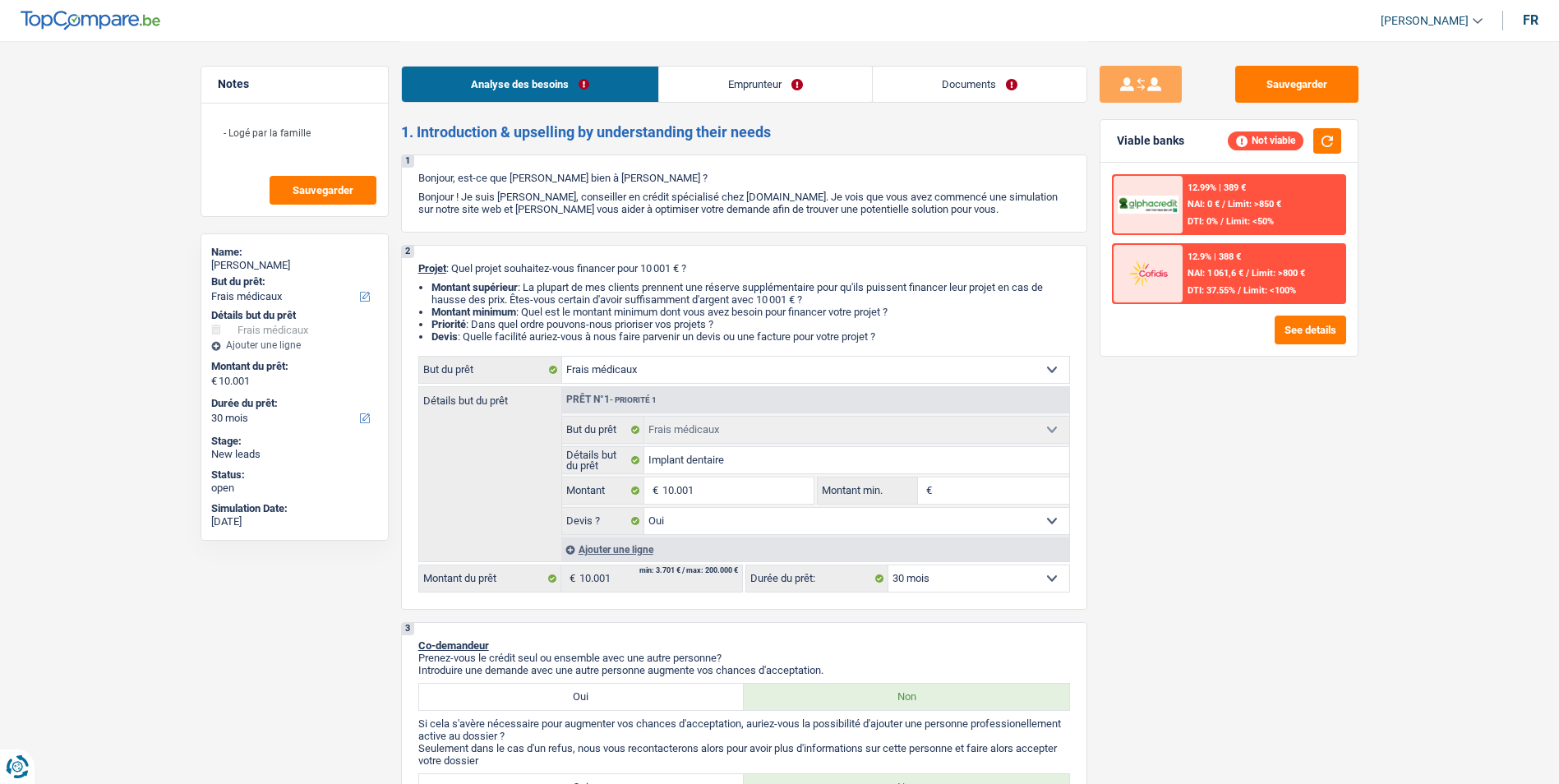
click at [1011, 571] on select "12 mois 18 mois 24 mois 30 mois 36 mois 42 mois 48 mois 60 mois Sélectionner un…" at bounding box center [979, 578] width 181 height 26
select select "24"
click at [889, 565] on select "12 mois 18 mois 24 mois 30 mois 36 mois 42 mois 48 mois 60 mois Sélectionner un…" at bounding box center [979, 578] width 181 height 26
select select "24"
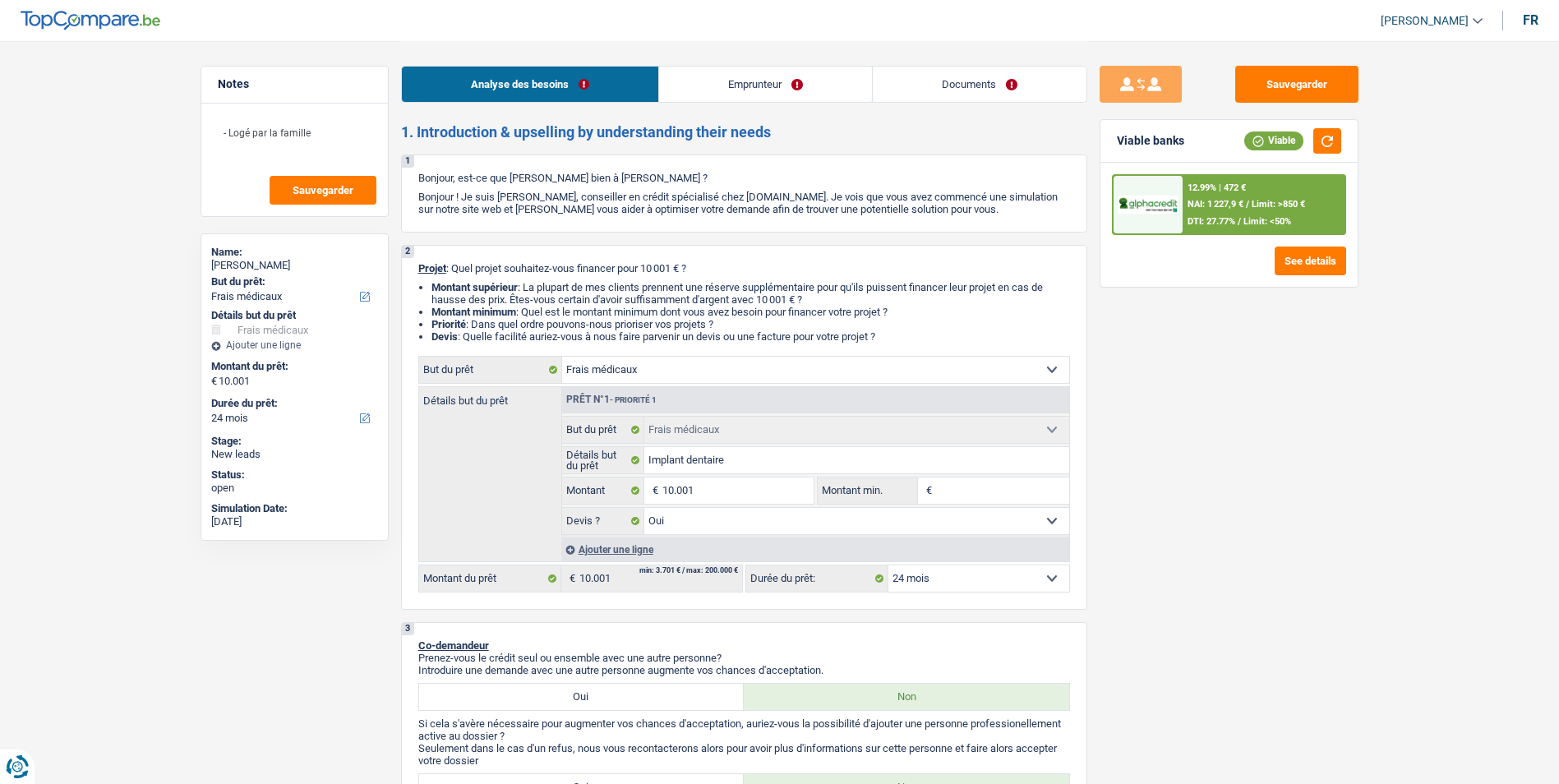
click at [818, 90] on link "Emprunteur" at bounding box center [765, 84] width 213 height 35
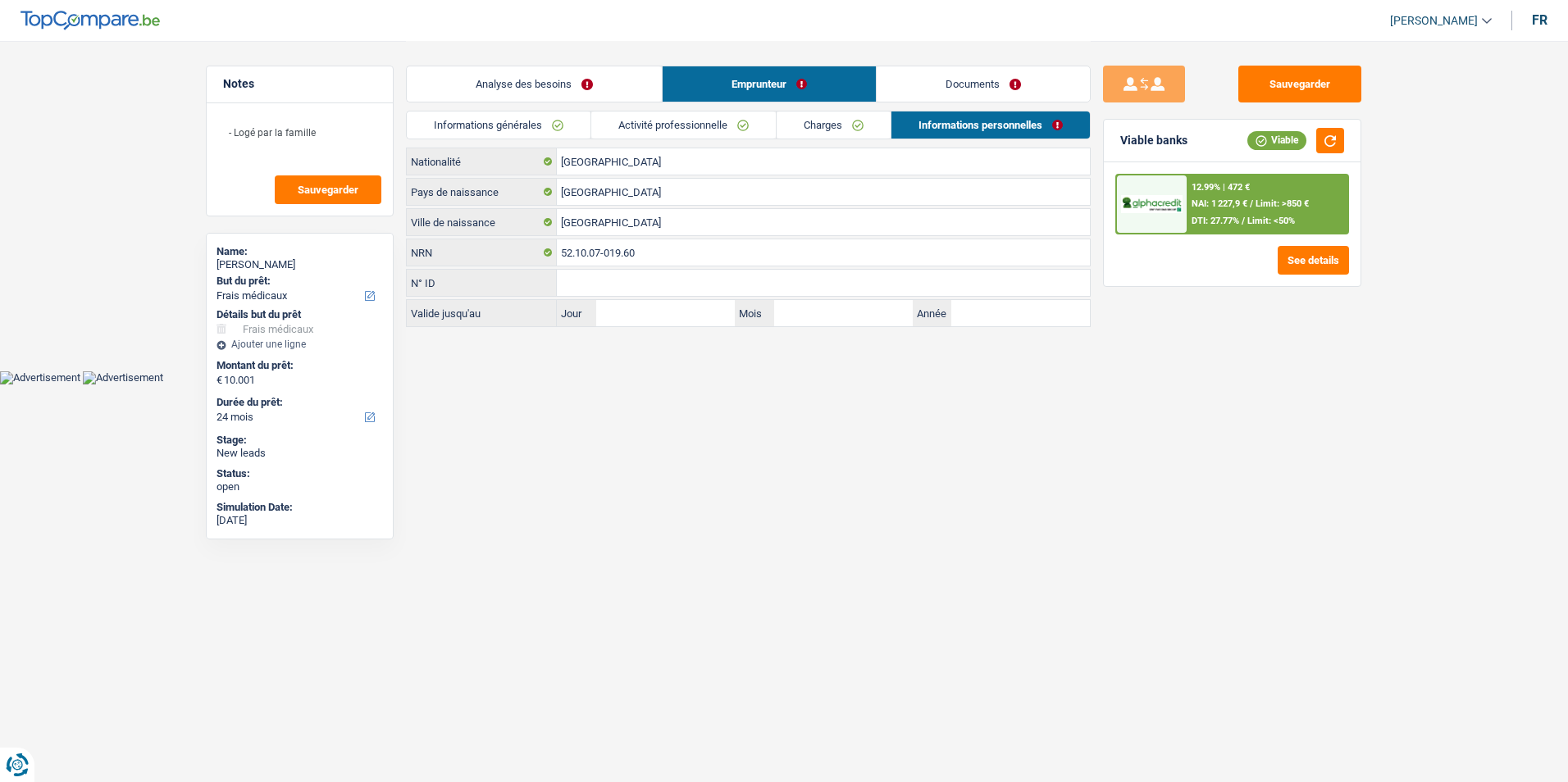
click at [606, 82] on link "Analyse des besoins" at bounding box center [533, 84] width 255 height 35
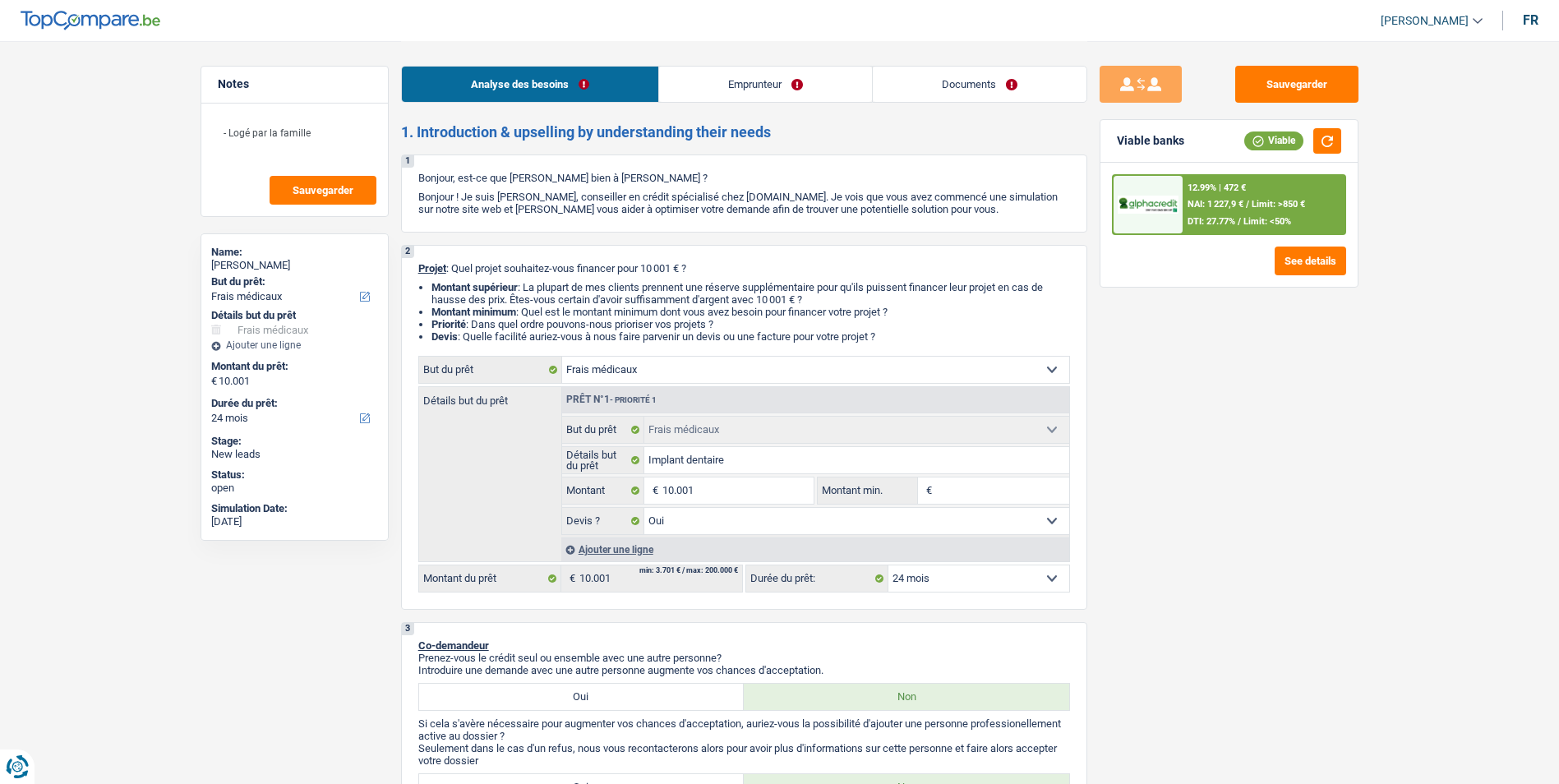
click at [1191, 209] on span "NAI: 1 227,9 €" at bounding box center [1216, 204] width 56 height 11
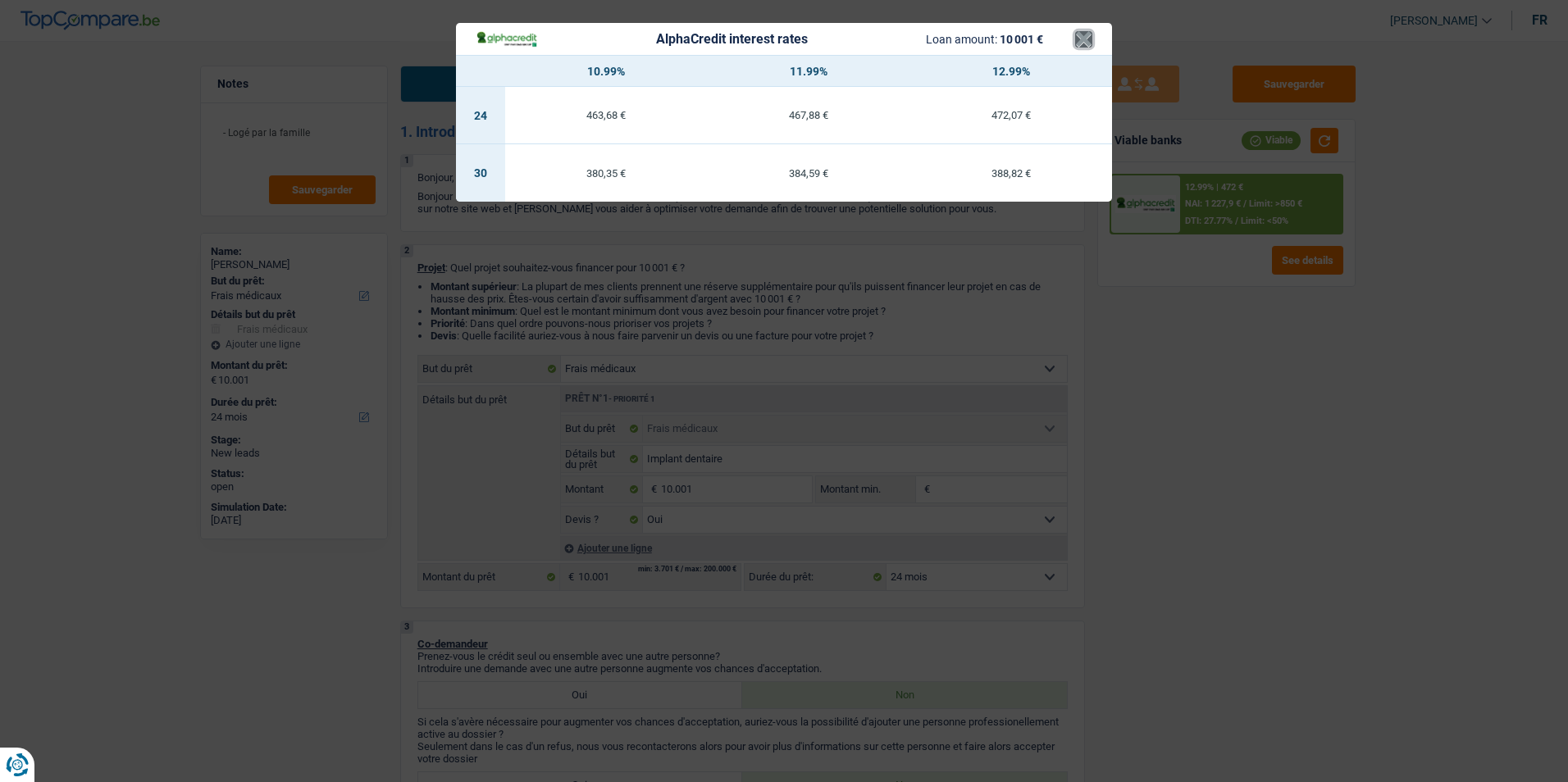
click at [1079, 40] on button "×" at bounding box center [1083, 40] width 18 height 17
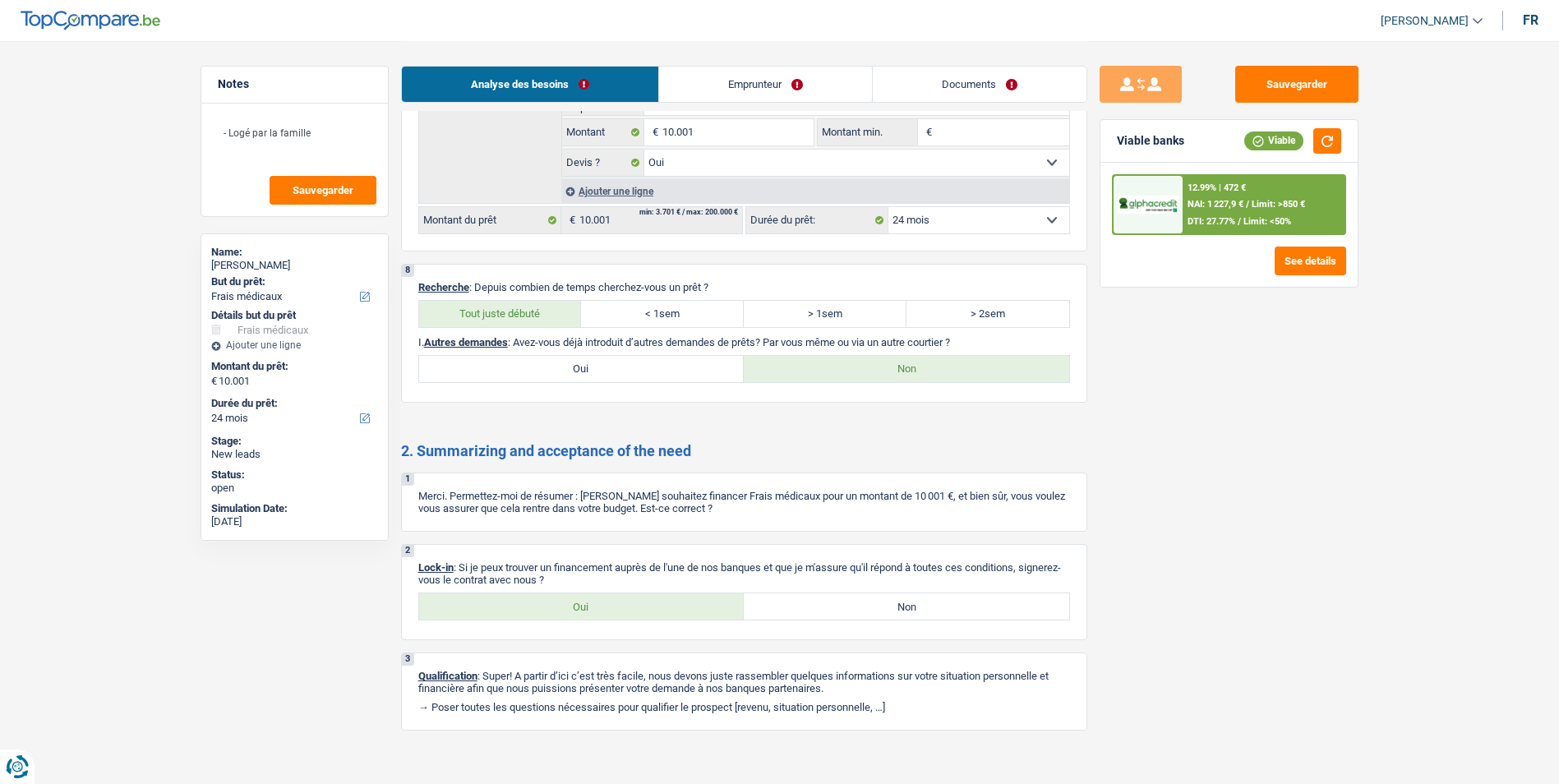
scroll to position [1433, 0]
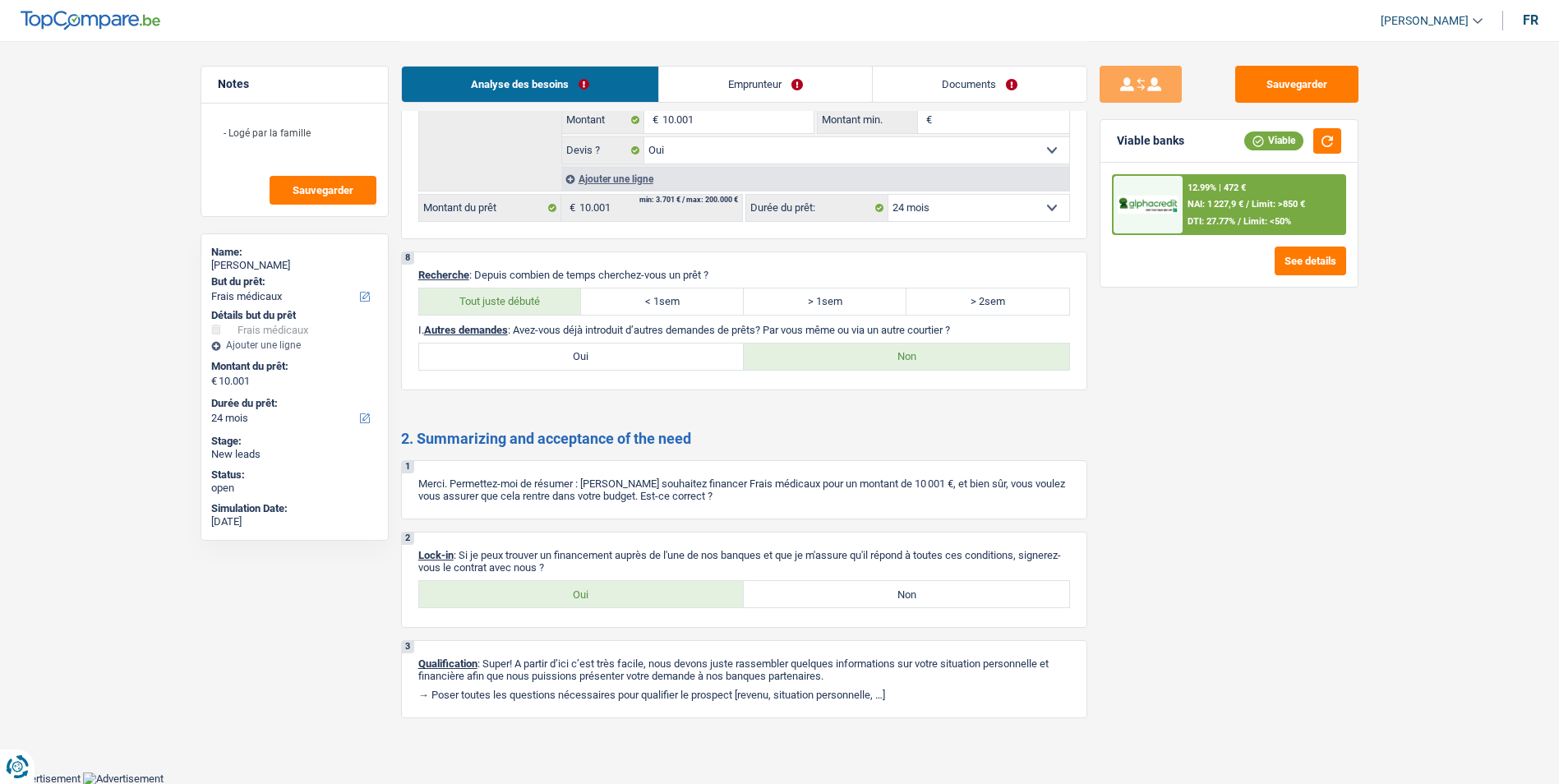
click at [555, 598] on label "Oui" at bounding box center [582, 594] width 326 height 26
click at [555, 598] on input "Oui" at bounding box center [582, 594] width 326 height 26
radio input "true"
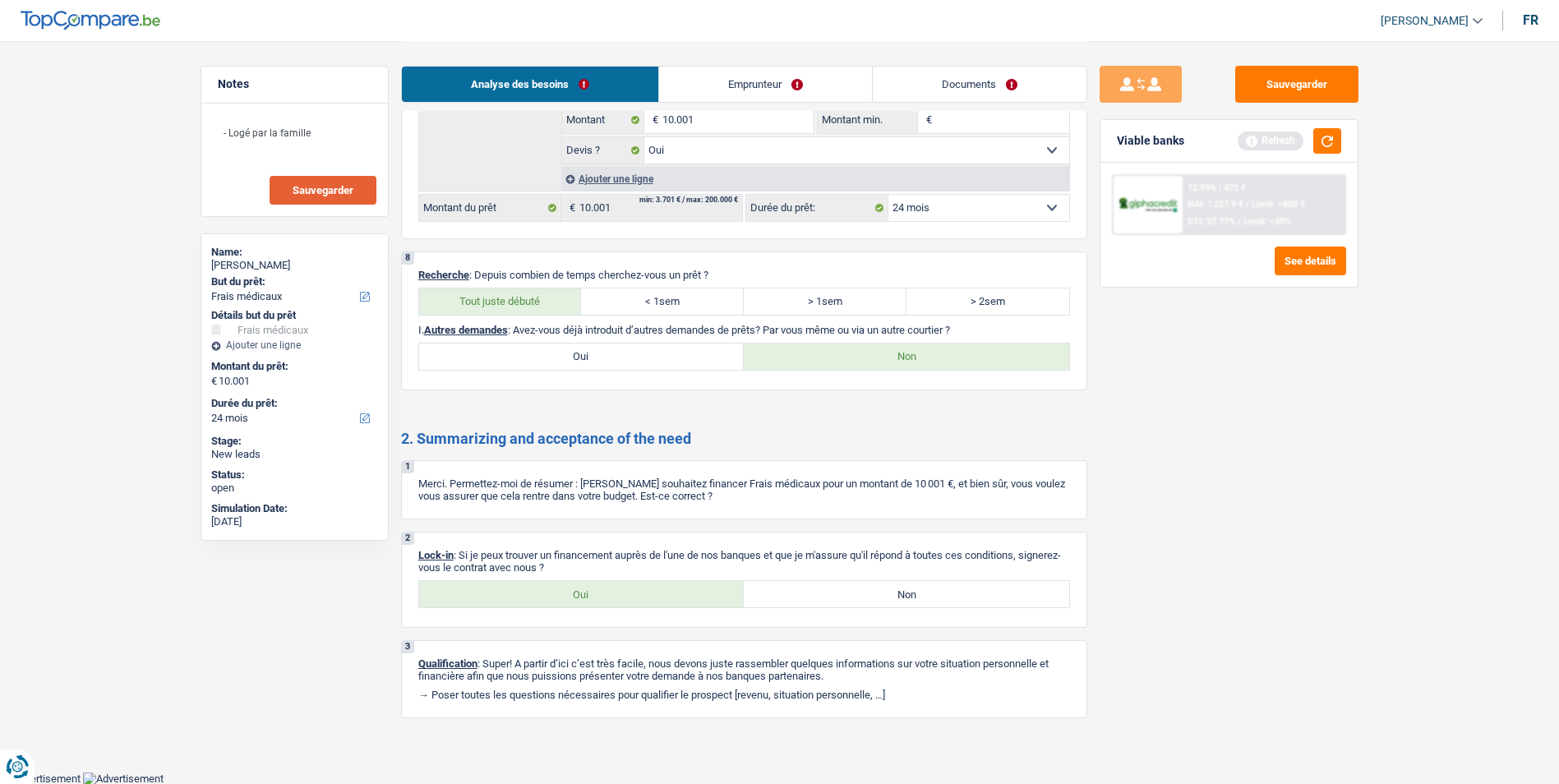
click at [356, 196] on button "Sauvegarder" at bounding box center [323, 190] width 107 height 29
click at [1250, 80] on button "Sauvegarder" at bounding box center [1296, 84] width 123 height 37
click at [357, 190] on button "Sauvegarder" at bounding box center [323, 190] width 107 height 29
click at [1323, 76] on button "Sauvegarder" at bounding box center [1296, 84] width 123 height 37
click at [350, 177] on button "Sauvegarder" at bounding box center [323, 190] width 107 height 29
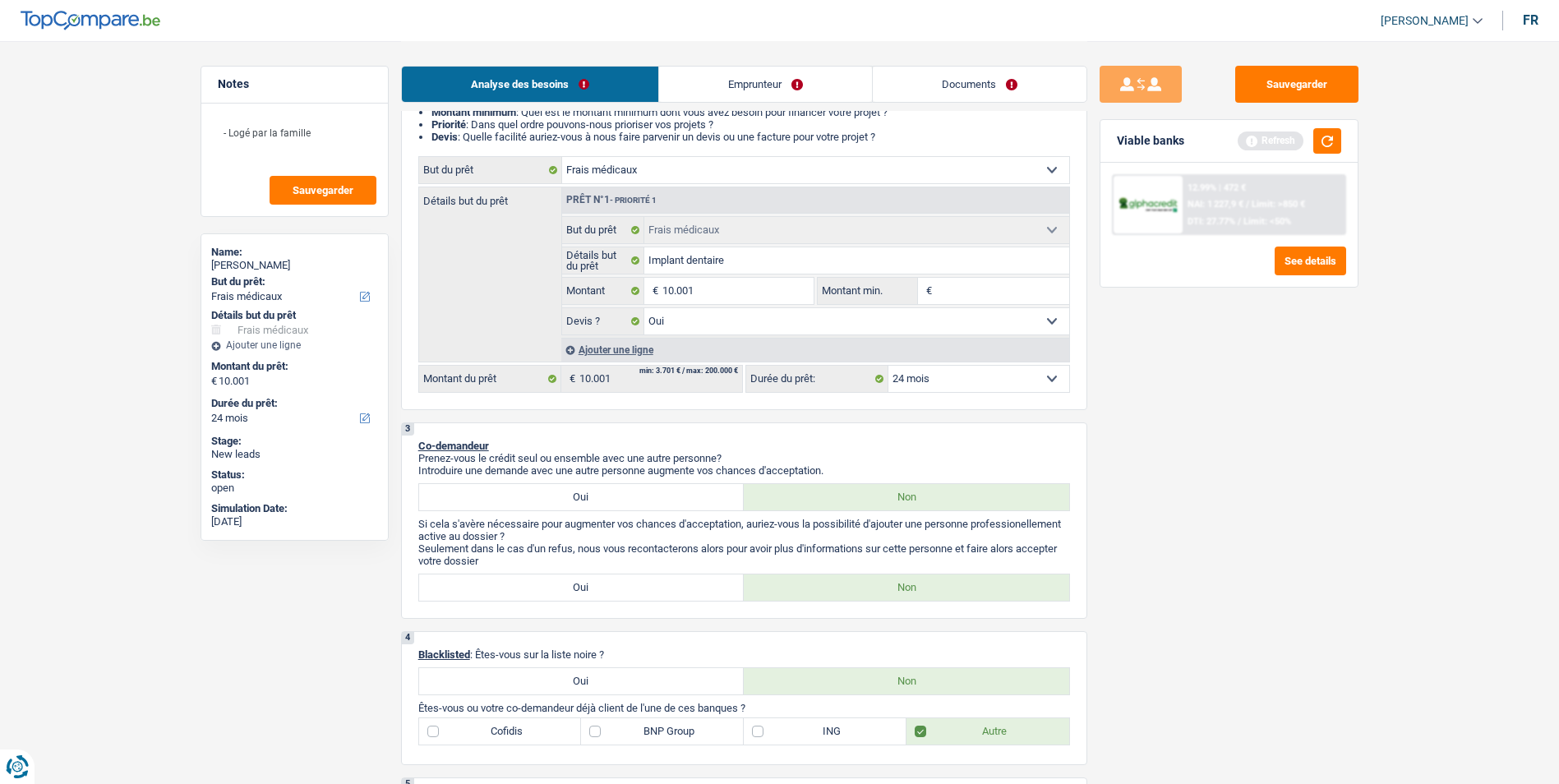
scroll to position [0, 0]
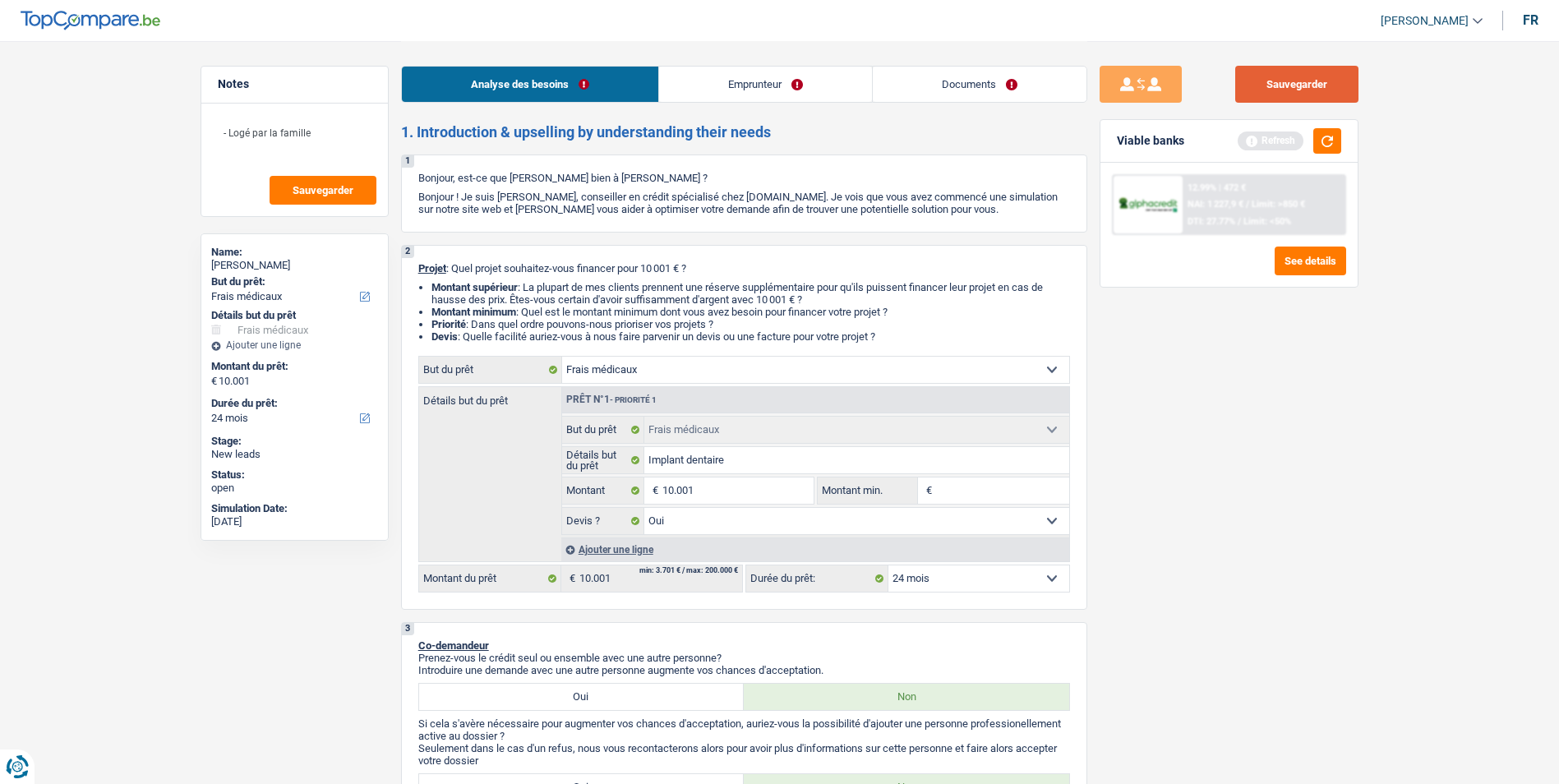
click at [1348, 74] on button "Sauvegarder" at bounding box center [1296, 84] width 123 height 37
click at [340, 181] on button "Sauvegarder" at bounding box center [323, 190] width 107 height 29
click at [1307, 96] on button "Sauvegarder" at bounding box center [1296, 84] width 123 height 37
click at [317, 186] on span "Sauvegarder" at bounding box center [323, 190] width 61 height 11
click at [1268, 96] on button "Sauvegarder" at bounding box center [1296, 84] width 123 height 37
